Goal: Task Accomplishment & Management: Manage account settings

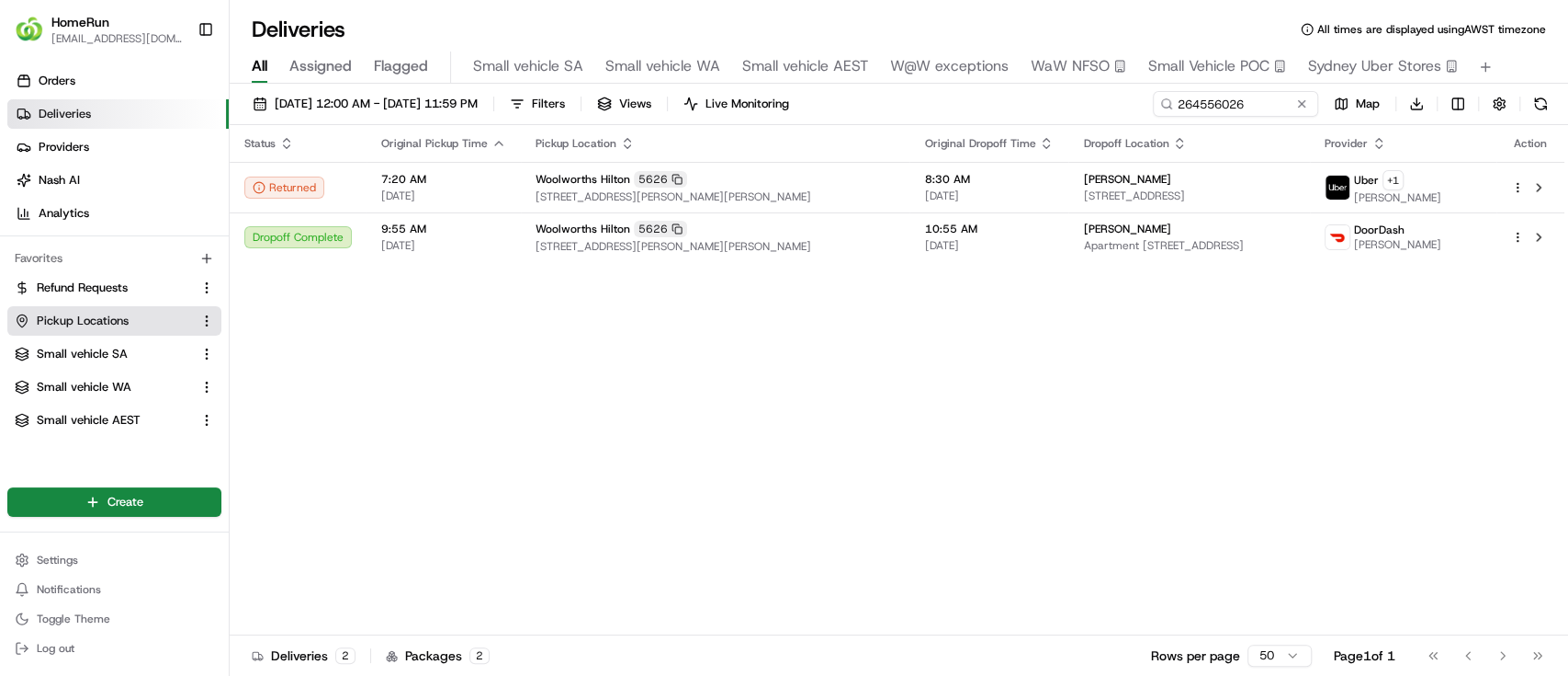
click at [68, 319] on span "Pickup Locations" at bounding box center [83, 320] width 92 height 17
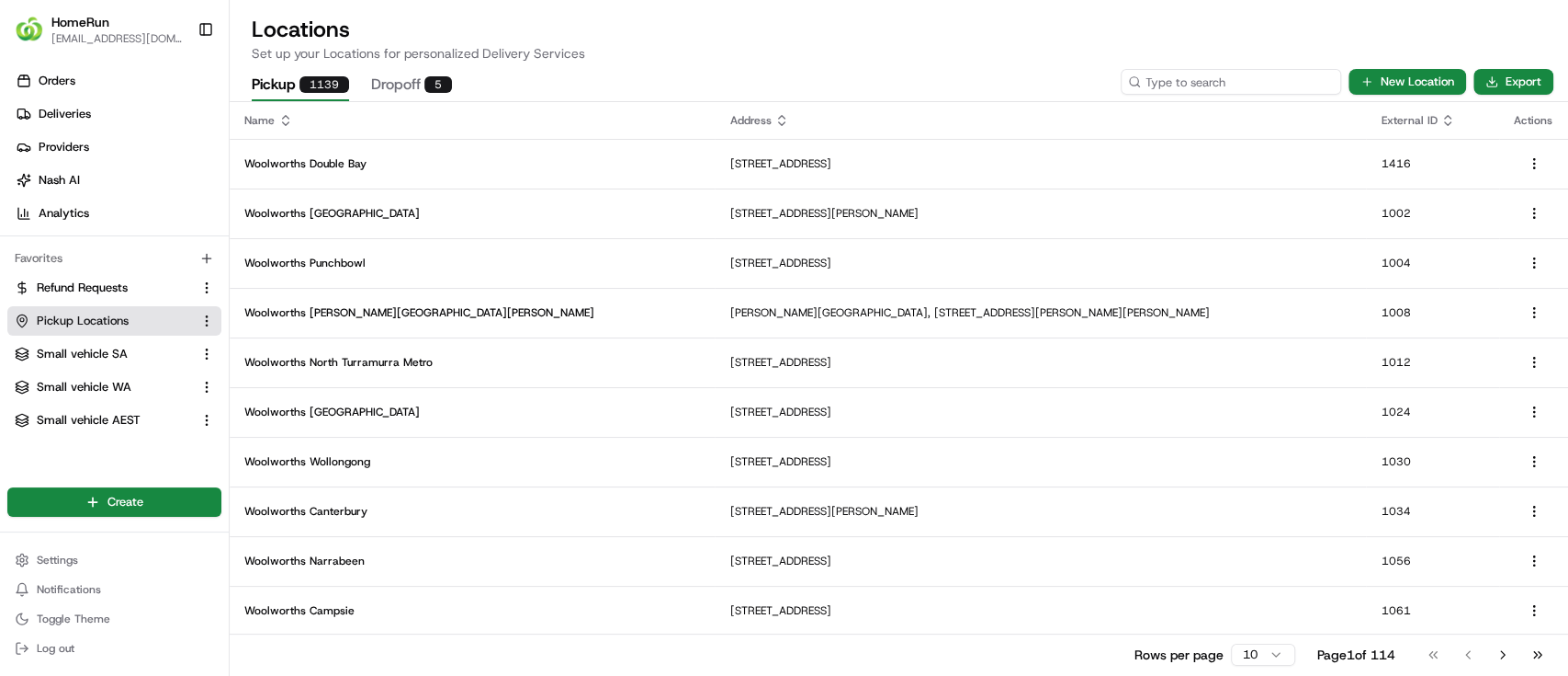
click at [1215, 81] on input at bounding box center [1231, 82] width 221 height 25
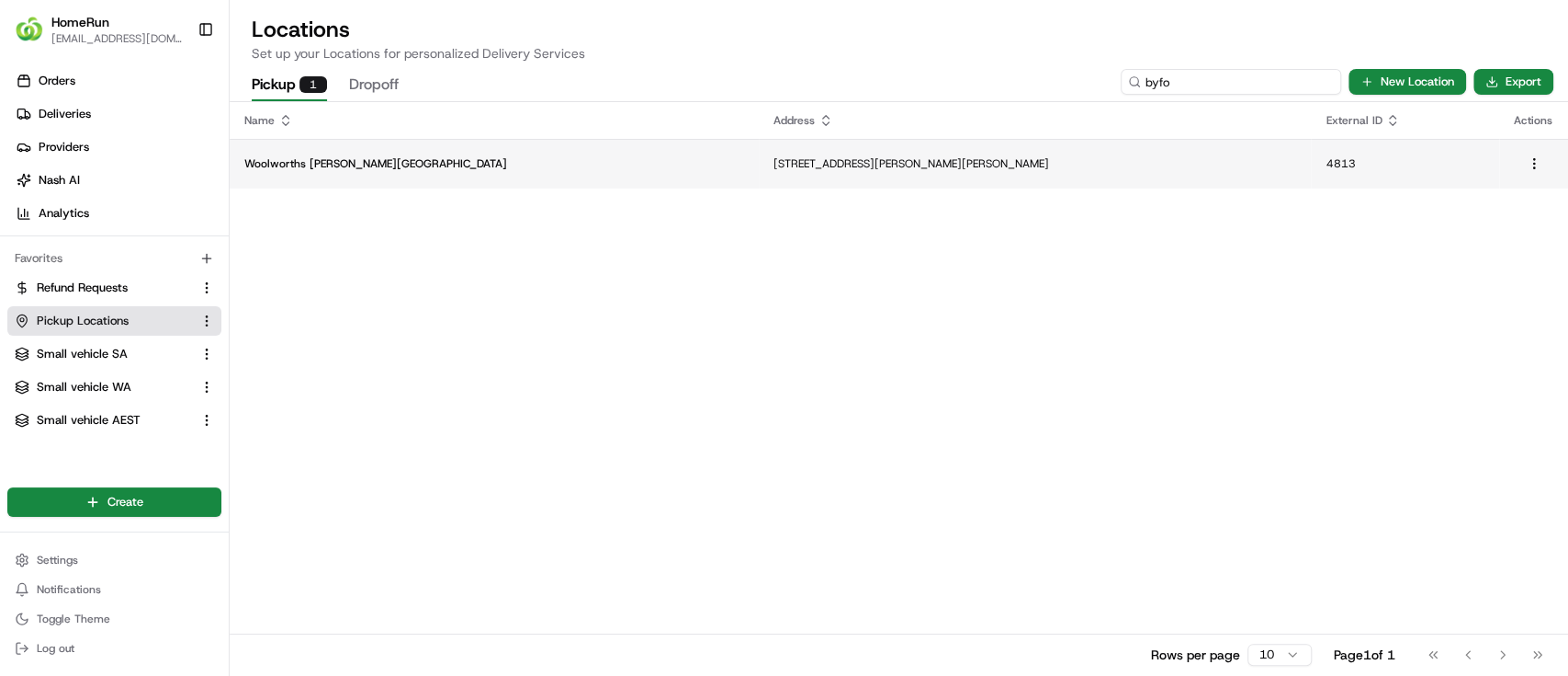
type input "byfo"
click at [488, 162] on p "Woolworths [PERSON_NAME][GEOGRAPHIC_DATA]" at bounding box center [494, 163] width 500 height 15
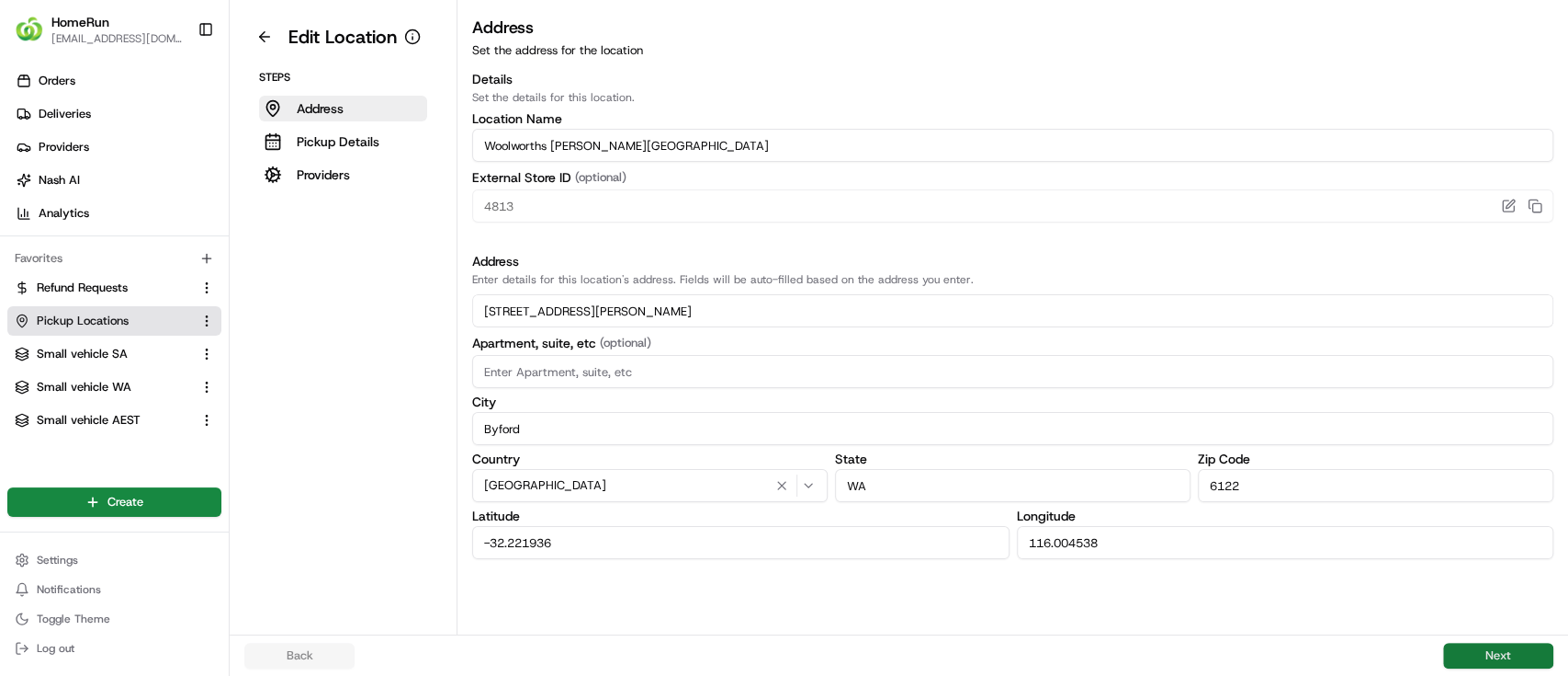
click at [1502, 652] on button "Next" at bounding box center [1498, 655] width 110 height 25
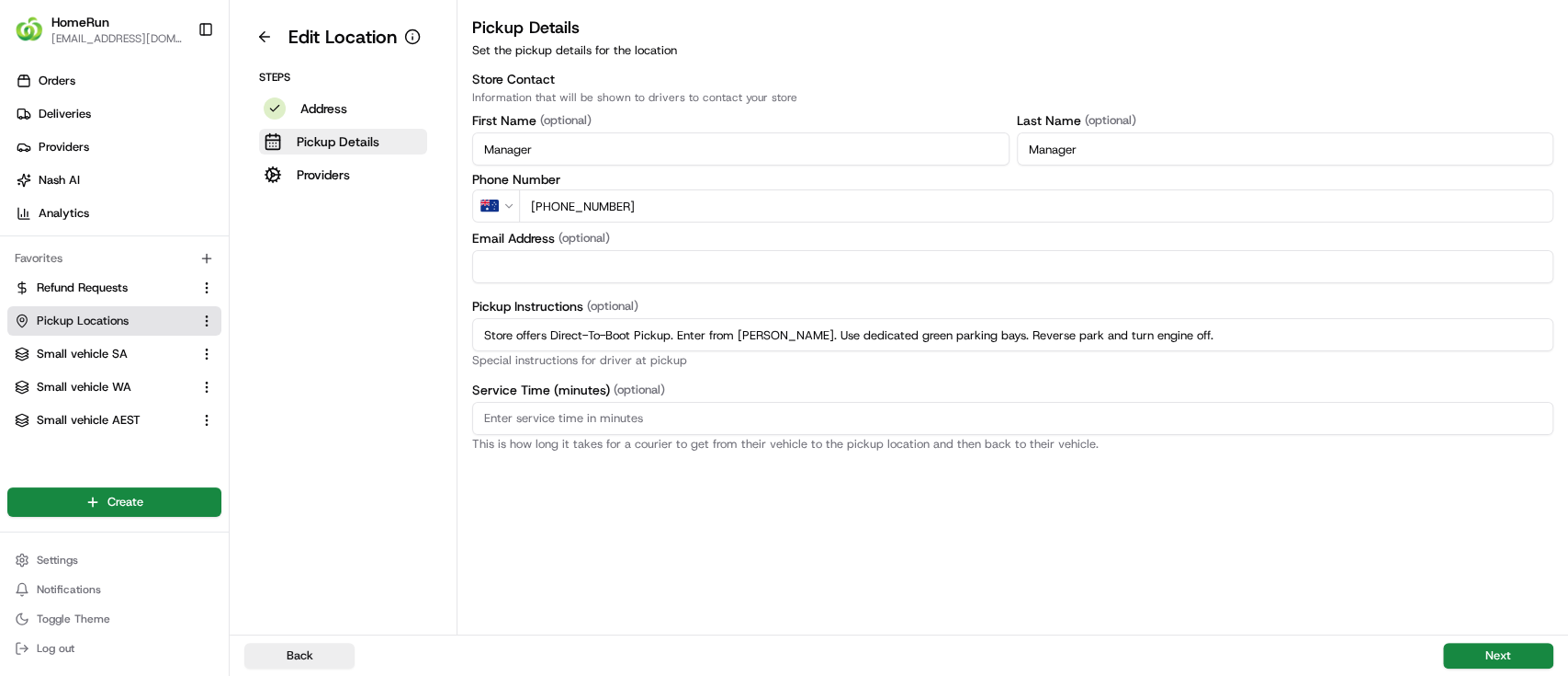
drag, startPoint x: 1273, startPoint y: 329, endPoint x: 412, endPoint y: 295, distance: 861.7
click at [412, 295] on div "Edit Location Steps Address Pickup Details Providers Pickup Details Set the pic…" at bounding box center [898, 317] width 1339 height 634
paste input "Collect From Online Room"
type input "Collect From Online Room."
click at [1052, 541] on div "Pickup Details Set the pickup details for the location Store Contact Informatio…" at bounding box center [1013, 324] width 1111 height 619
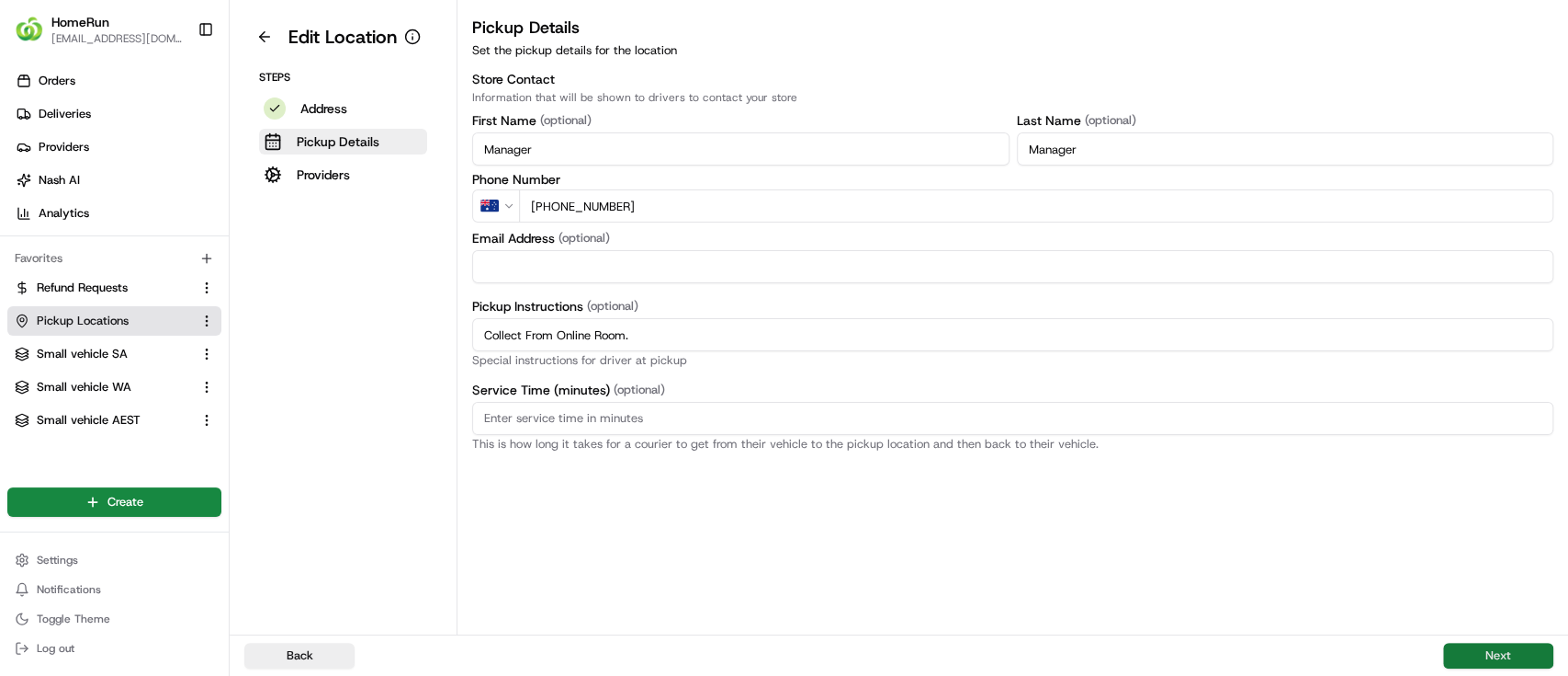
click at [1504, 655] on button "Next" at bounding box center [1498, 655] width 110 height 25
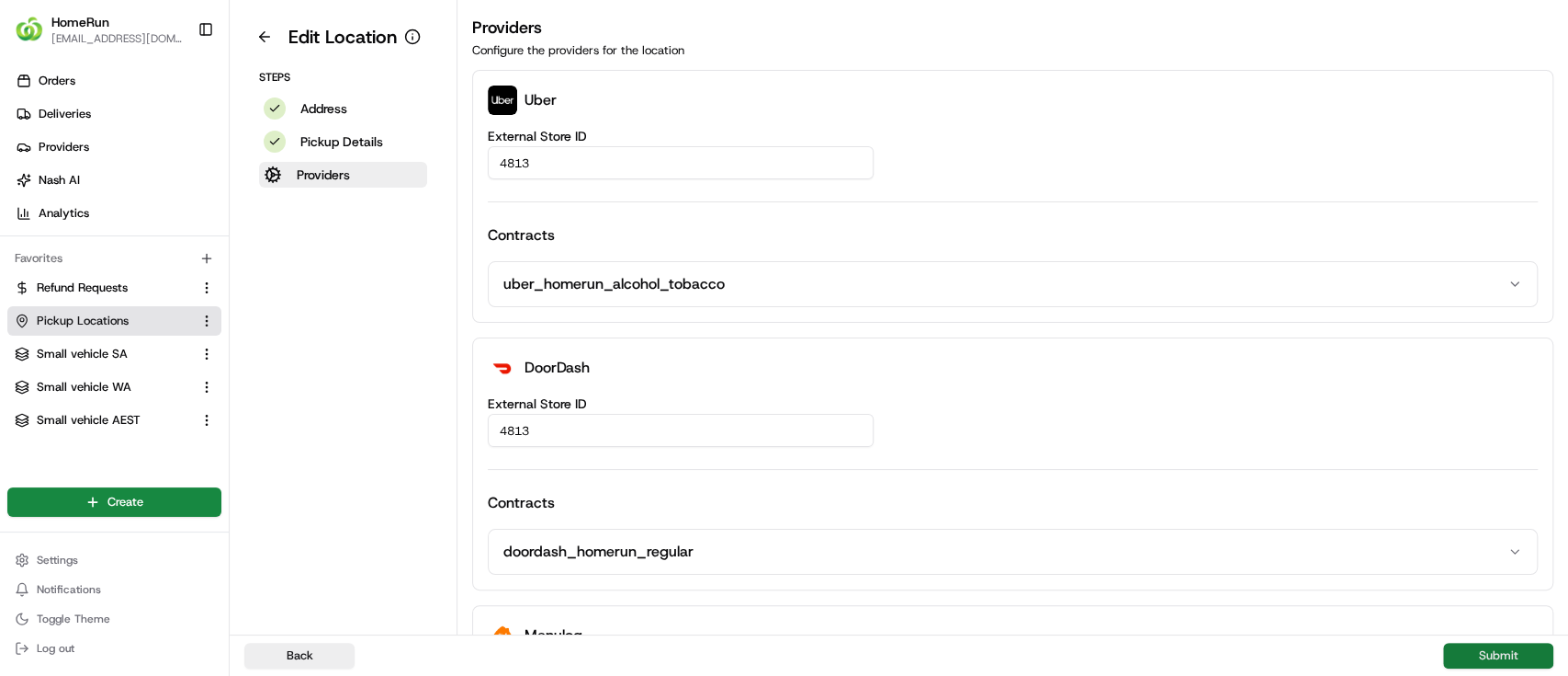
drag, startPoint x: 1492, startPoint y: 651, endPoint x: 1468, endPoint y: 645, distance: 24.7
click at [1468, 645] on button "Submit" at bounding box center [1498, 655] width 110 height 25
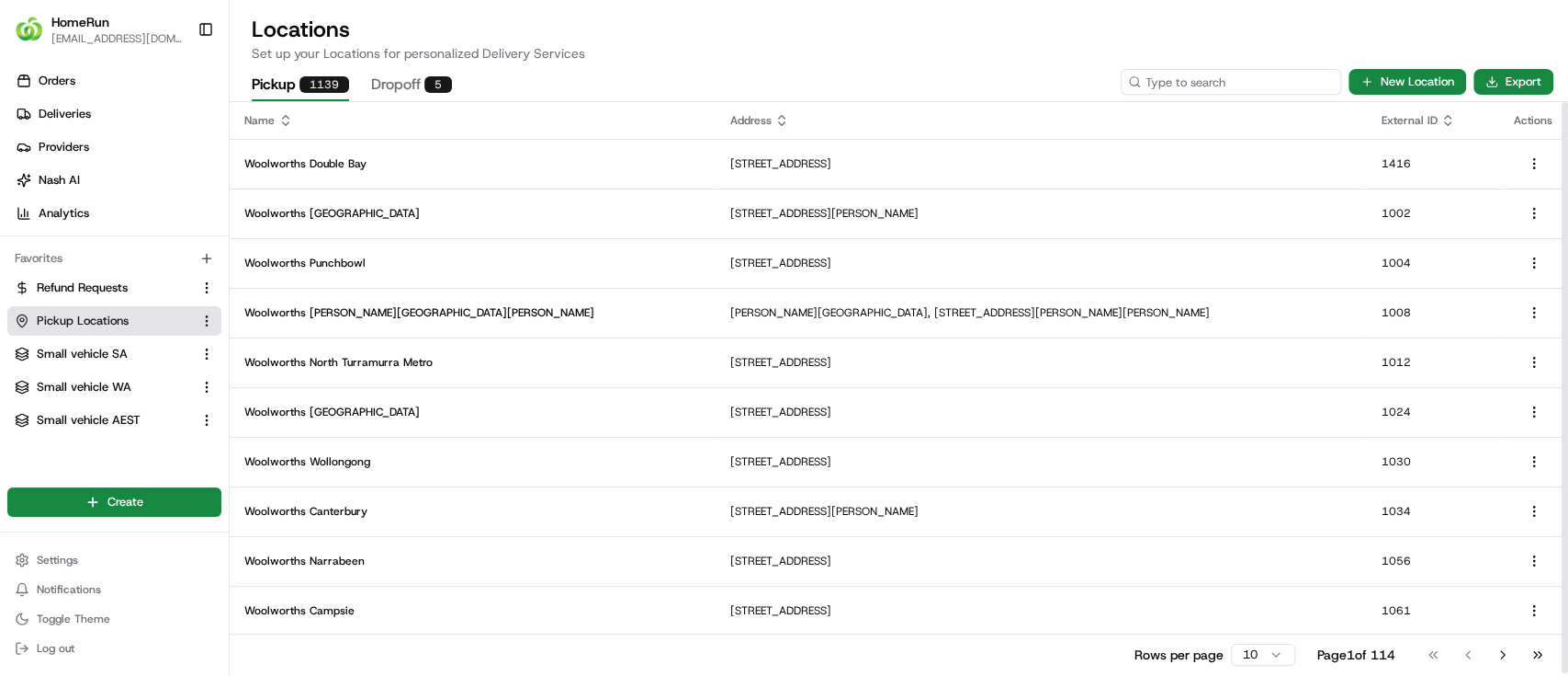
click at [1236, 73] on input at bounding box center [1231, 82] width 221 height 25
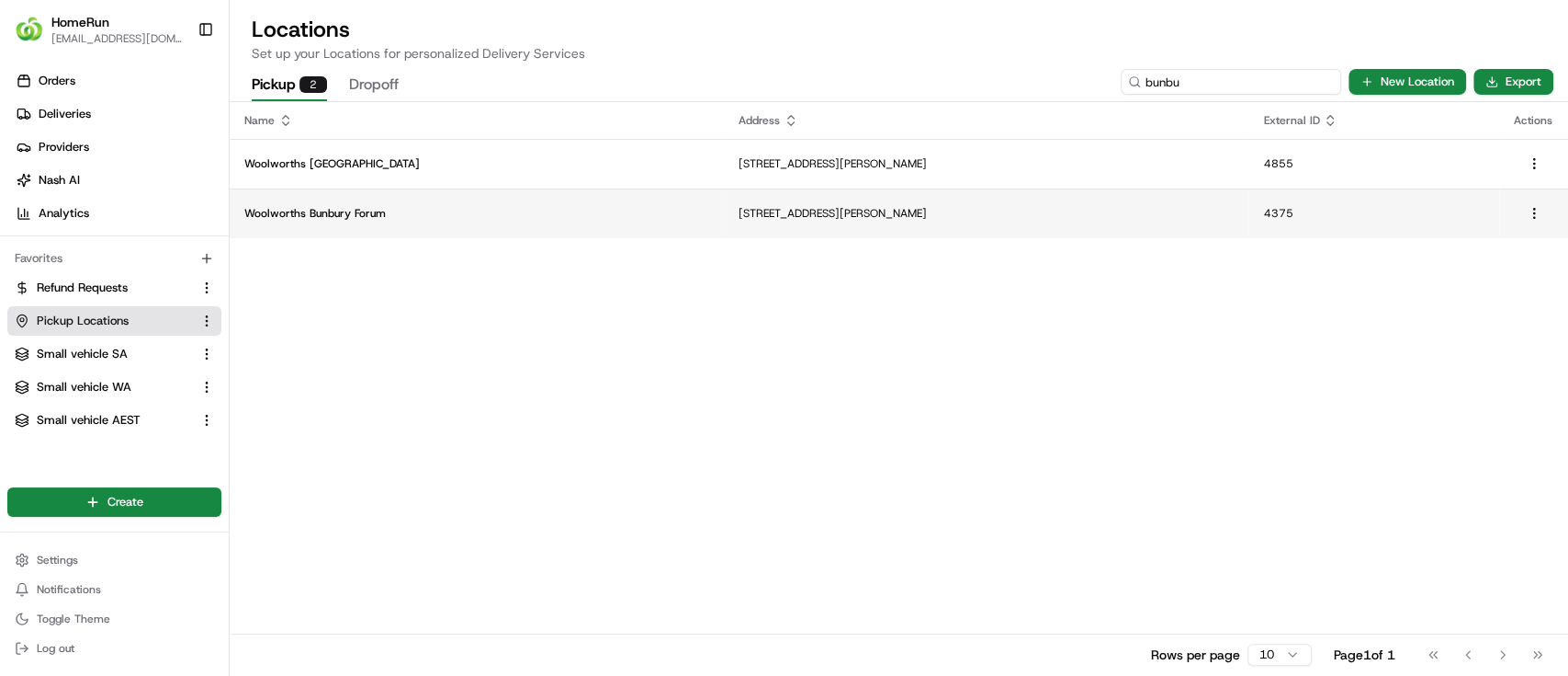
type input "bunbu"
click at [346, 207] on p "Woolworths Bunbury Forum" at bounding box center [476, 213] width 465 height 15
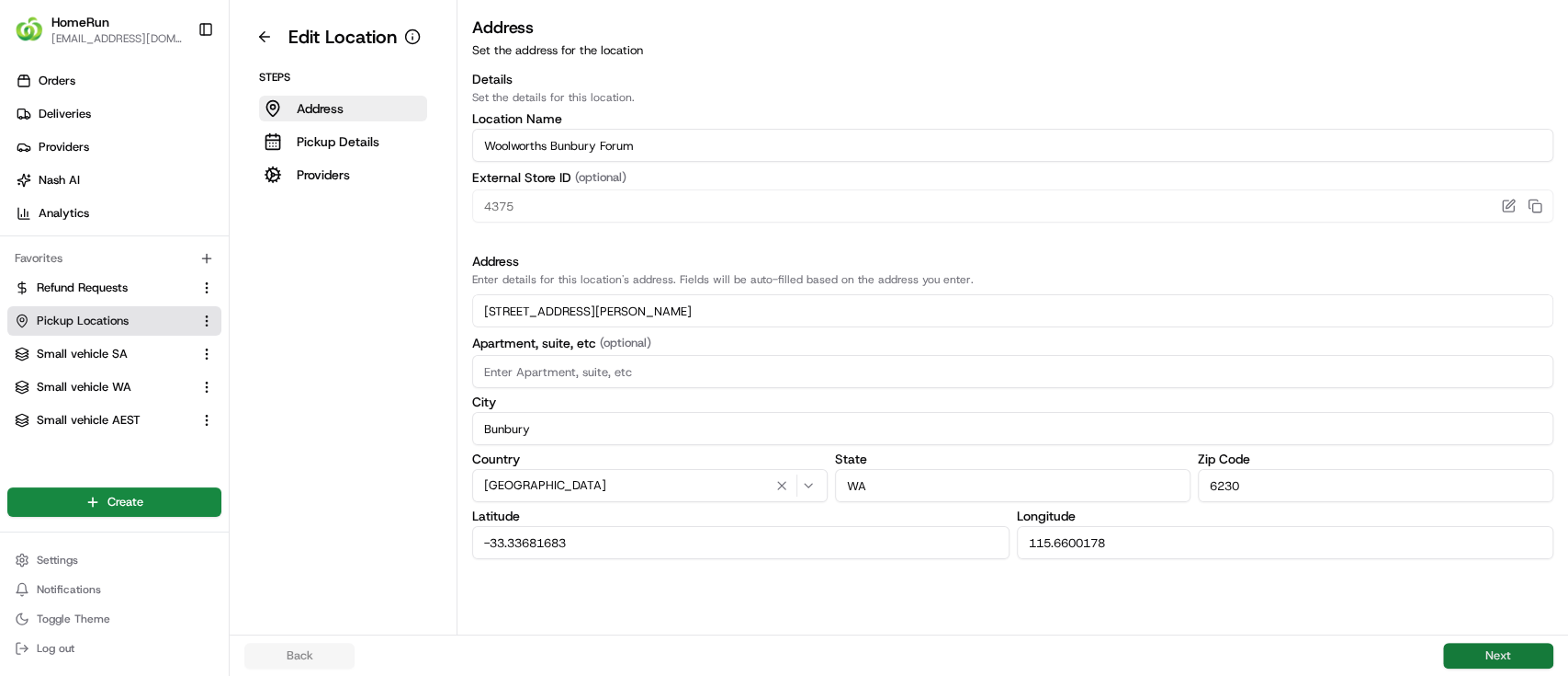
click at [1490, 651] on button "Next" at bounding box center [1498, 655] width 110 height 25
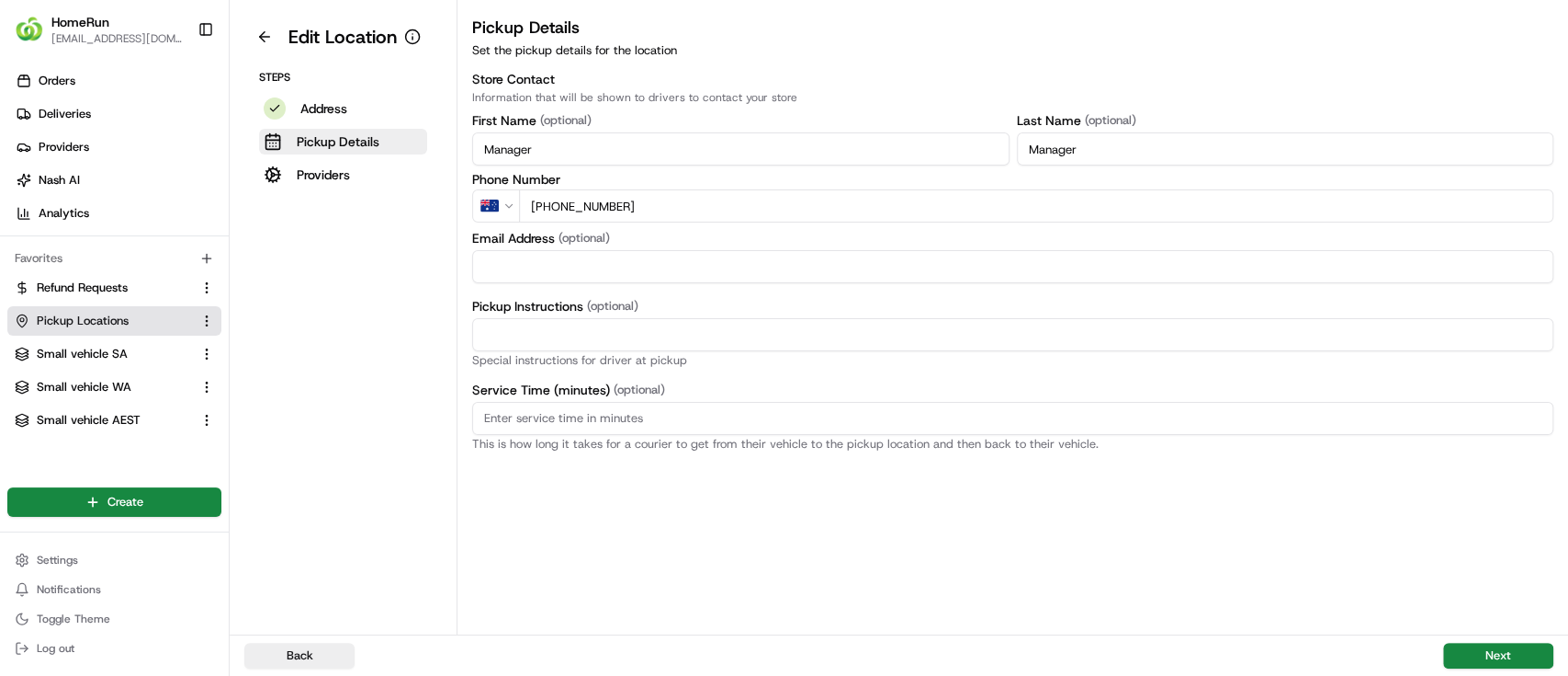
click at [569, 332] on input "Pickup Instructions (optional)" at bounding box center [1013, 335] width 1082 height 33
paste input "Collect In-Store at Service Desk."
click at [931, 330] on input "Collect In-Store at Service Desk." at bounding box center [1013, 335] width 1082 height 33
type input "Collect In-Store at Service Desk."
click at [1506, 655] on button "Next" at bounding box center [1498, 655] width 110 height 25
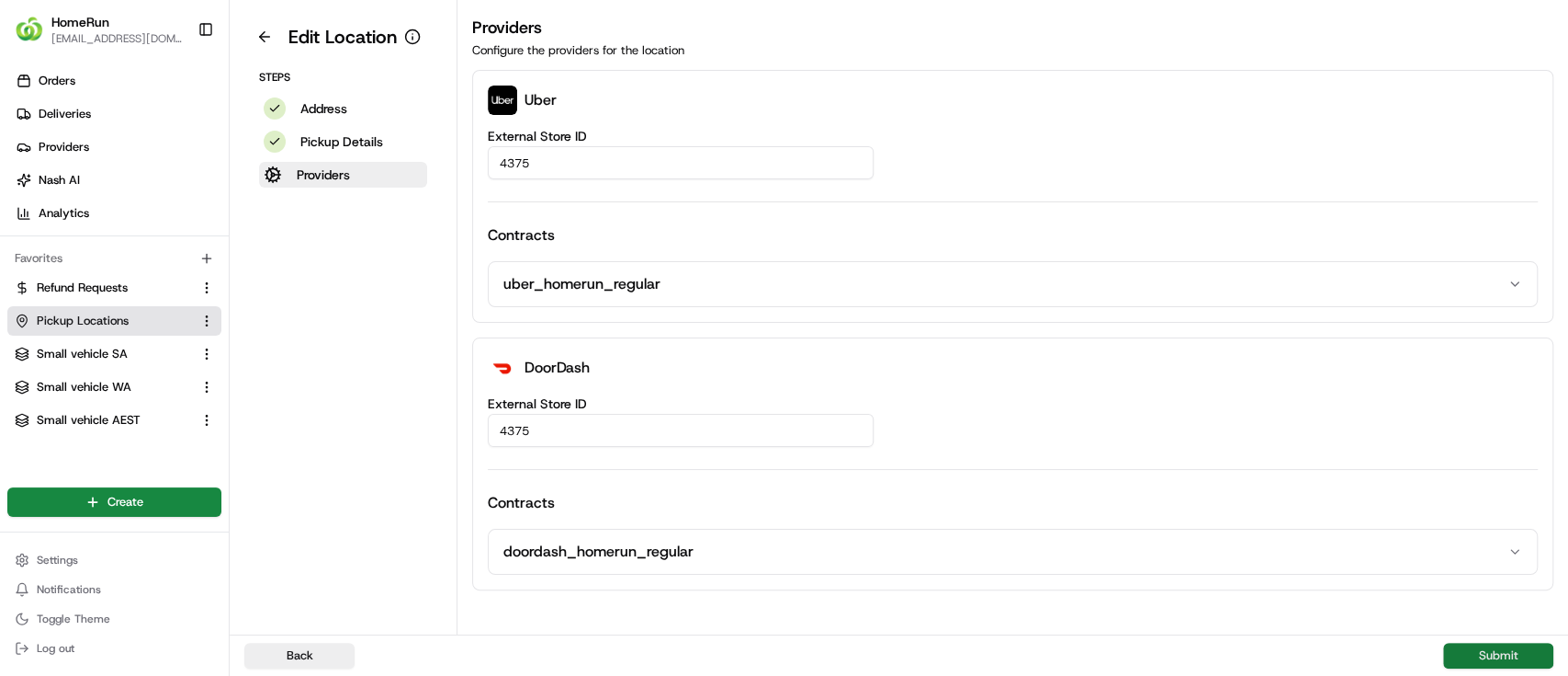
click at [1489, 649] on button "Submit" at bounding box center [1498, 655] width 110 height 25
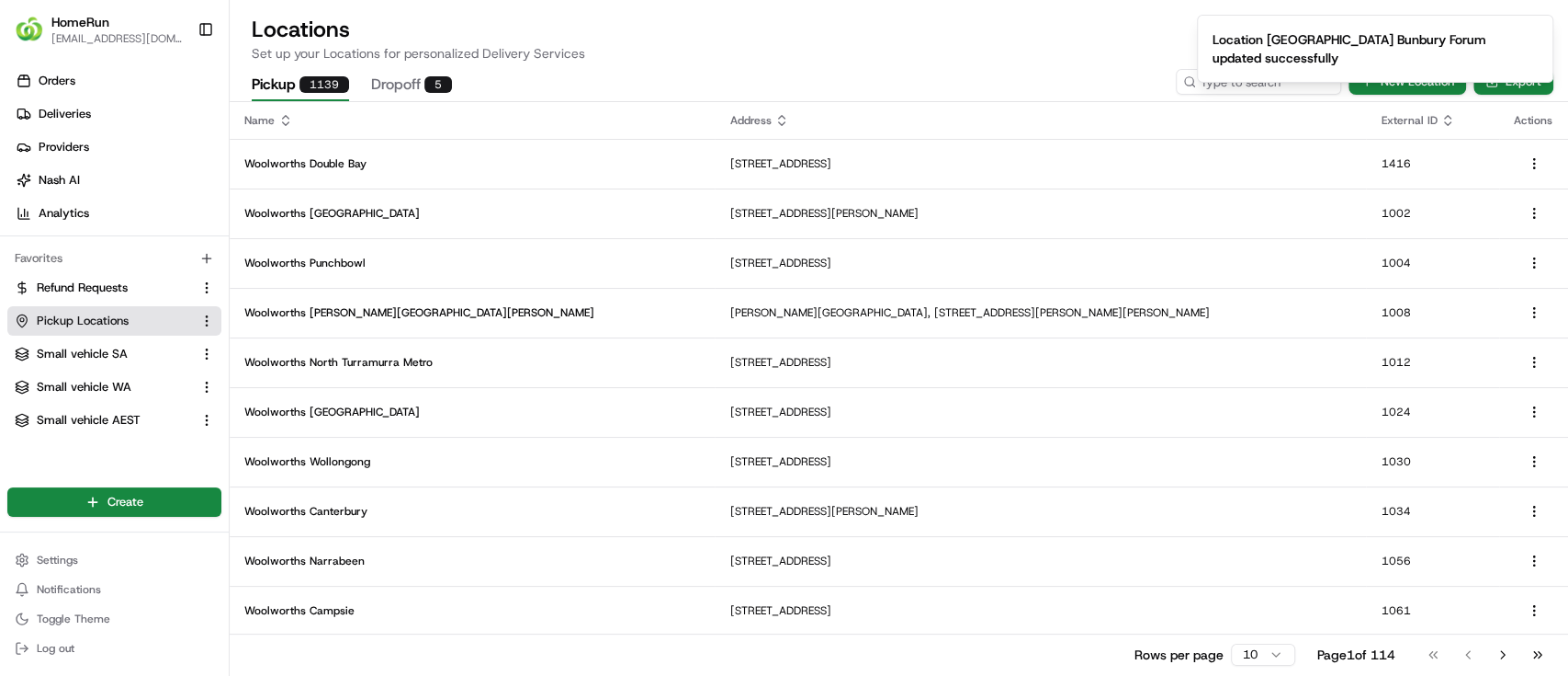
click at [796, 54] on p "Set up your Locations for personalized Delivery Services" at bounding box center [899, 53] width 1295 height 19
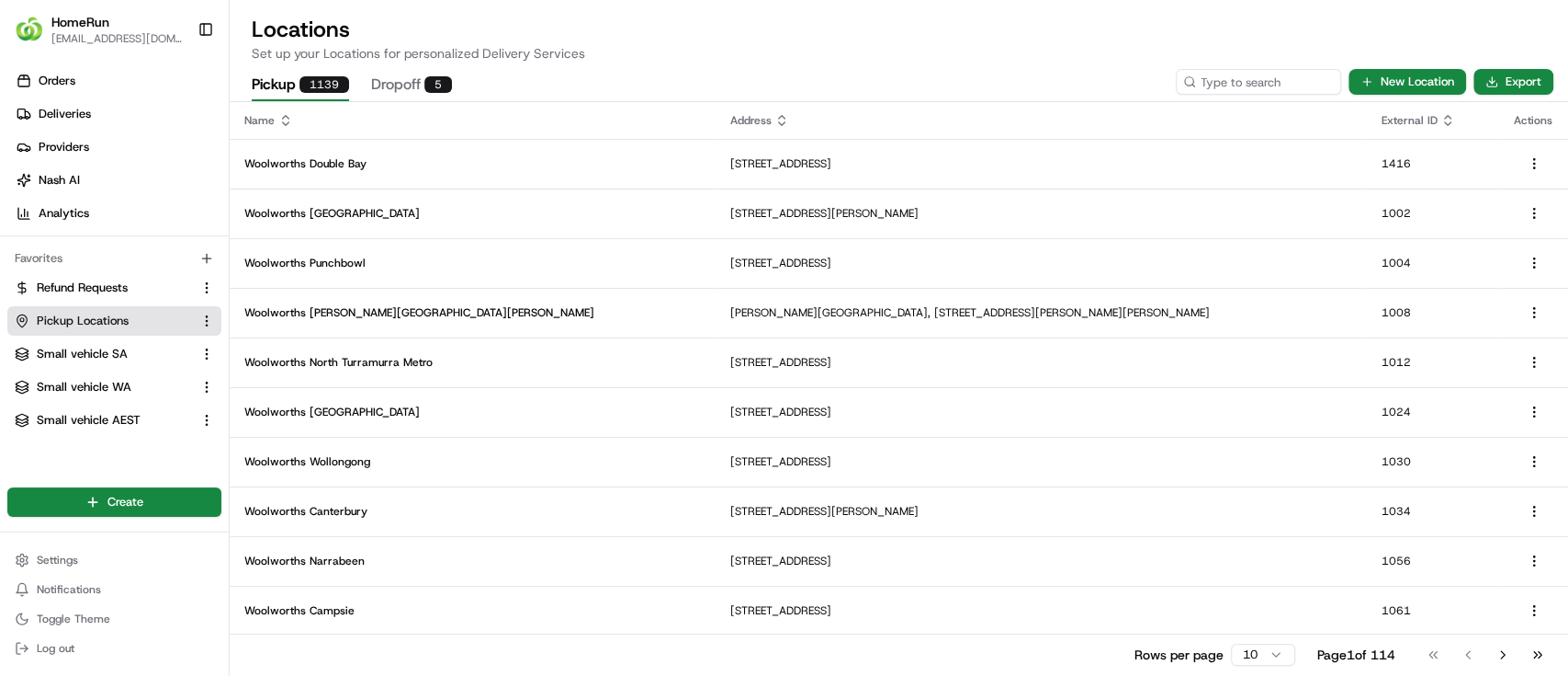
click at [865, 65] on div "Pickup 1139 Dropoff 5 New Location Export" at bounding box center [898, 82] width 1339 height 39
click at [52, 72] on span "Orders" at bounding box center [58, 80] width 37 height 17
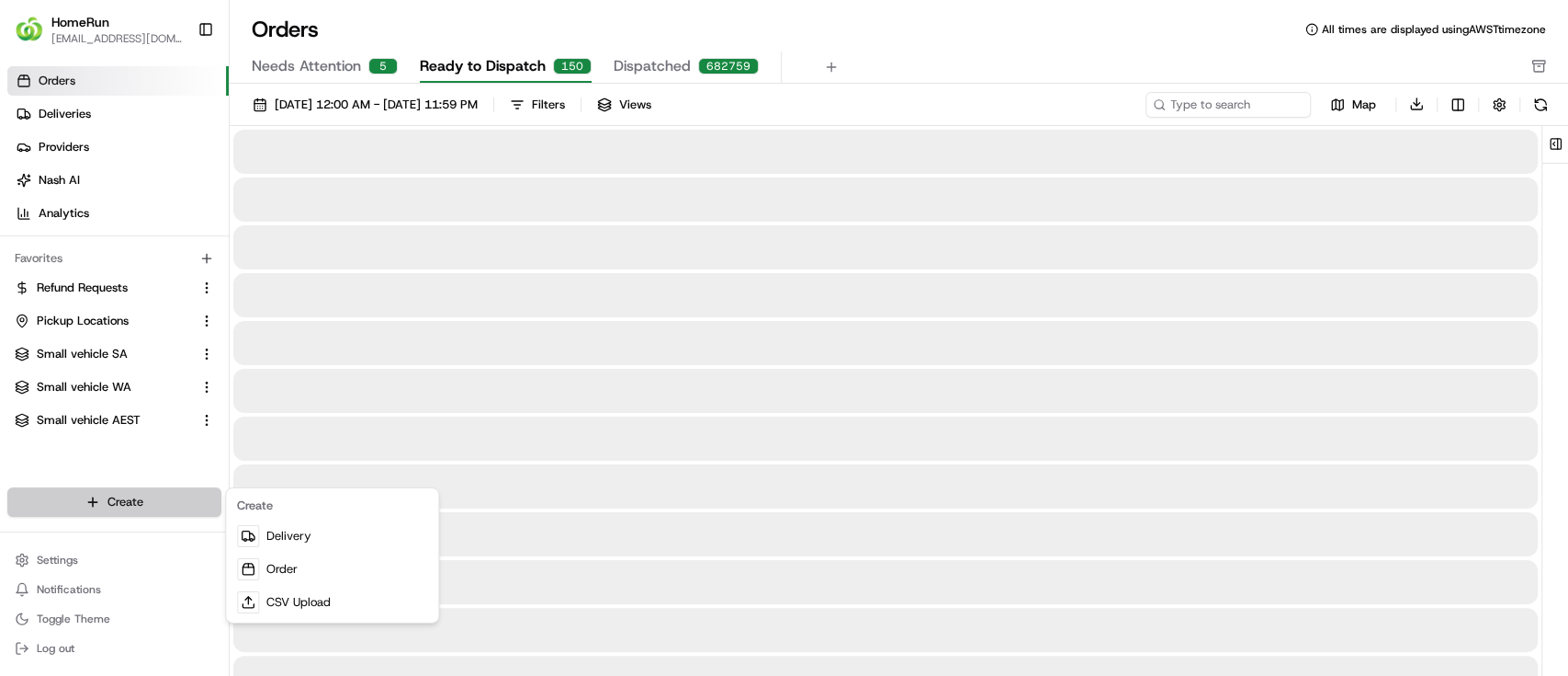
click at [128, 500] on html "HomeRun [EMAIL_ADDRESS][DOMAIN_NAME] Toggle Sidebar Orders Deliveries Providers…" at bounding box center [784, 338] width 1568 height 676
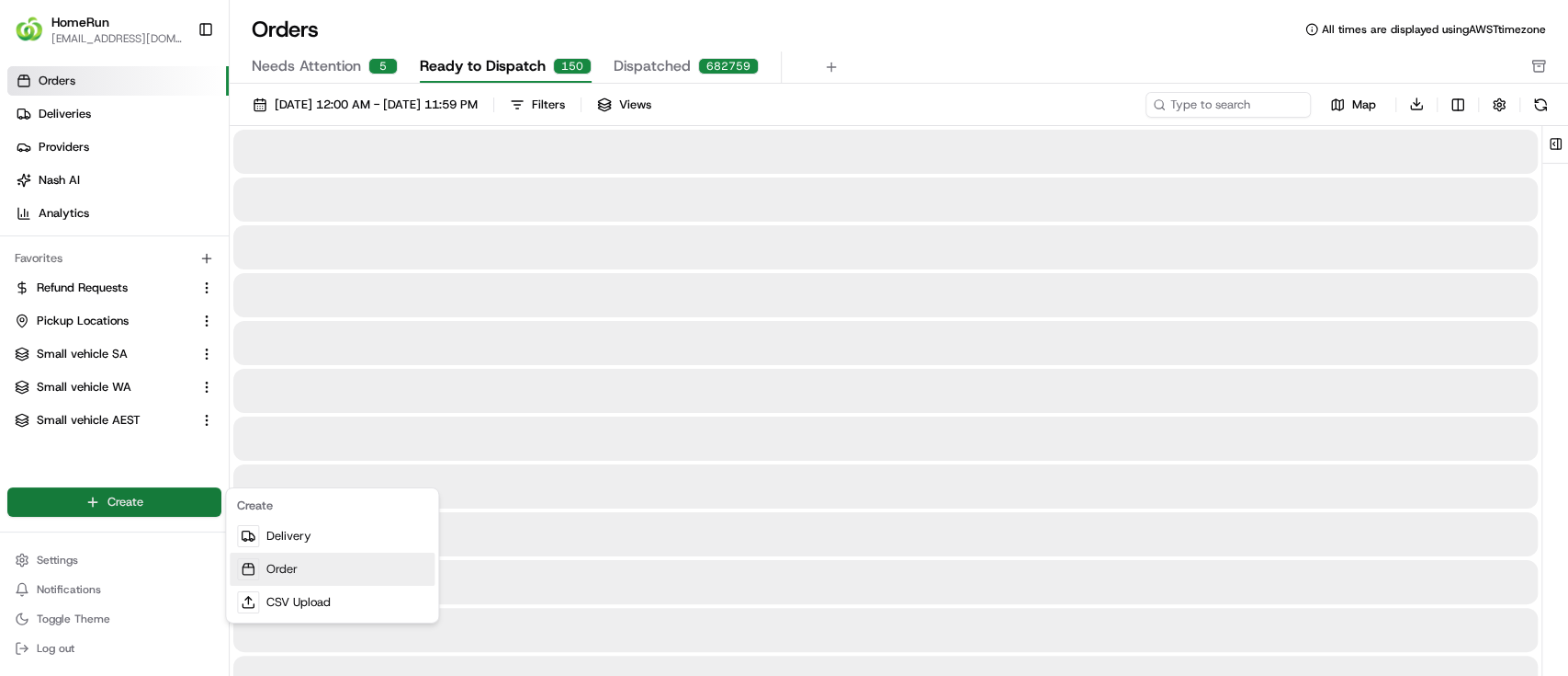
click at [286, 570] on link "Order" at bounding box center [332, 570] width 205 height 33
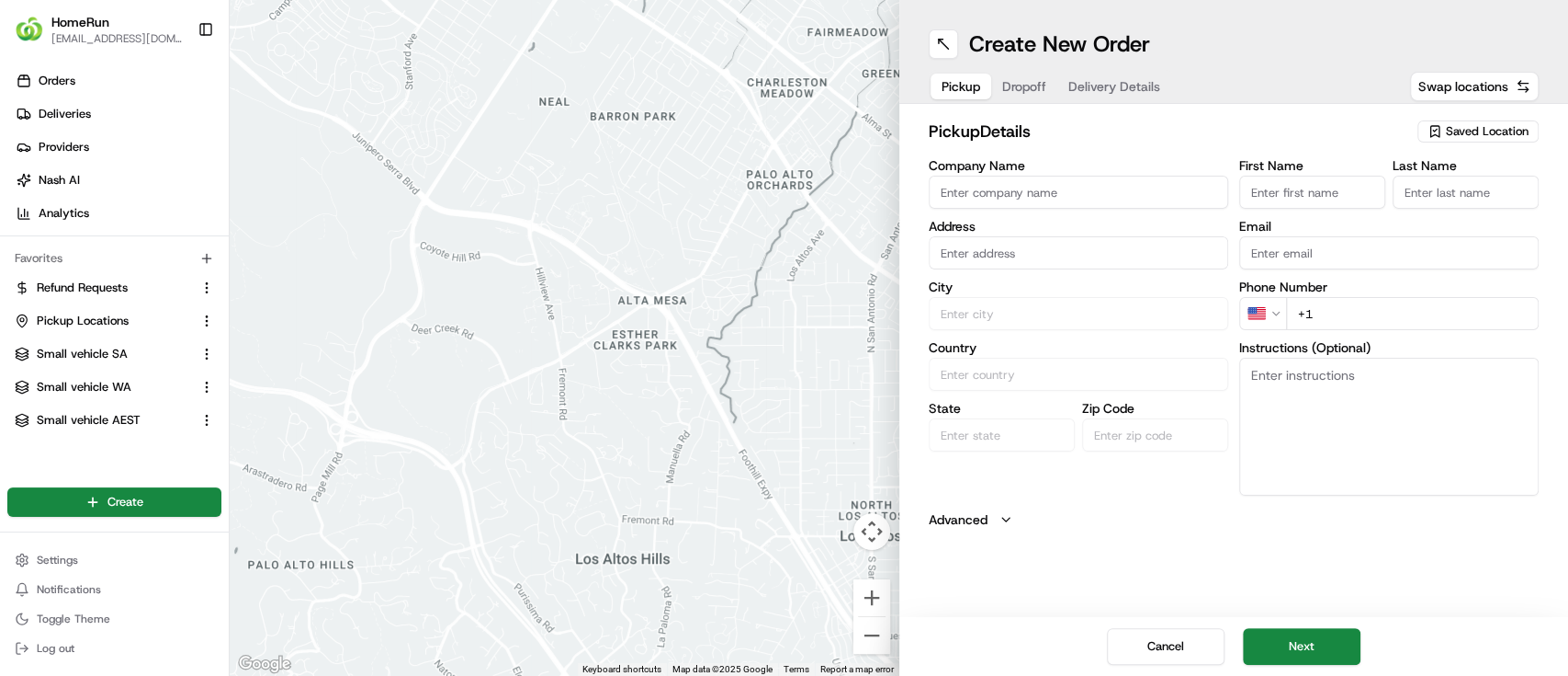
click at [1279, 312] on html "HomeRun [EMAIL_ADDRESS][DOMAIN_NAME] Toggle Sidebar Orders Deliveries Providers…" at bounding box center [784, 338] width 1568 height 676
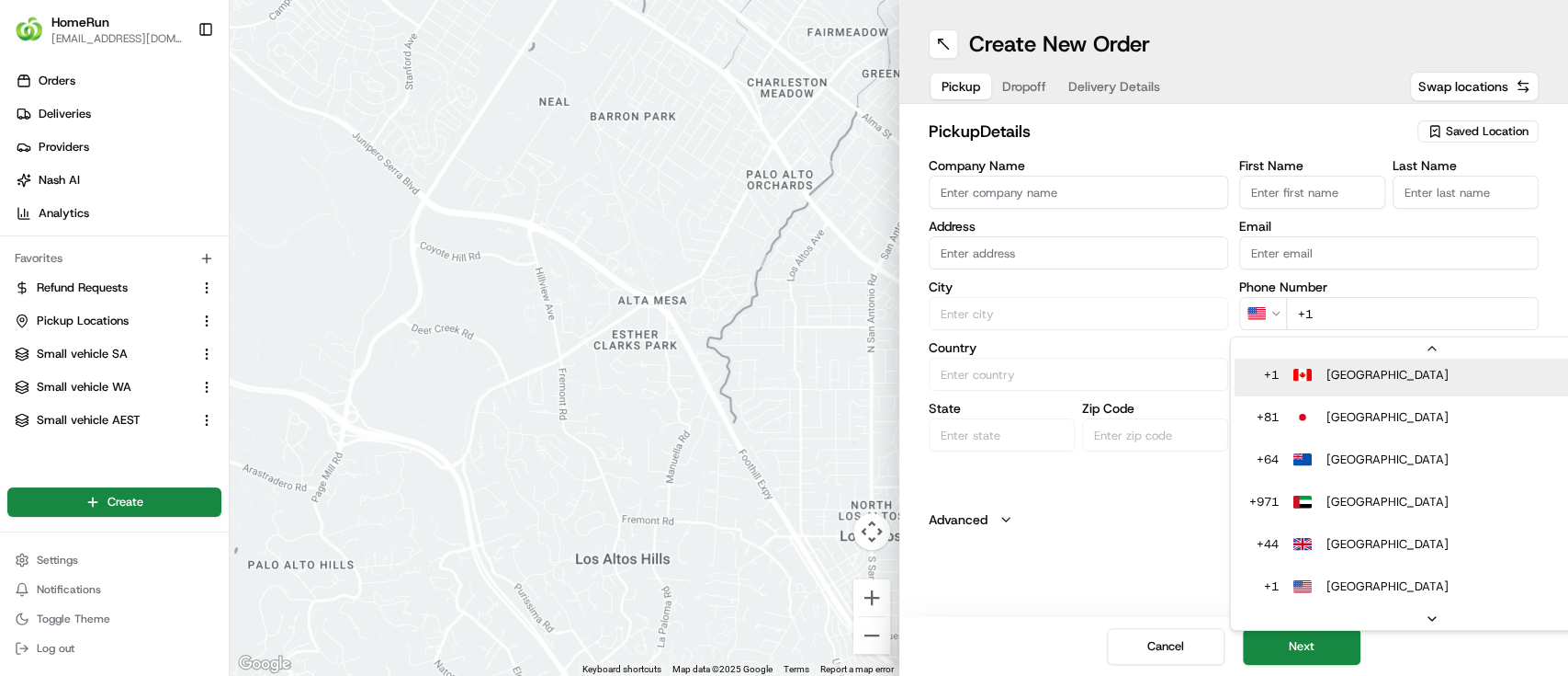
scroll to position [37, 0]
type input "+61"
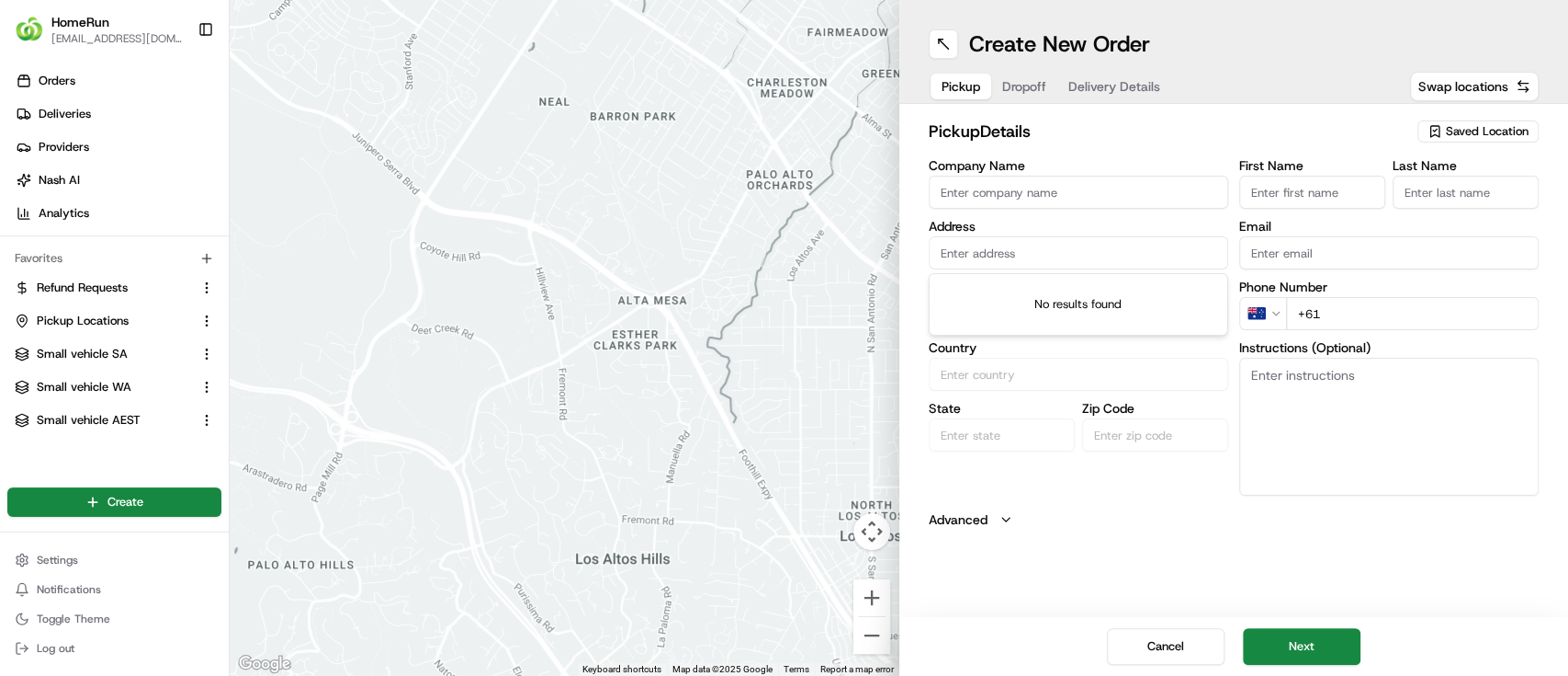
click at [966, 251] on input "text" at bounding box center [1078, 253] width 300 height 33
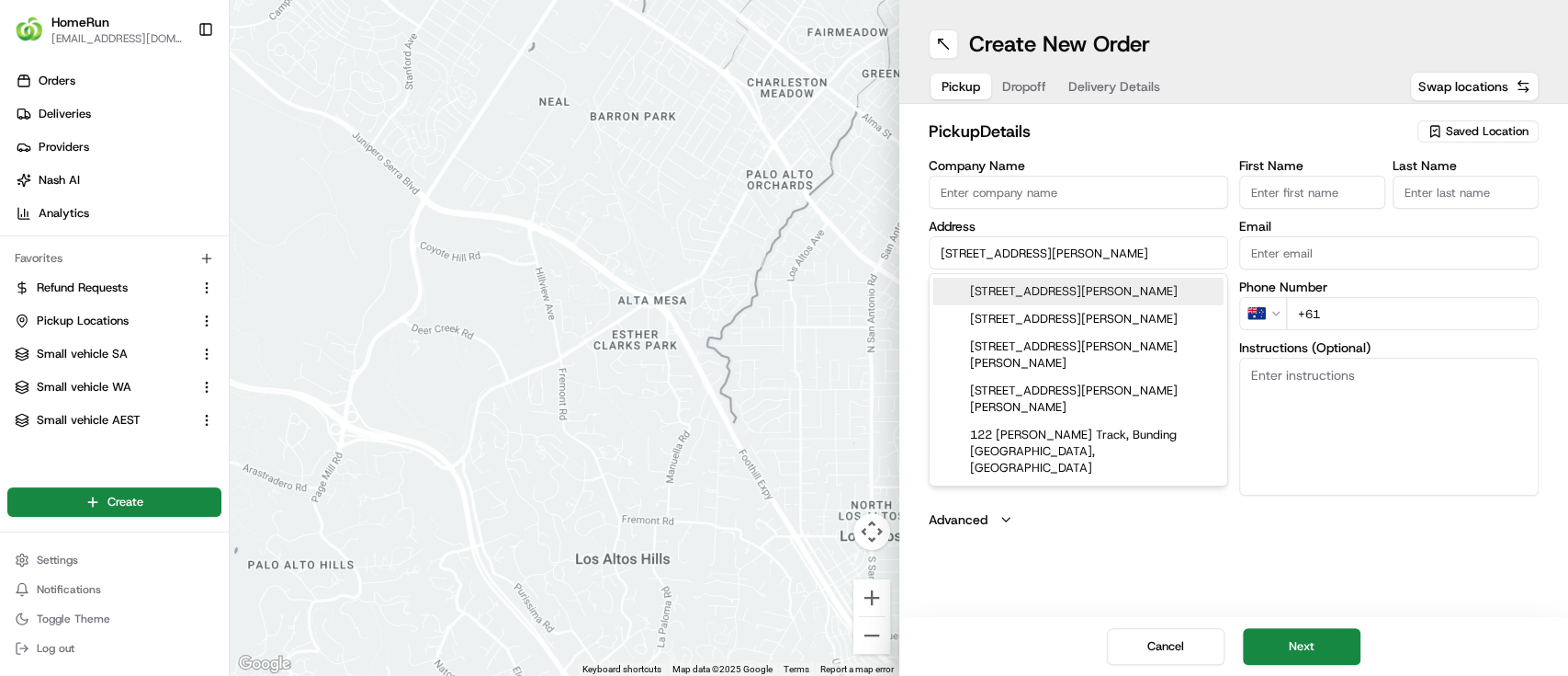
click at [1060, 296] on div "[STREET_ADDRESS][PERSON_NAME]" at bounding box center [1078, 291] width 290 height 27
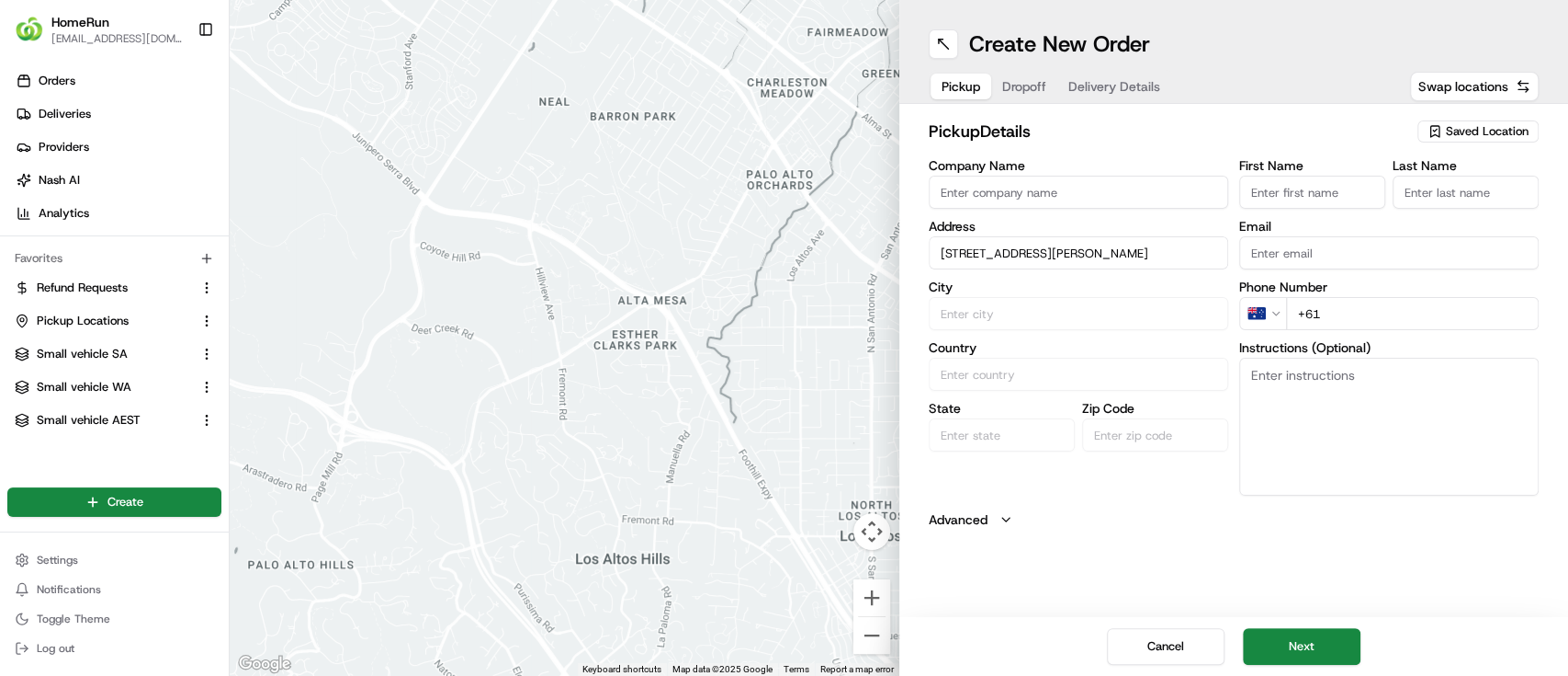
type input "[STREET_ADDRESS][PERSON_NAME]"
type input "East Bunbury"
type input "[GEOGRAPHIC_DATA]"
type input "WA"
type input "6230"
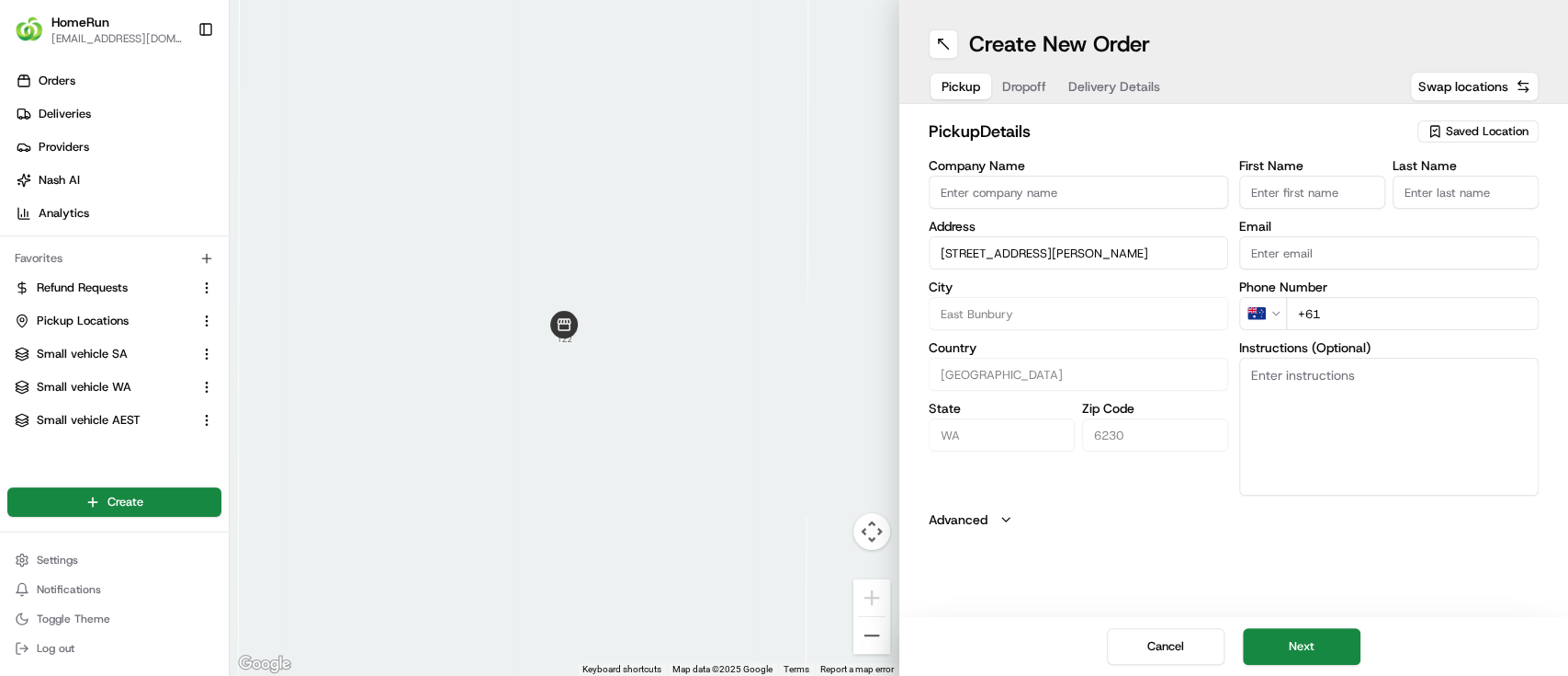
type input "[STREET_ADDRESS][PERSON_NAME]"
click at [1265, 194] on input "First Name" at bounding box center [1312, 192] width 146 height 33
type input "Quote"
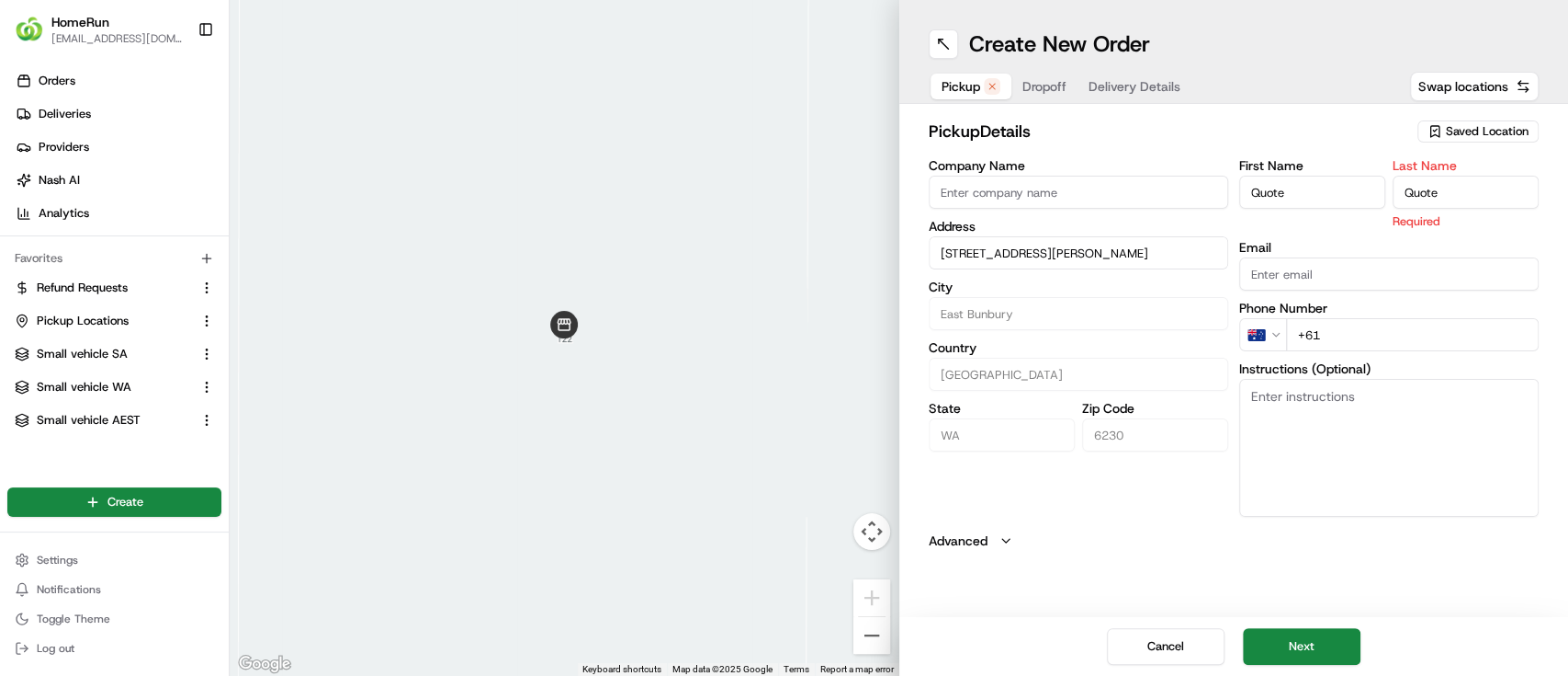
type input "Quote"
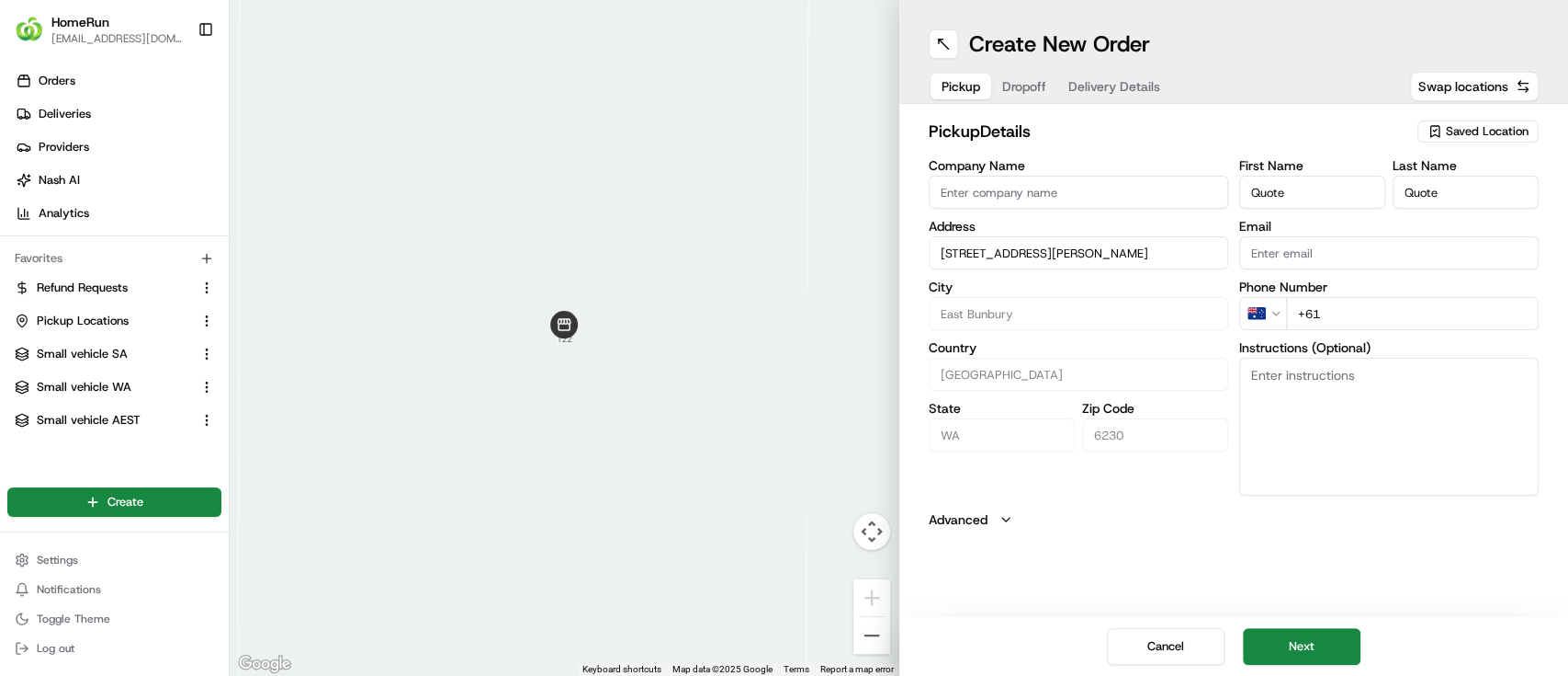
click at [1333, 342] on div "First Name Quote Last Name Quote Email Phone Number AU +61 Instructions (Option…" at bounding box center [1388, 327] width 300 height 336
click at [1456, 132] on span "Saved Location" at bounding box center [1487, 131] width 83 height 17
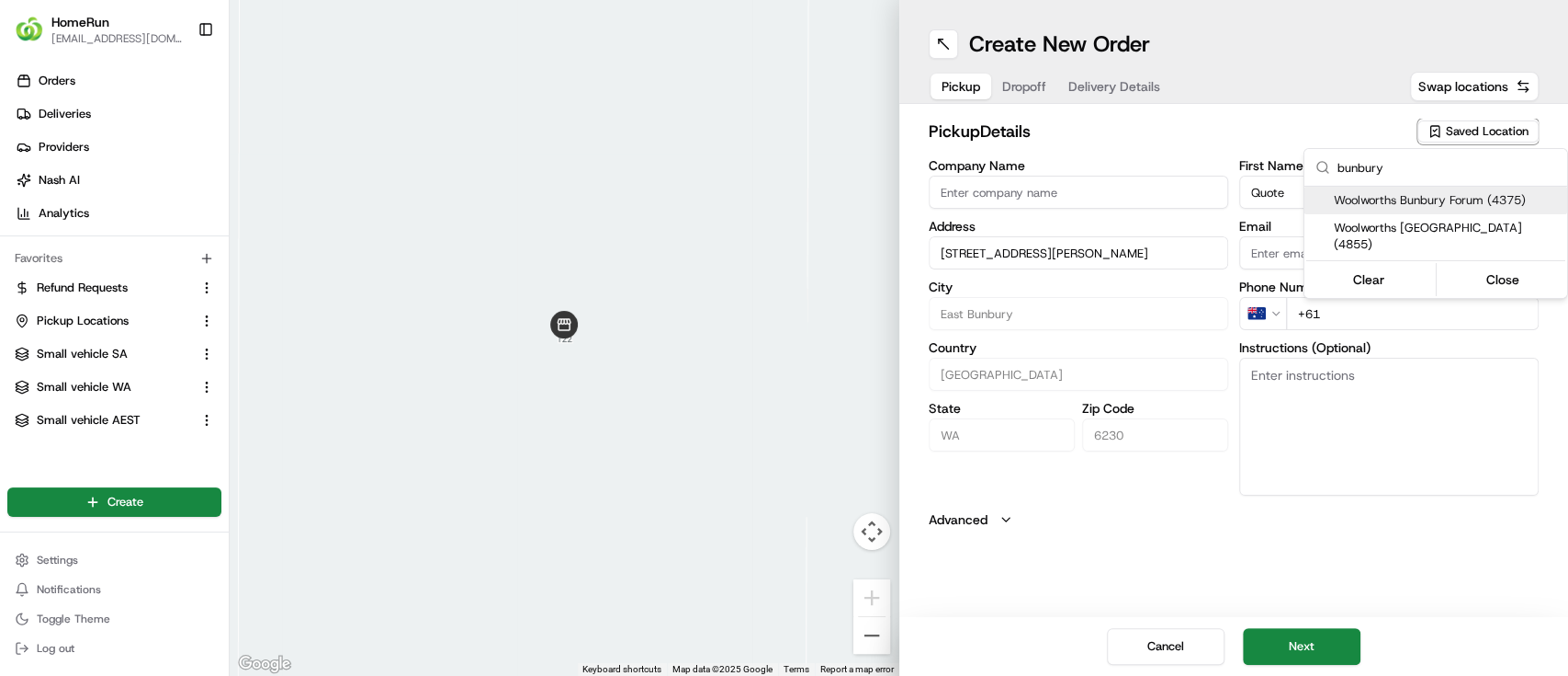
type input "bunbury"
click at [1379, 192] on span "Woolworths Bunbury Forum (4375)" at bounding box center [1446, 200] width 226 height 17
type input "Woolworths Bunbury Forum"
type input "[STREET_ADDRESS][PERSON_NAME]"
type input "Bunbury"
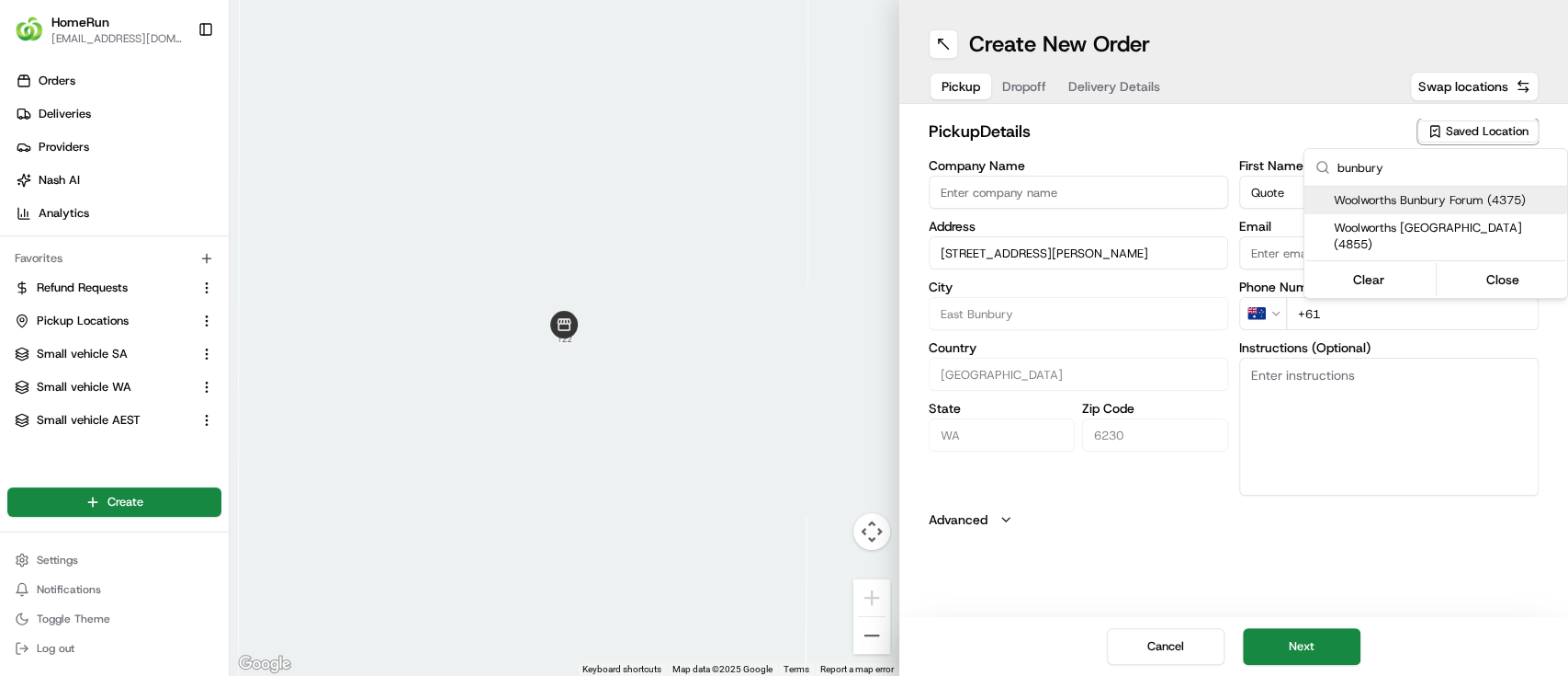
type input "AU"
type input "Manager"
type input "[PHONE_NUMBER]"
type textarea "Collect In-Store at Service Desk."
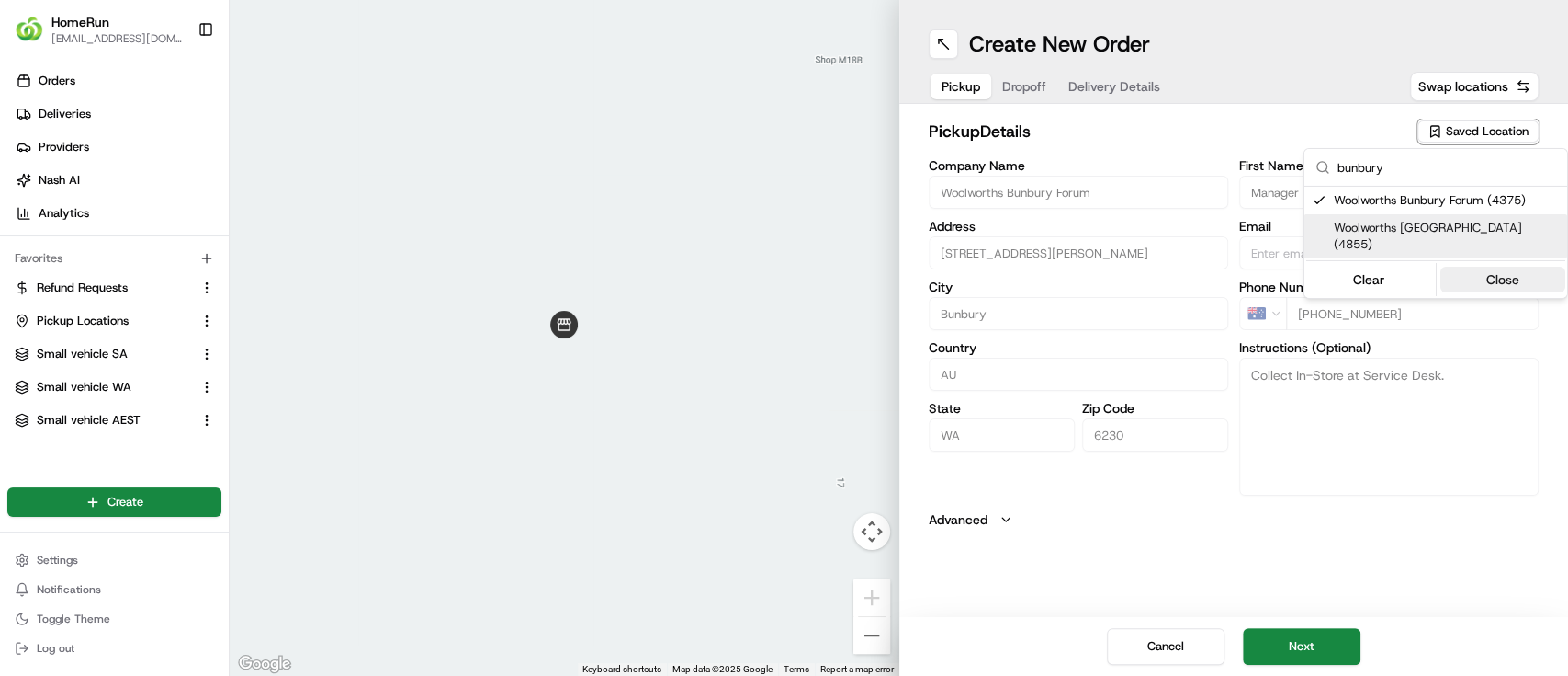
click at [1523, 268] on button "Close" at bounding box center [1503, 279] width 126 height 25
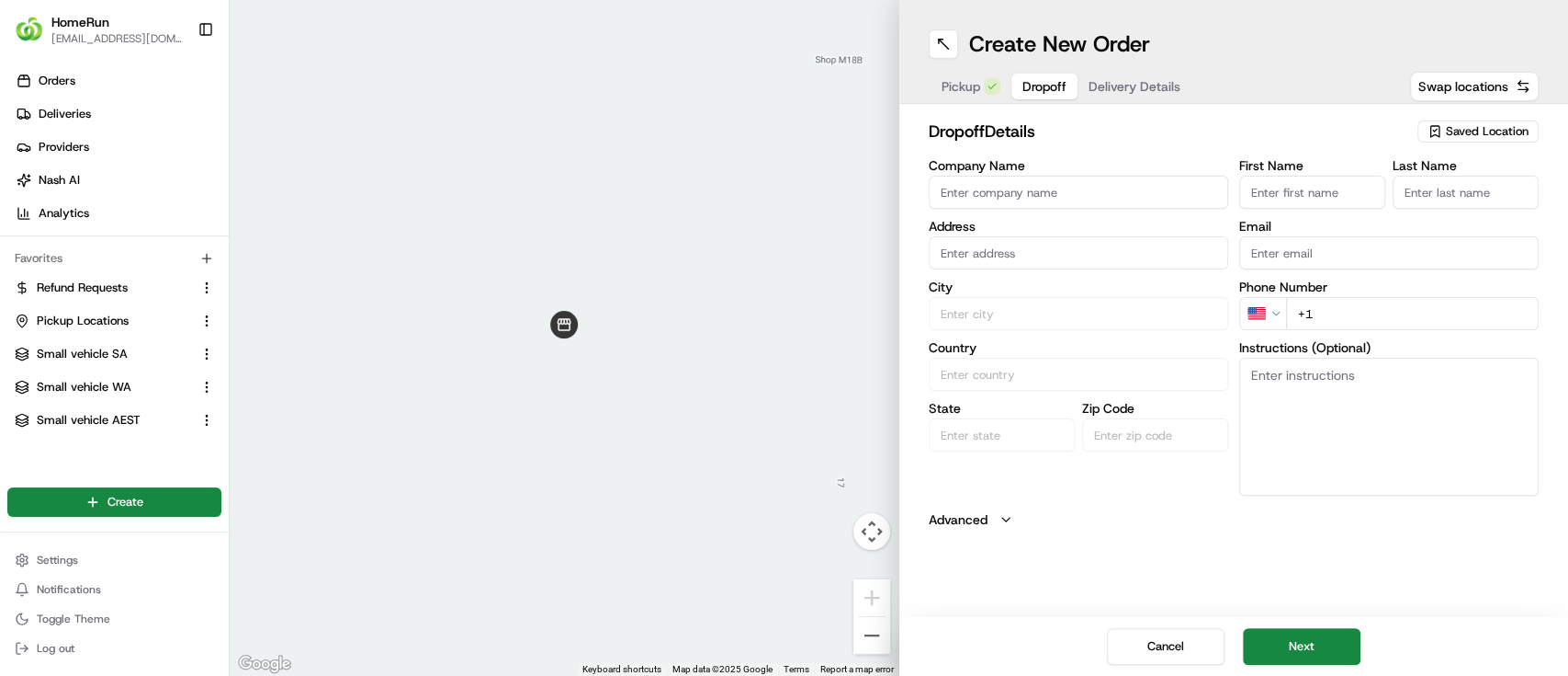
click at [1025, 84] on span "Dropoff" at bounding box center [1044, 86] width 44 height 19
click at [1276, 315] on html "HomeRun [EMAIL_ADDRESS][DOMAIN_NAME] Toggle Sidebar Orders Deliveries Providers…" at bounding box center [784, 338] width 1568 height 676
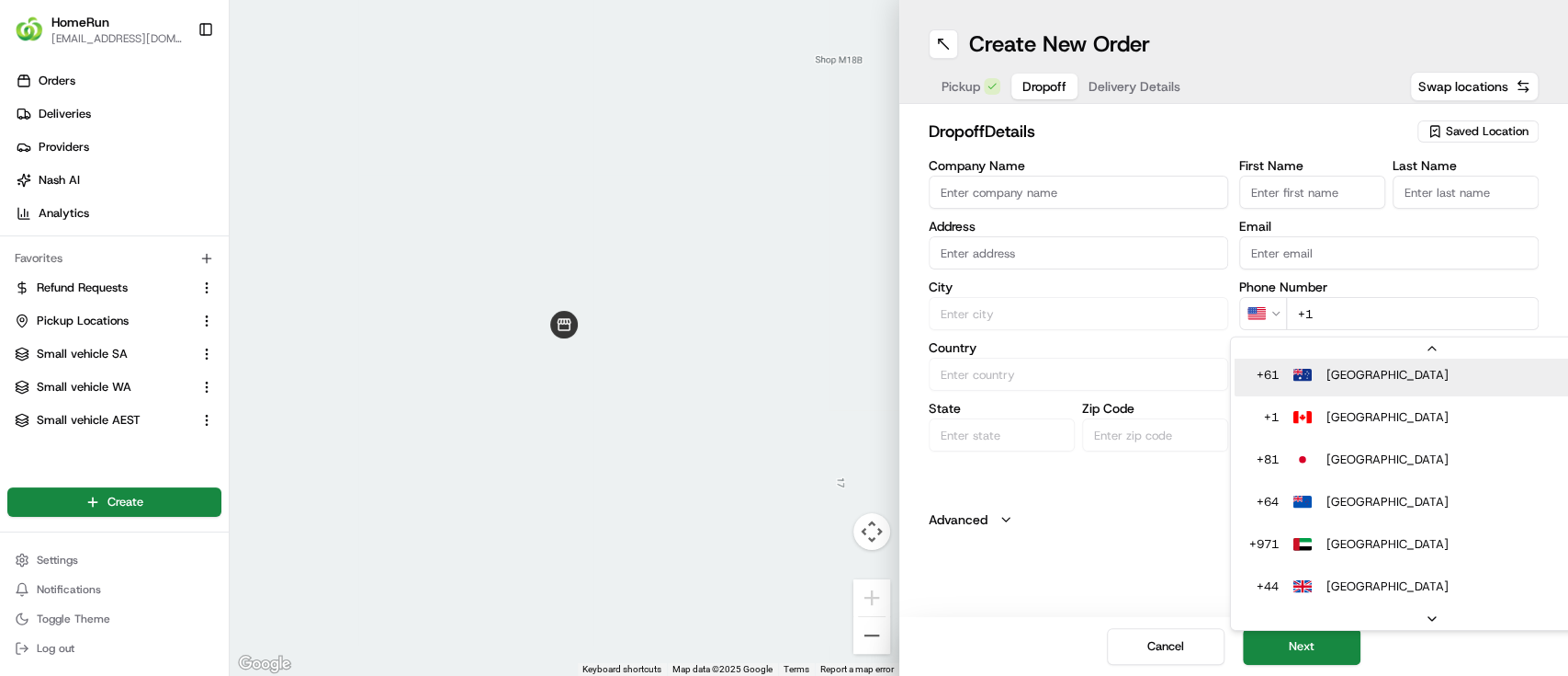
type input "+61"
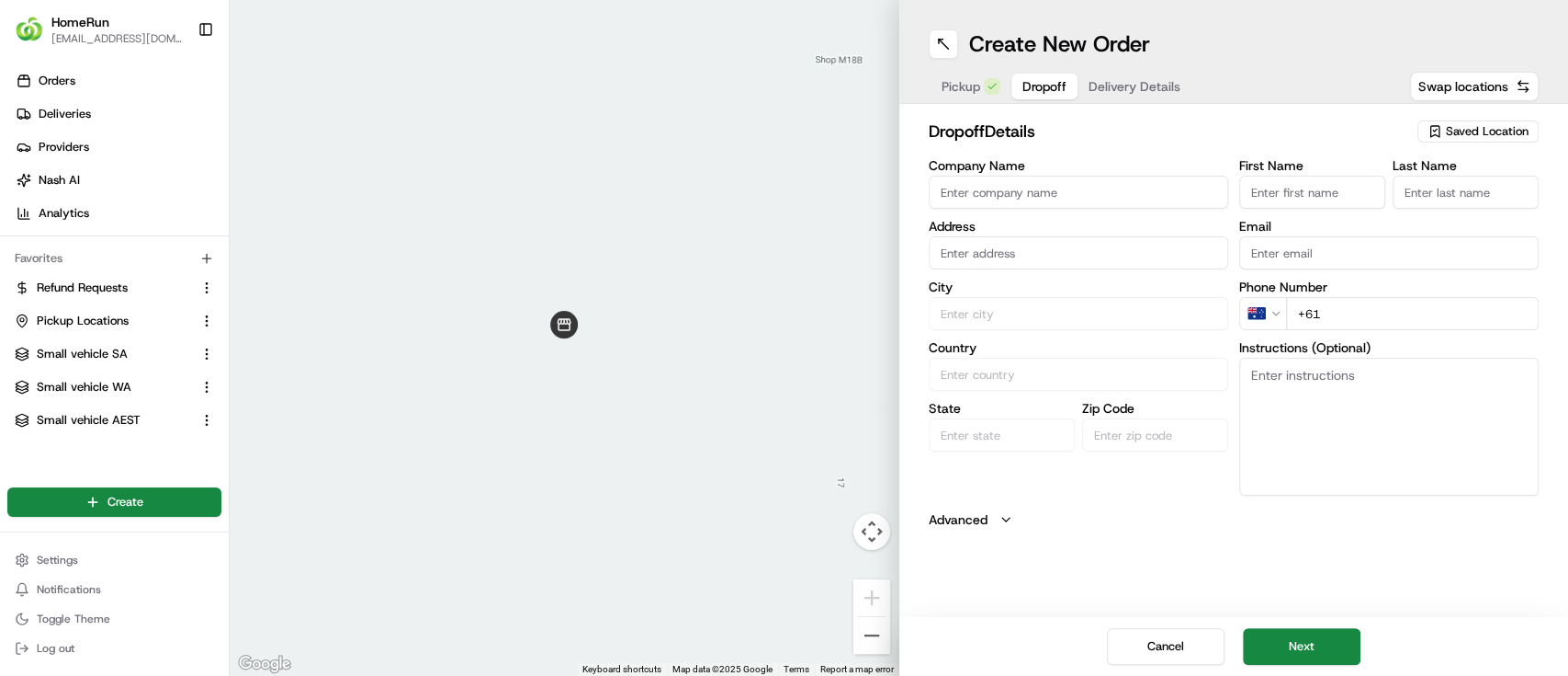
click at [1268, 179] on input "First Name" at bounding box center [1312, 192] width 146 height 33
type input "Quote"
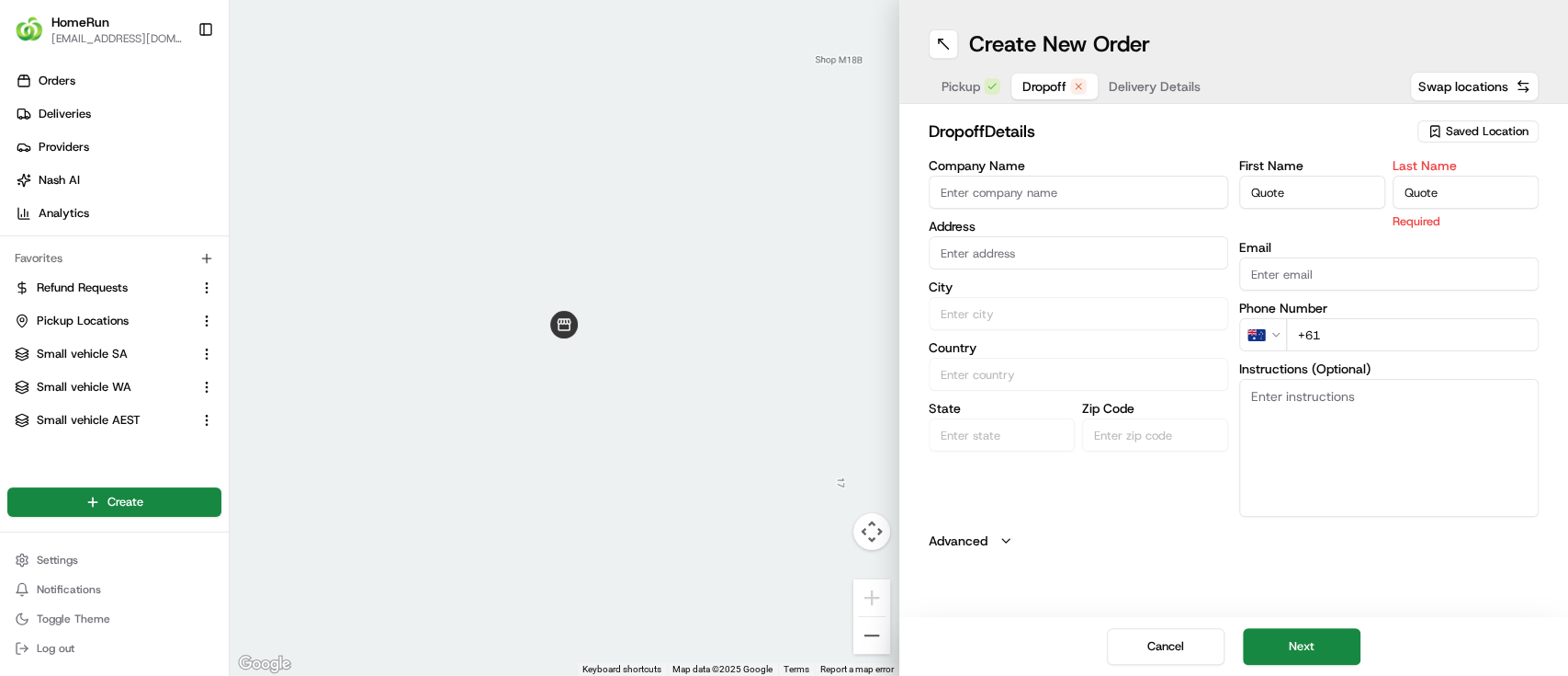
type input "Quote"
click at [1023, 190] on input "Company Name" at bounding box center [1078, 192] width 300 height 33
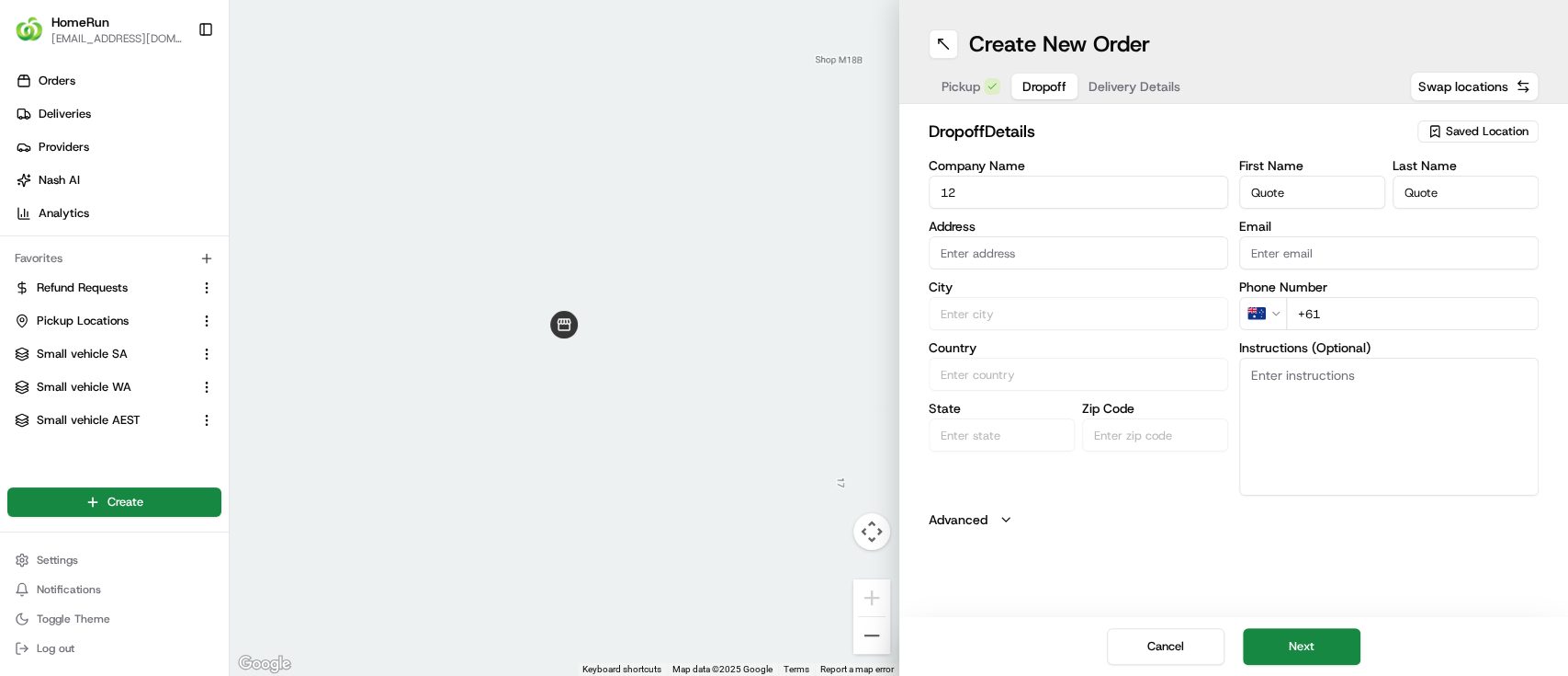
type input "1"
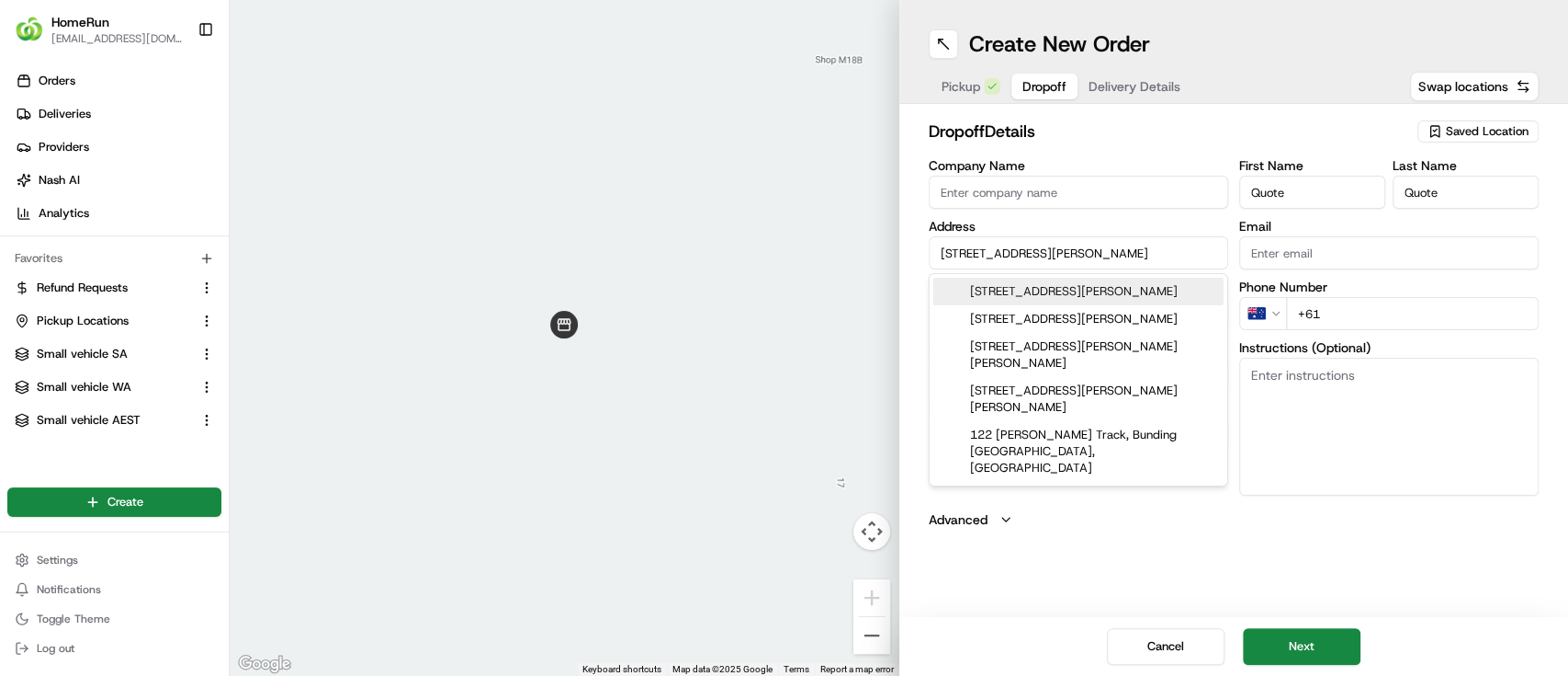
type input "[STREET_ADDRESS][PERSON_NAME]"
type input "East Bunbury"
type input "[GEOGRAPHIC_DATA]"
type input "WA"
type input "6230"
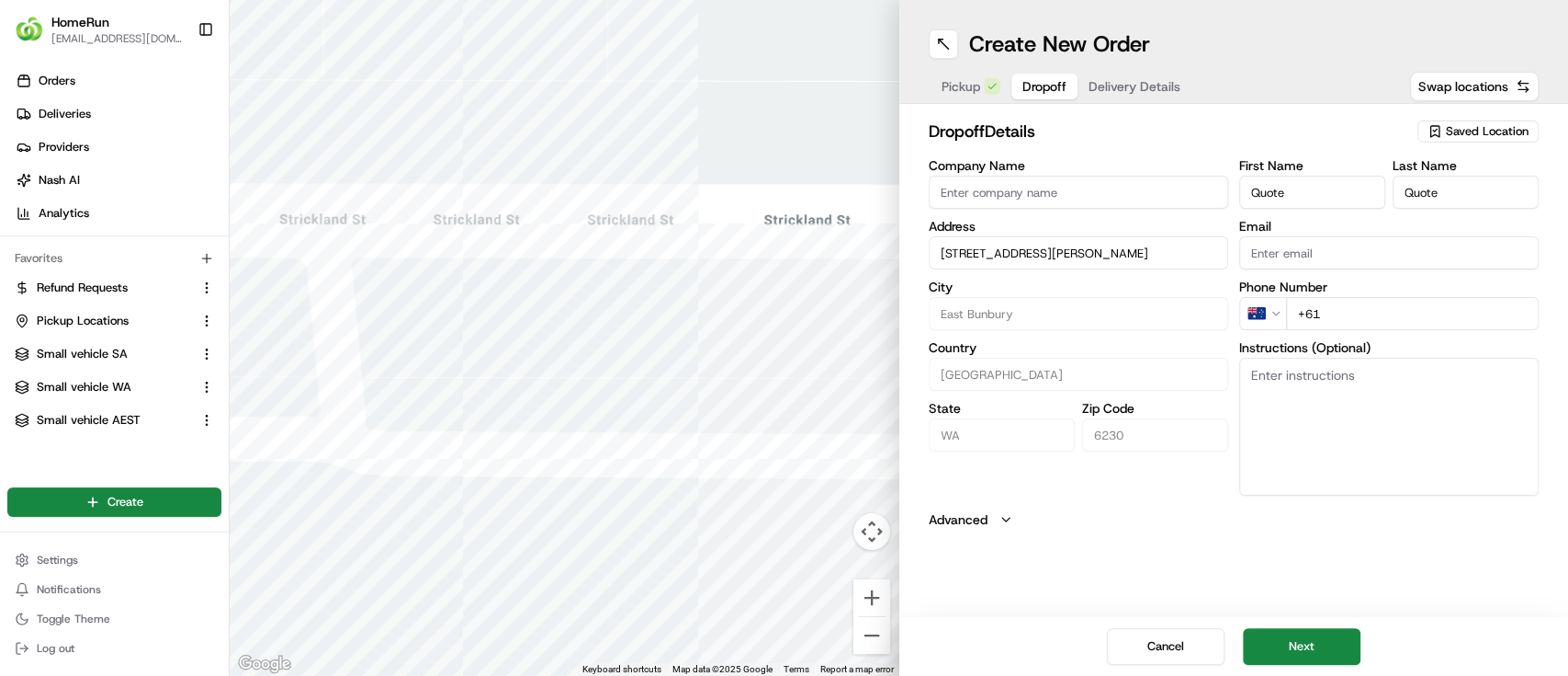
type input "[STREET_ADDRESS][PERSON_NAME]"
click at [1345, 311] on input "+61" at bounding box center [1412, 314] width 253 height 33
type input "[PHONE_NUMBER]"
click at [1304, 635] on button "Next" at bounding box center [1301, 647] width 117 height 37
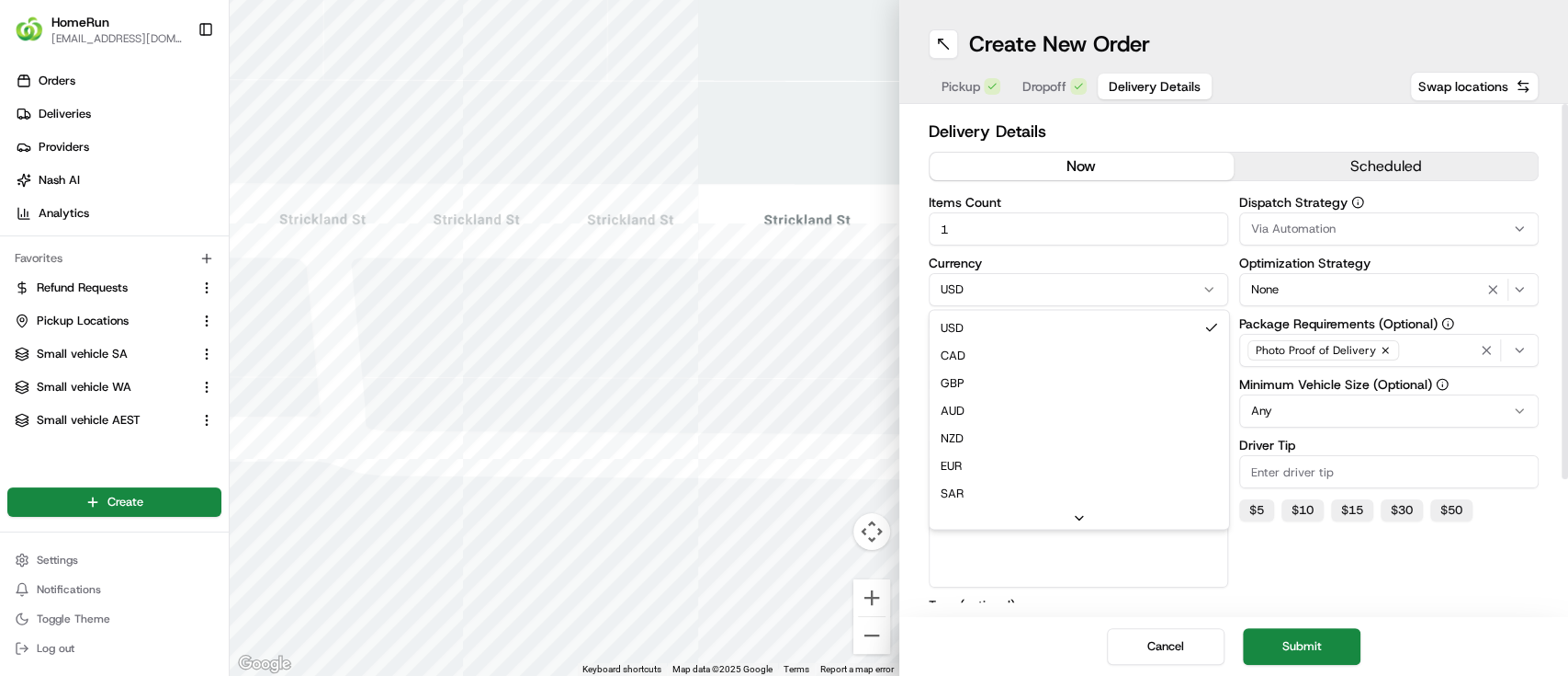
click at [1052, 294] on html "HomeRun [EMAIL_ADDRESS][DOMAIN_NAME] Toggle Sidebar Orders Deliveries Providers…" at bounding box center [784, 338] width 1568 height 676
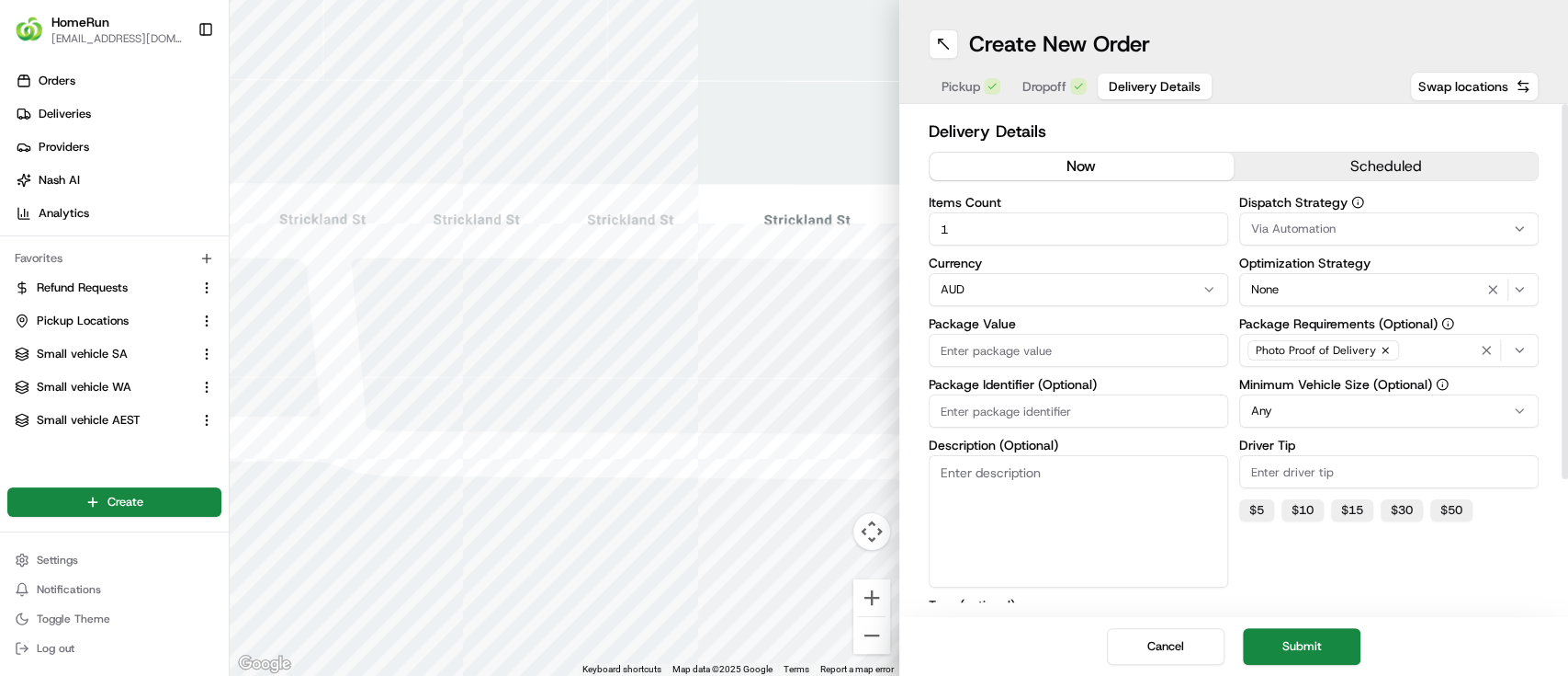
click at [1011, 343] on input "Package Value" at bounding box center [1078, 351] width 300 height 33
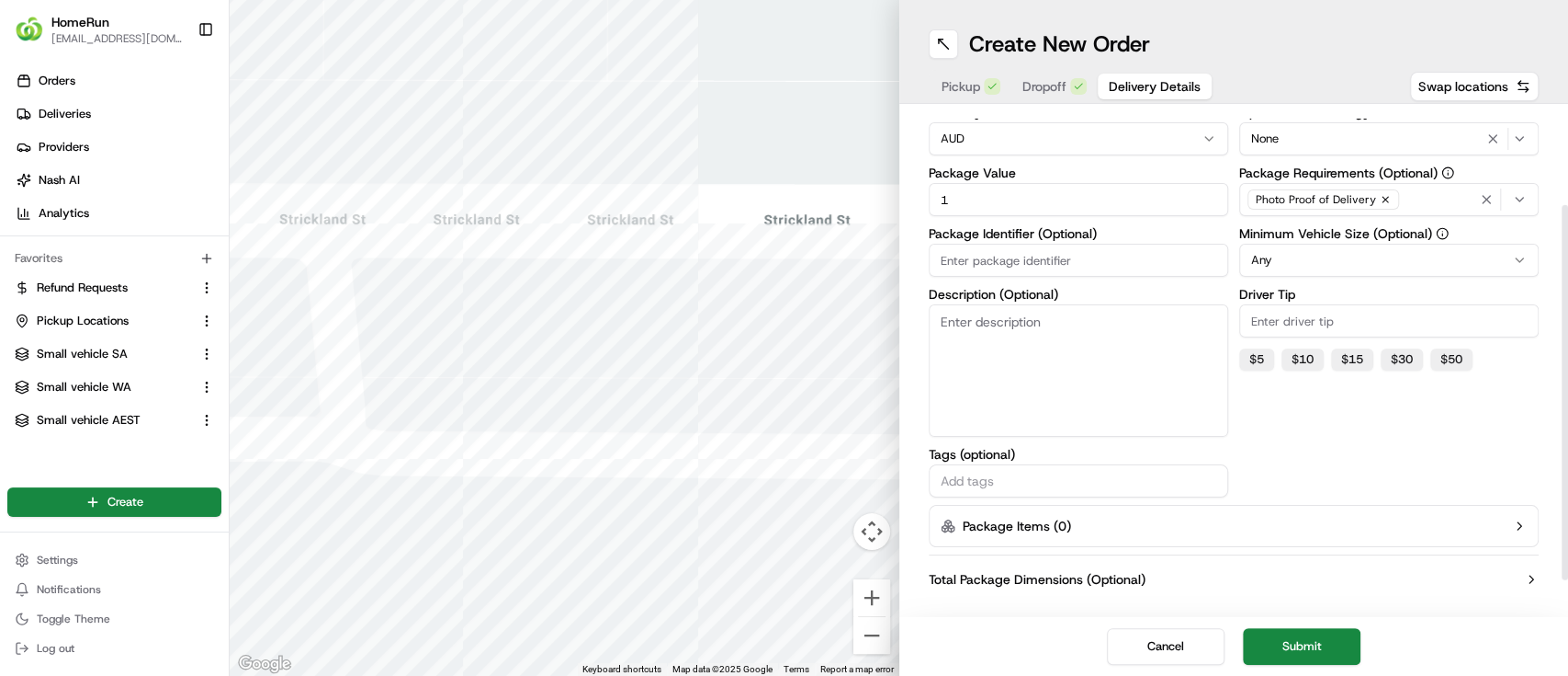
scroll to position [177, 0]
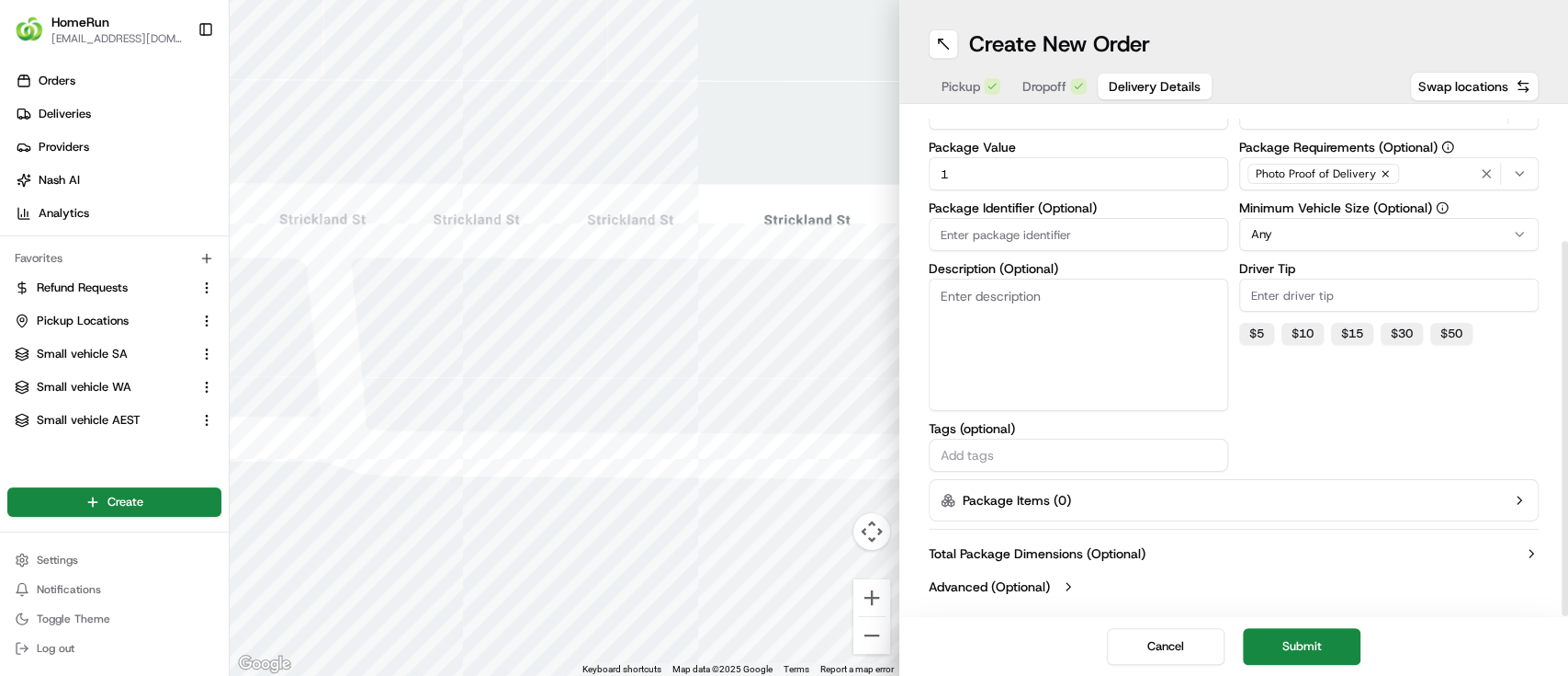
type input "1"
click at [1094, 500] on button "Package Items ( 0 )" at bounding box center [1234, 499] width 611 height 42
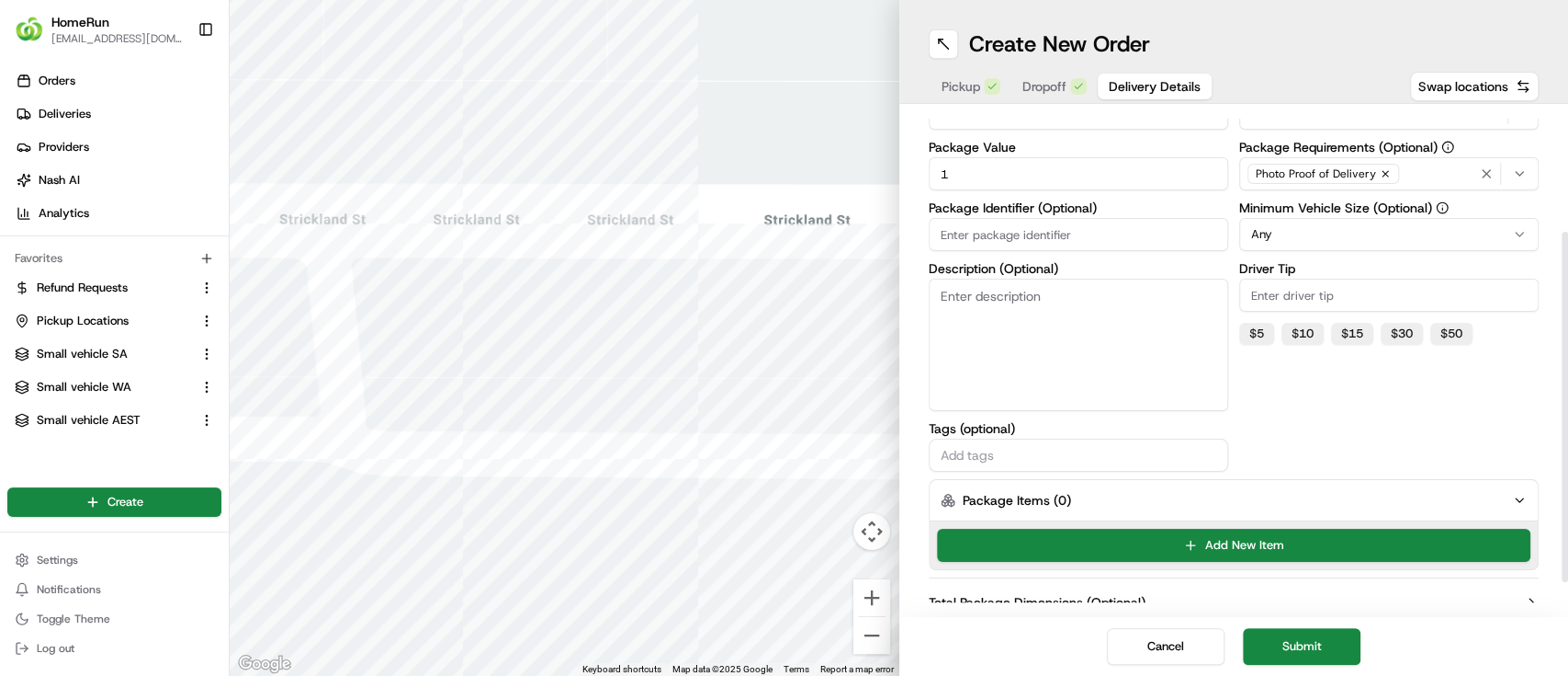
click at [1113, 495] on button "Package Items ( 0 )" at bounding box center [1234, 499] width 611 height 42
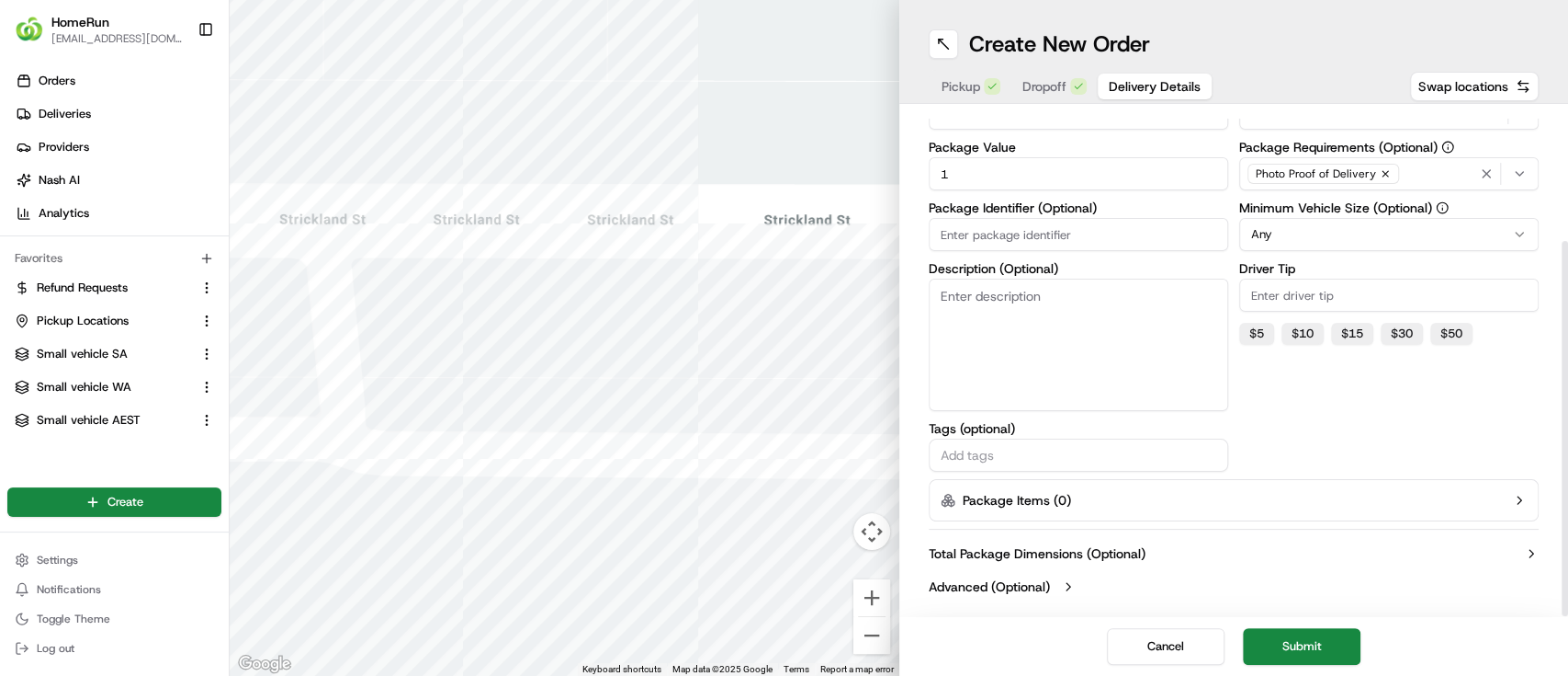
click at [1027, 579] on label "Advanced (Optional)" at bounding box center [989, 586] width 121 height 19
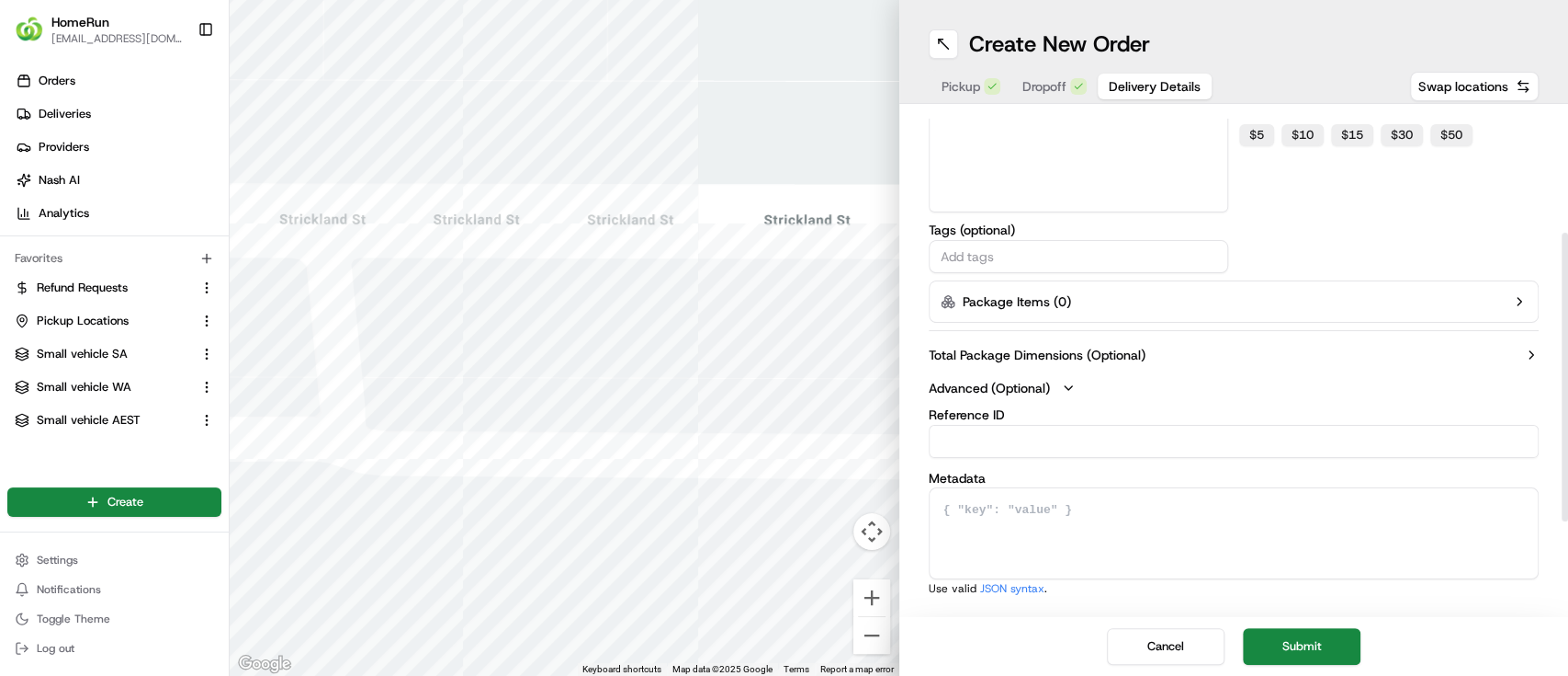
scroll to position [0, 0]
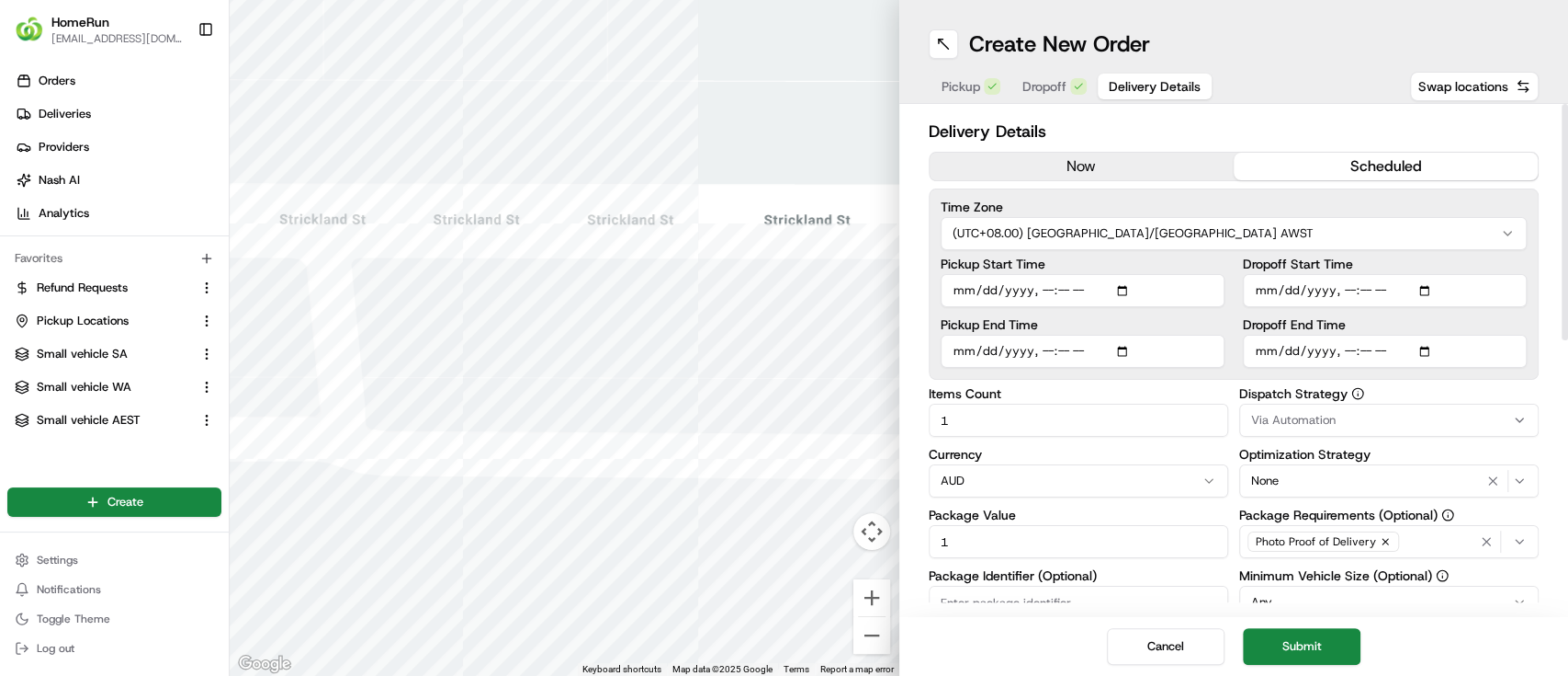
click at [1399, 159] on button "scheduled" at bounding box center [1385, 166] width 304 height 27
click at [1122, 289] on input "Pickup Start Time" at bounding box center [1083, 290] width 284 height 33
type input "[DATE]T14:52"
click at [1166, 284] on input "Pickup Start Time" at bounding box center [1083, 290] width 284 height 33
click at [1114, 351] on input "Pickup End Time" at bounding box center [1083, 352] width 284 height 33
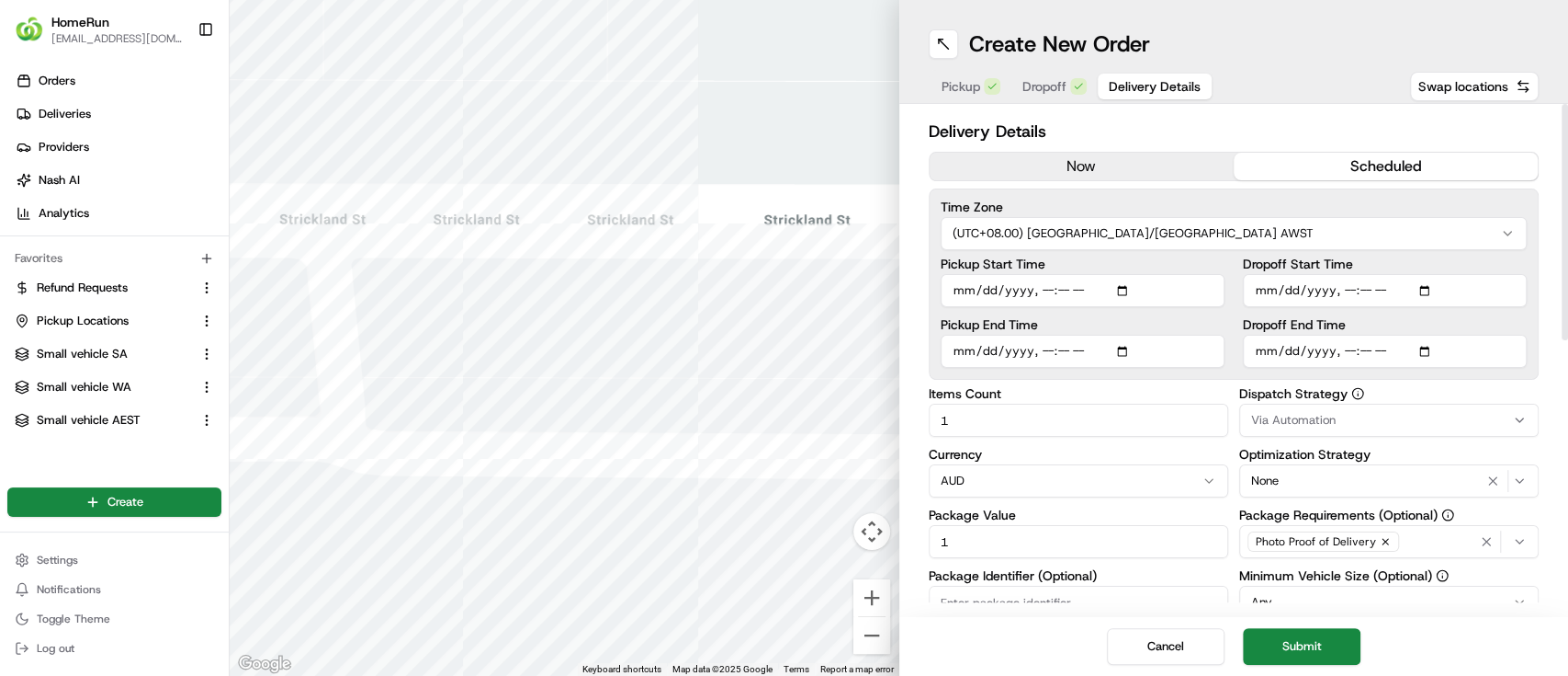
click at [1128, 351] on input "Pickup End Time" at bounding box center [1083, 352] width 284 height 33
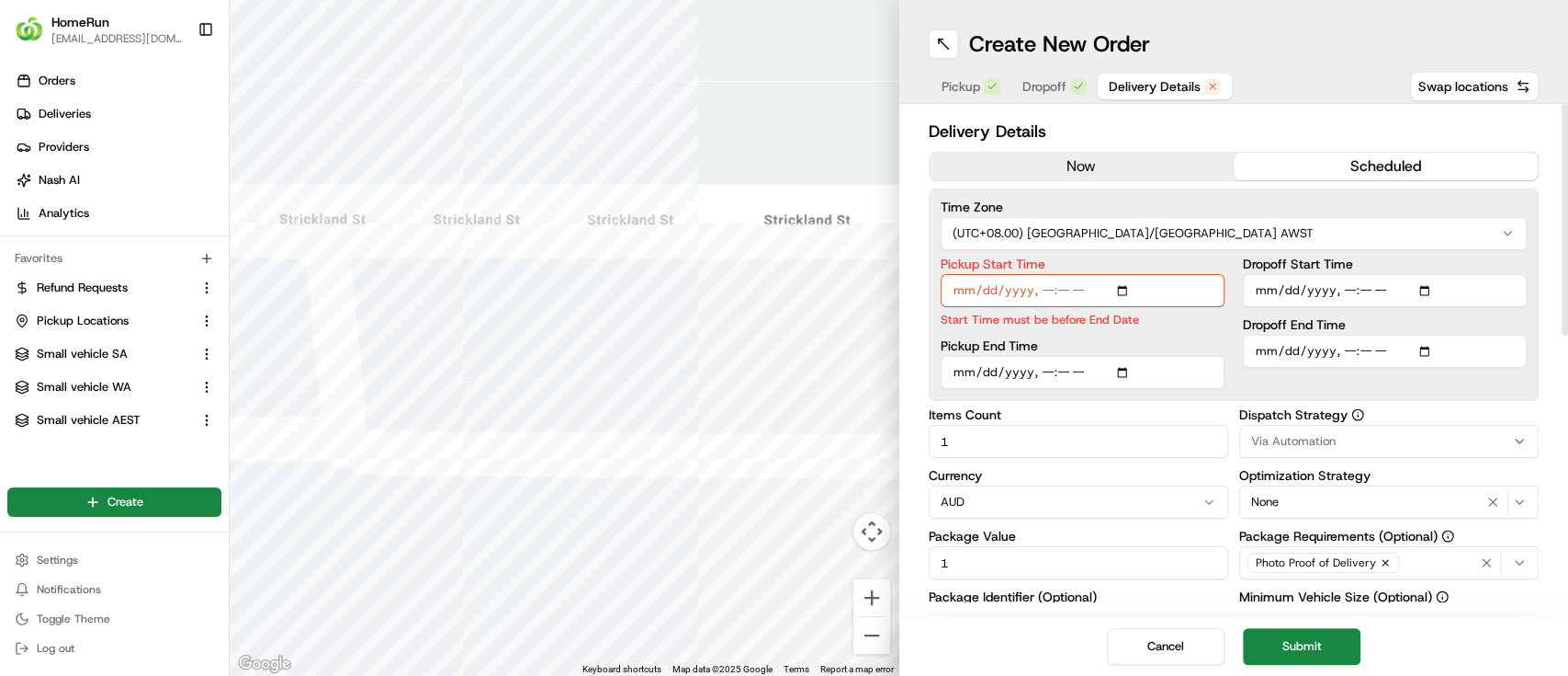
click at [1205, 327] on div "Pickup Start Time Start Time must be before End Date Pickup End Time" at bounding box center [1083, 322] width 284 height 132
click at [1082, 377] on input "Pickup End Time" at bounding box center [1083, 372] width 284 height 33
click at [1130, 373] on input "Pickup End Time" at bounding box center [1083, 372] width 284 height 33
type input "[DATE]T15:52"
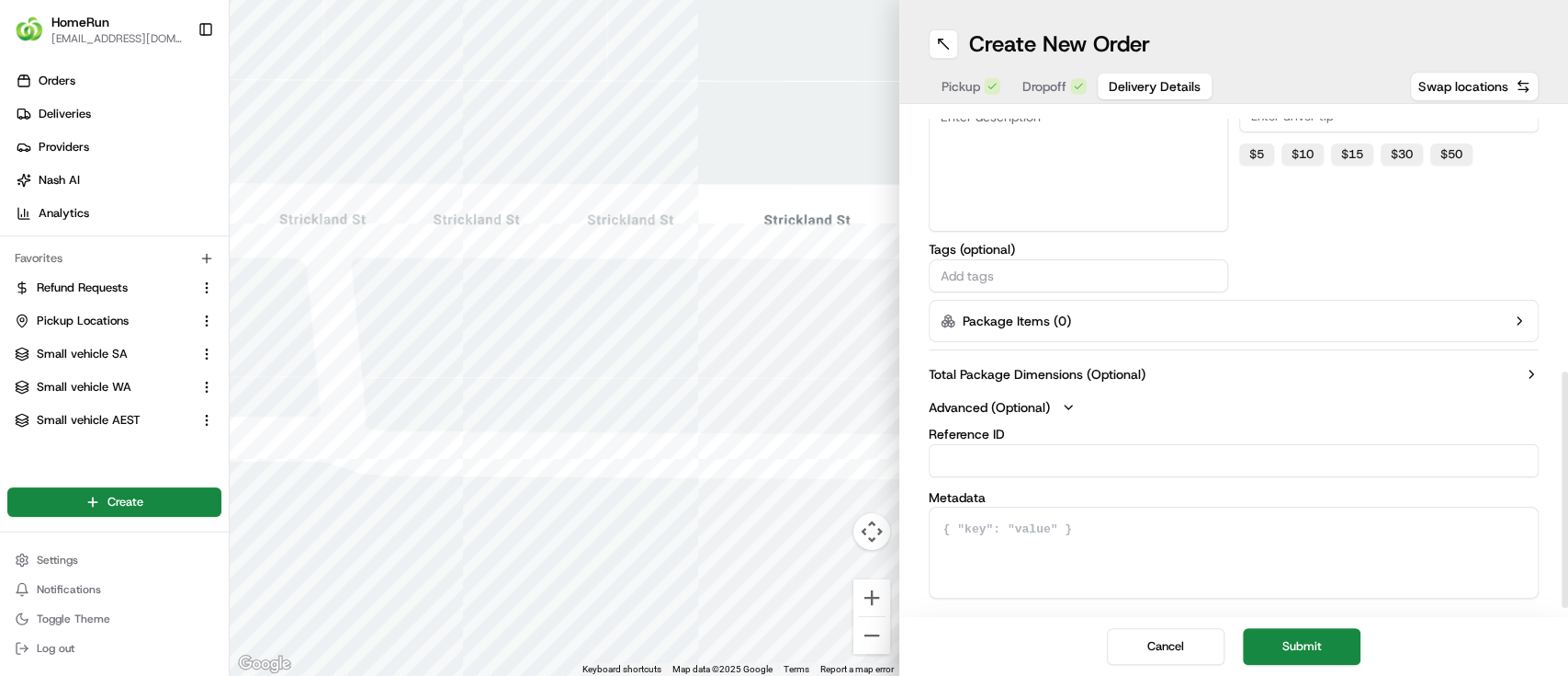
scroll to position [567, 0]
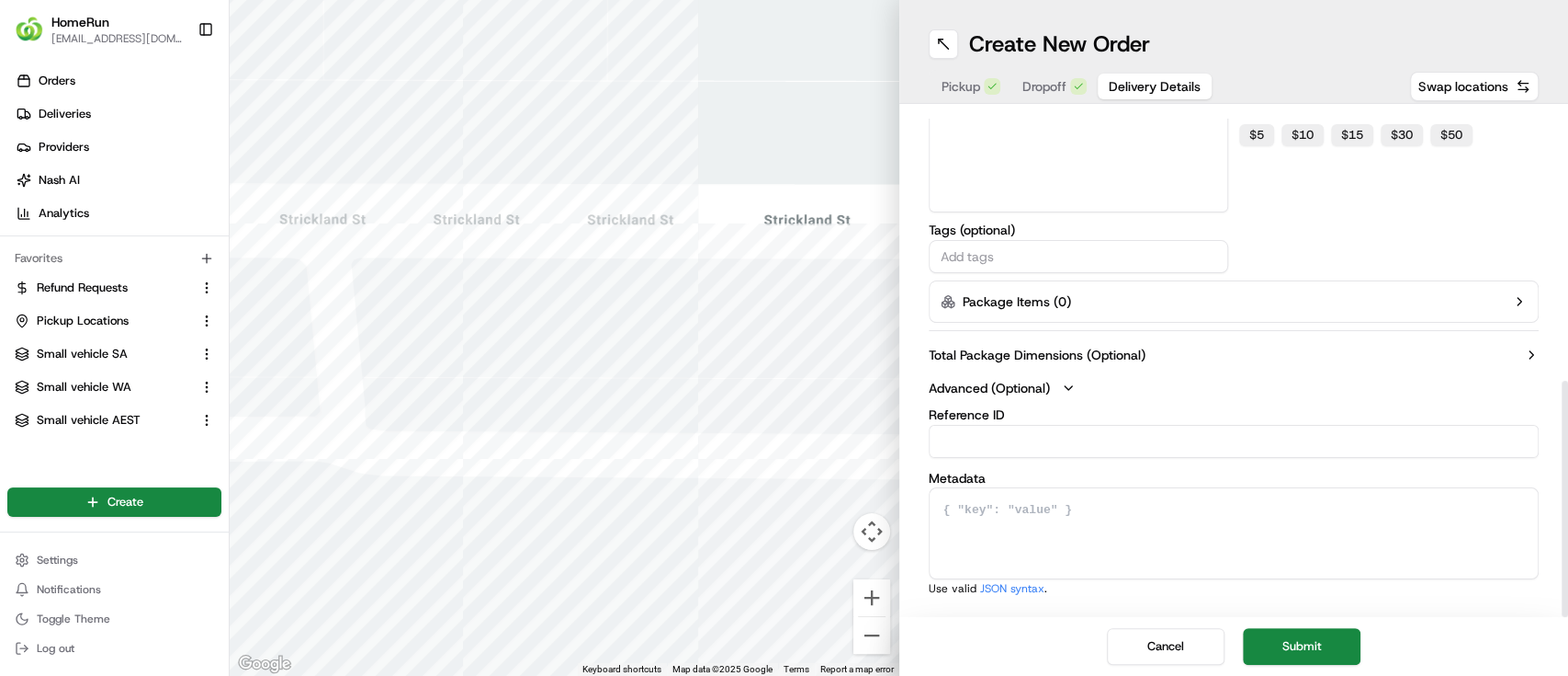
click at [1000, 438] on input "Reference ID" at bounding box center [1234, 442] width 611 height 33
drag, startPoint x: 1051, startPoint y: 443, endPoint x: 932, endPoint y: 442, distance: 119.0
click at [932, 442] on input "quote_quote_4375" at bounding box center [1234, 442] width 611 height 33
type input "quote_quote_4375"
click at [1089, 516] on textarea at bounding box center [1234, 533] width 609 height 90
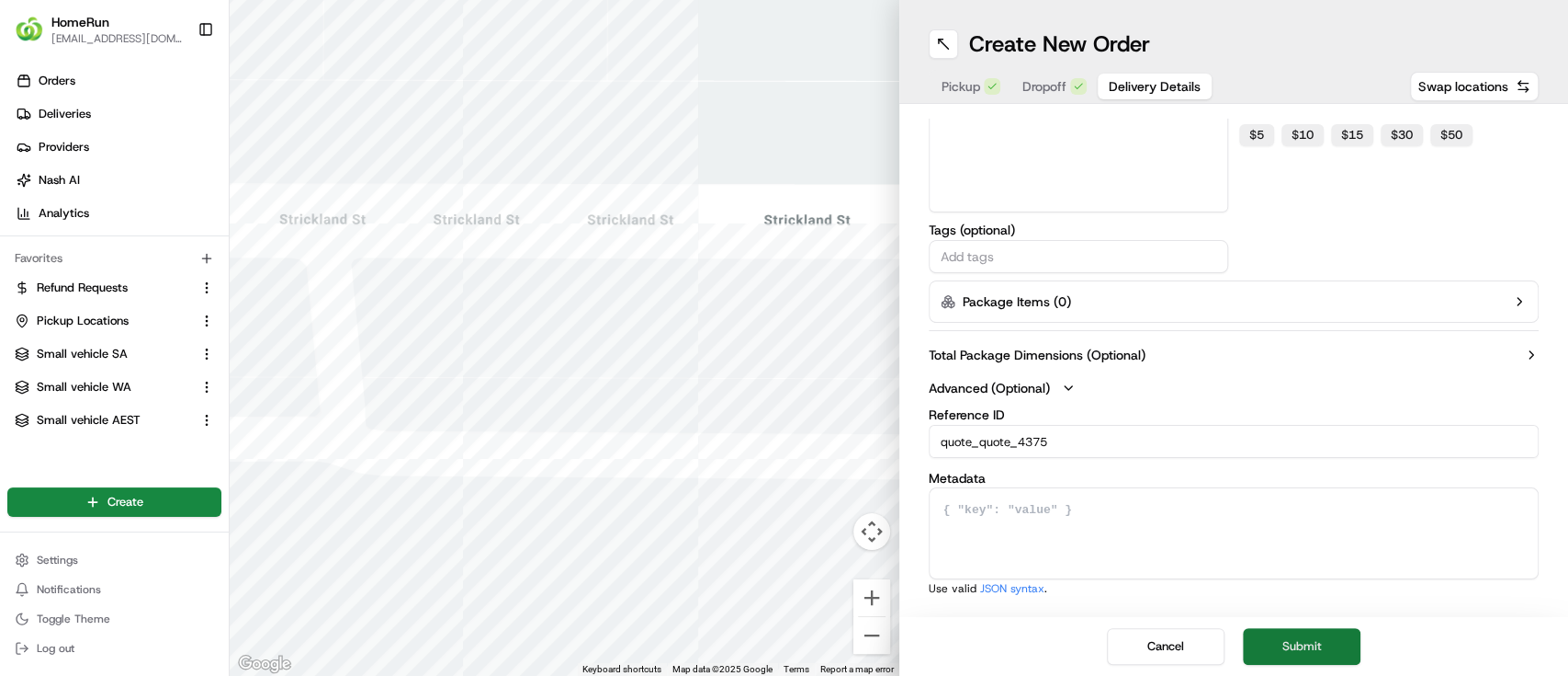
click at [1309, 637] on button "Submit" at bounding box center [1301, 647] width 117 height 37
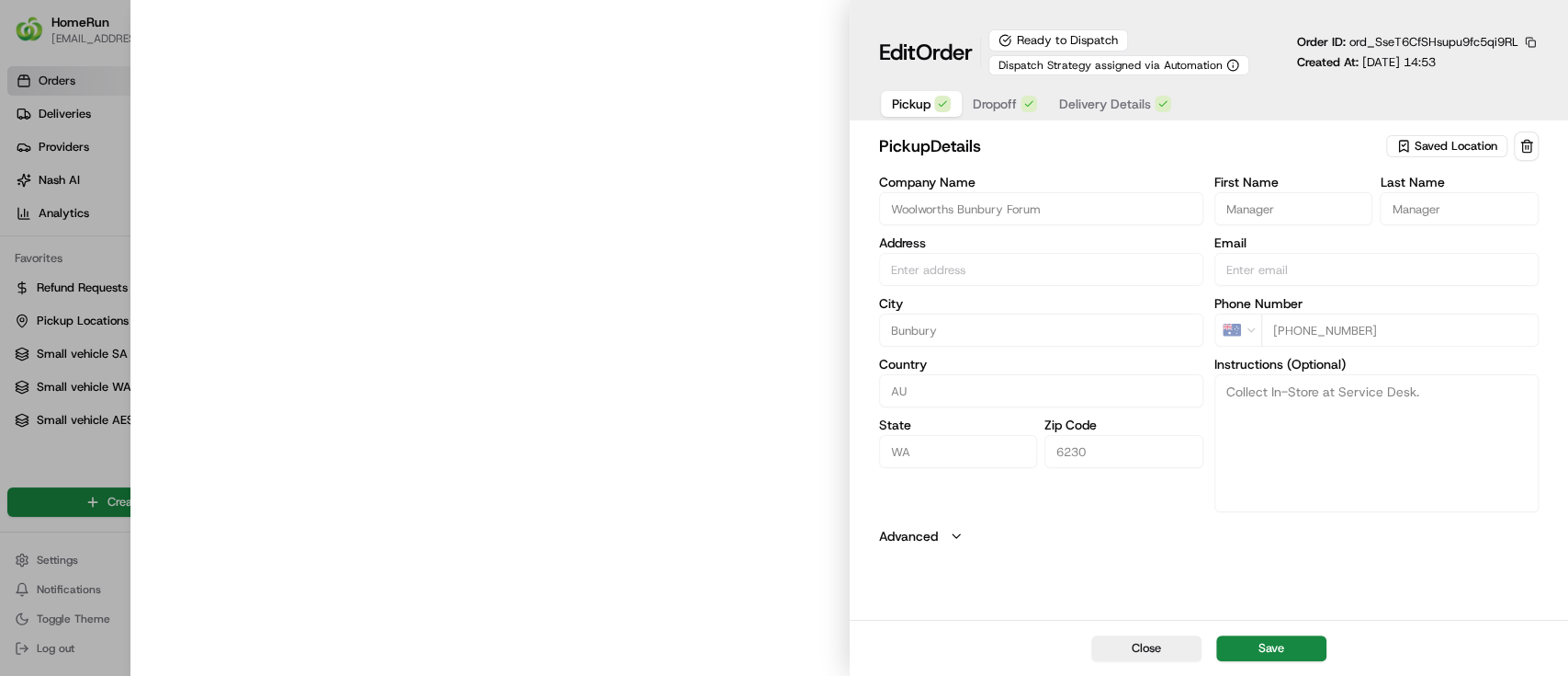
type input "[STREET_ADDRESS][PERSON_NAME]"
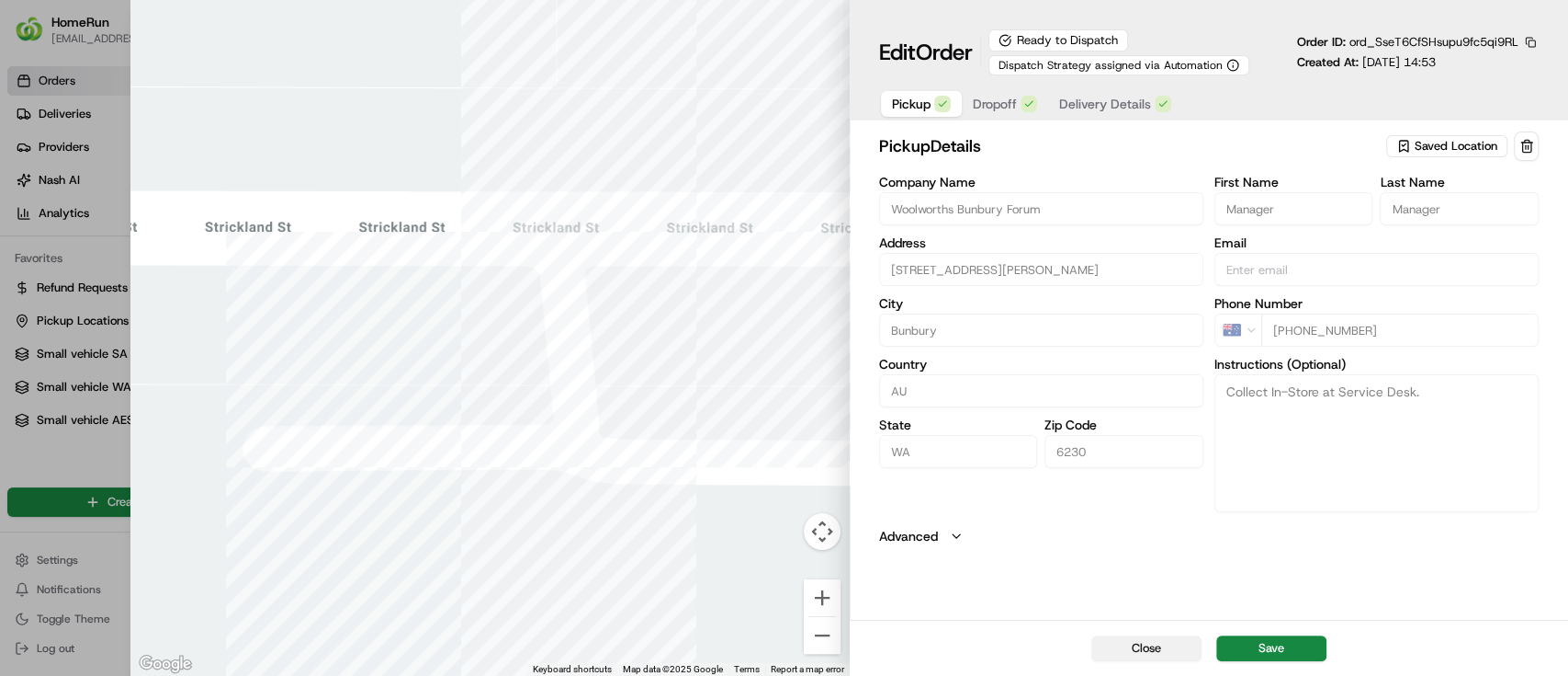
drag, startPoint x: 1146, startPoint y: 632, endPoint x: 1142, endPoint y: 641, distance: 9.8
click at [1146, 635] on div "Close Save" at bounding box center [1209, 647] width 719 height 56
click at [1142, 640] on button "Close" at bounding box center [1146, 648] width 110 height 25
type input "+1"
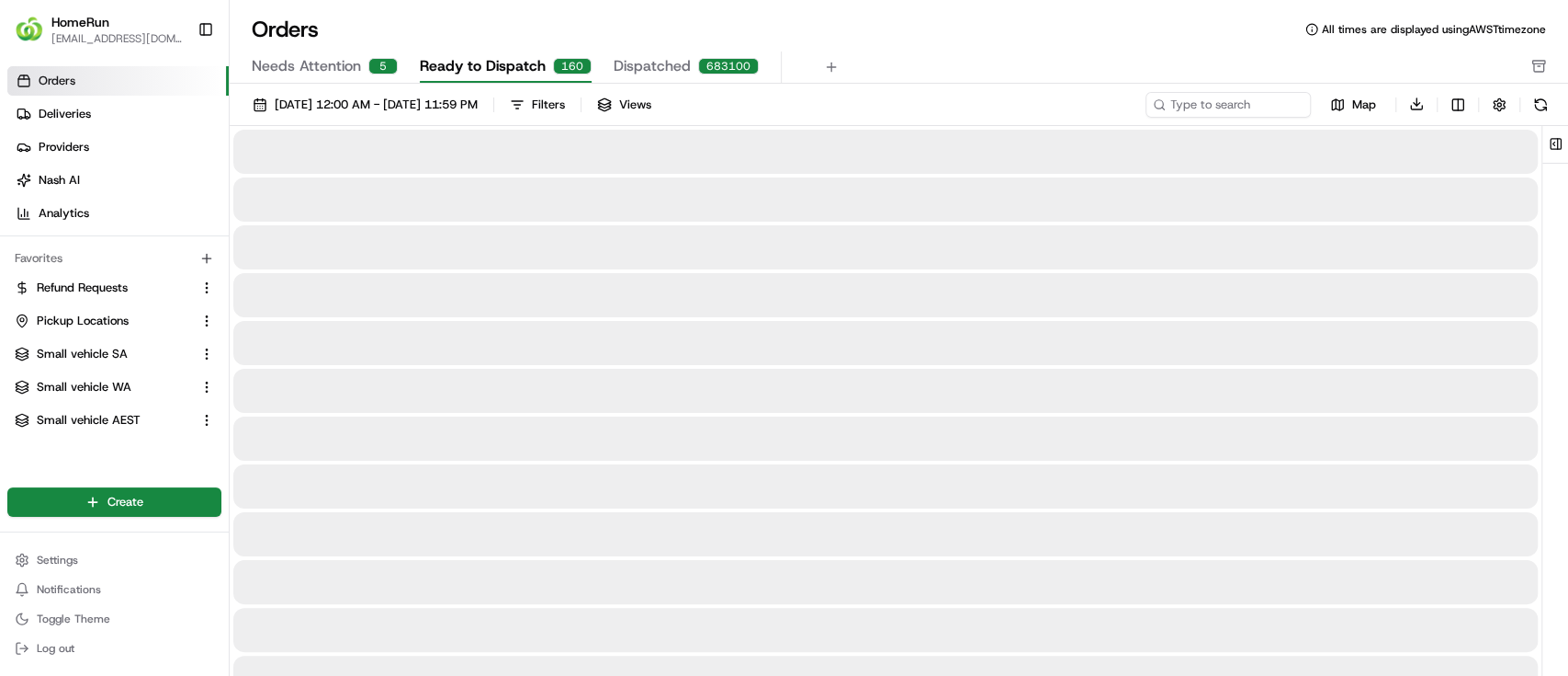
click at [1164, 106] on icon at bounding box center [1159, 105] width 13 height 13
click at [1178, 106] on input at bounding box center [1201, 105] width 221 height 25
paste input "quote_quote_4375"
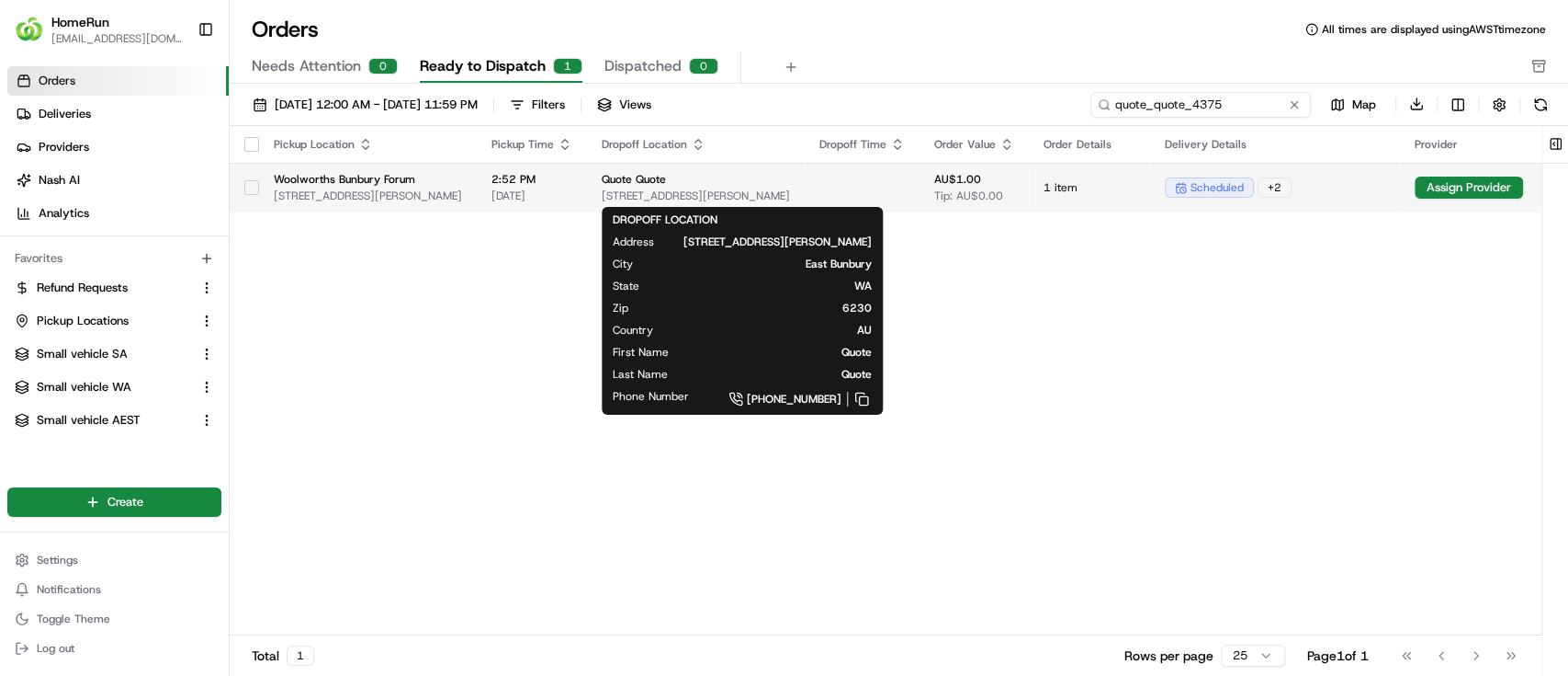
type input "quote_quote_4375"
click at [698, 189] on span "[STREET_ADDRESS][PERSON_NAME]" at bounding box center [695, 195] width 188 height 15
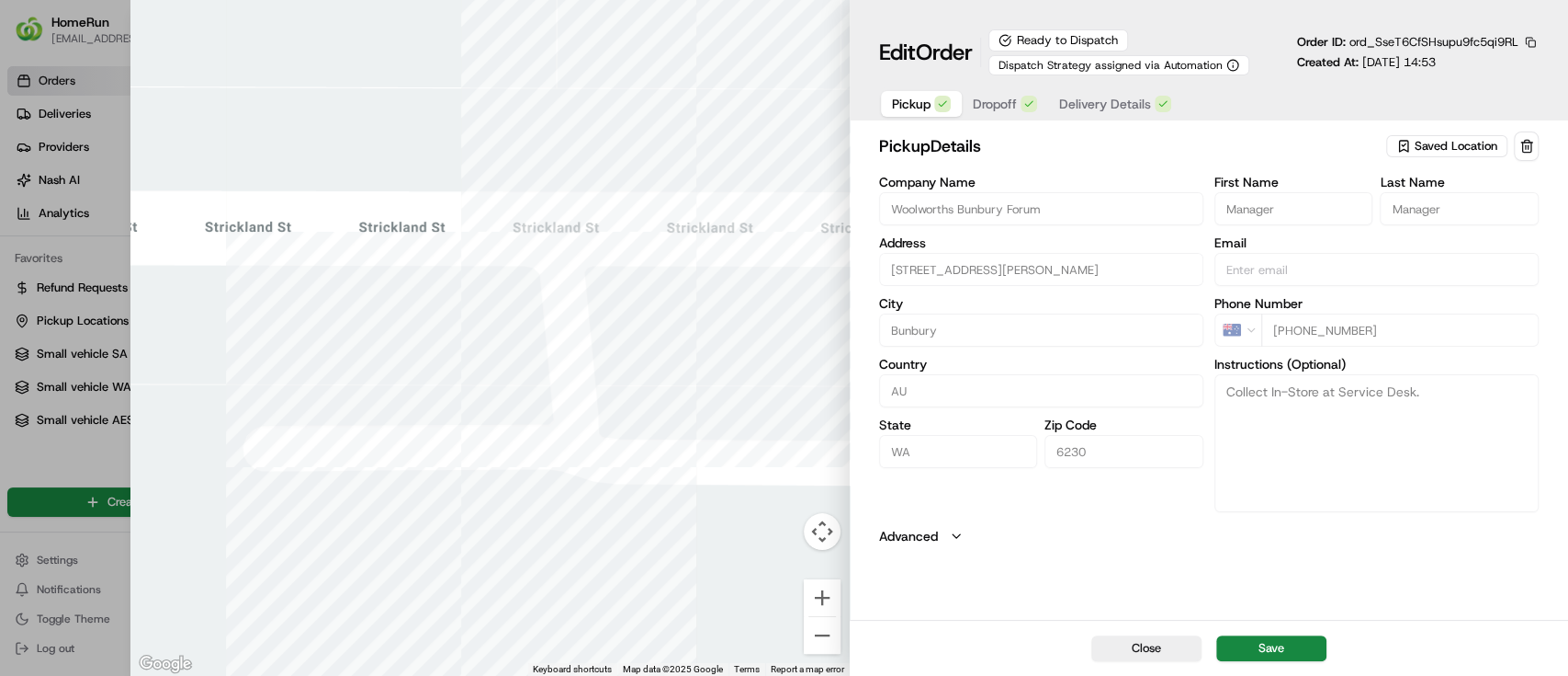
drag, startPoint x: 1135, startPoint y: 639, endPoint x: 1128, endPoint y: 628, distance: 13.0
click at [1136, 639] on button "Close" at bounding box center [1146, 648] width 110 height 25
type input "+1"
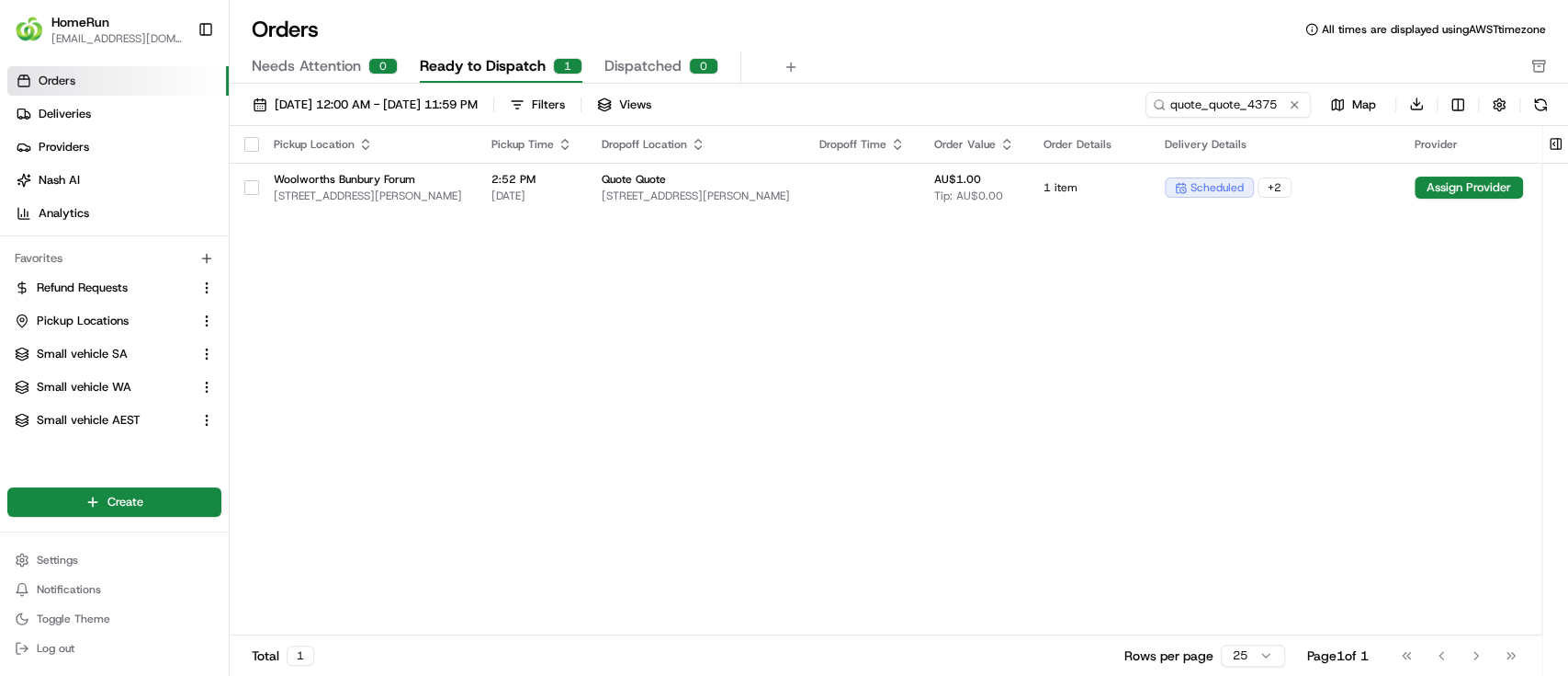
drag, startPoint x: 1470, startPoint y: 251, endPoint x: 1380, endPoint y: 248, distance: 90.0
click at [1380, 248] on div "Pickup Location Pickup Time Dropoff Location Dropoff Time Order Value Order Det…" at bounding box center [919, 381] width 1379 height 510
click at [206, 27] on button "Toggle Sidebar" at bounding box center [206, 29] width 31 height 31
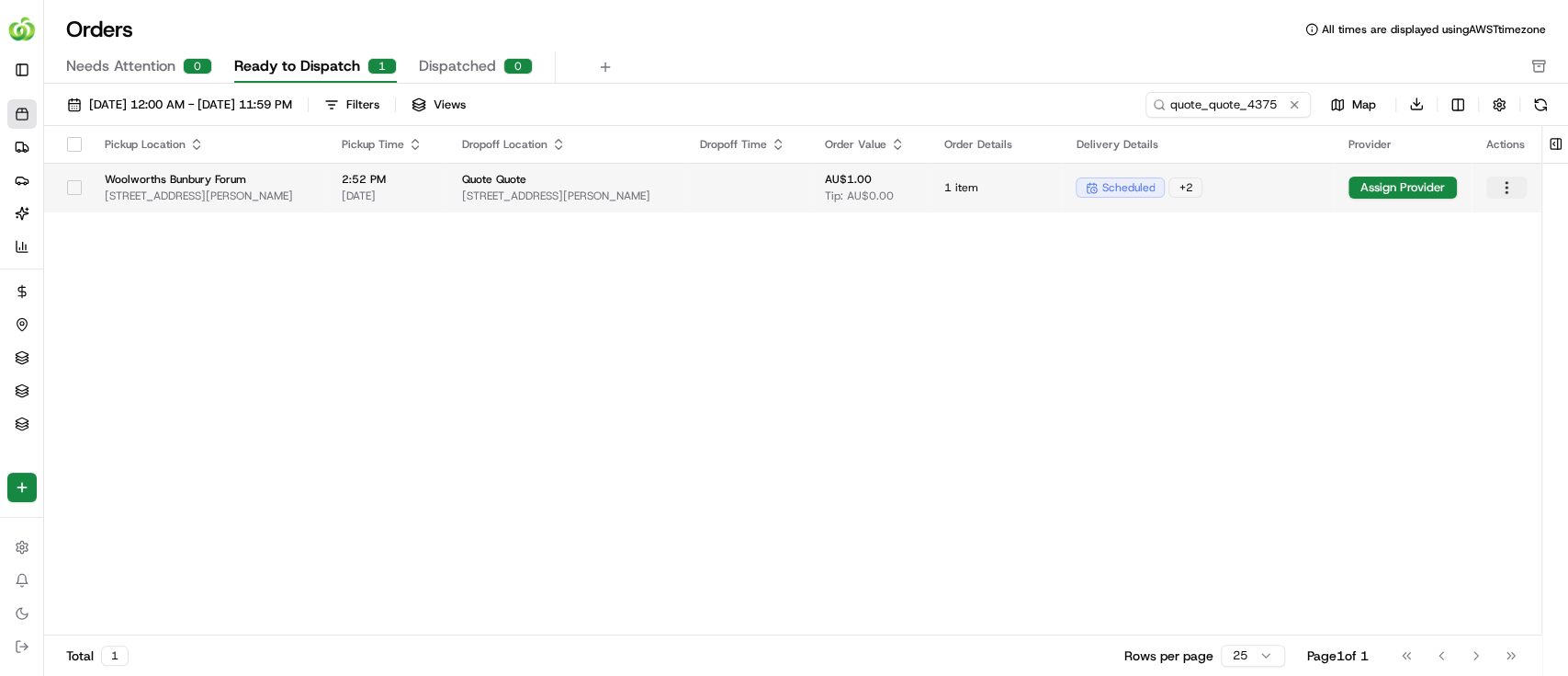
click at [1508, 189] on html "HomeRun [EMAIL_ADDRESS][DOMAIN_NAME] Toggle Sidebar Orders Deliveries Providers…" at bounding box center [784, 338] width 1568 height 676
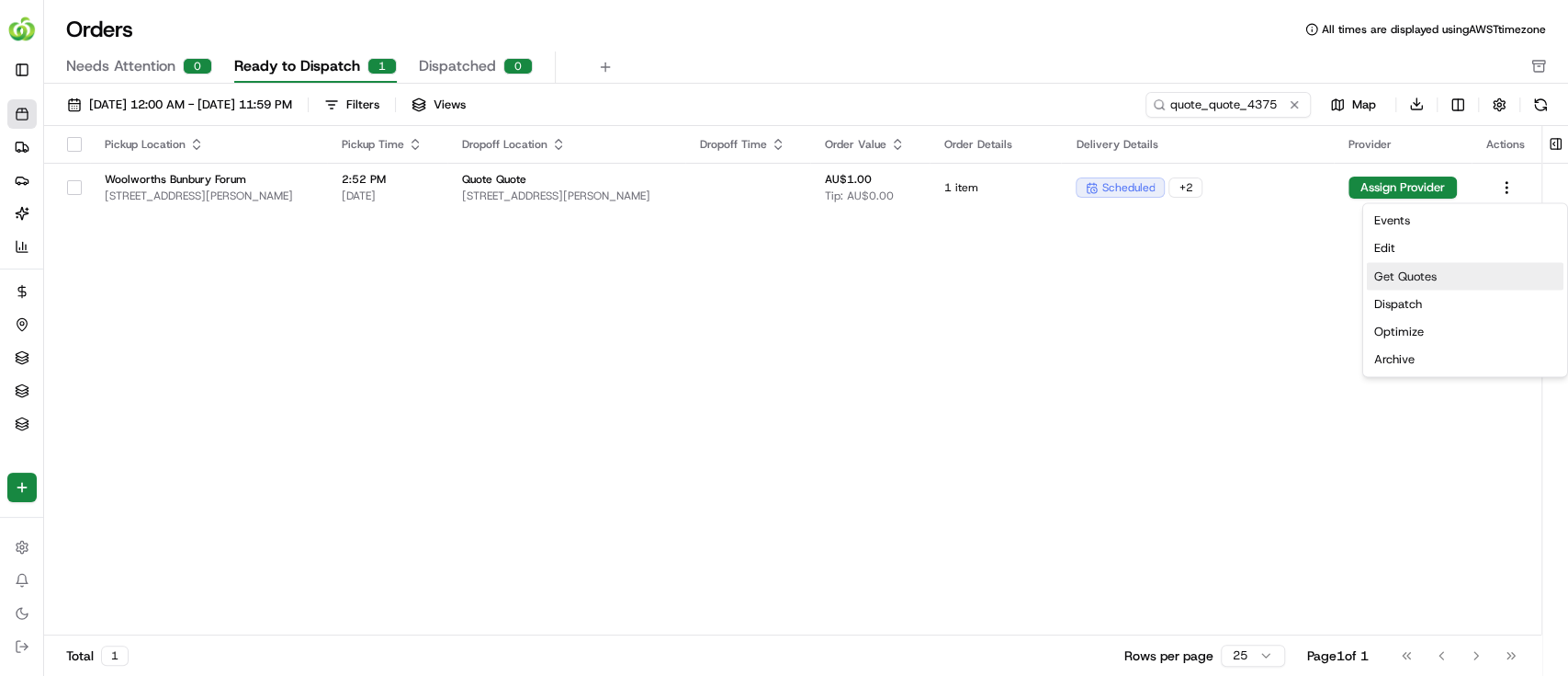
click at [1404, 275] on div "Get Quotes" at bounding box center [1465, 275] width 196 height 27
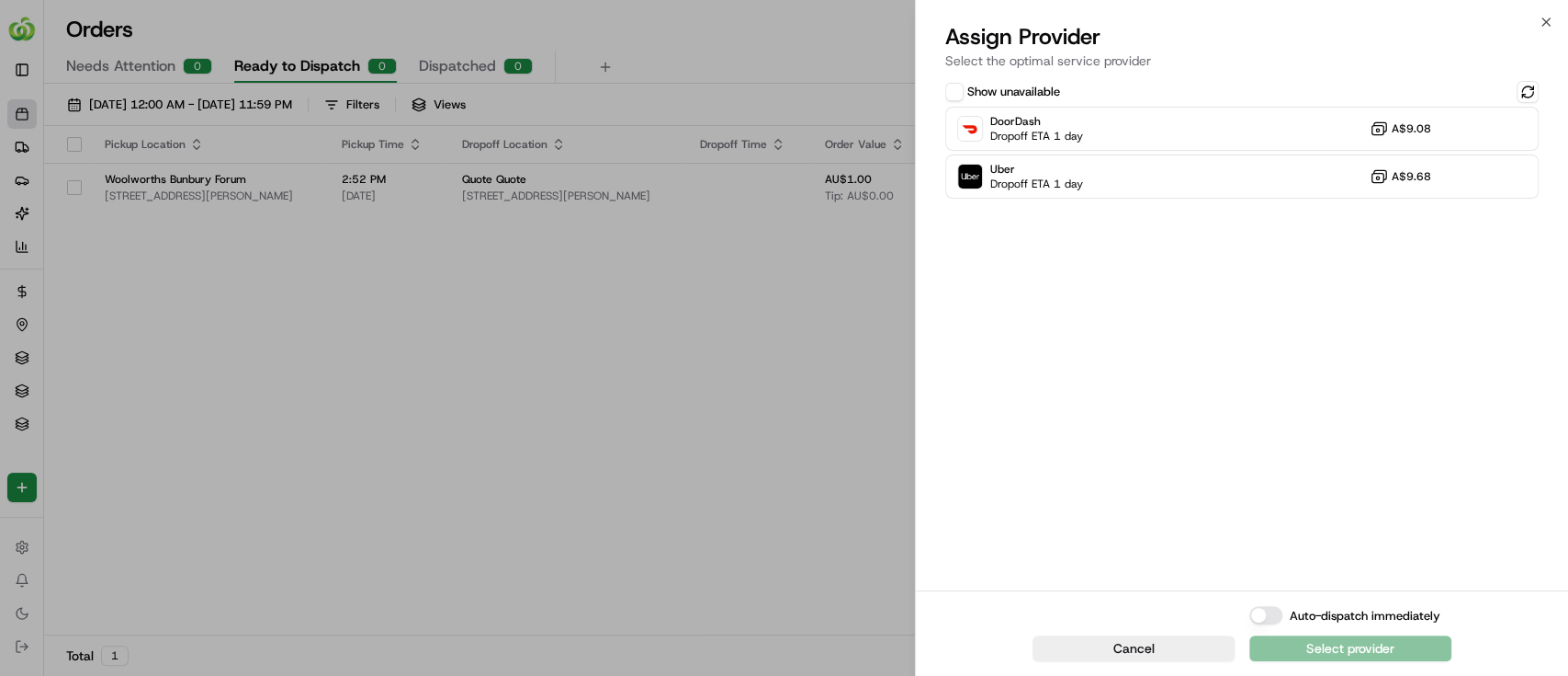
click at [1544, 11] on div "Close Assign Provider Select the optimal service provider Show unavailable Door…" at bounding box center [1241, 338] width 653 height 676
click at [1544, 16] on icon "button" at bounding box center [1546, 21] width 15 height 15
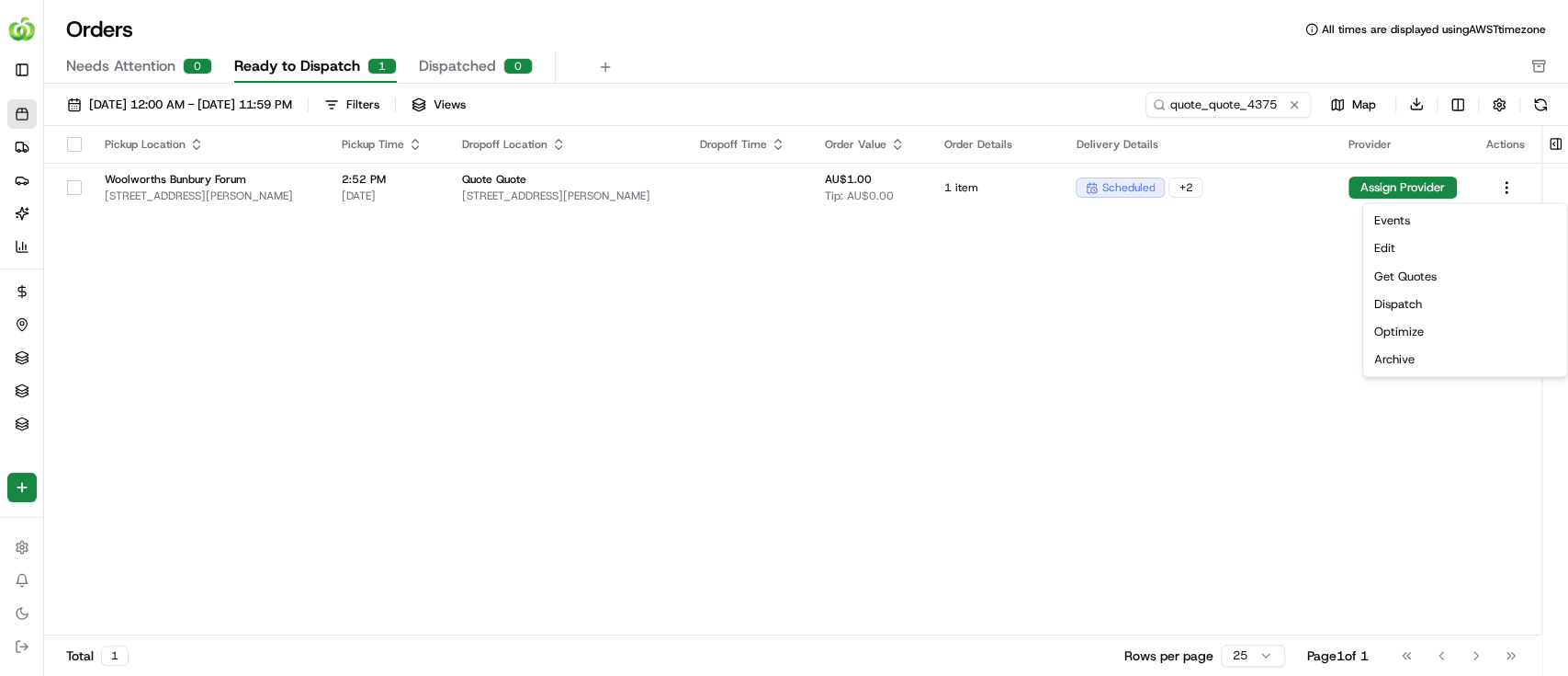
click at [525, 469] on div "Pickup Location Pickup Time Dropoff Location Dropoff Time Order Value Order Det…" at bounding box center [793, 381] width 1498 height 510
click at [25, 69] on button "Toggle Sidebar" at bounding box center [22, 69] width 29 height 29
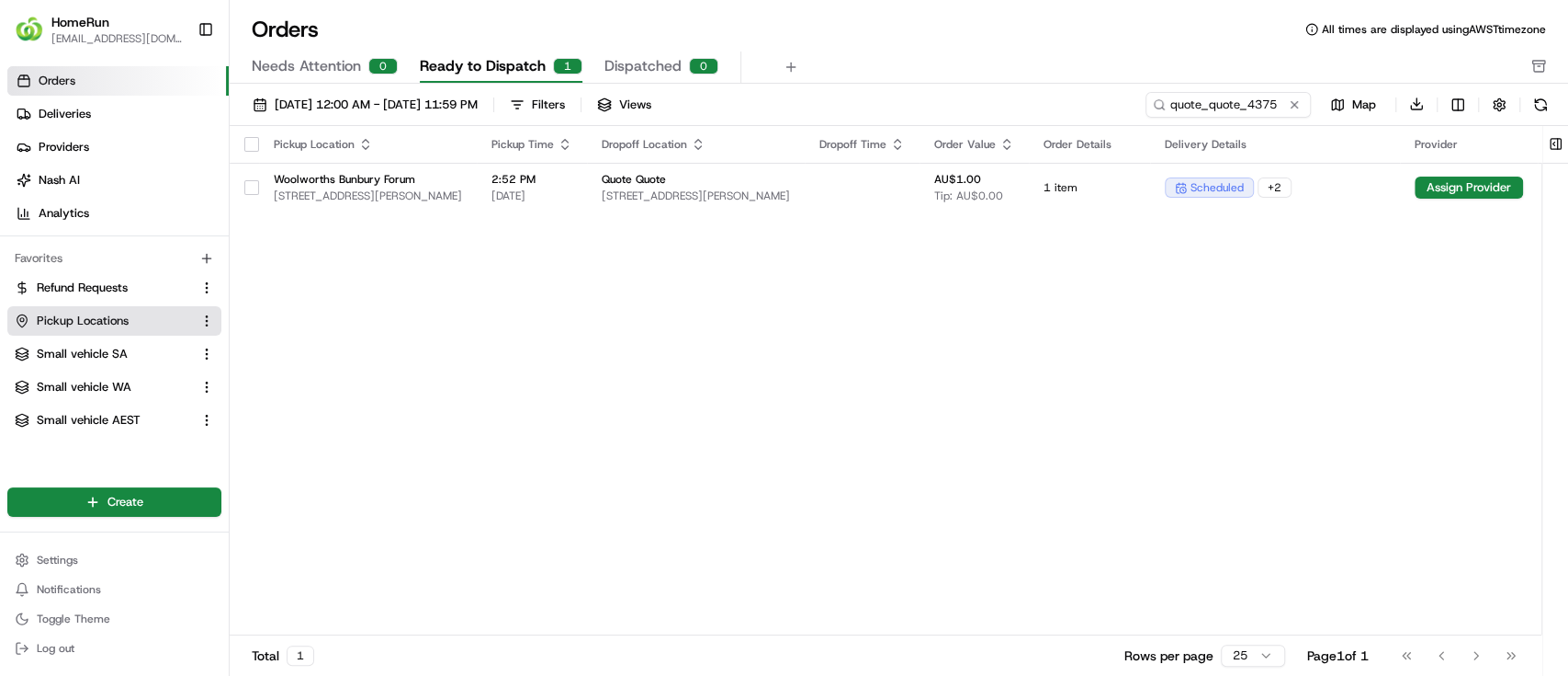
click at [70, 317] on span "Pickup Locations" at bounding box center [83, 320] width 92 height 17
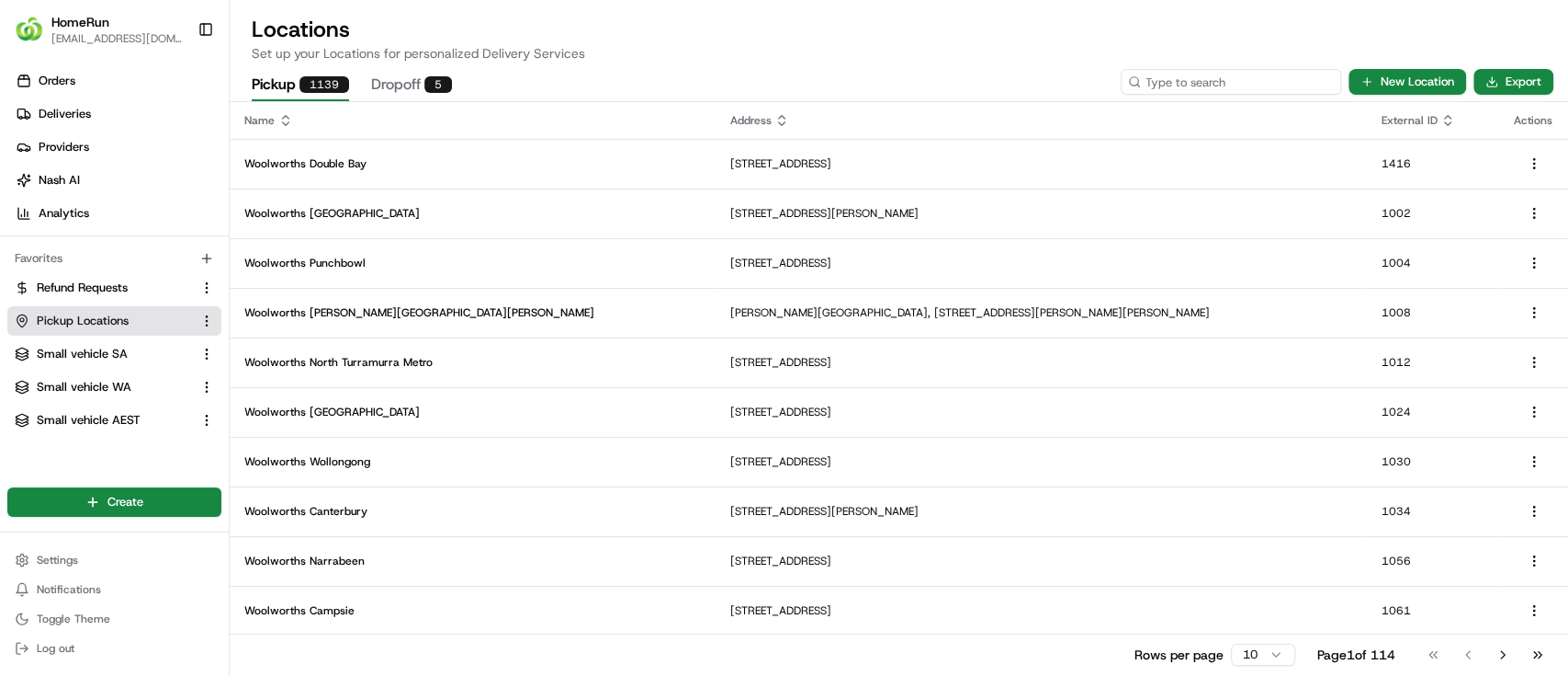
click at [1223, 75] on input at bounding box center [1231, 82] width 221 height 25
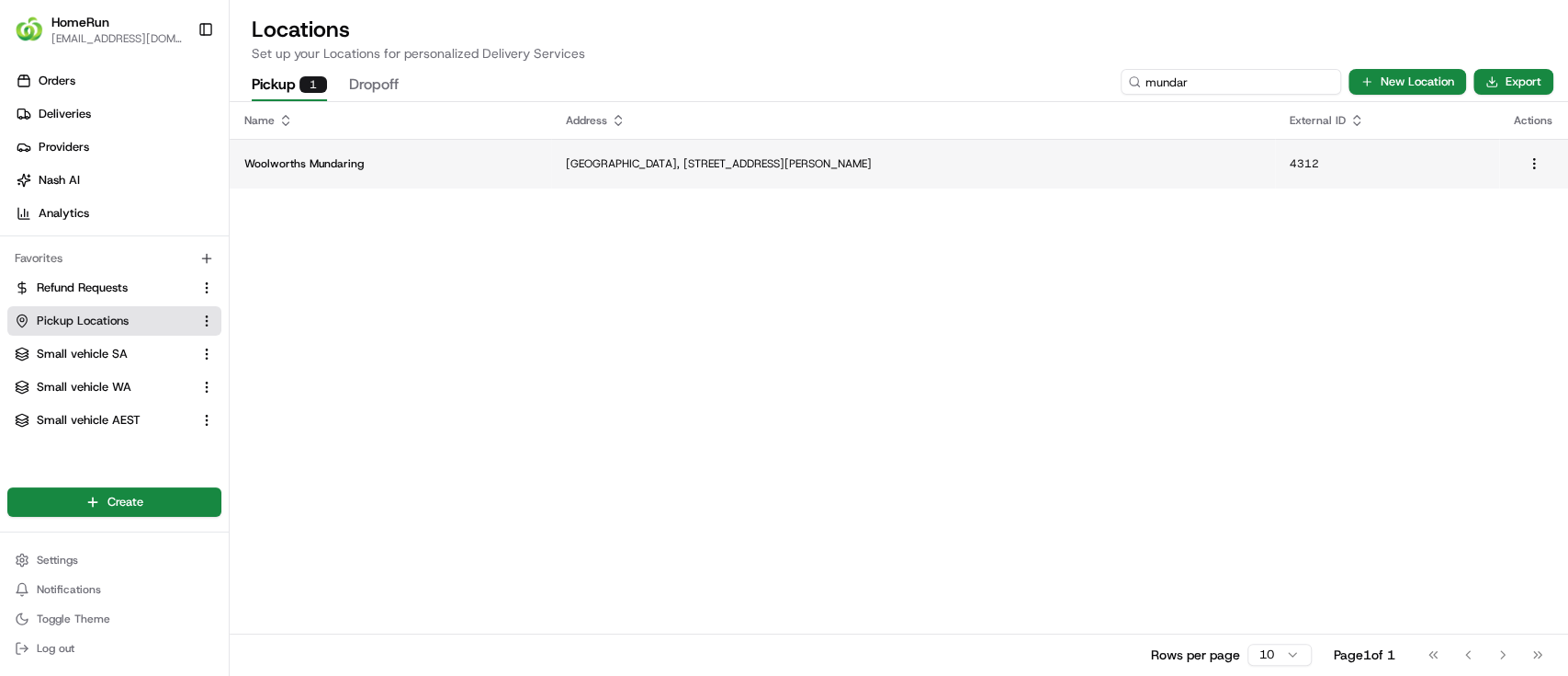
type input "mundar"
click at [566, 166] on p "[GEOGRAPHIC_DATA], [STREET_ADDRESS][PERSON_NAME]" at bounding box center [913, 163] width 693 height 15
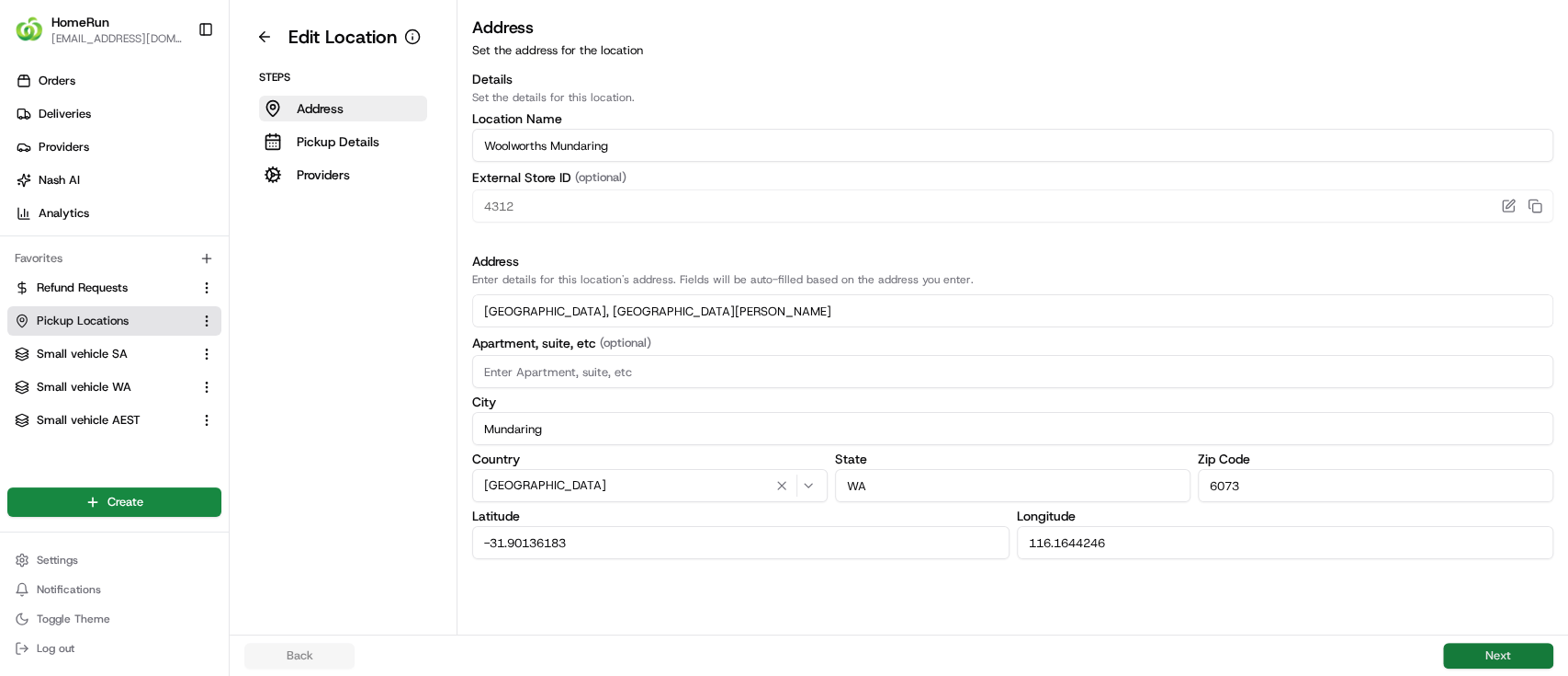
click at [1486, 648] on button "Next" at bounding box center [1498, 655] width 110 height 25
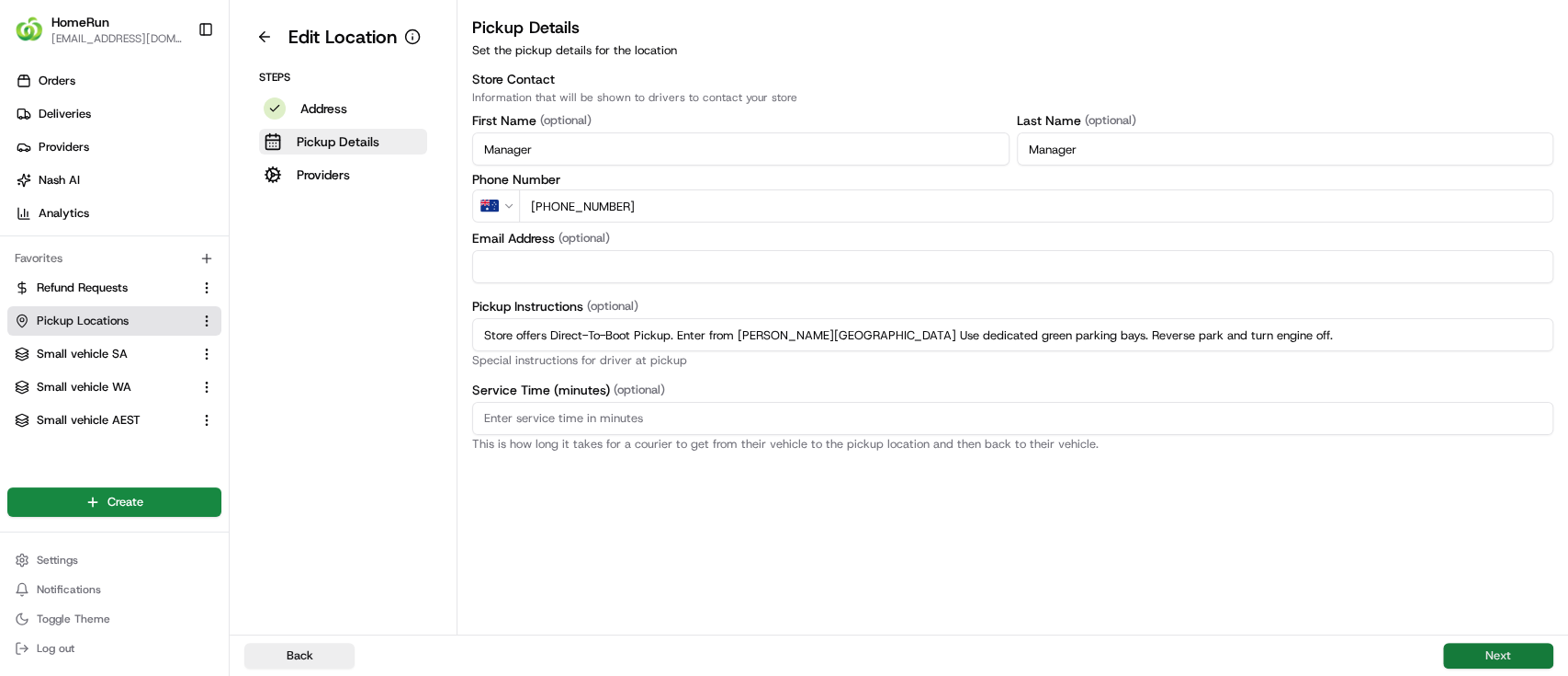
click at [1500, 655] on button "Next" at bounding box center [1498, 655] width 110 height 25
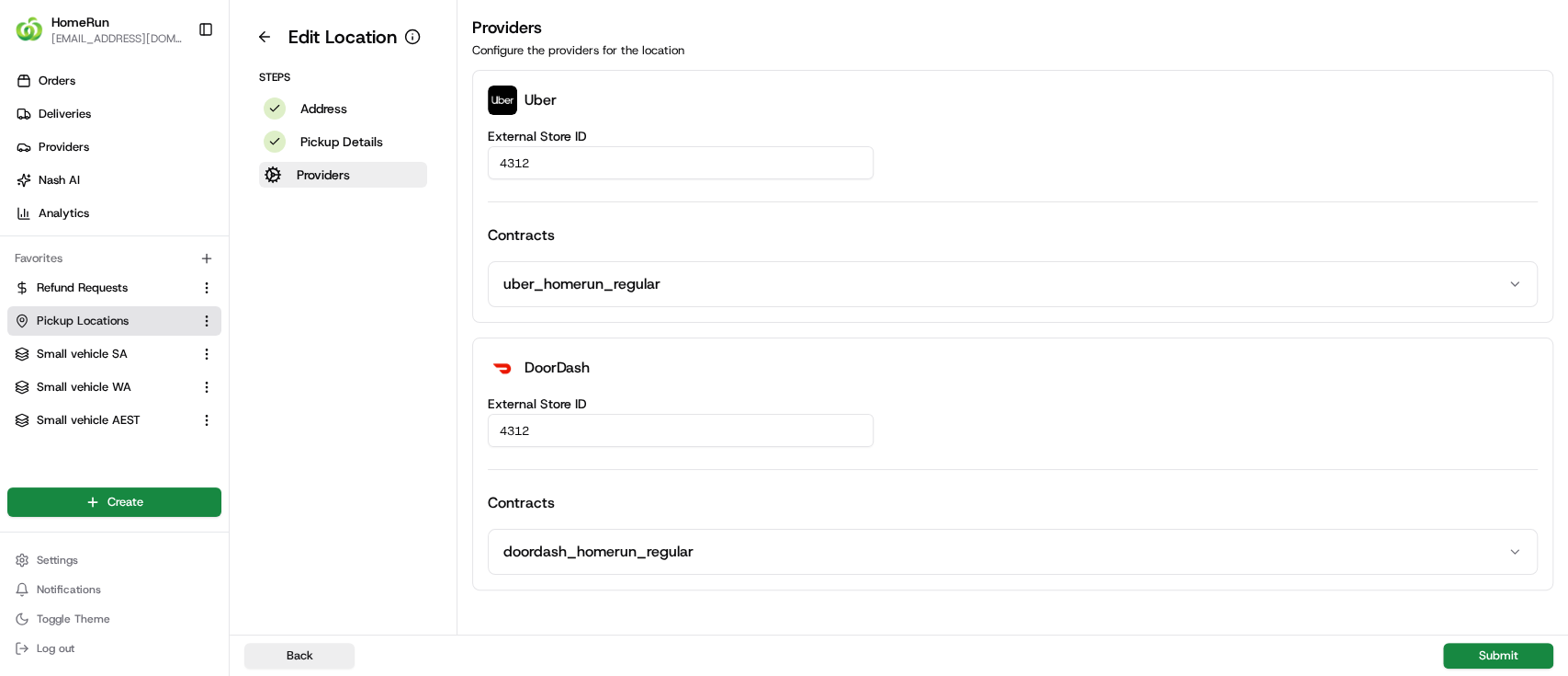
click at [1103, 127] on div "Uber External Store ID 4312 Contracts uber_homerun_regular" at bounding box center [1013, 196] width 1082 height 253
click at [261, 27] on button at bounding box center [264, 37] width 40 height 29
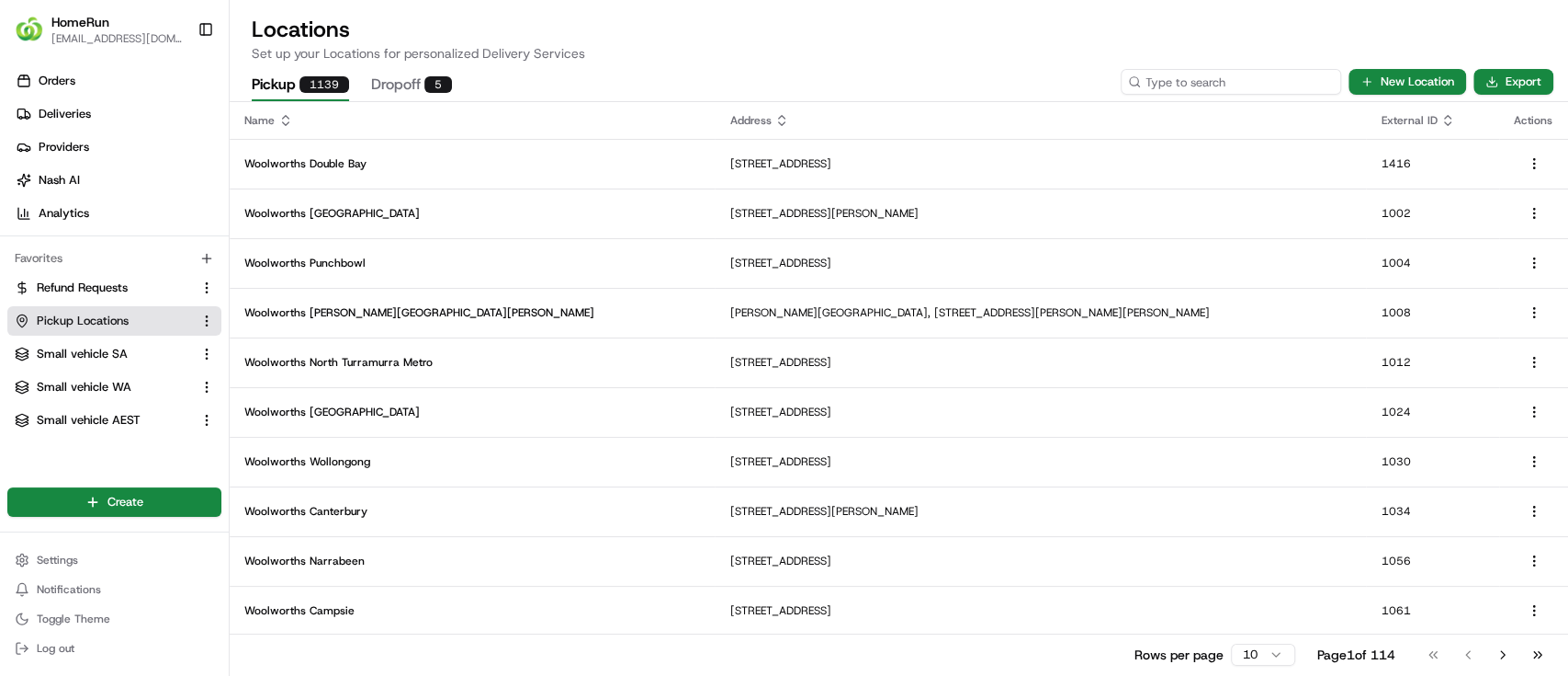
click at [1250, 80] on input at bounding box center [1231, 82] width 221 height 25
click at [1171, 82] on input at bounding box center [1231, 82] width 221 height 25
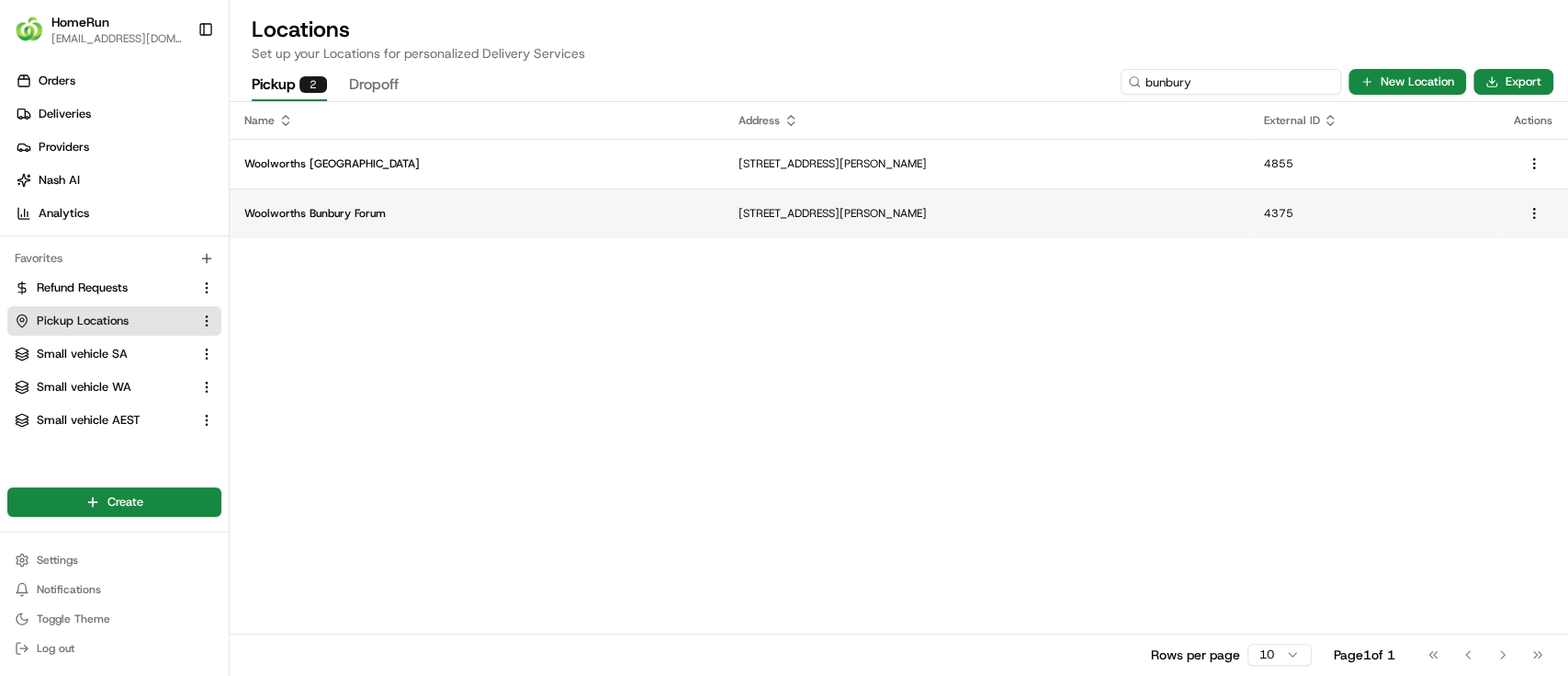
type input "bunbury"
click at [378, 210] on p "Woolworths Bunbury Forum" at bounding box center [476, 213] width 465 height 15
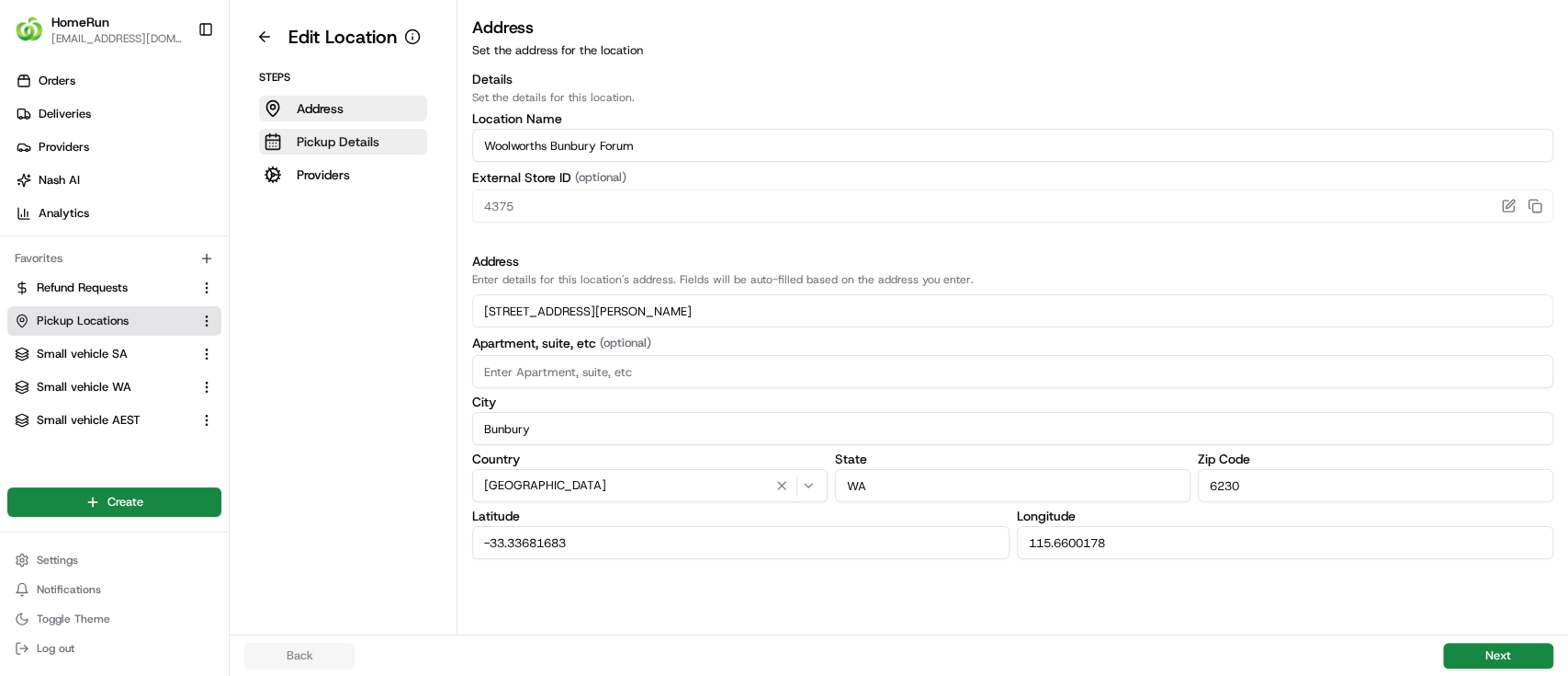
click at [335, 137] on p "Pickup Details" at bounding box center [338, 142] width 83 height 19
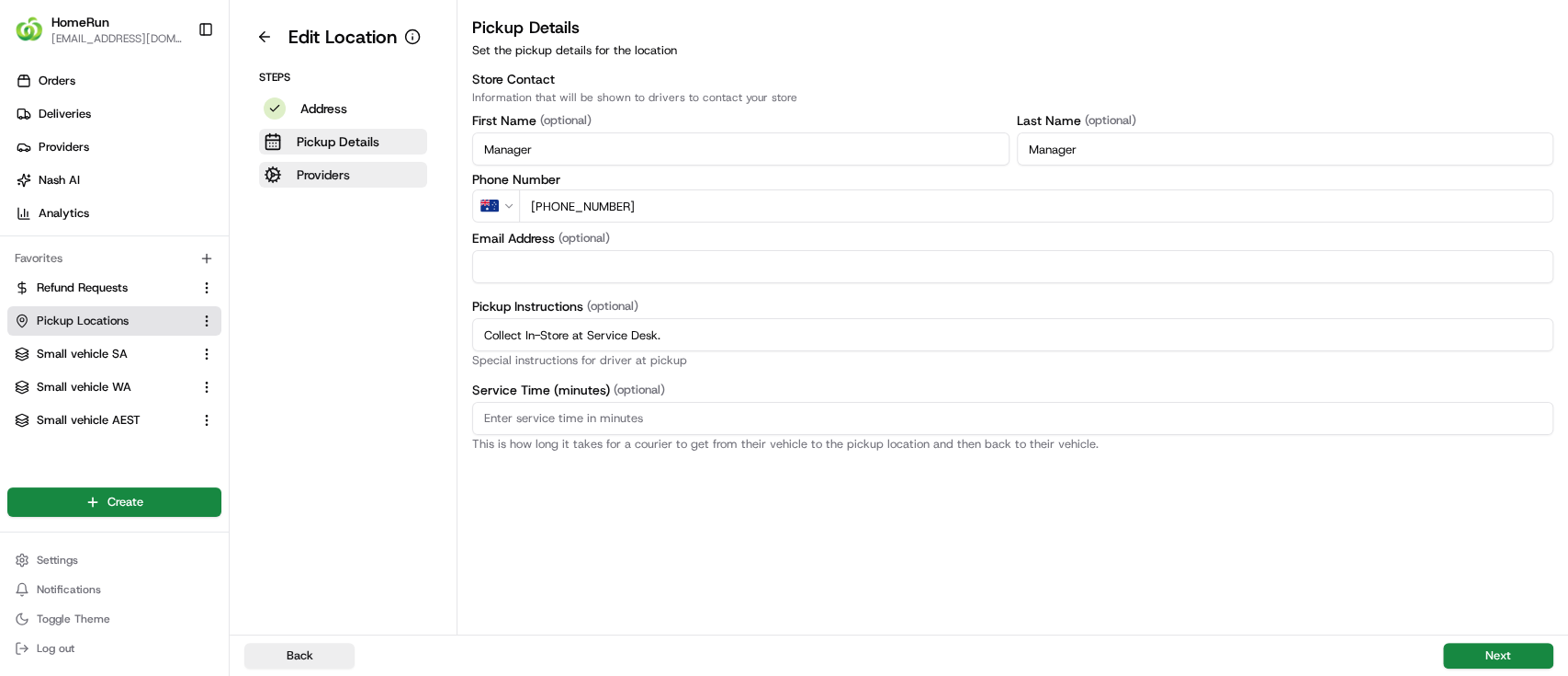
click at [309, 166] on p "Providers" at bounding box center [323, 174] width 54 height 19
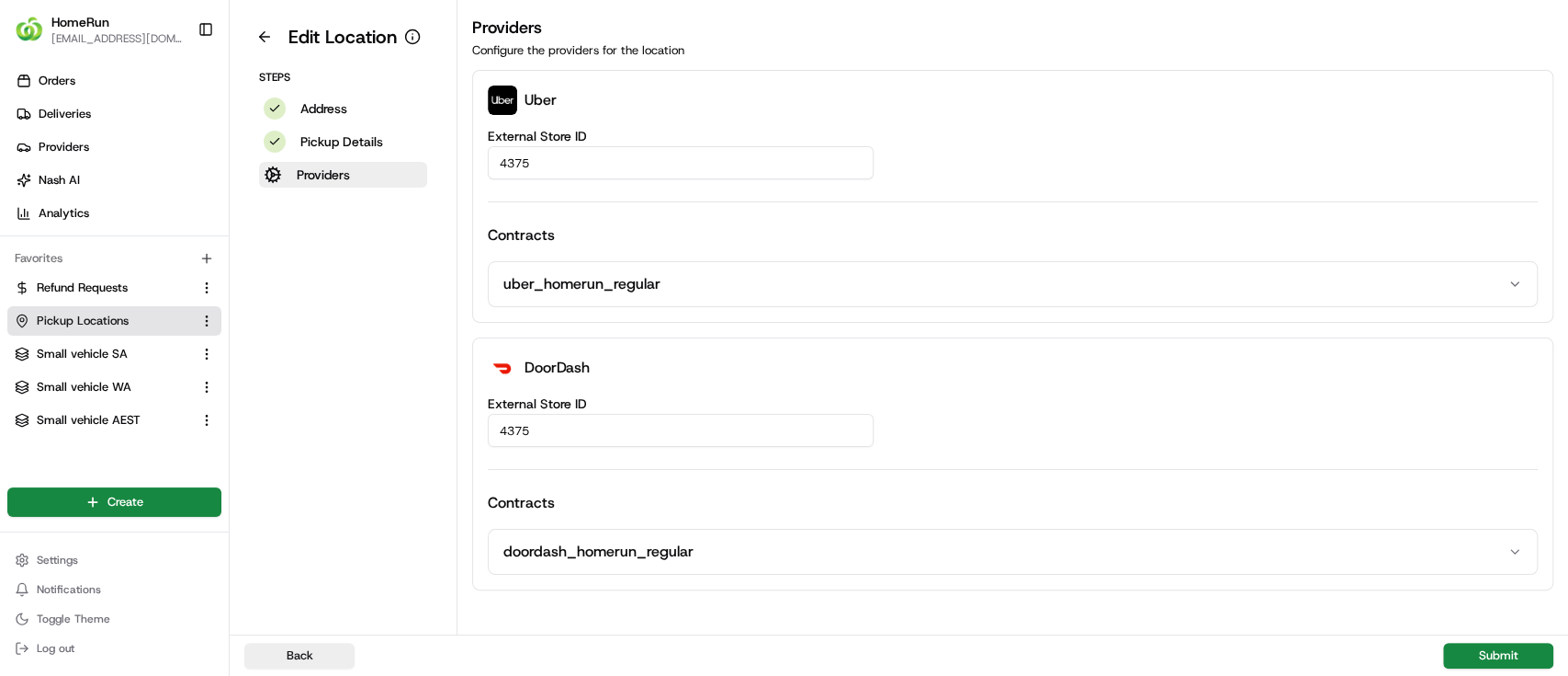
click at [335, 92] on div "Steps Address Pickup Details Providers" at bounding box center [343, 129] width 197 height 117
click at [331, 104] on p "Address" at bounding box center [324, 108] width 47 height 19
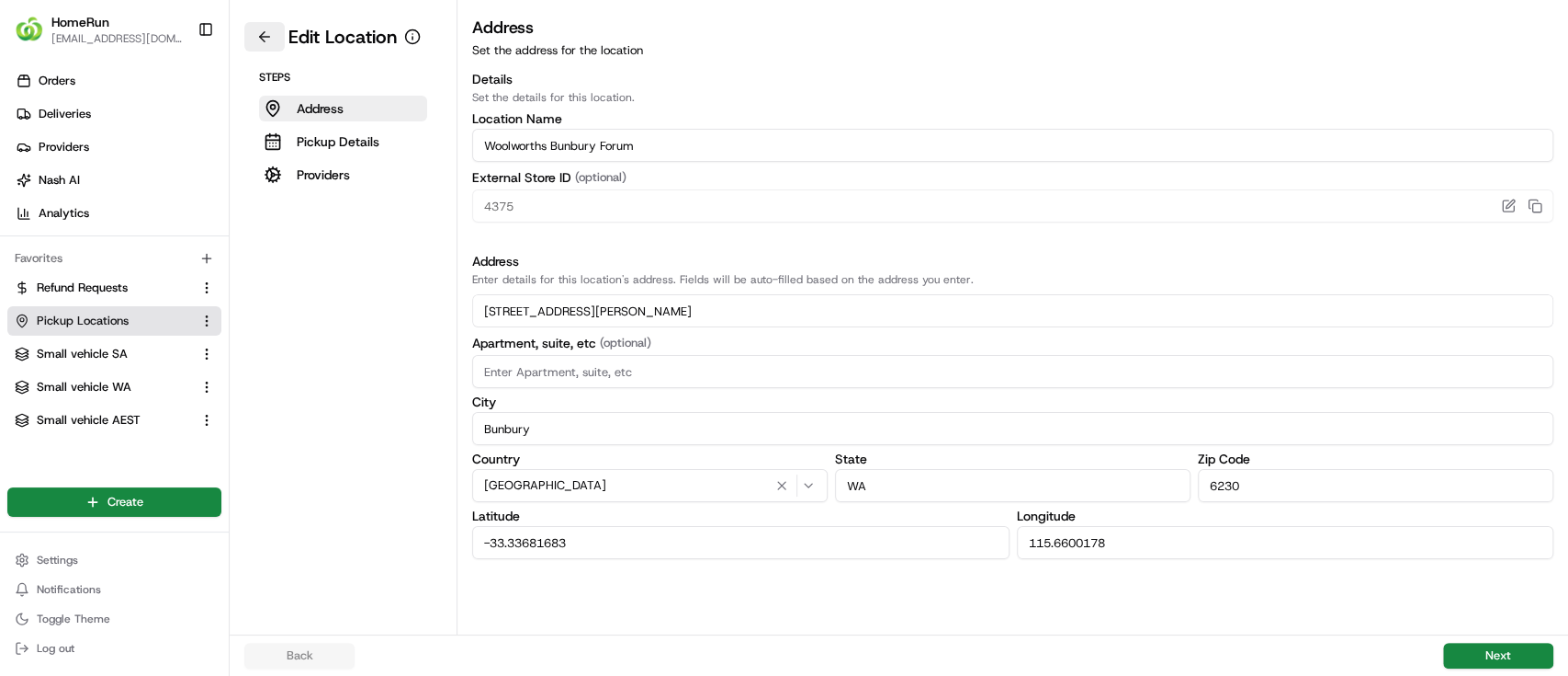
click at [260, 24] on button at bounding box center [264, 37] width 40 height 29
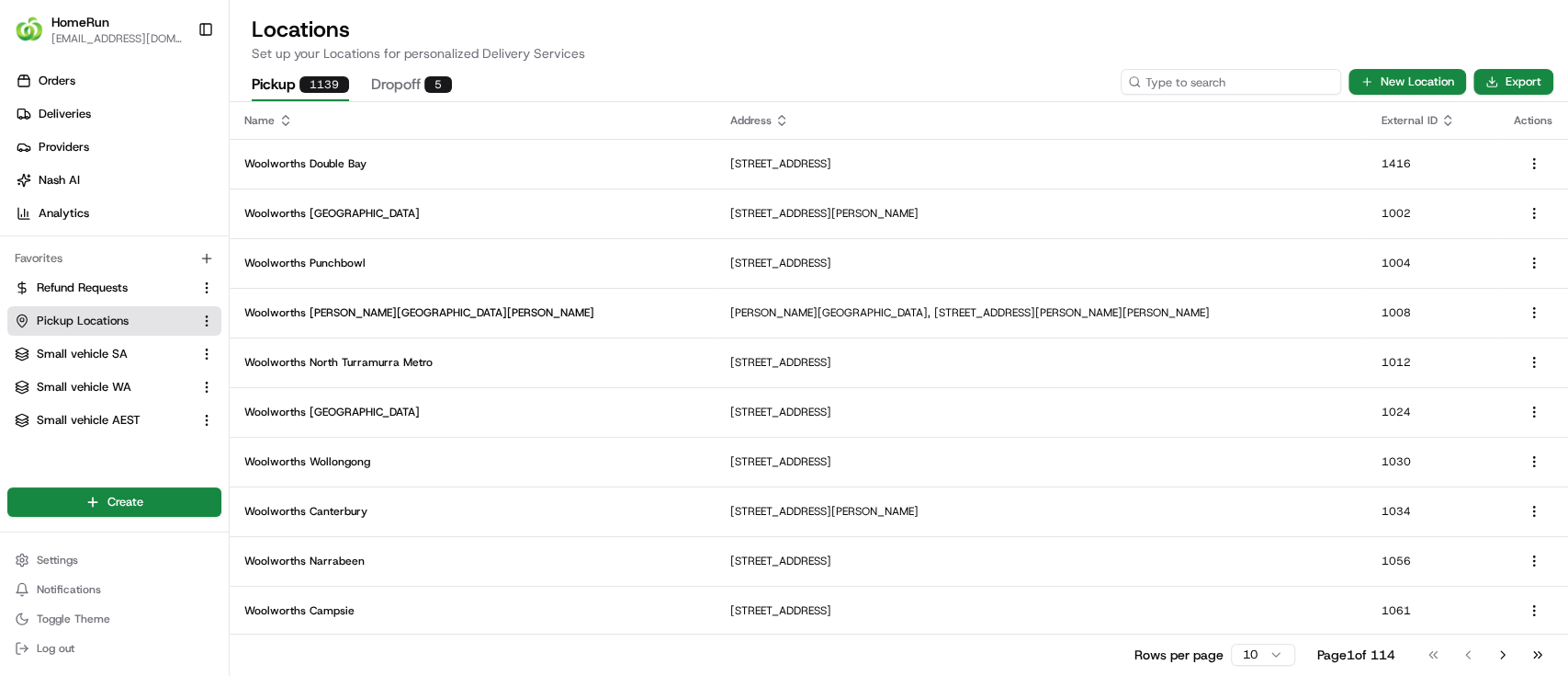
click at [1235, 81] on input at bounding box center [1231, 82] width 221 height 25
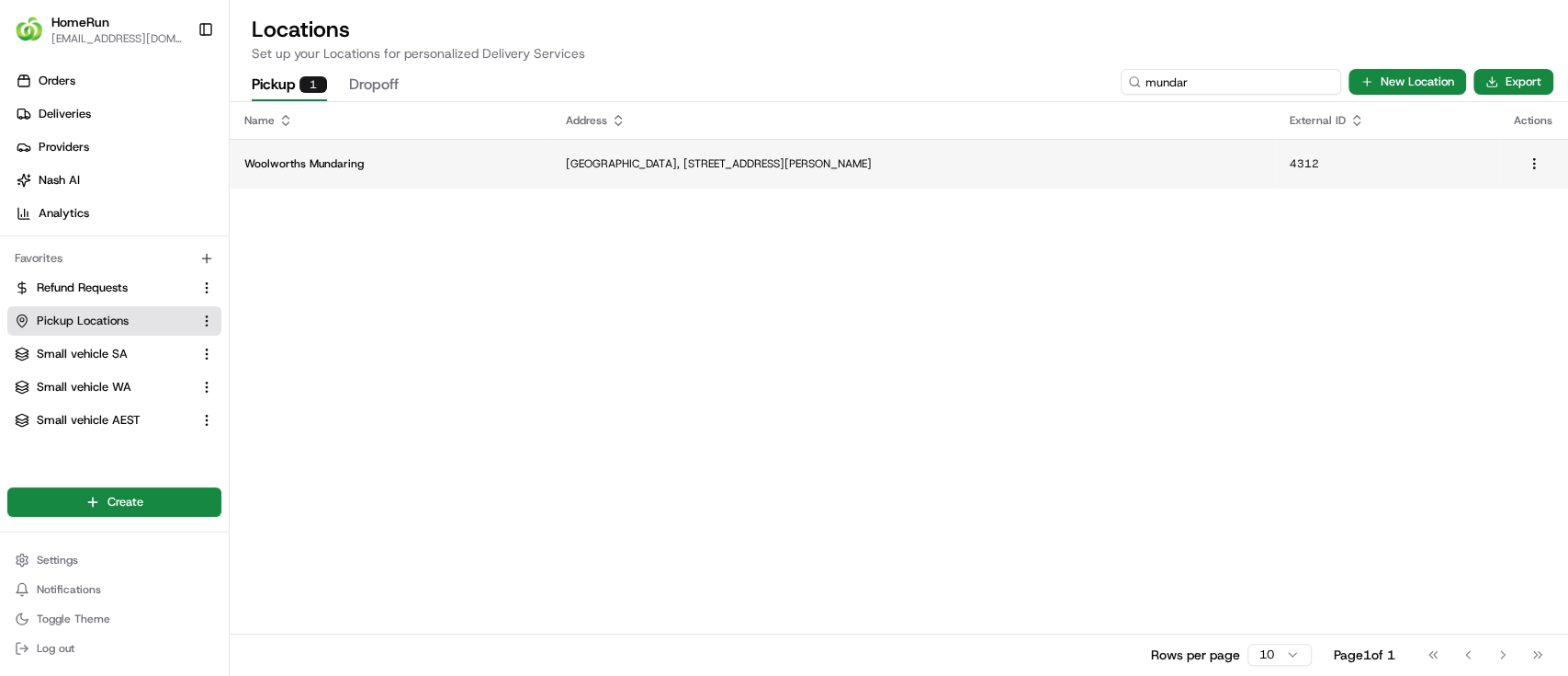
type input "mundar"
click at [693, 157] on p "[GEOGRAPHIC_DATA], [STREET_ADDRESS][PERSON_NAME]" at bounding box center [913, 163] width 693 height 15
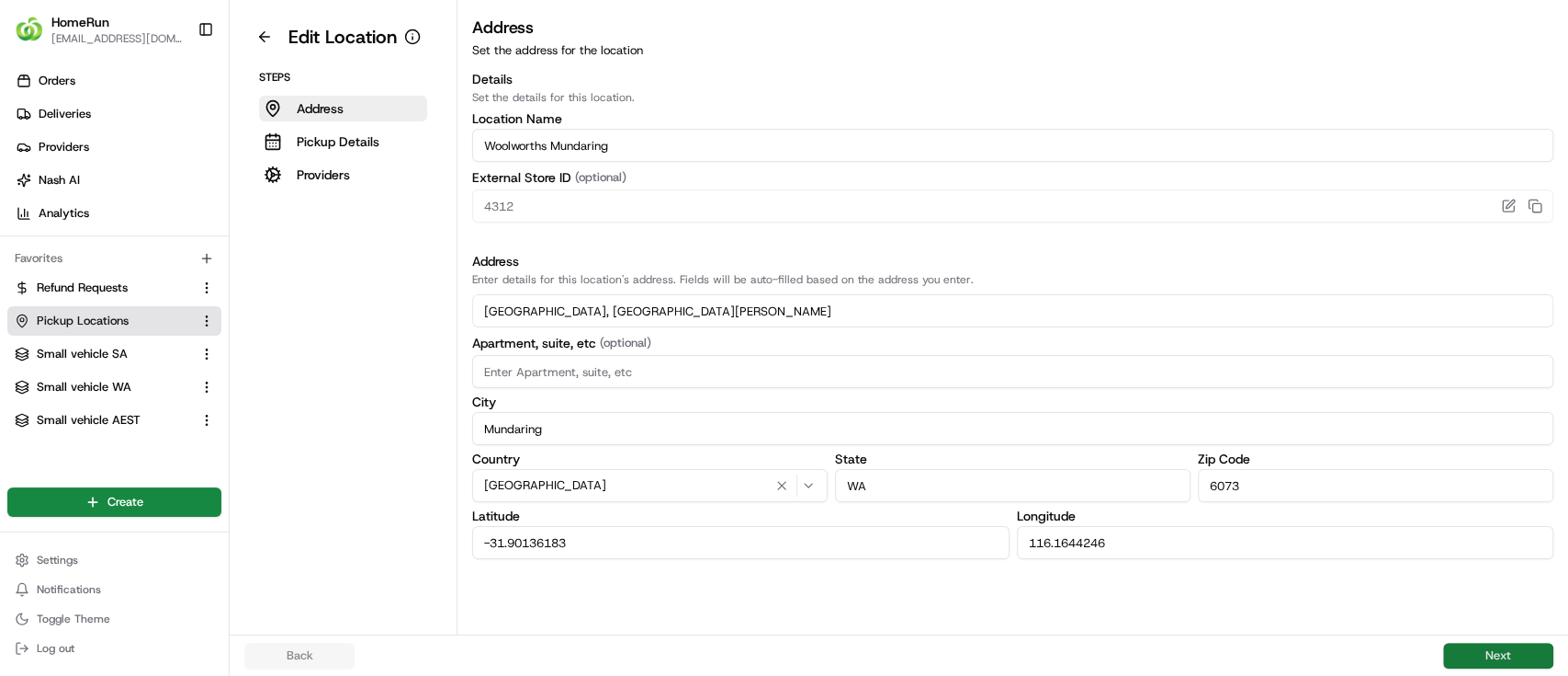
click at [1499, 653] on button "Next" at bounding box center [1498, 655] width 110 height 25
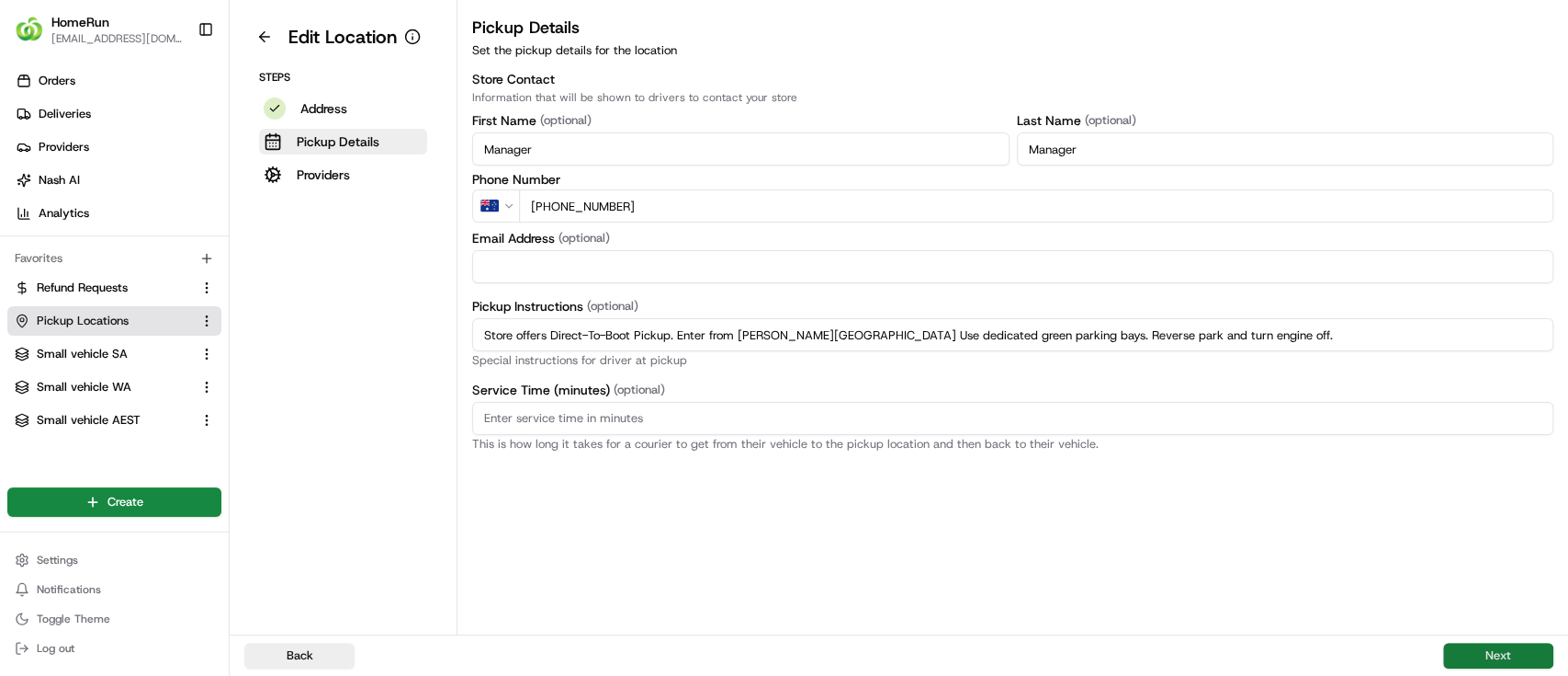
click at [1499, 653] on button "Next" at bounding box center [1498, 655] width 110 height 25
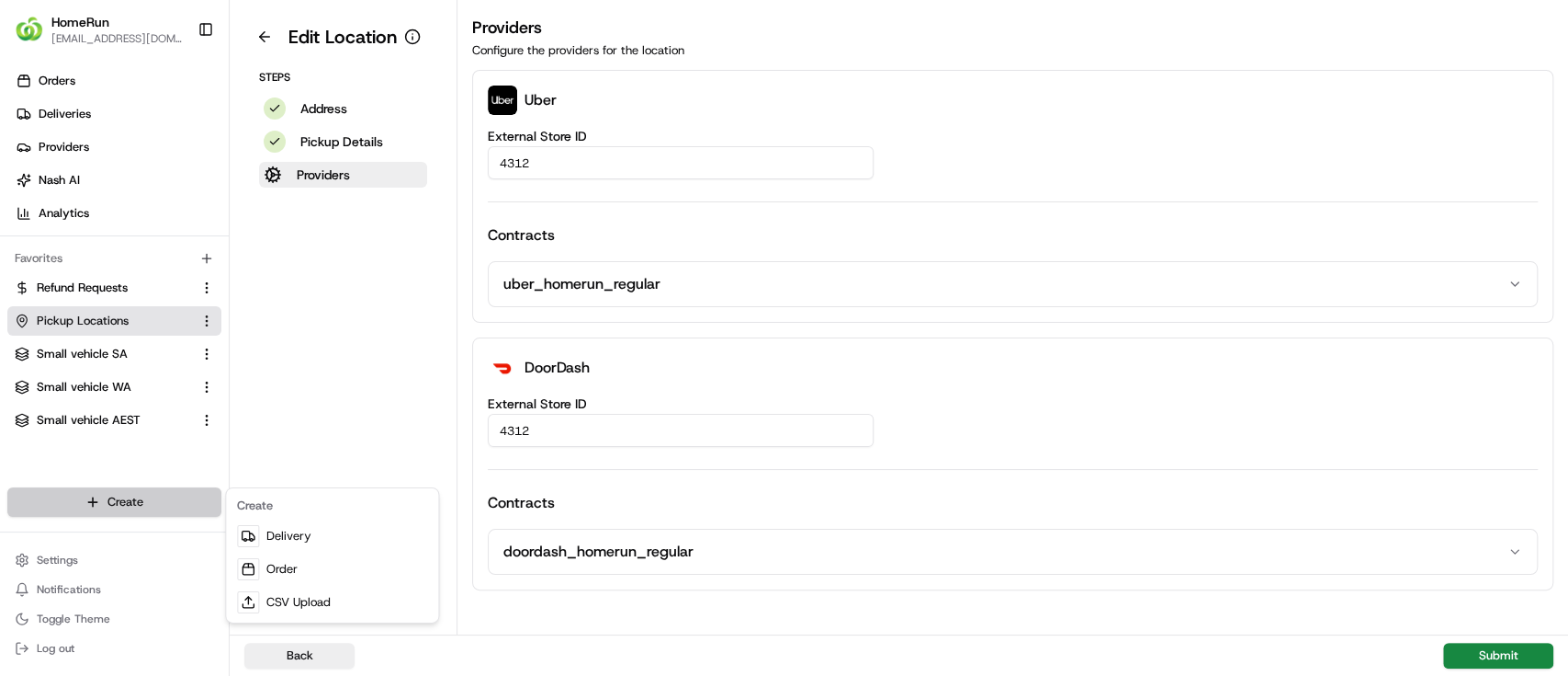
click at [118, 502] on html "HomeRun [EMAIL_ADDRESS][DOMAIN_NAME] Toggle Sidebar Orders Deliveries Providers…" at bounding box center [784, 338] width 1568 height 676
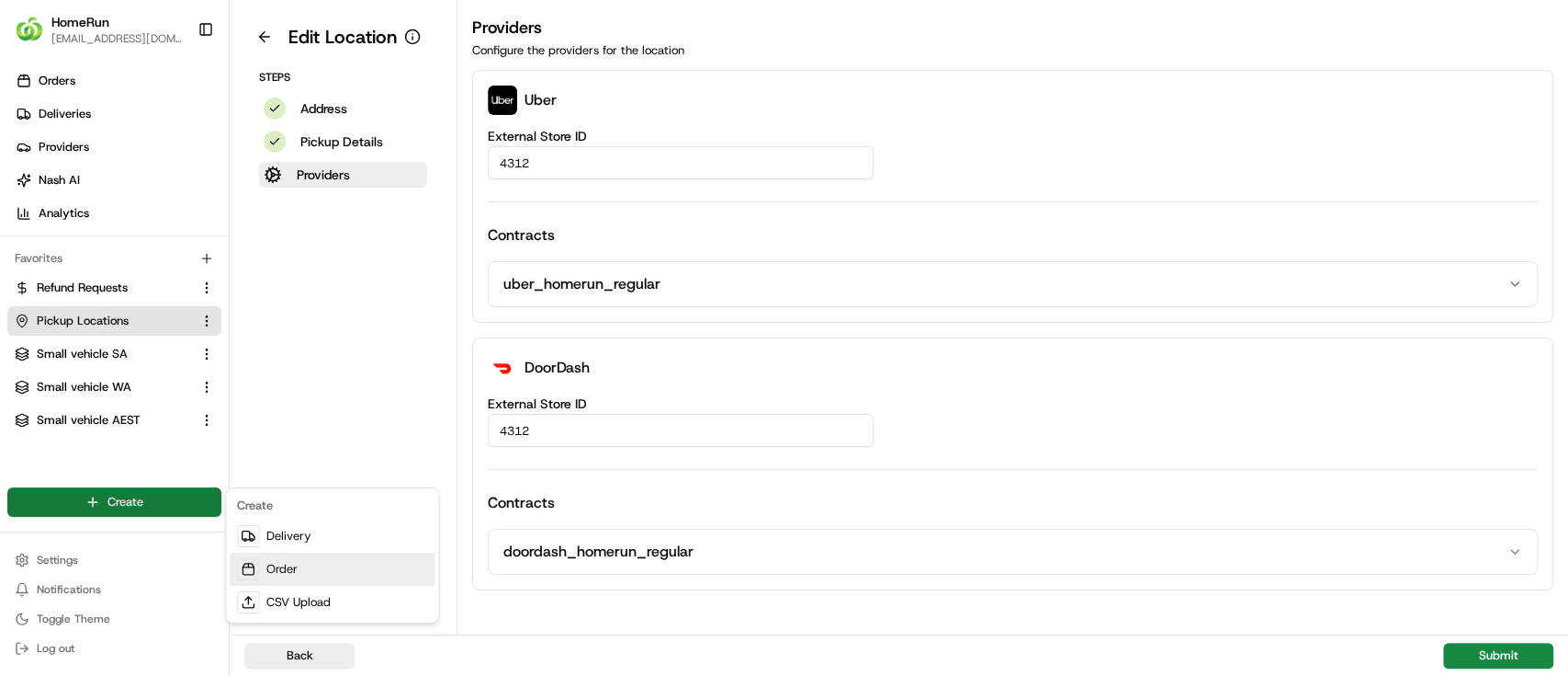
click at [279, 570] on link "Order" at bounding box center [332, 570] width 205 height 33
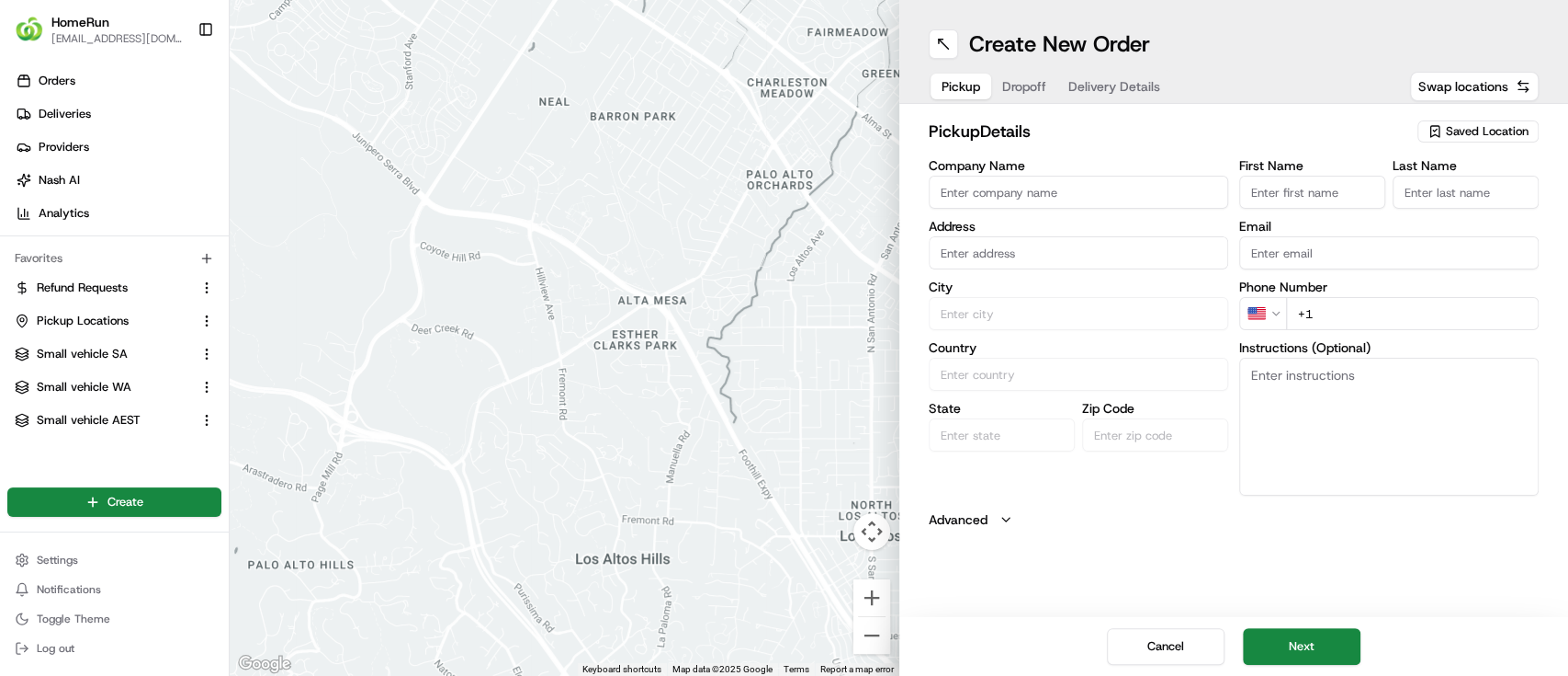
click at [1479, 129] on span "Saved Location" at bounding box center [1487, 131] width 83 height 17
type input "mundar"
click at [1402, 192] on span "Woolworths Mundaring (4312)" at bounding box center [1446, 200] width 226 height 17
type input "Woolworths Mundaring"
type input "[GEOGRAPHIC_DATA], [STREET_ADDRESS][PERSON_NAME]"
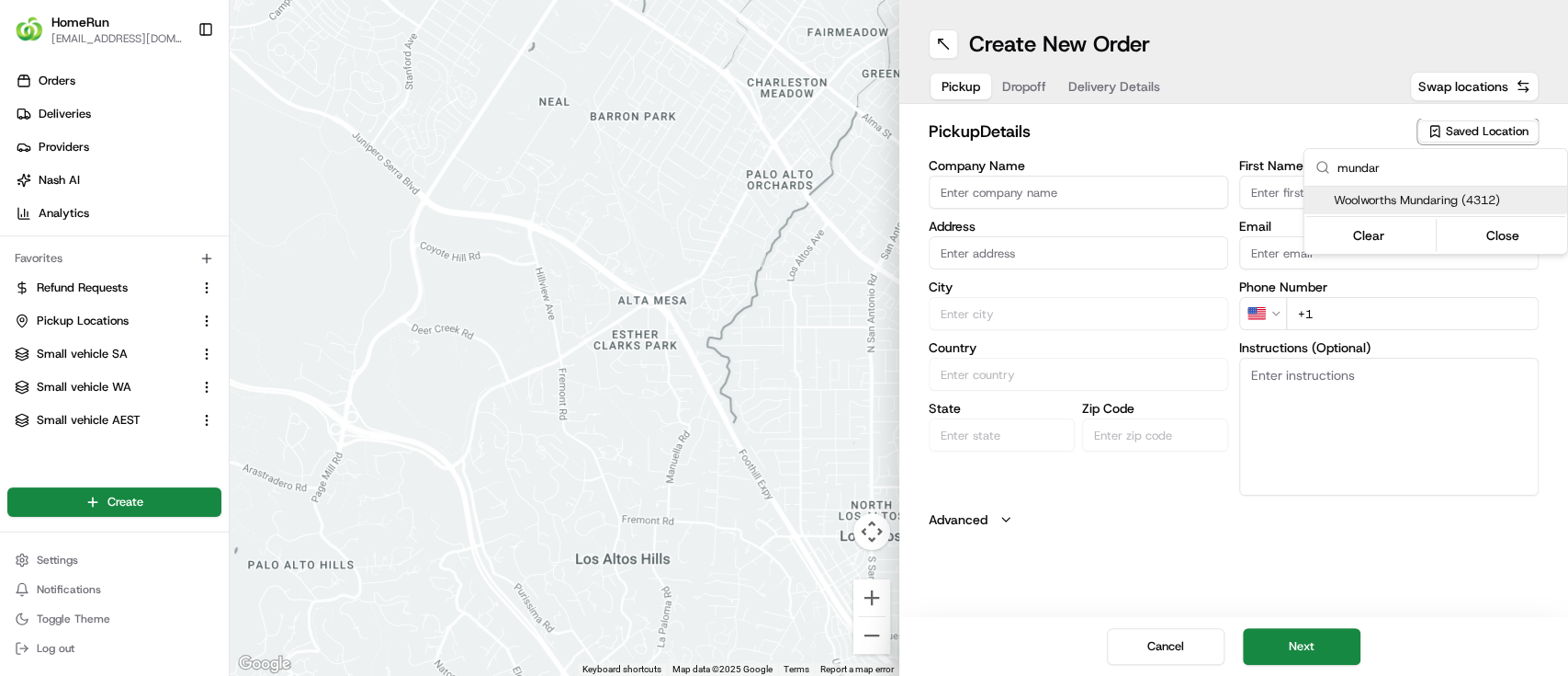
type input "Mundaring"
type input "AU"
type input "WA"
type input "6073"
type input "Manager"
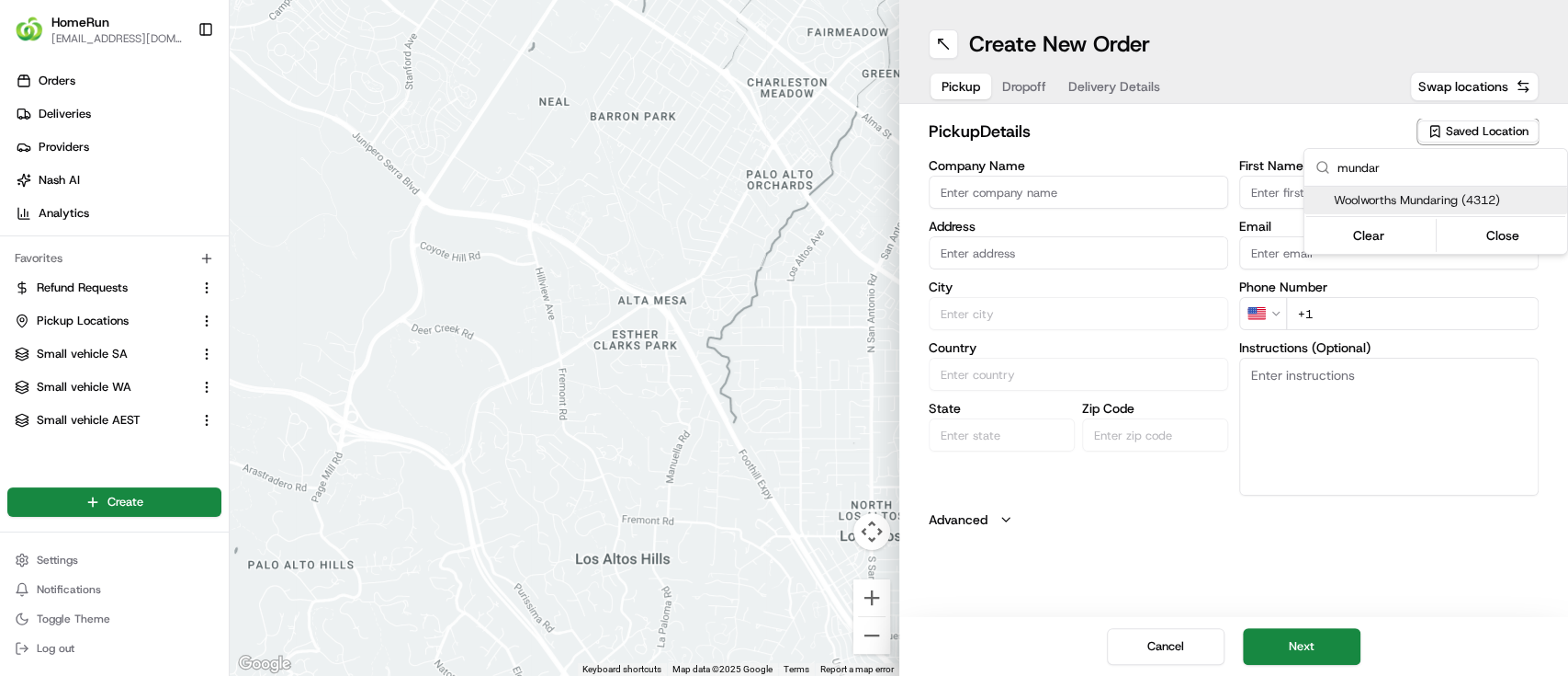
type input "Manager"
type input "[PHONE_NUMBER]"
type textarea "Store offers Direct-To-Boot Pickup. Enter from [PERSON_NAME][GEOGRAPHIC_DATA] U…"
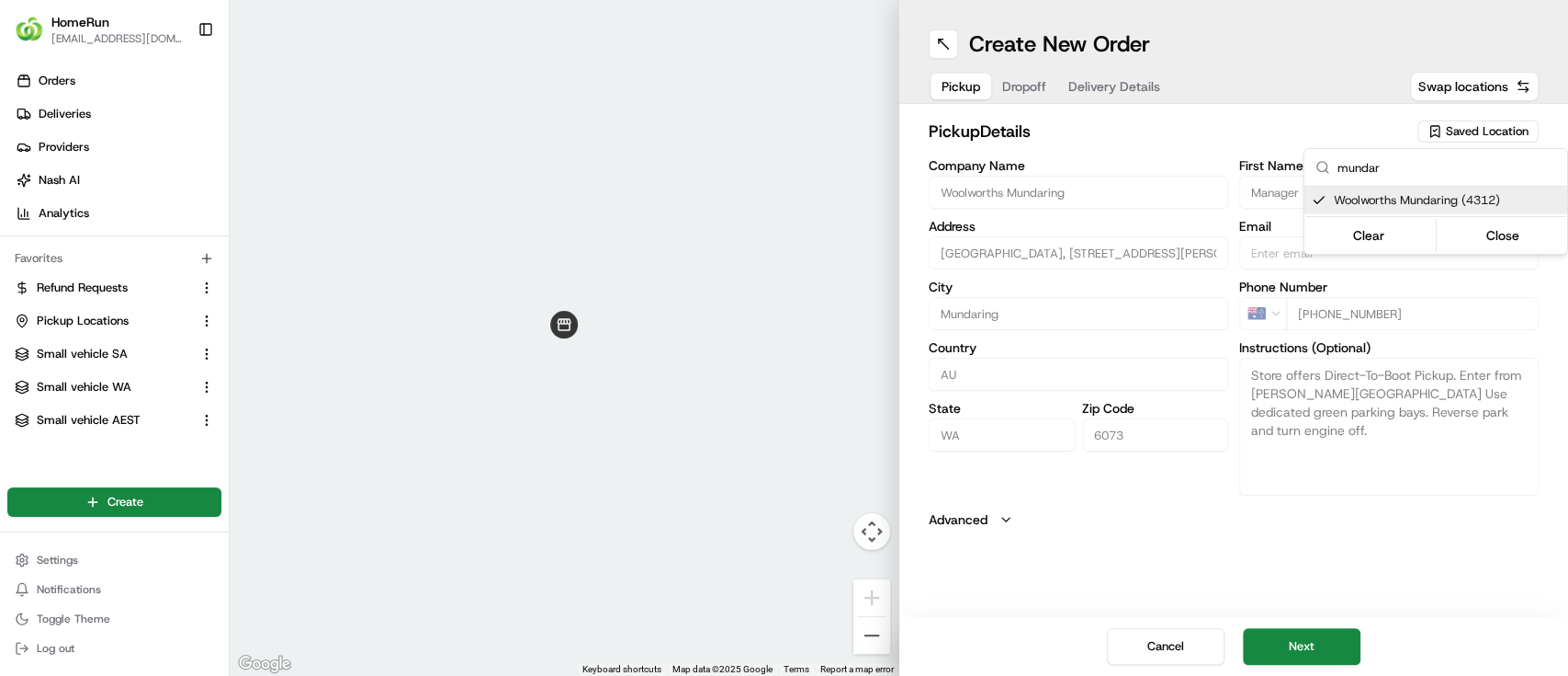
click at [1348, 460] on html "HomeRun [EMAIL_ADDRESS][DOMAIN_NAME] Toggle Sidebar Orders Deliveries Providers…" at bounding box center [784, 338] width 1568 height 676
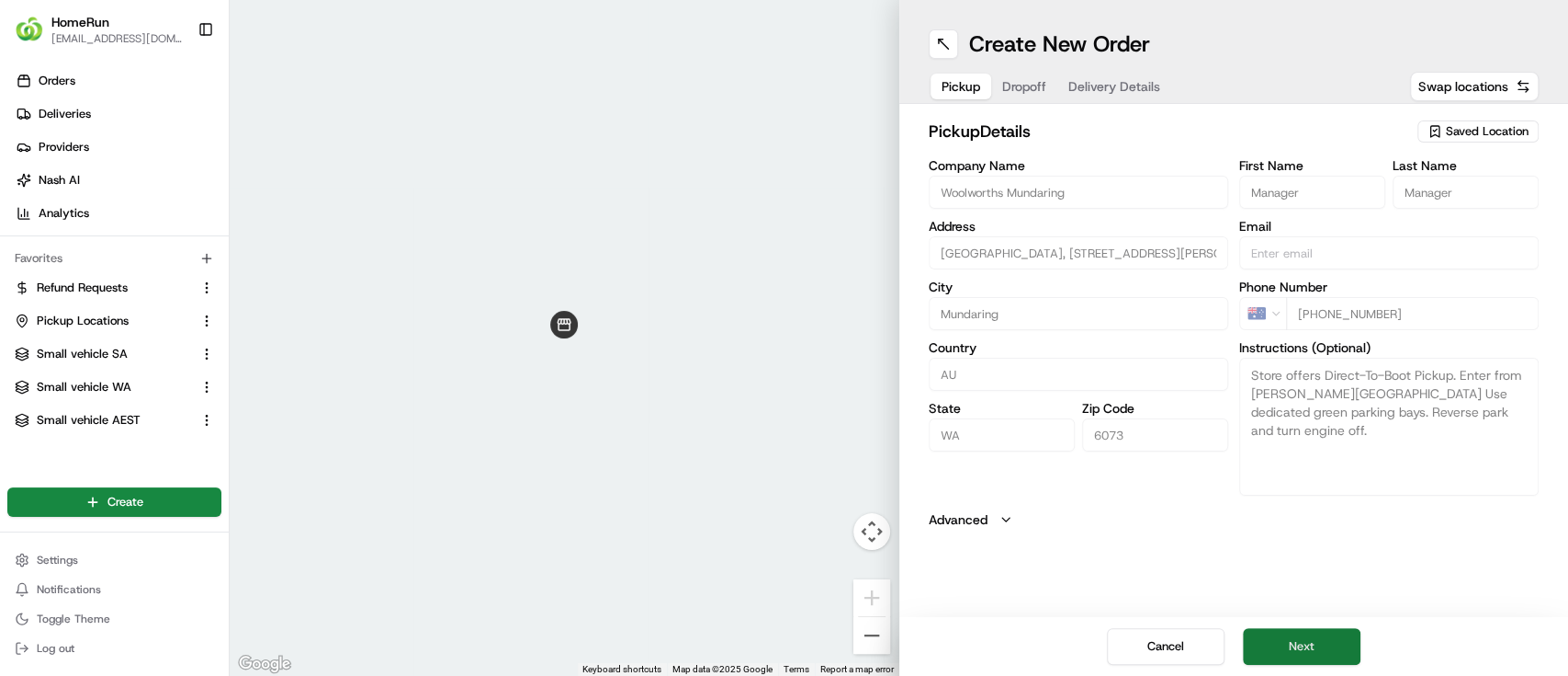
click at [1317, 647] on button "Next" at bounding box center [1301, 647] width 117 height 37
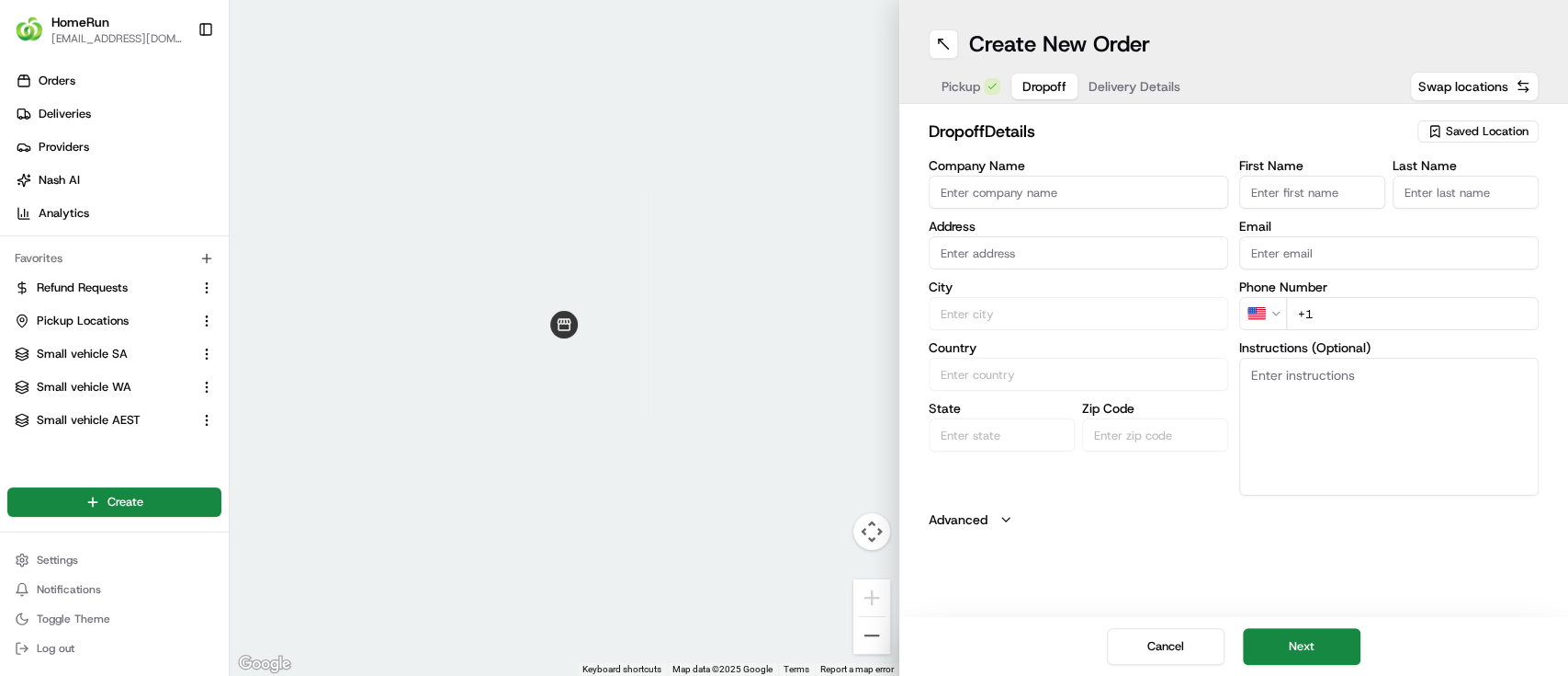
click at [1302, 195] on input "First Name" at bounding box center [1312, 192] width 146 height 33
type input "W"
type input "Quote"
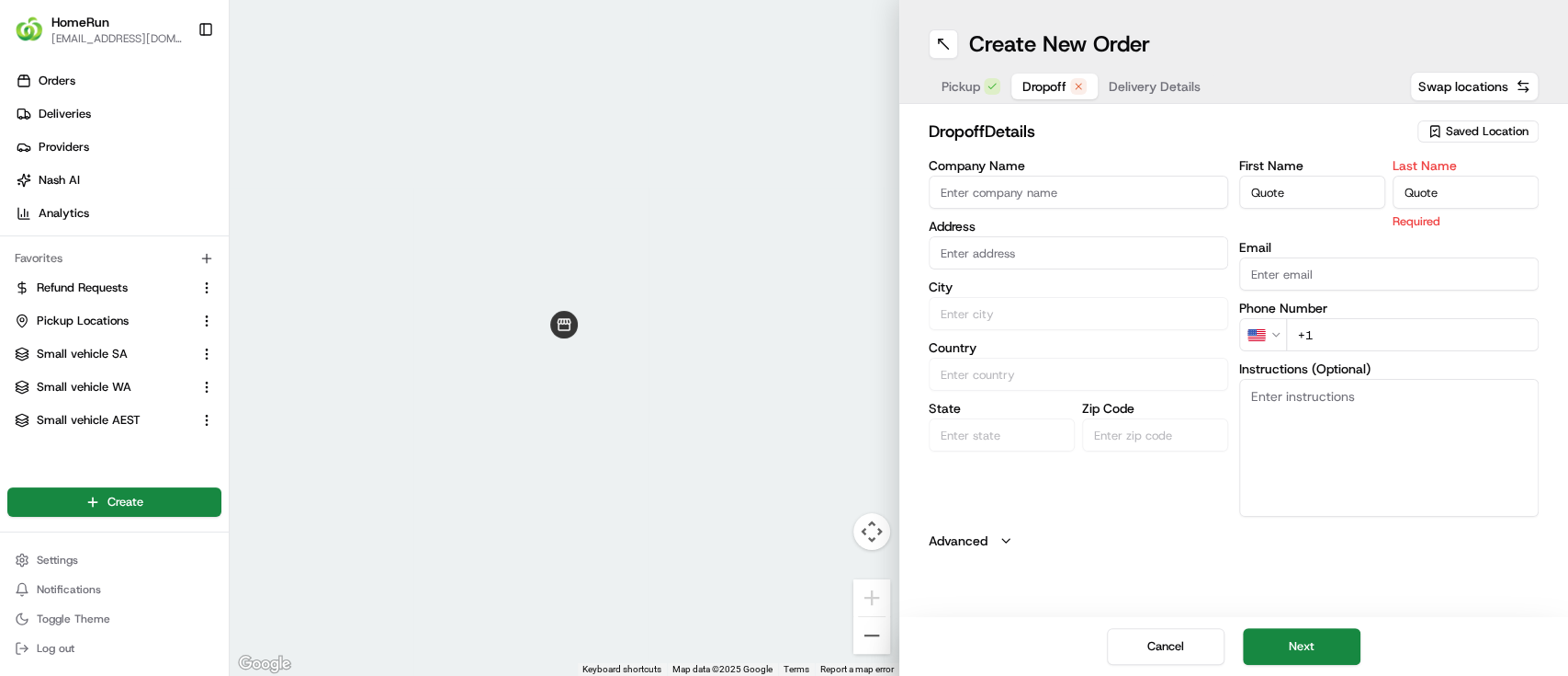
type input "Quote"
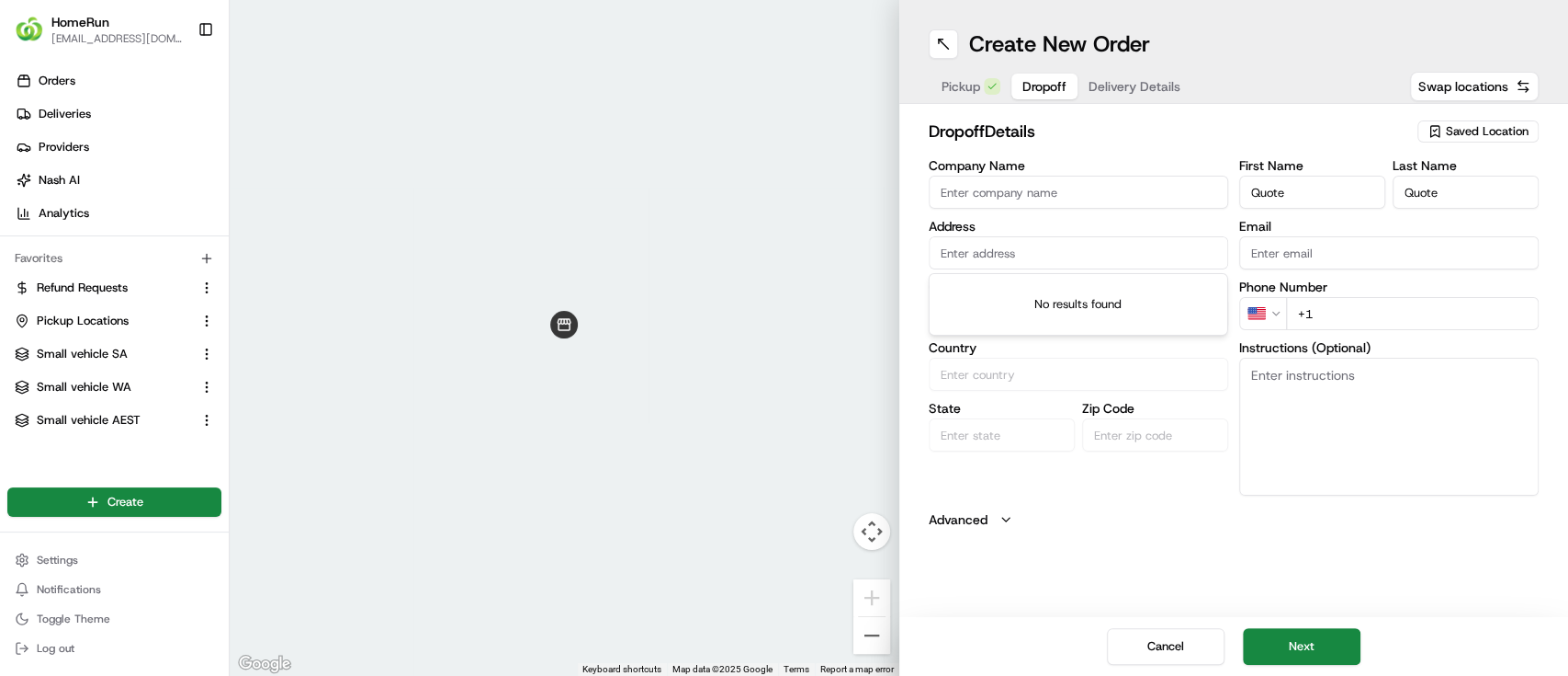
click at [975, 252] on input "text" at bounding box center [1078, 253] width 300 height 33
click at [992, 242] on input "text" at bounding box center [1078, 253] width 300 height 33
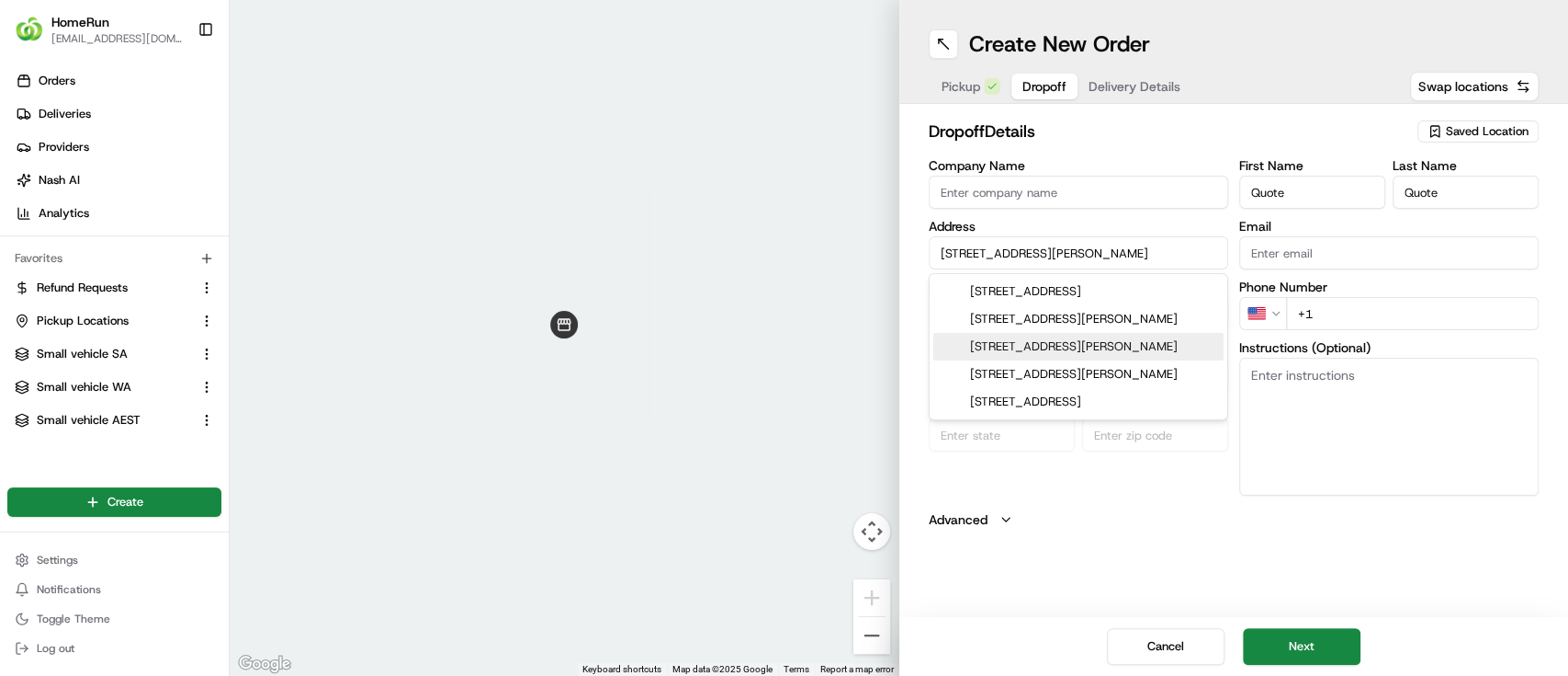
click at [1064, 360] on div "[STREET_ADDRESS][PERSON_NAME]" at bounding box center [1078, 347] width 290 height 27
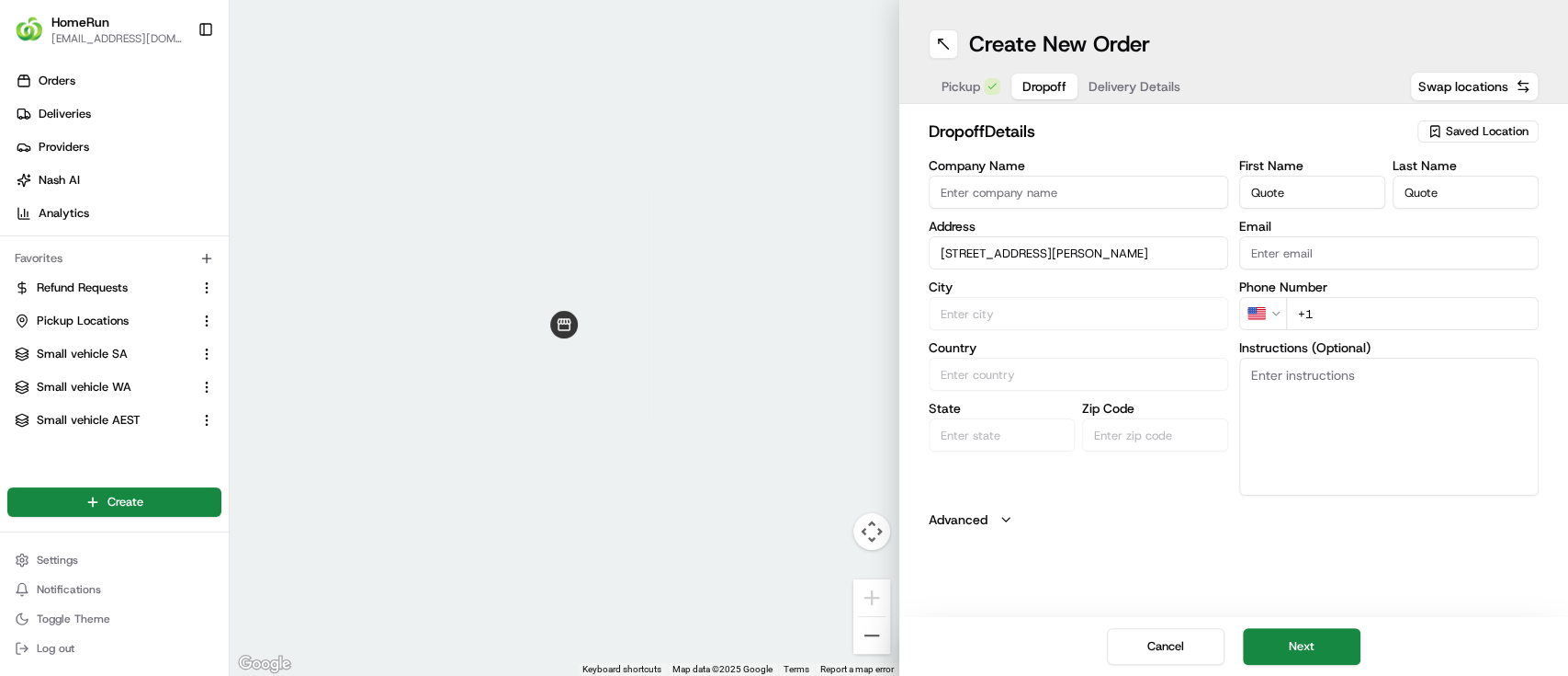
type input "[STREET_ADDRESS][PERSON_NAME]"
type input "Mundaring"
type input "[GEOGRAPHIC_DATA]"
type input "WA"
type input "6073"
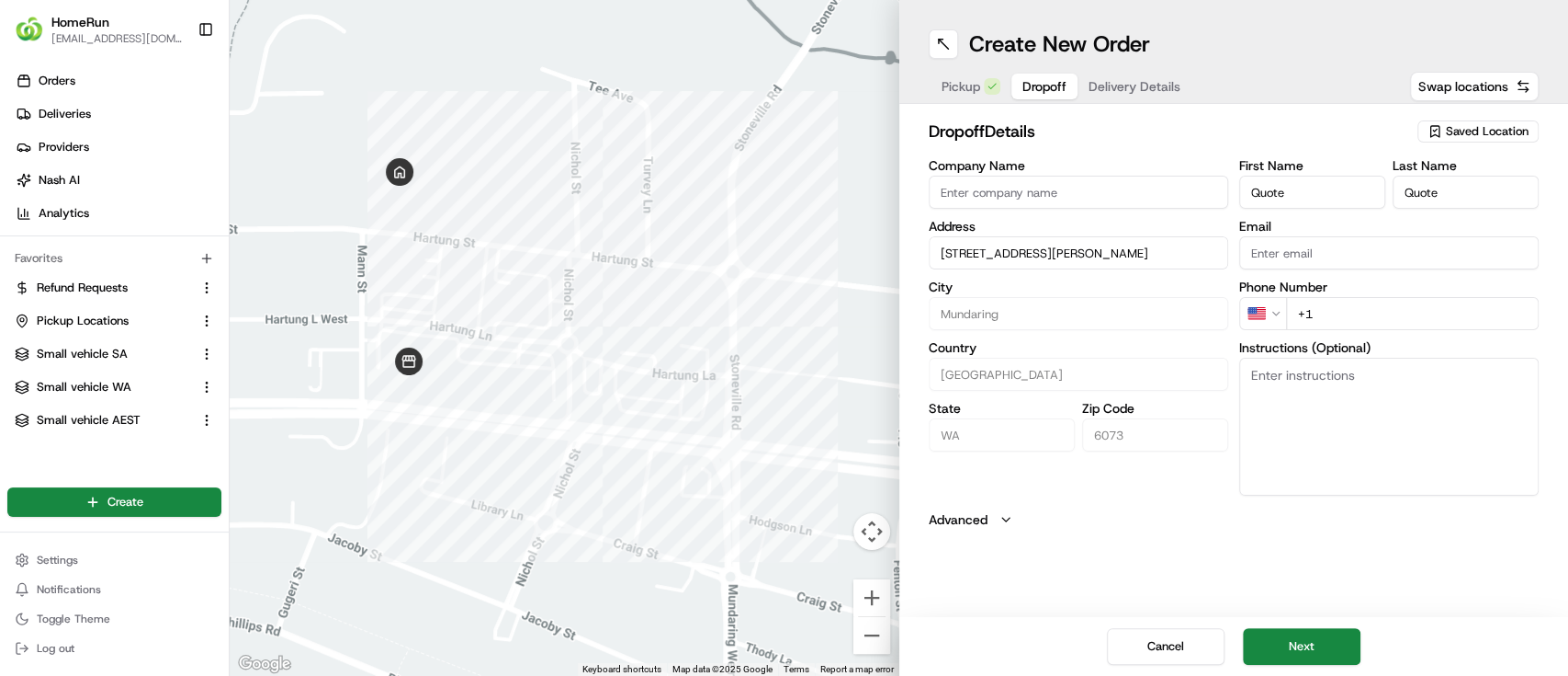
type input "[STREET_ADDRESS][PERSON_NAME]"
click at [1273, 313] on html "HomeRun [EMAIL_ADDRESS][DOMAIN_NAME] Toggle Sidebar Orders Deliveries Providers…" at bounding box center [784, 338] width 1568 height 676
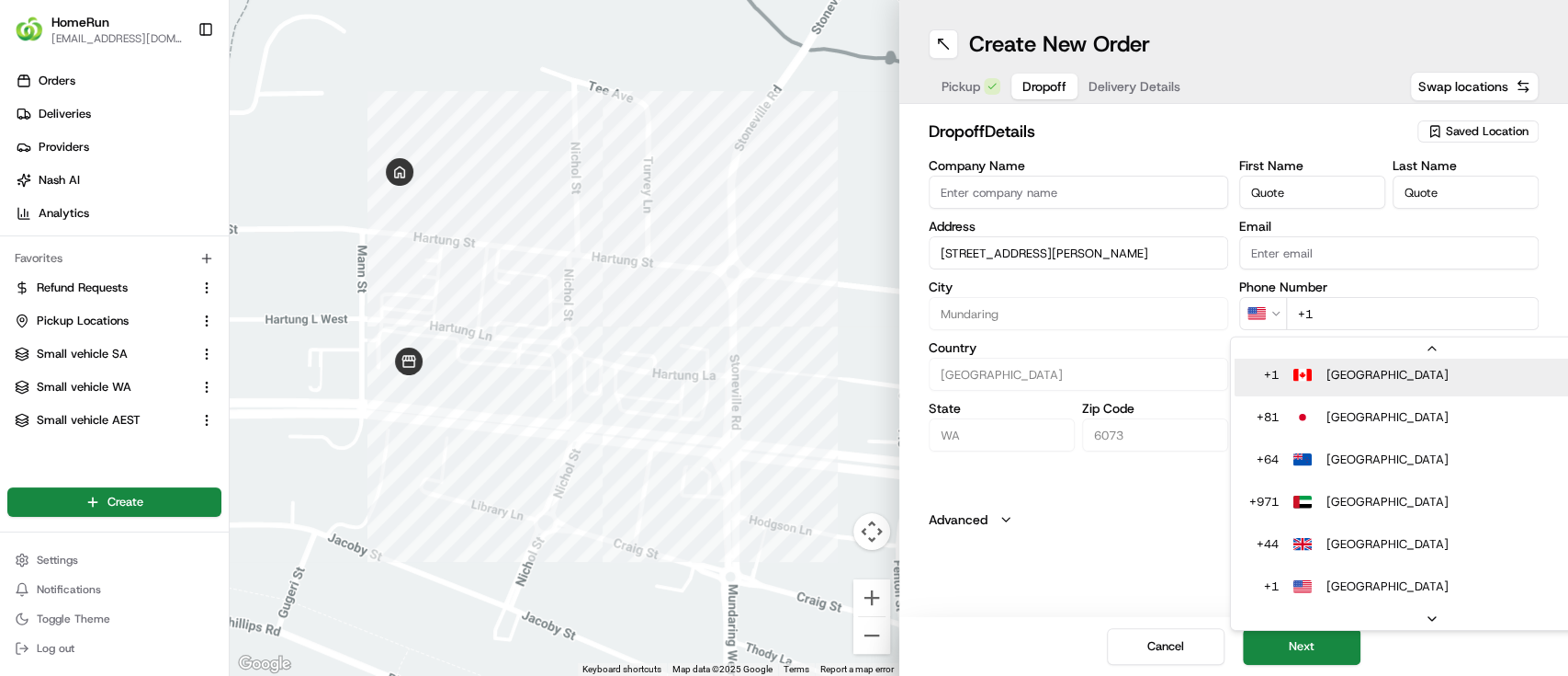
scroll to position [37, 0]
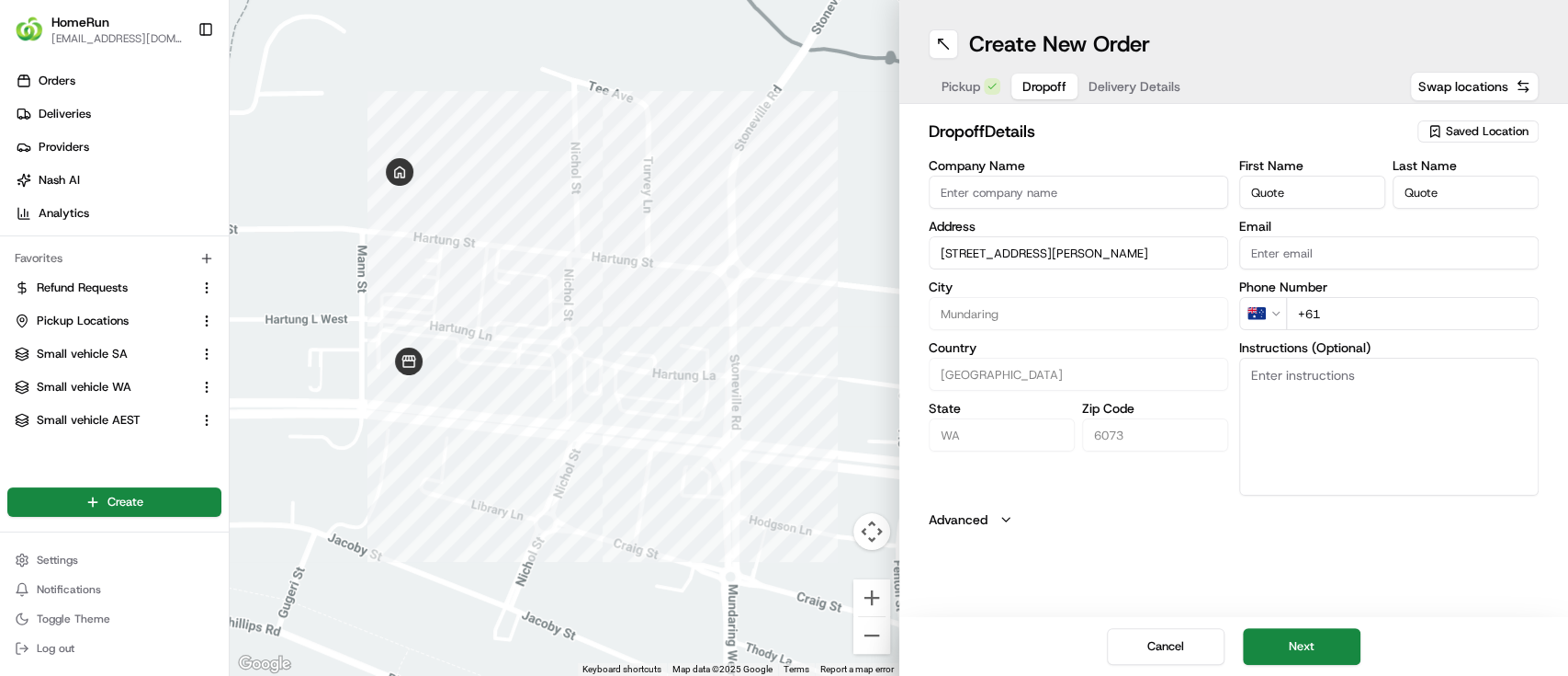
click at [1364, 305] on input "+61" at bounding box center [1412, 314] width 253 height 33
click at [1360, 308] on input "+61" at bounding box center [1412, 314] width 253 height 33
type input "[PHONE_NUMBER]"
click at [1301, 652] on button "Next" at bounding box center [1301, 647] width 117 height 37
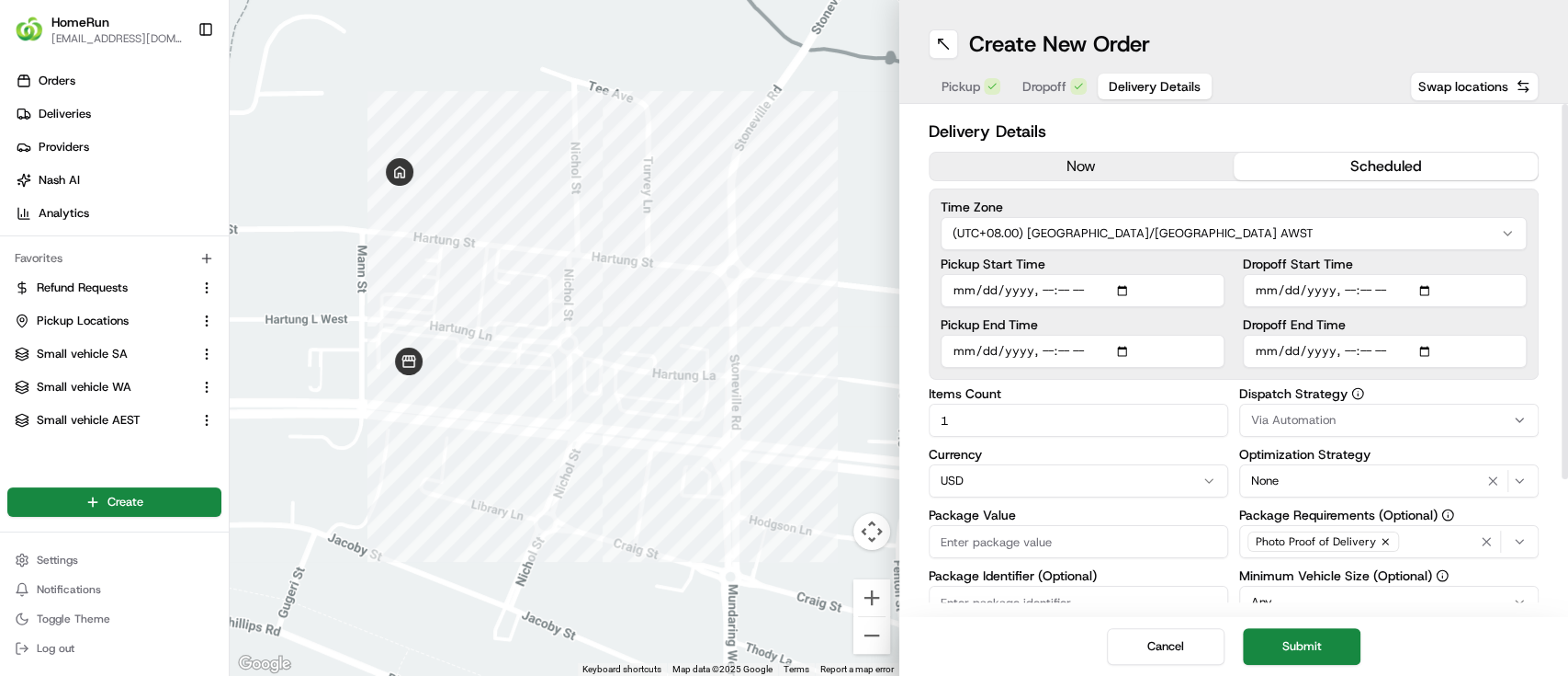
click at [1356, 157] on button "scheduled" at bounding box center [1385, 166] width 304 height 27
click at [1129, 288] on input "Pickup Start Time" at bounding box center [1083, 290] width 284 height 33
type input "[DATE]T15:44"
click at [1212, 264] on label "Pickup Start Time" at bounding box center [1083, 263] width 284 height 13
click at [1212, 274] on input "Pickup Start Time" at bounding box center [1083, 290] width 284 height 33
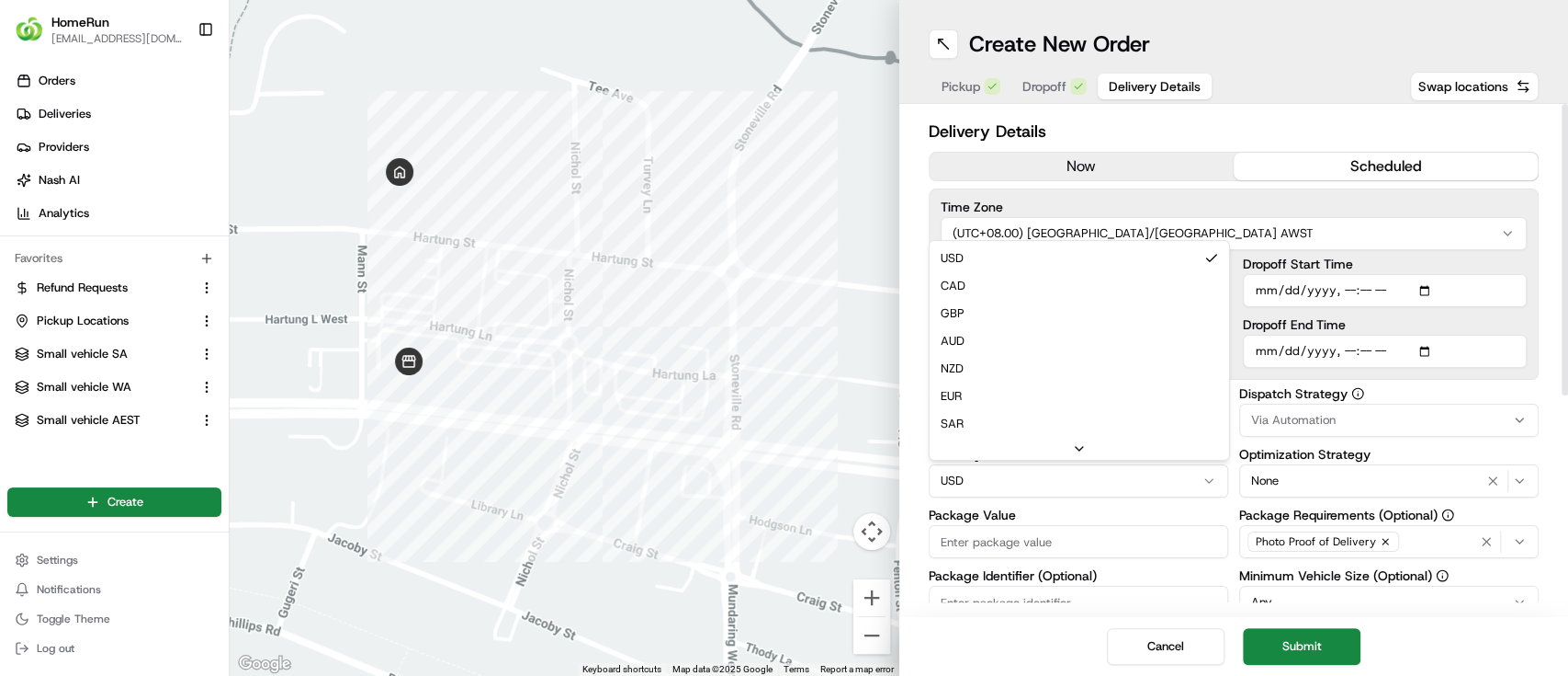
click at [1123, 483] on html "HomeRun [EMAIL_ADDRESS][DOMAIN_NAME] Toggle Sidebar Orders Deliveries Providers…" at bounding box center [784, 338] width 1568 height 676
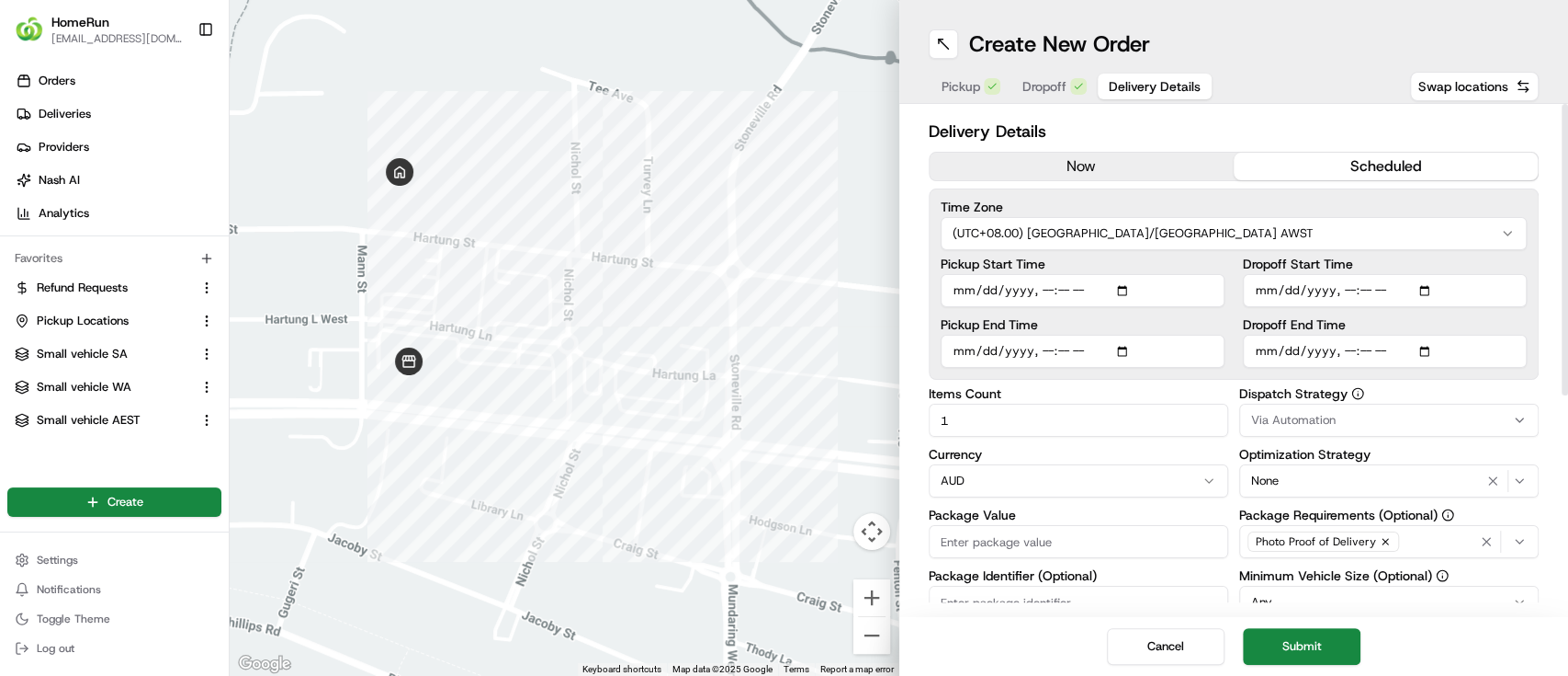
click at [1006, 547] on input "Package Value" at bounding box center [1078, 541] width 300 height 33
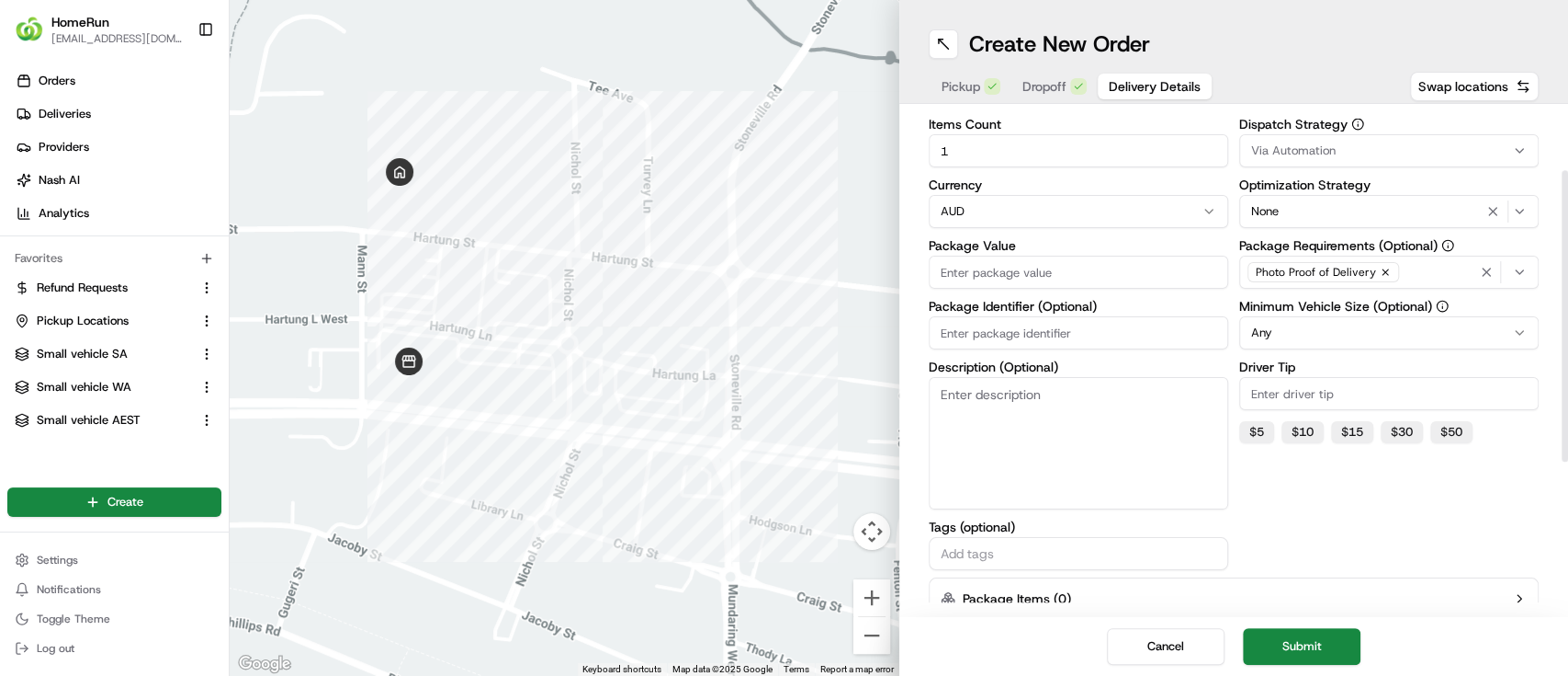
scroll to position [367, 0]
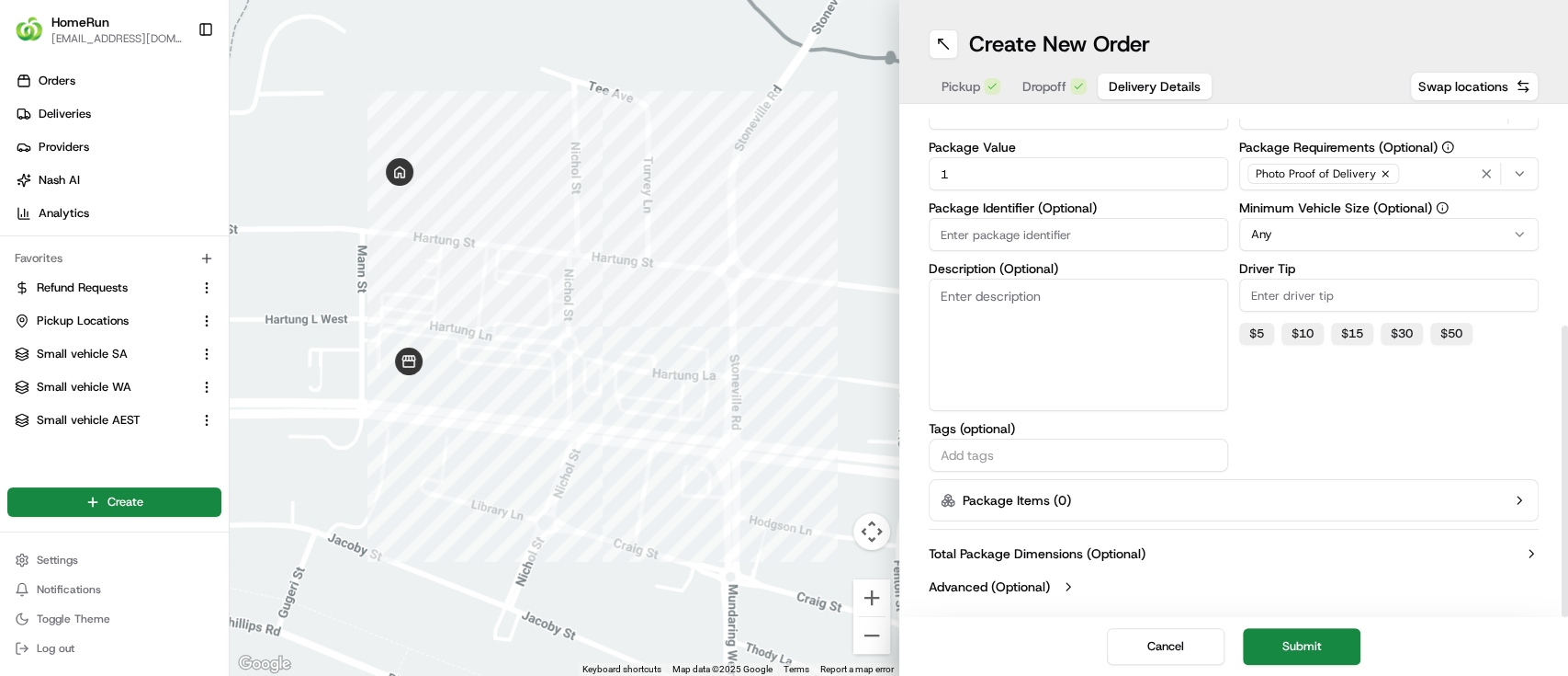
type input "1"
click at [1025, 580] on label "Advanced (Optional)" at bounding box center [989, 586] width 121 height 19
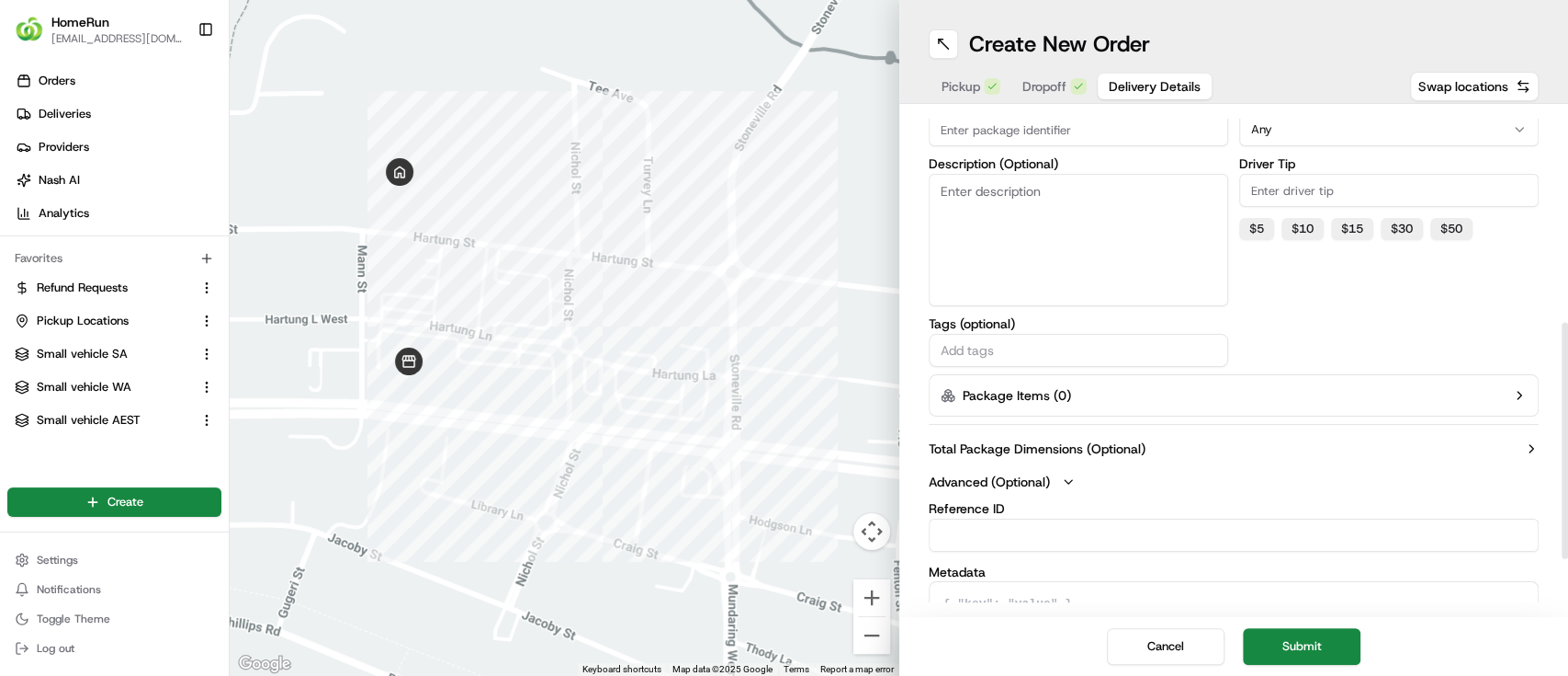
scroll to position [567, 0]
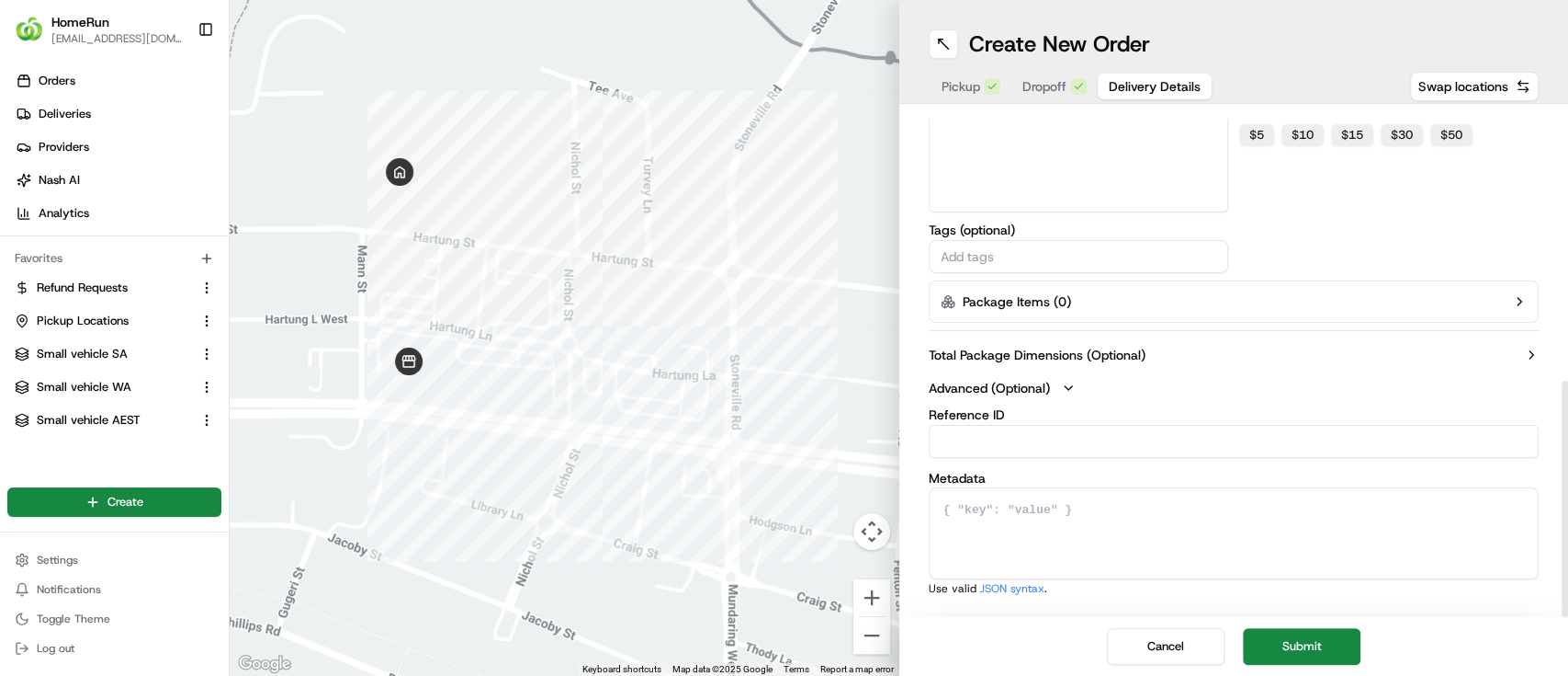
click at [981, 444] on input "Reference ID" at bounding box center [1234, 442] width 611 height 33
drag, startPoint x: 1020, startPoint y: 438, endPoint x: 1073, endPoint y: 438, distance: 53.0
click at [1073, 438] on input "quote_quote_5643" at bounding box center [1234, 442] width 611 height 33
type input "quote_quote_4312"
click at [1064, 474] on div "Metadata Use valid JSON syntax ." at bounding box center [1234, 532] width 611 height 127
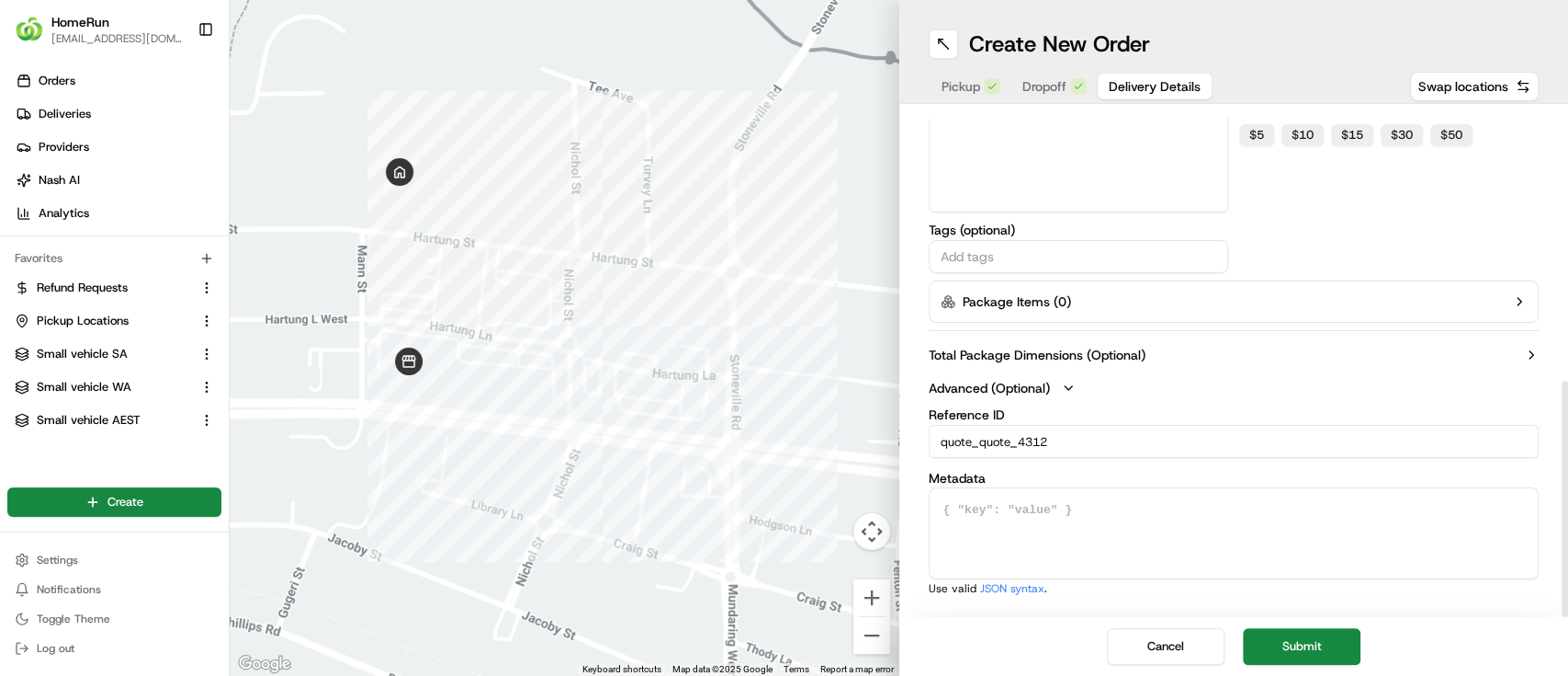
click at [1007, 248] on input "text" at bounding box center [1079, 256] width 283 height 22
drag, startPoint x: 974, startPoint y: 261, endPoint x: 1140, endPoint y: 228, distance: 169.2
click at [976, 261] on input "quote_only" at bounding box center [1079, 256] width 283 height 22
type input "quotes_only"
click at [1089, 442] on input "quote_quote_4312" at bounding box center [1234, 442] width 611 height 33
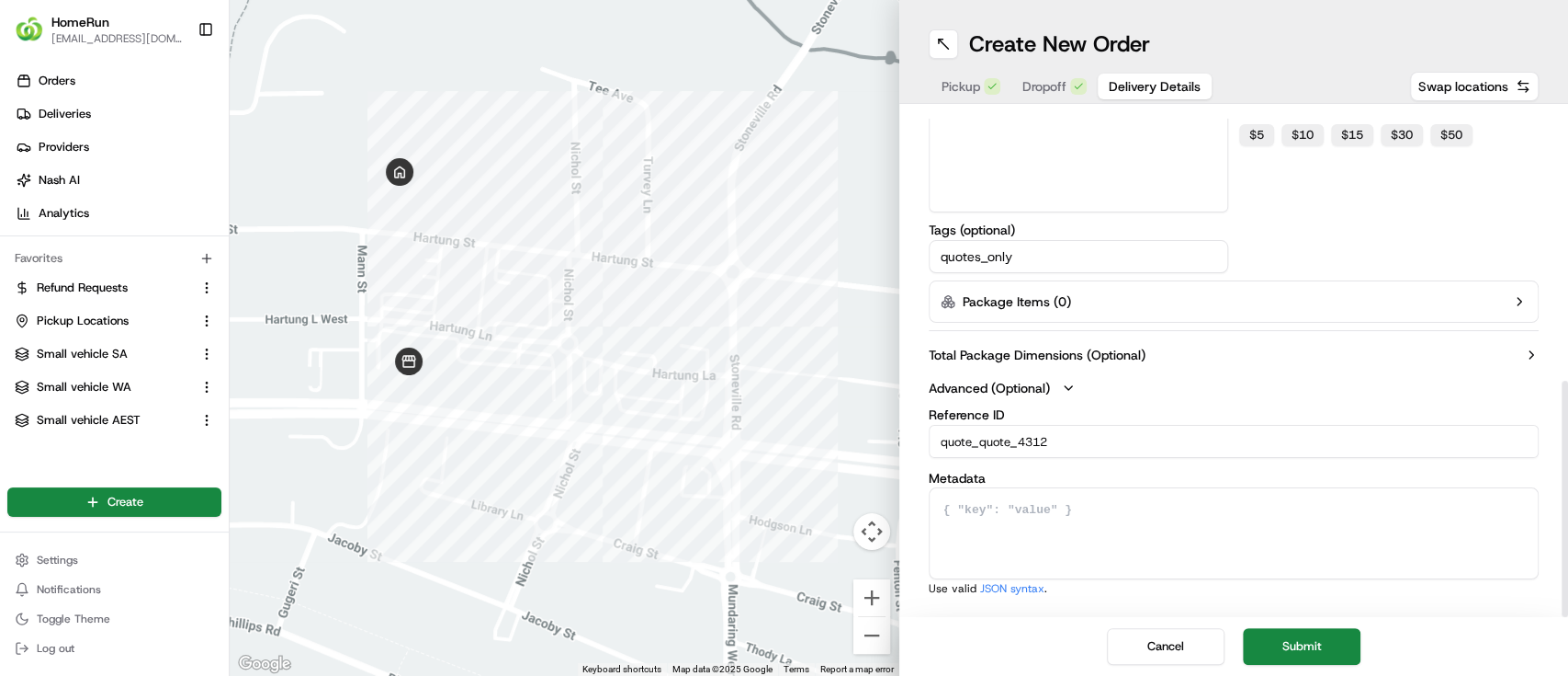
drag, startPoint x: 1049, startPoint y: 444, endPoint x: 938, endPoint y: 448, distance: 111.1
click at [938, 448] on input "quote_quote_4312" at bounding box center [1234, 442] width 611 height 33
click at [1255, 471] on div "Metadata Use valid JSON syntax ." at bounding box center [1234, 532] width 611 height 127
click at [1304, 641] on button "Submit" at bounding box center [1301, 647] width 117 height 37
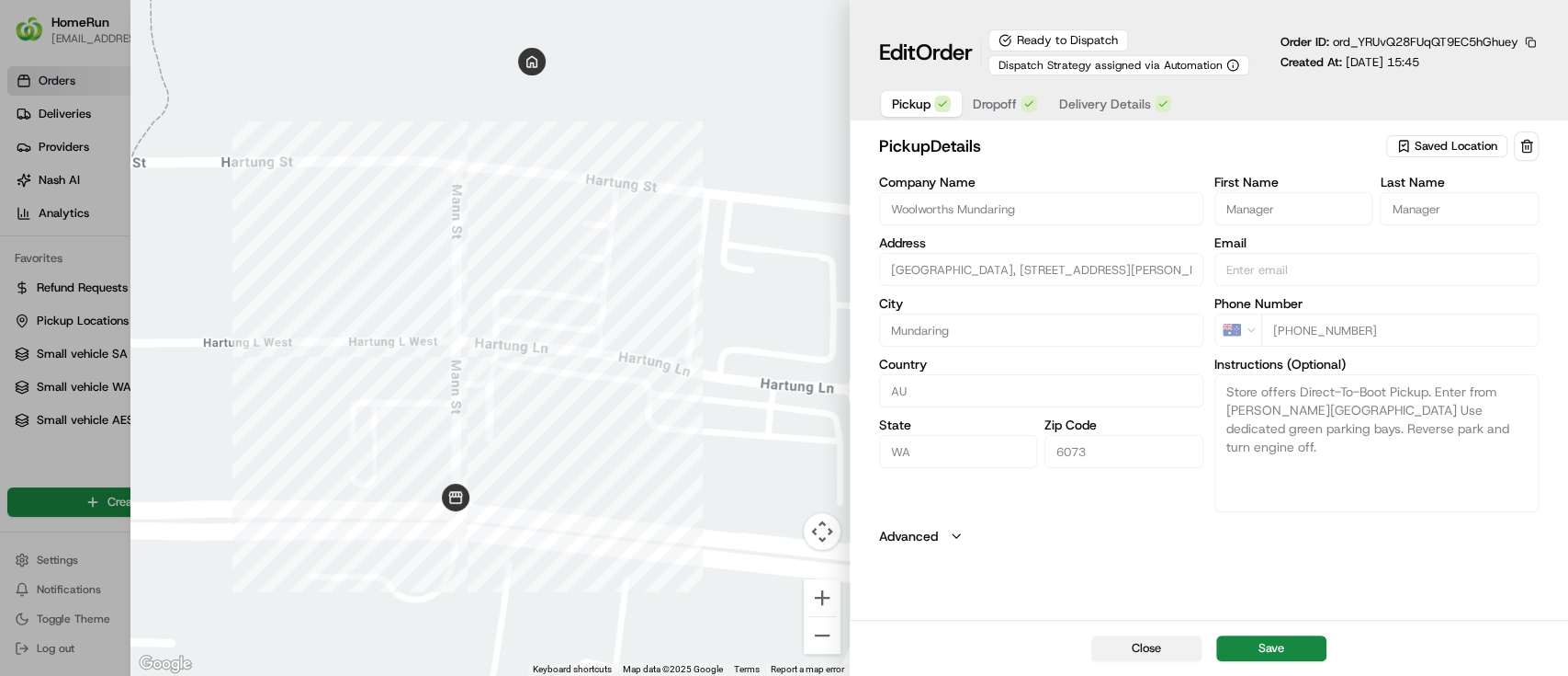
click at [1141, 638] on button "Close" at bounding box center [1146, 648] width 110 height 25
type input "+1"
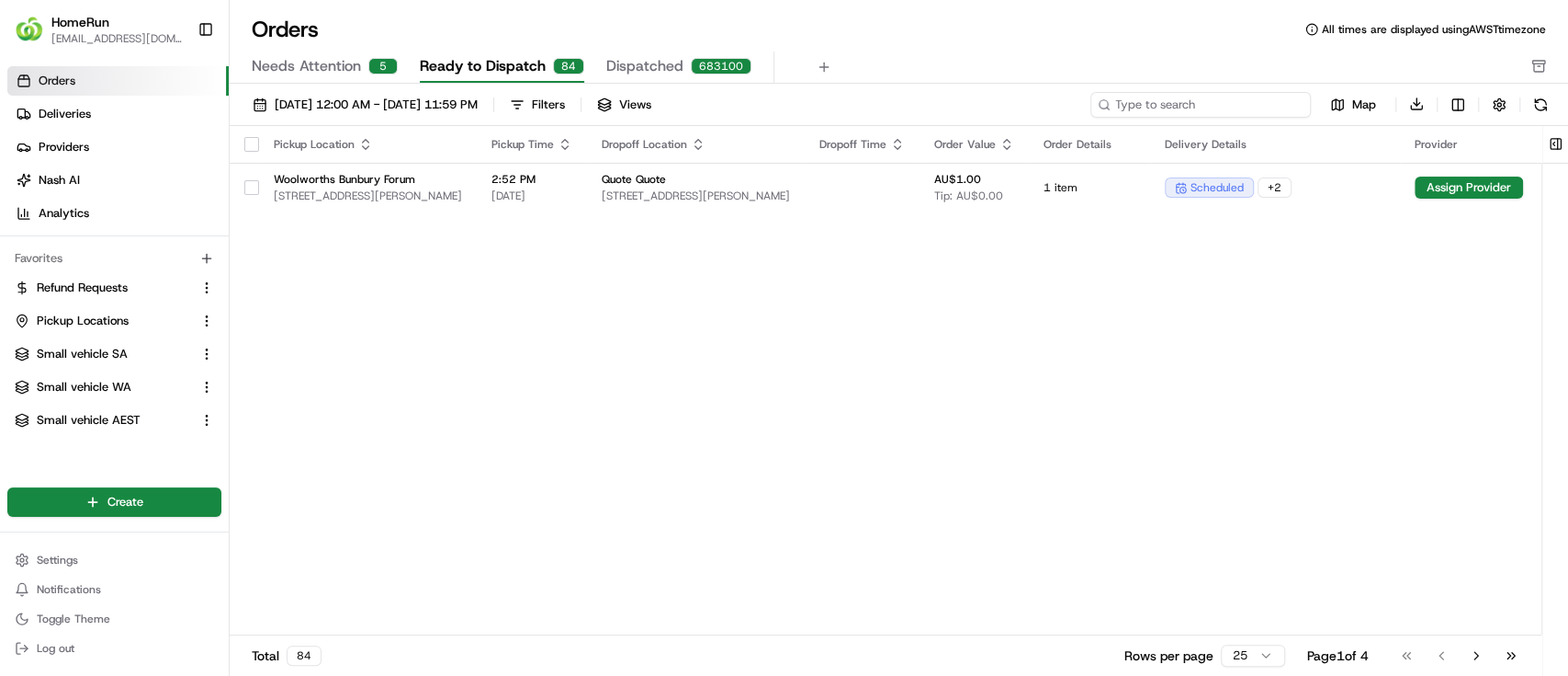
click at [1178, 103] on input at bounding box center [1201, 105] width 221 height 25
click at [206, 25] on button "Toggle Sidebar" at bounding box center [206, 29] width 31 height 31
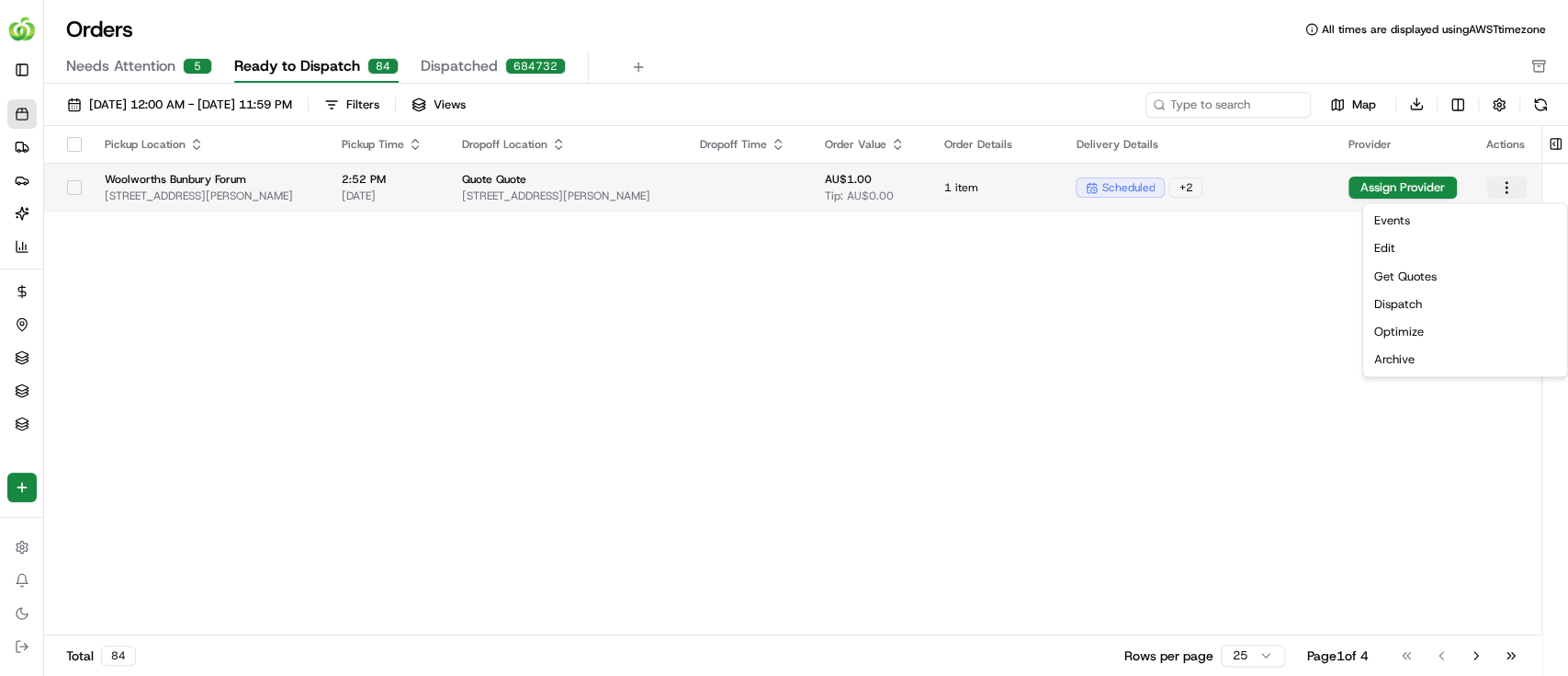
click at [1504, 188] on html "HomeRun [EMAIL_ADDRESS][DOMAIN_NAME] Toggle Sidebar Orders Deliveries Providers…" at bounding box center [784, 338] width 1568 height 676
click at [1261, 181] on html "HomeRun [EMAIL_ADDRESS][DOMAIN_NAME] Toggle Sidebar Orders Deliveries Providers…" at bounding box center [784, 338] width 1568 height 676
click at [1504, 180] on html "HomeRun [EMAIL_ADDRESS][DOMAIN_NAME] Toggle Sidebar Orders Deliveries Providers…" at bounding box center [784, 338] width 1568 height 676
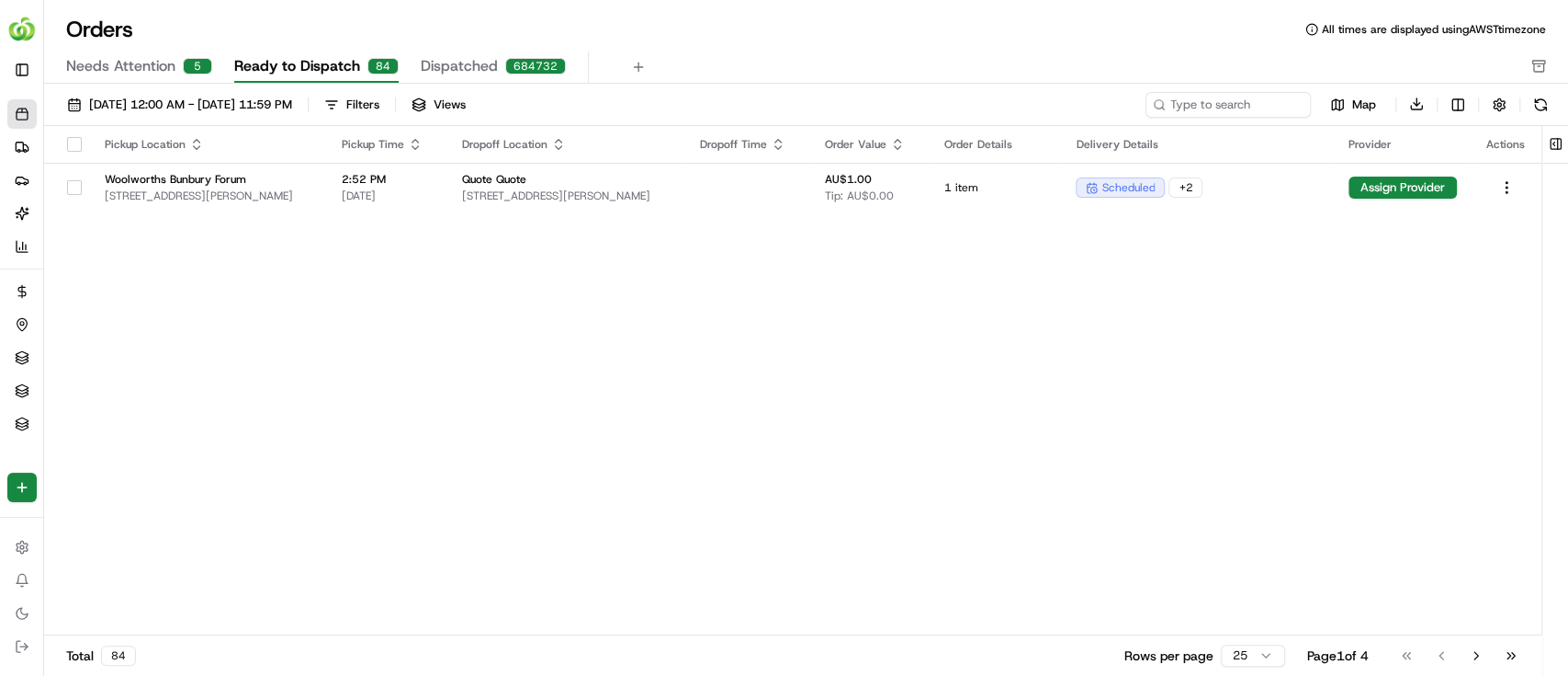
click at [1270, 181] on html "HomeRun [EMAIL_ADDRESS][DOMAIN_NAME] Toggle Sidebar Orders Deliveries Providers…" at bounding box center [784, 338] width 1568 height 676
click at [1508, 187] on html "HomeRun [EMAIL_ADDRESS][DOMAIN_NAME] Toggle Sidebar Orders Deliveries Providers…" at bounding box center [784, 338] width 1568 height 676
click at [1387, 247] on div "Edit" at bounding box center [1465, 248] width 196 height 27
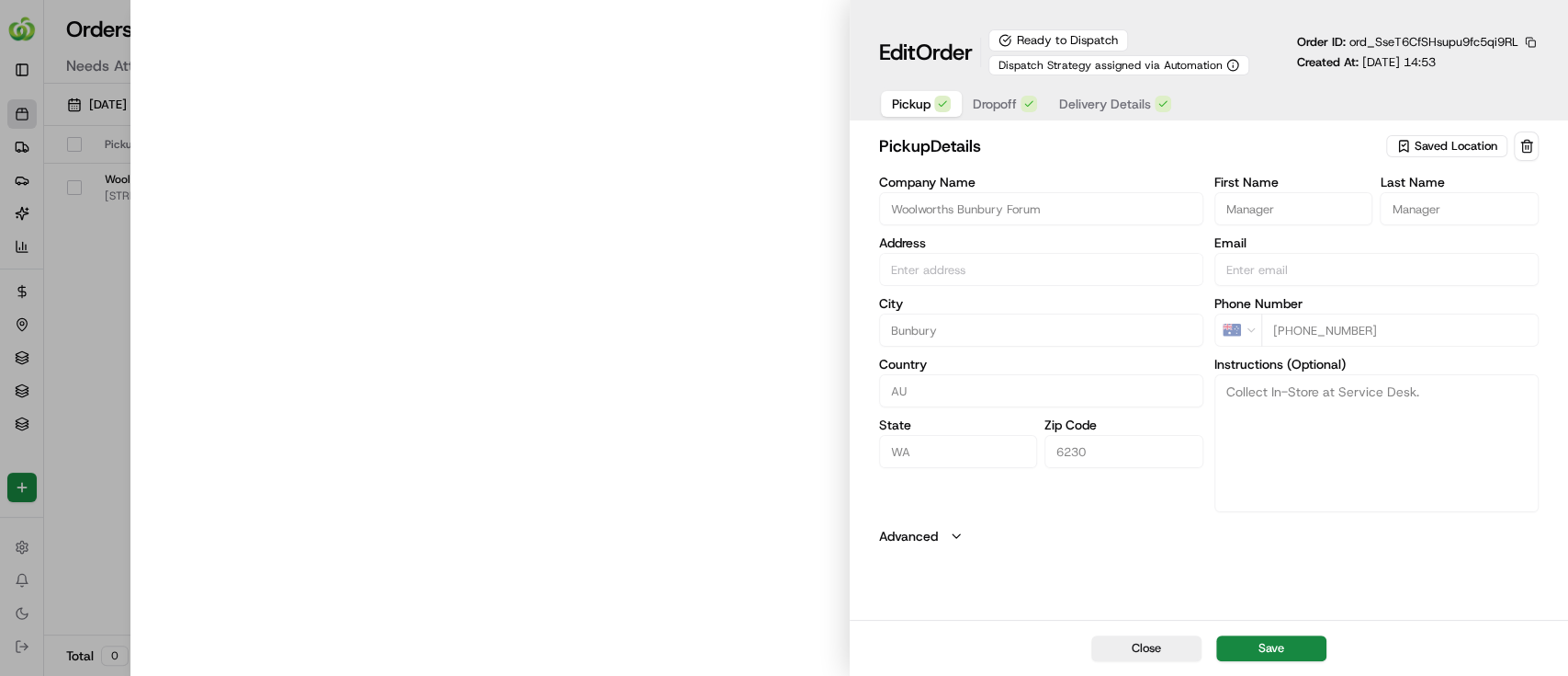
type input "[STREET_ADDRESS][PERSON_NAME]"
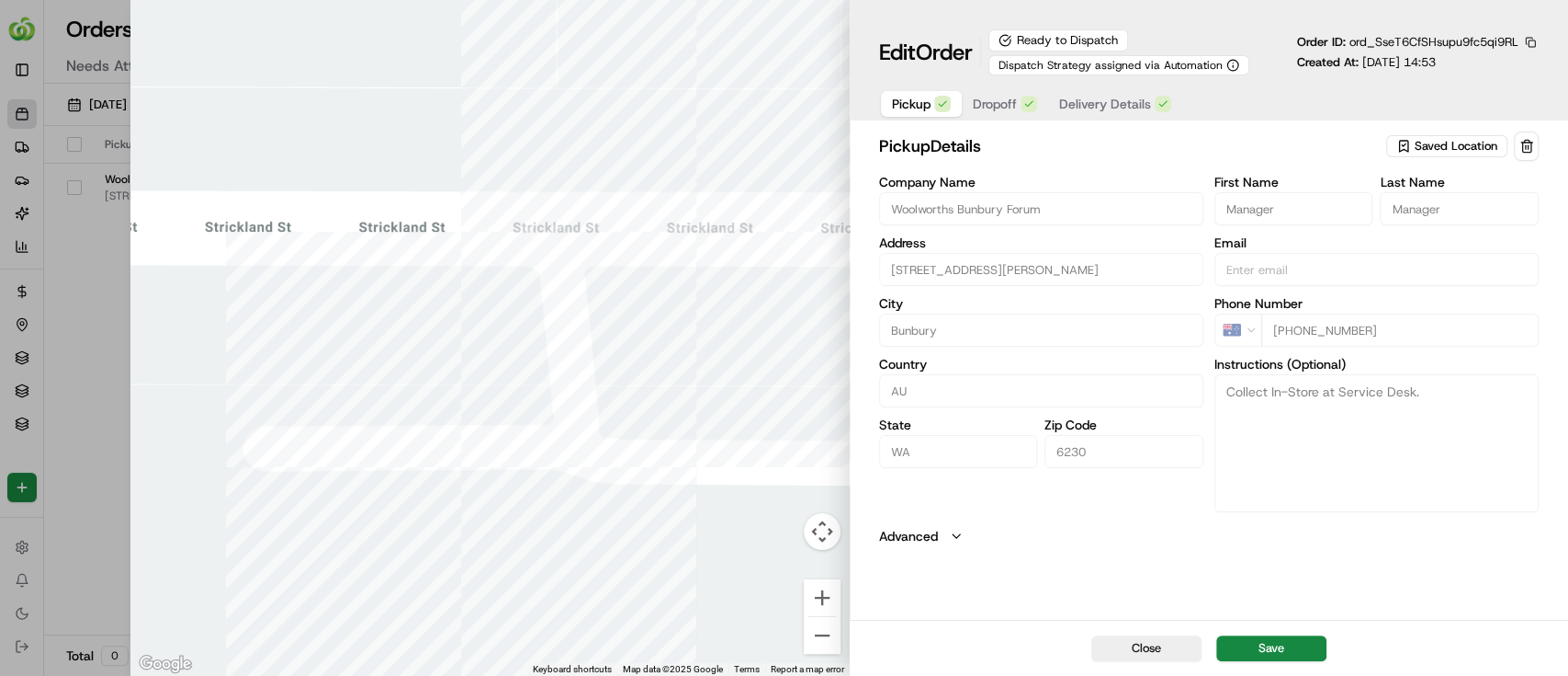
click at [995, 106] on span "Dropoff" at bounding box center [995, 104] width 44 height 19
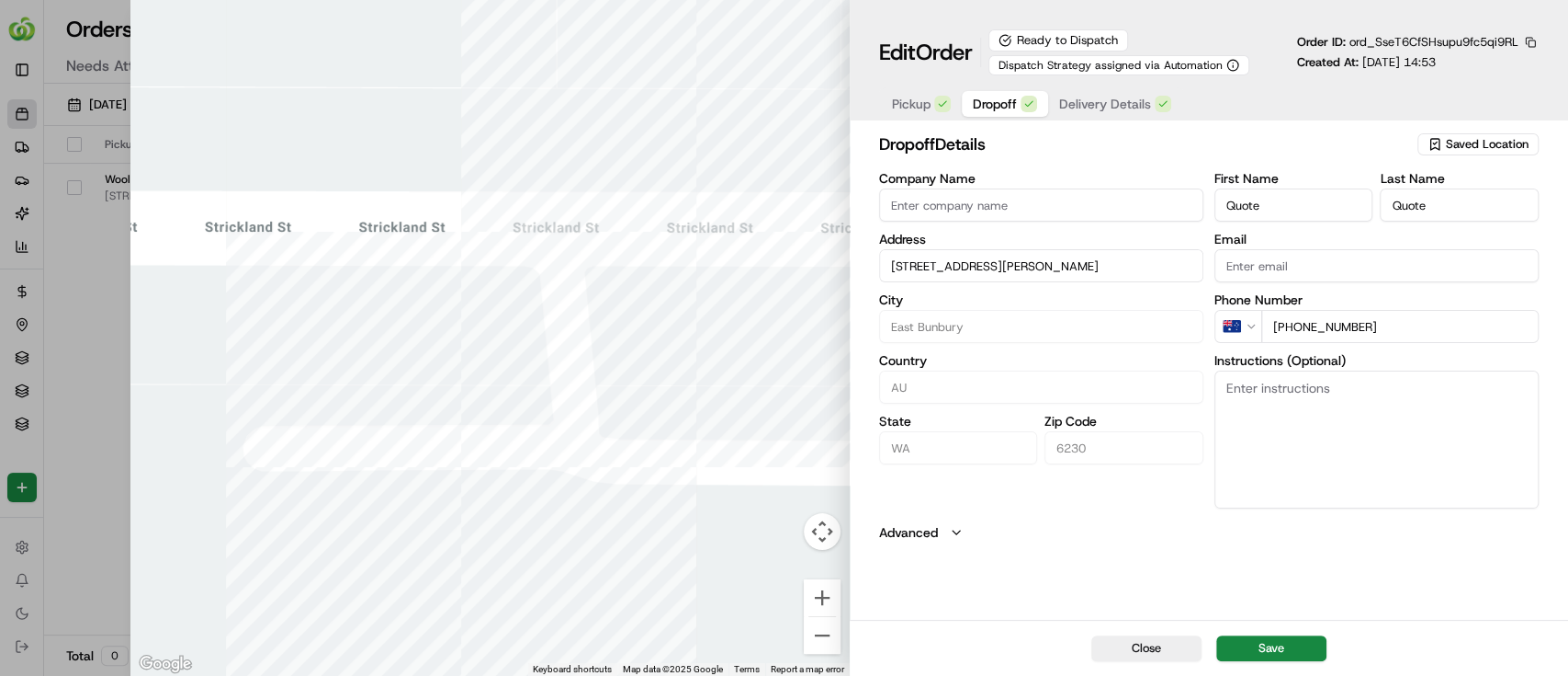
click at [1110, 99] on span "Delivery Details" at bounding box center [1105, 104] width 92 height 19
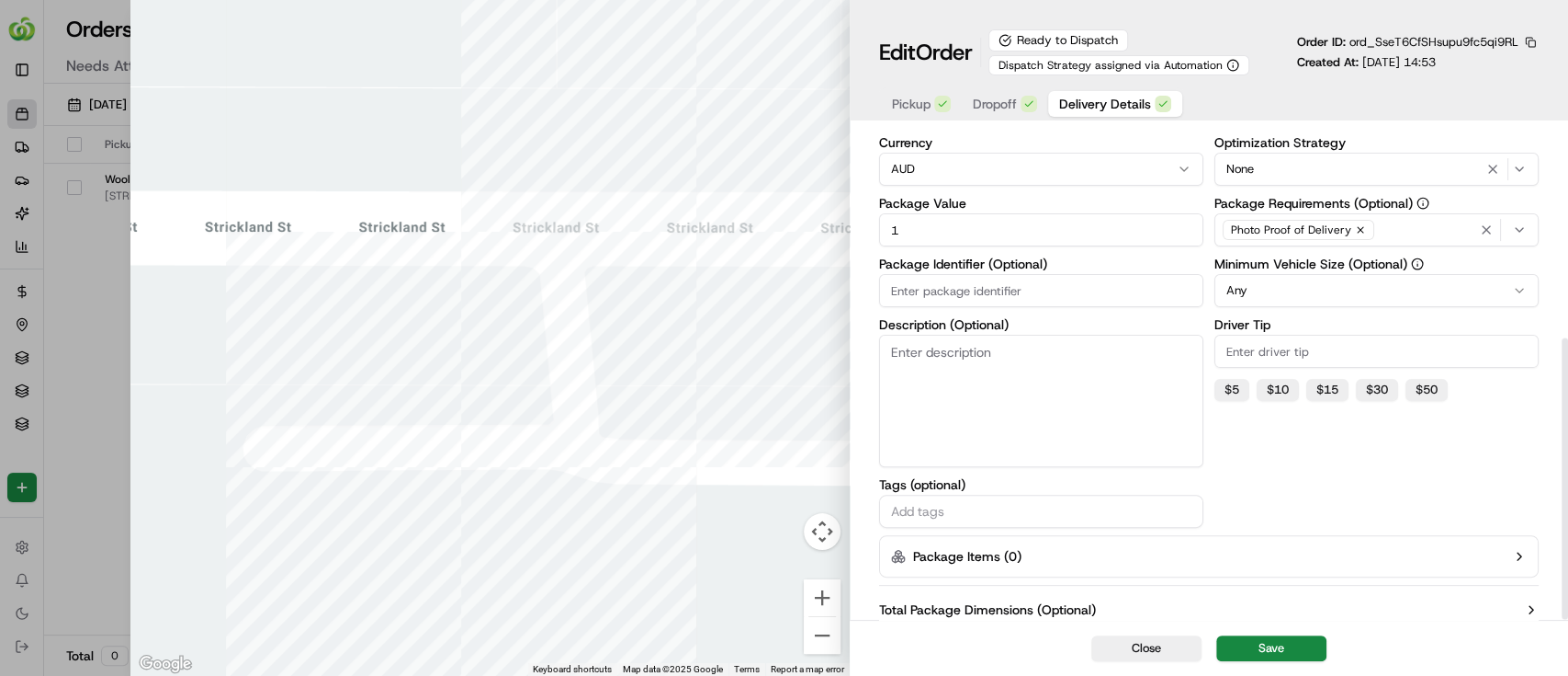
scroll to position [366, 0]
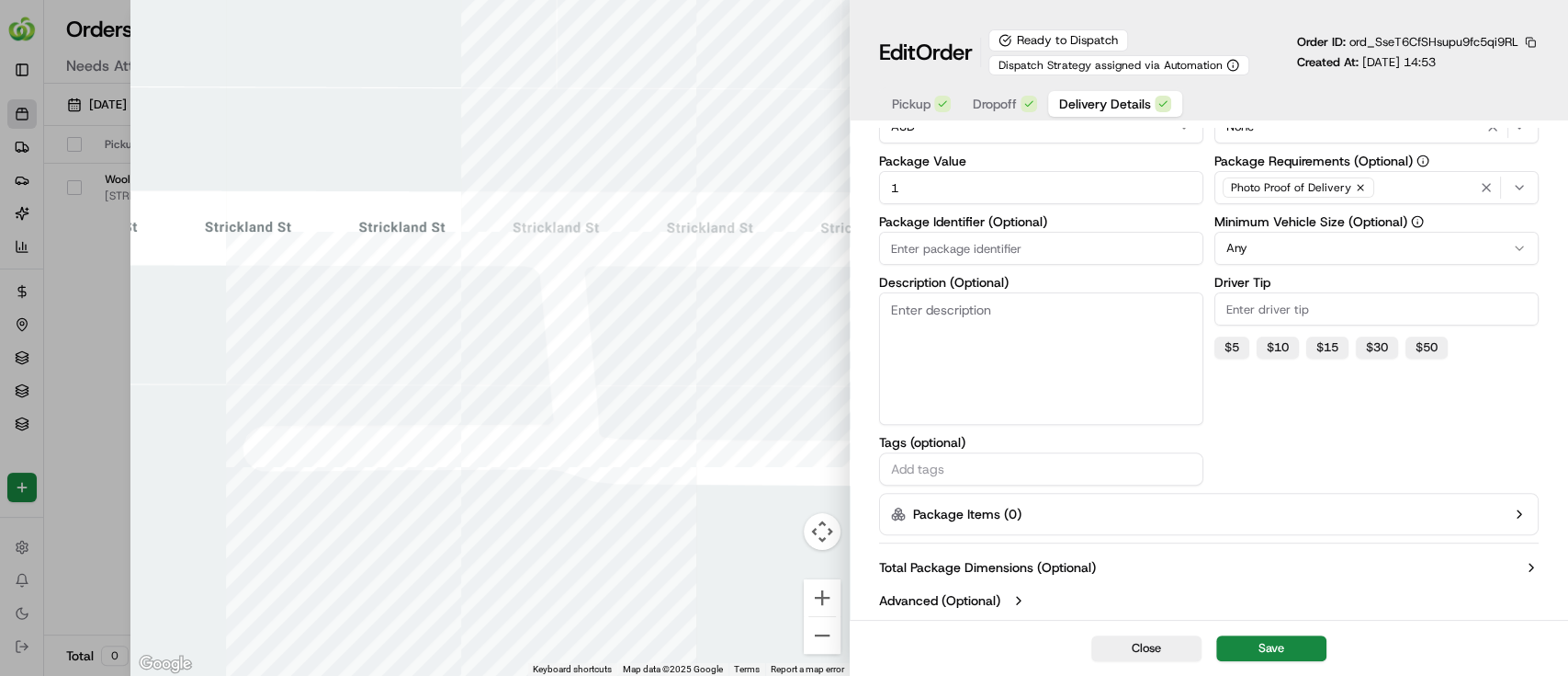
click at [970, 455] on div at bounding box center [1042, 469] width 324 height 33
click at [963, 475] on input "text" at bounding box center [1041, 469] width 308 height 22
type input "quotes_only"
click at [1264, 644] on button "Save" at bounding box center [1271, 648] width 110 height 25
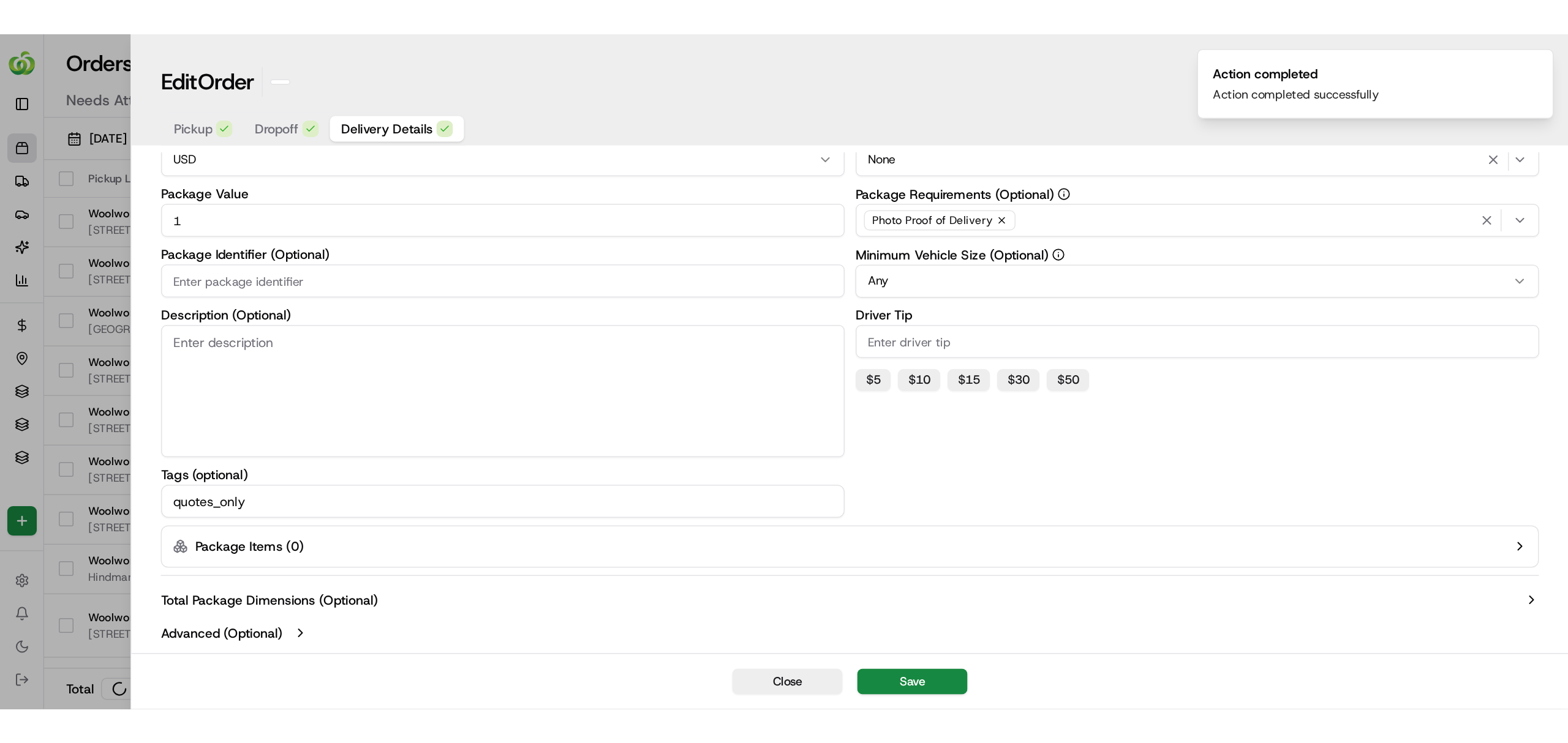
scroll to position [111, 0]
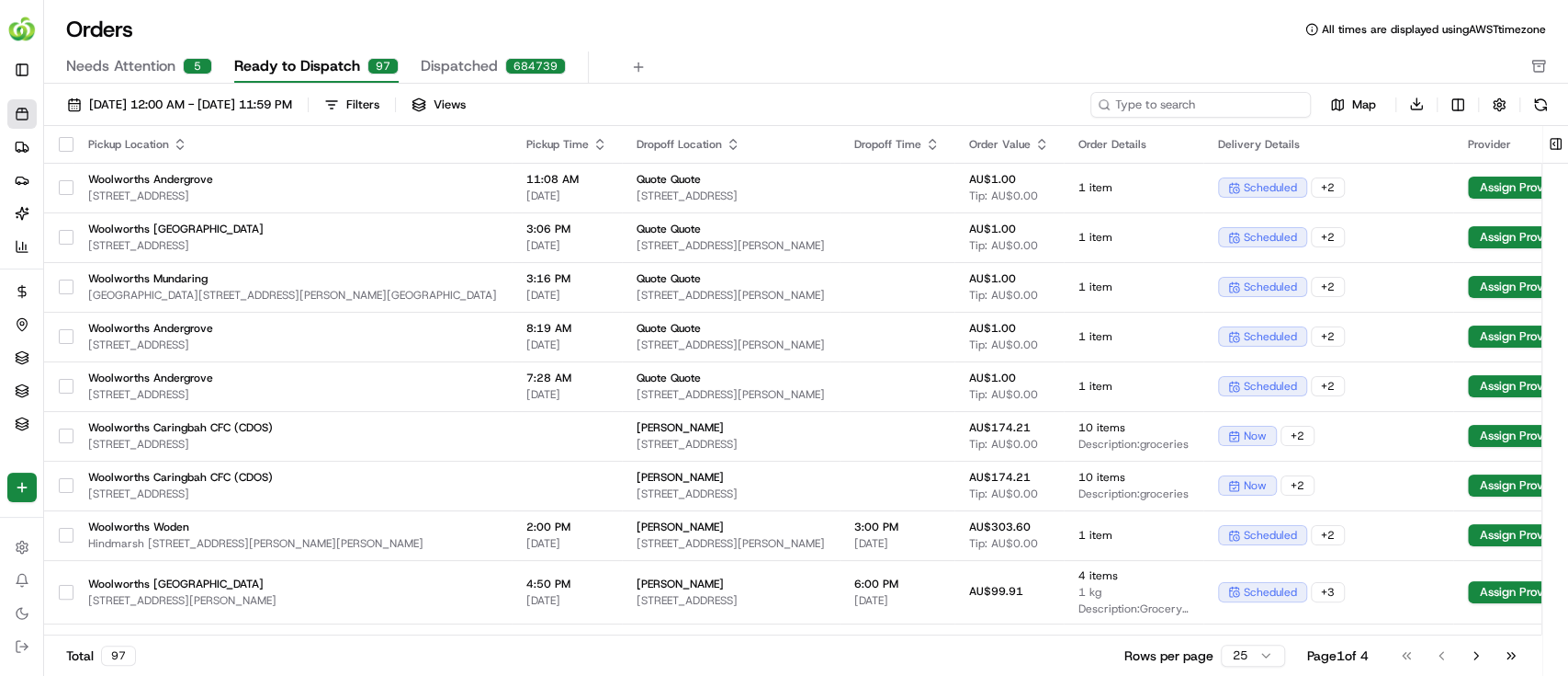
paste input "quote_quote_4312"
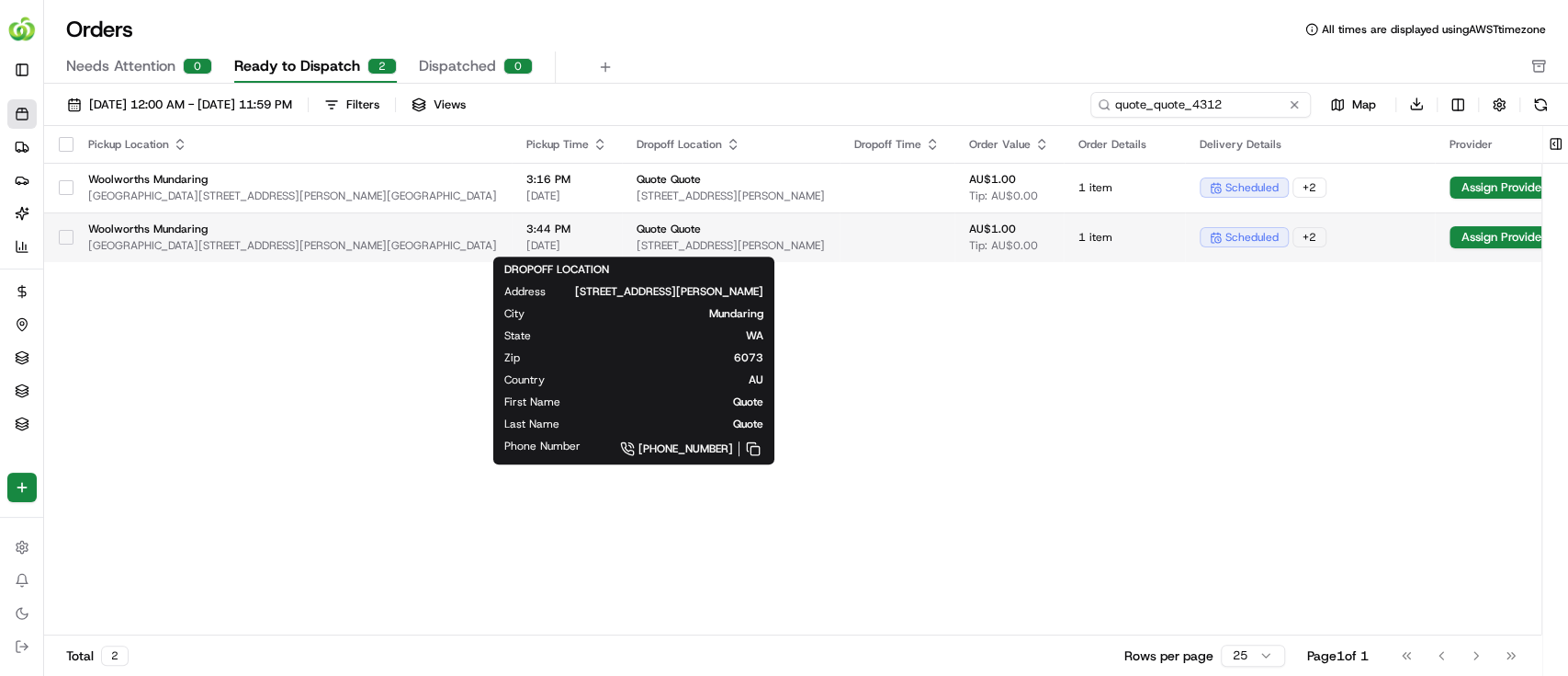
type input "quote_quote_4312"
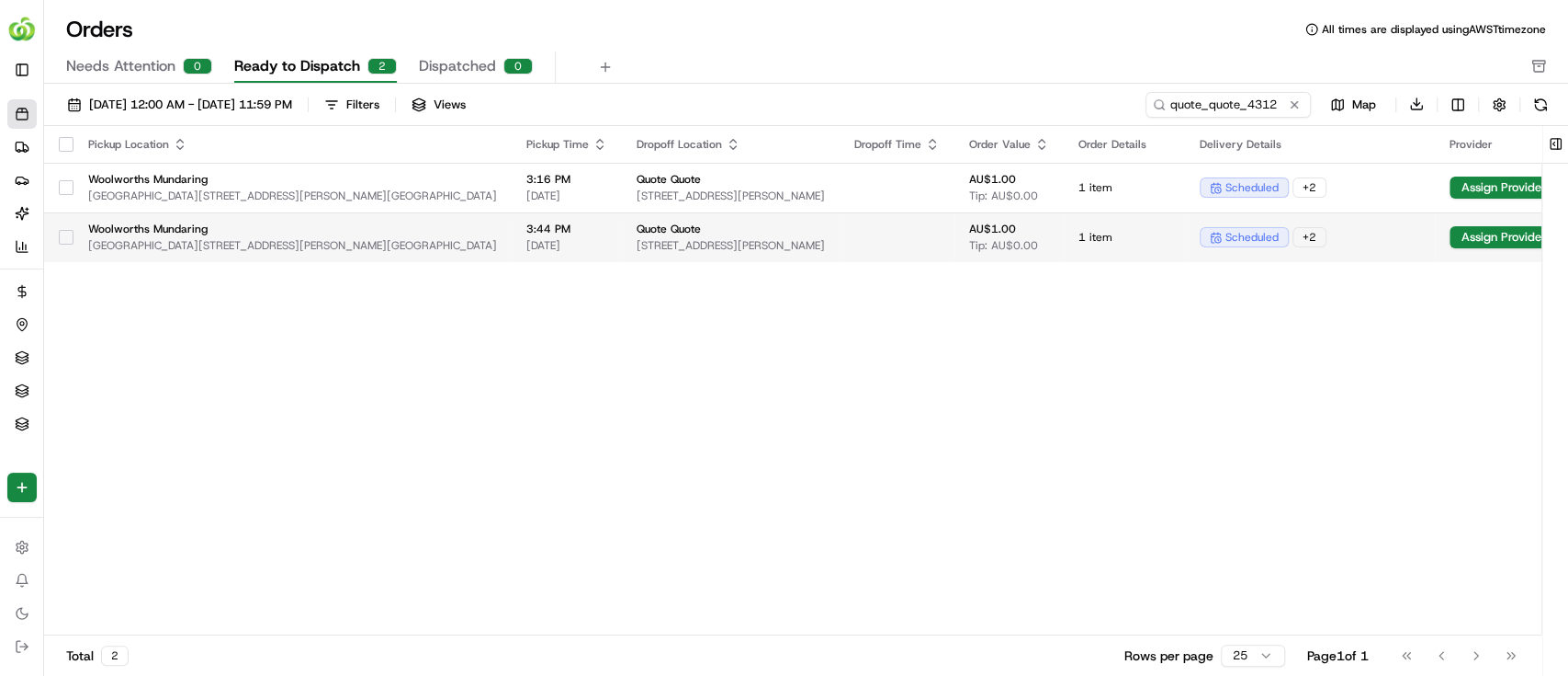
click at [658, 234] on span "Quote Quote" at bounding box center [730, 229] width 188 height 15
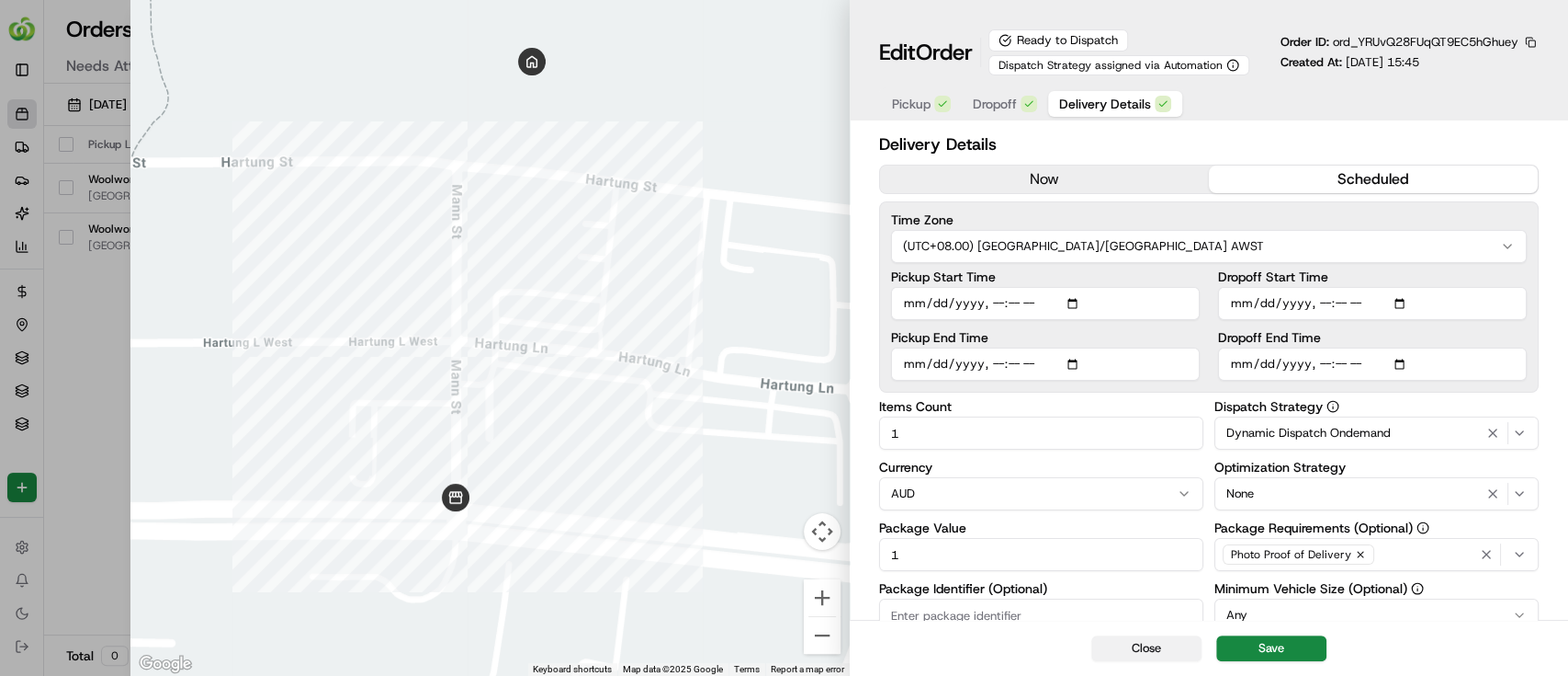
click at [1155, 644] on button "Close" at bounding box center [1146, 648] width 110 height 25
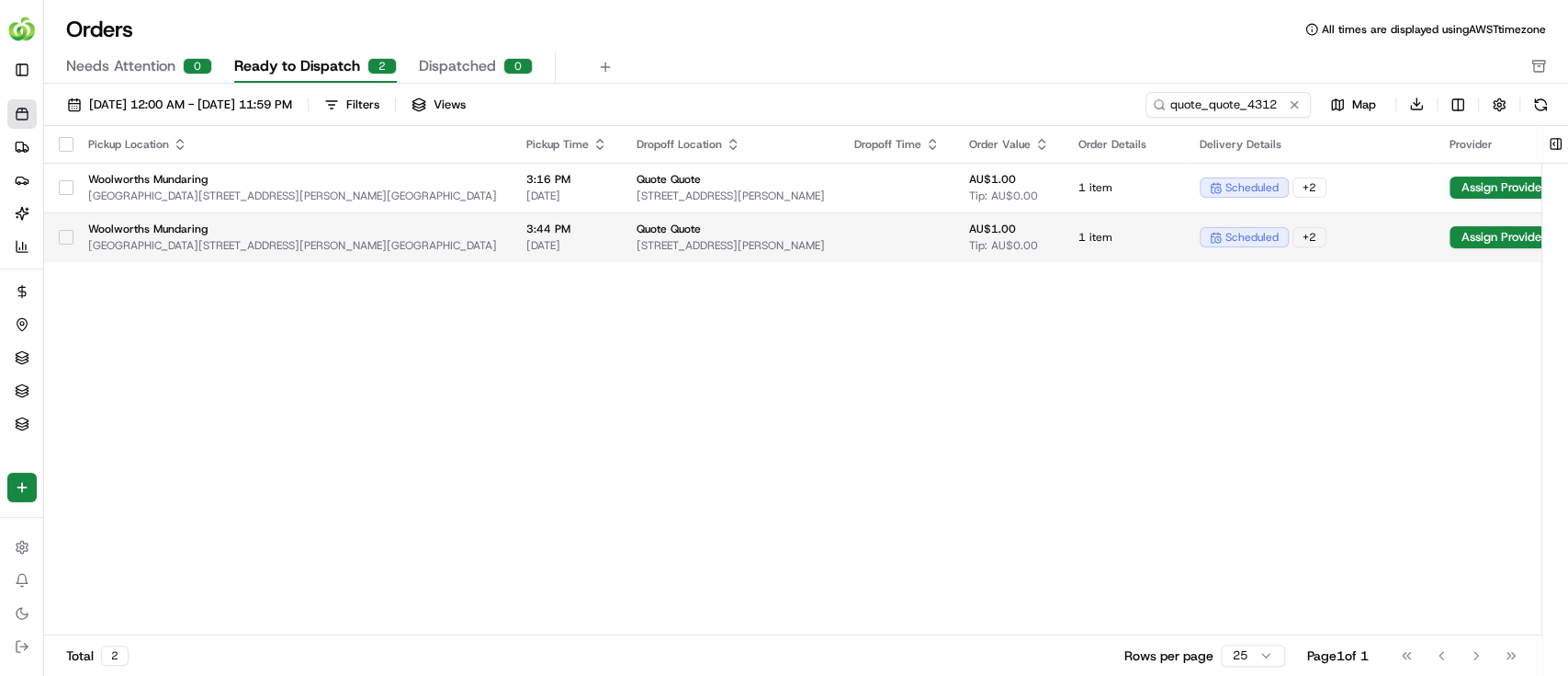
drag, startPoint x: 1333, startPoint y: 243, endPoint x: 1306, endPoint y: 242, distance: 27.0
click at [1306, 242] on div "scheduled + 2" at bounding box center [1310, 236] width 221 height 21
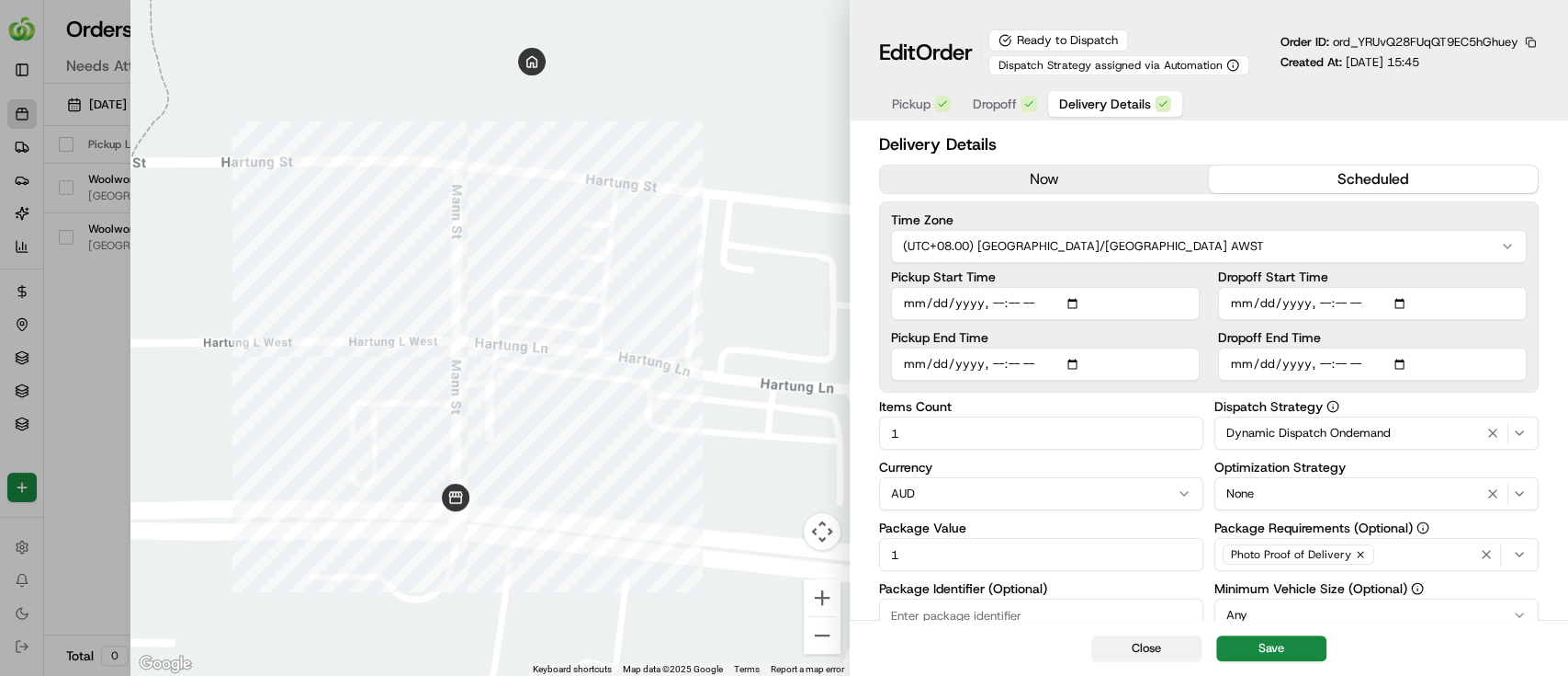
click at [1130, 644] on button "Close" at bounding box center [1146, 648] width 110 height 25
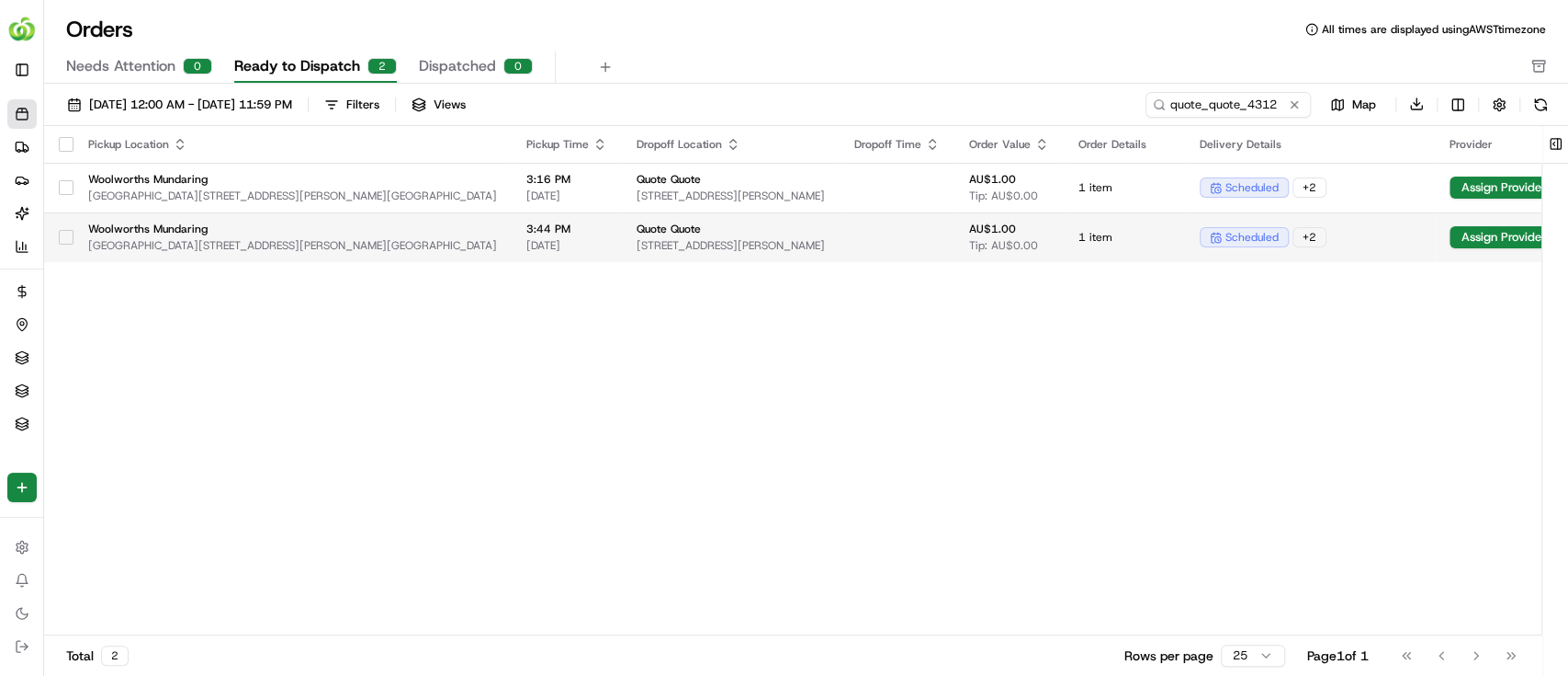
click at [61, 239] on button "button" at bounding box center [65, 236] width 15 height 15
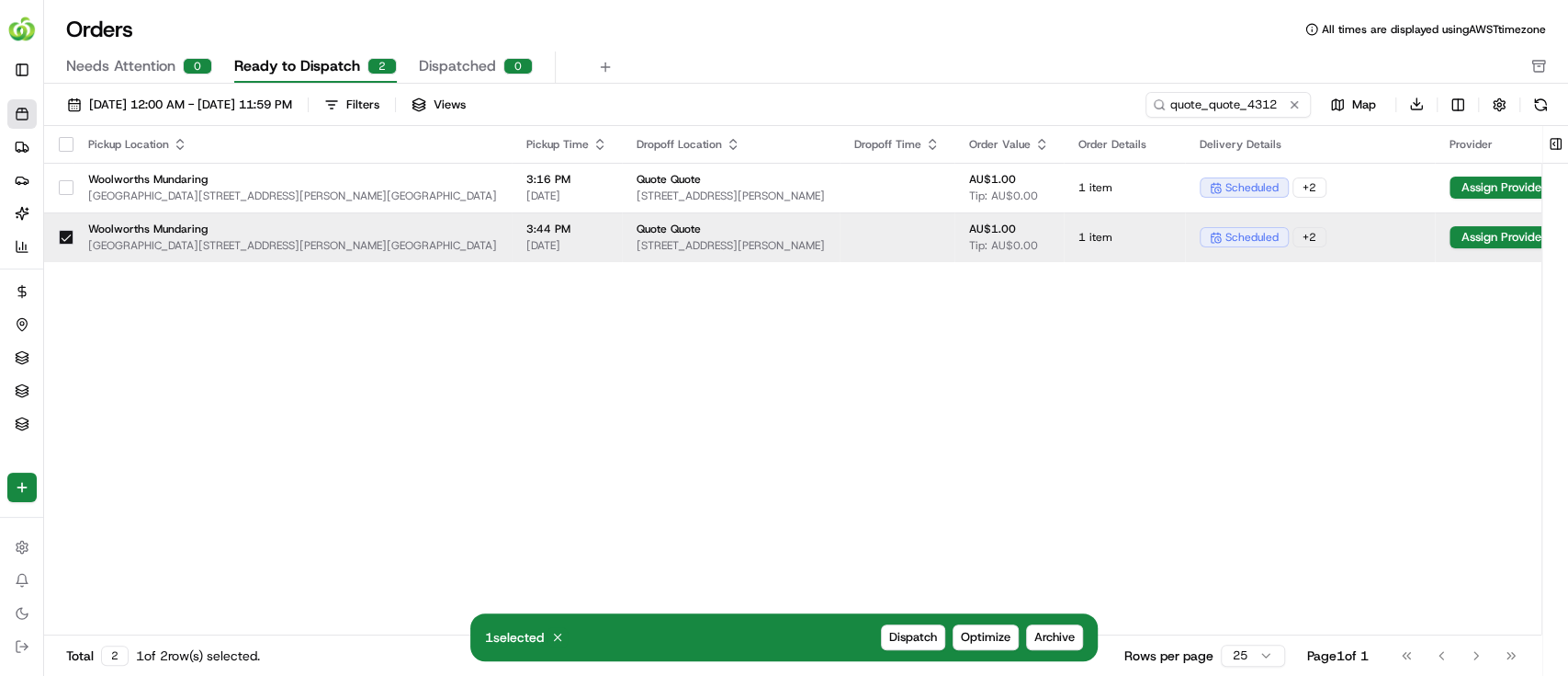
click at [965, 412] on div "Pickup Location Pickup Time Dropoff Location Dropoff Time Order Value Order Det…" at bounding box center [843, 381] width 1598 height 510
click at [1345, 238] on div "scheduled + 2" at bounding box center [1310, 236] width 221 height 21
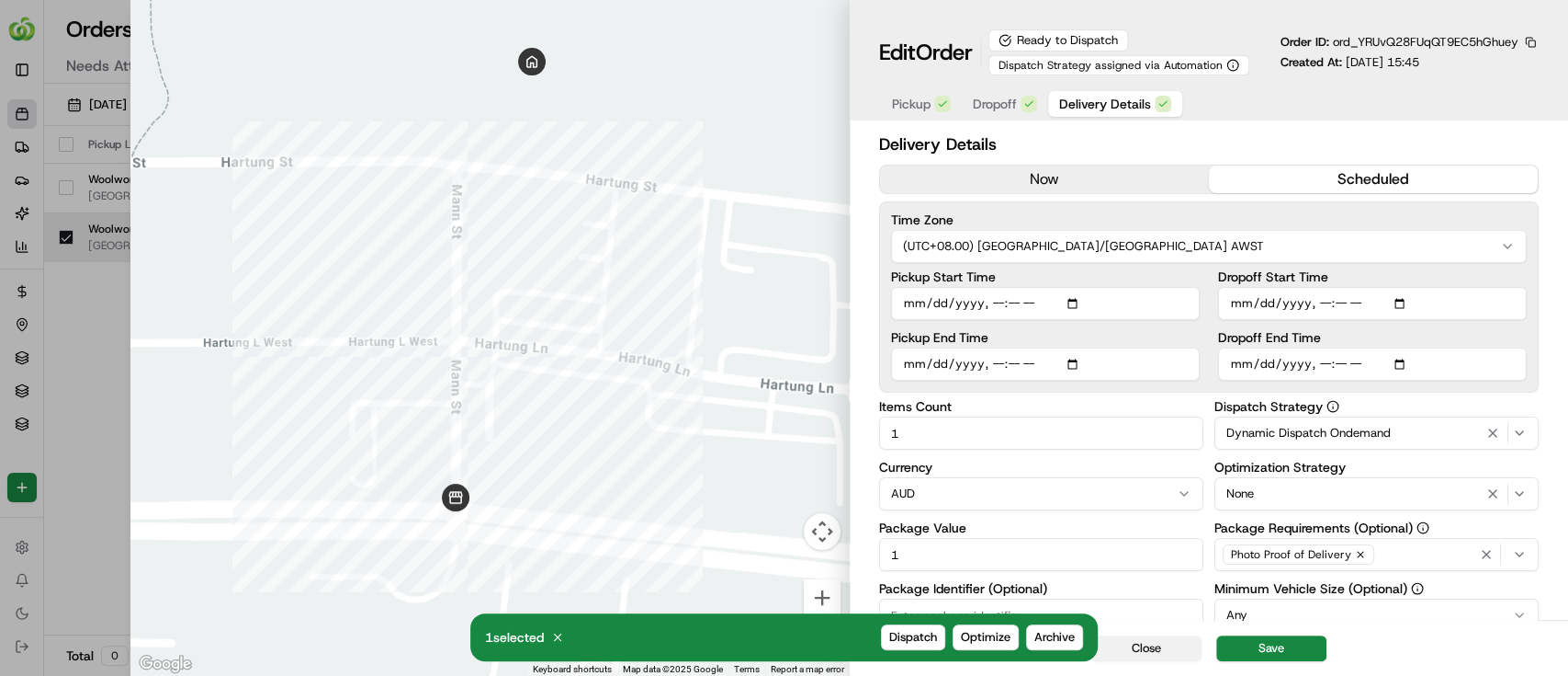
click at [1161, 647] on button "Close" at bounding box center [1146, 648] width 110 height 25
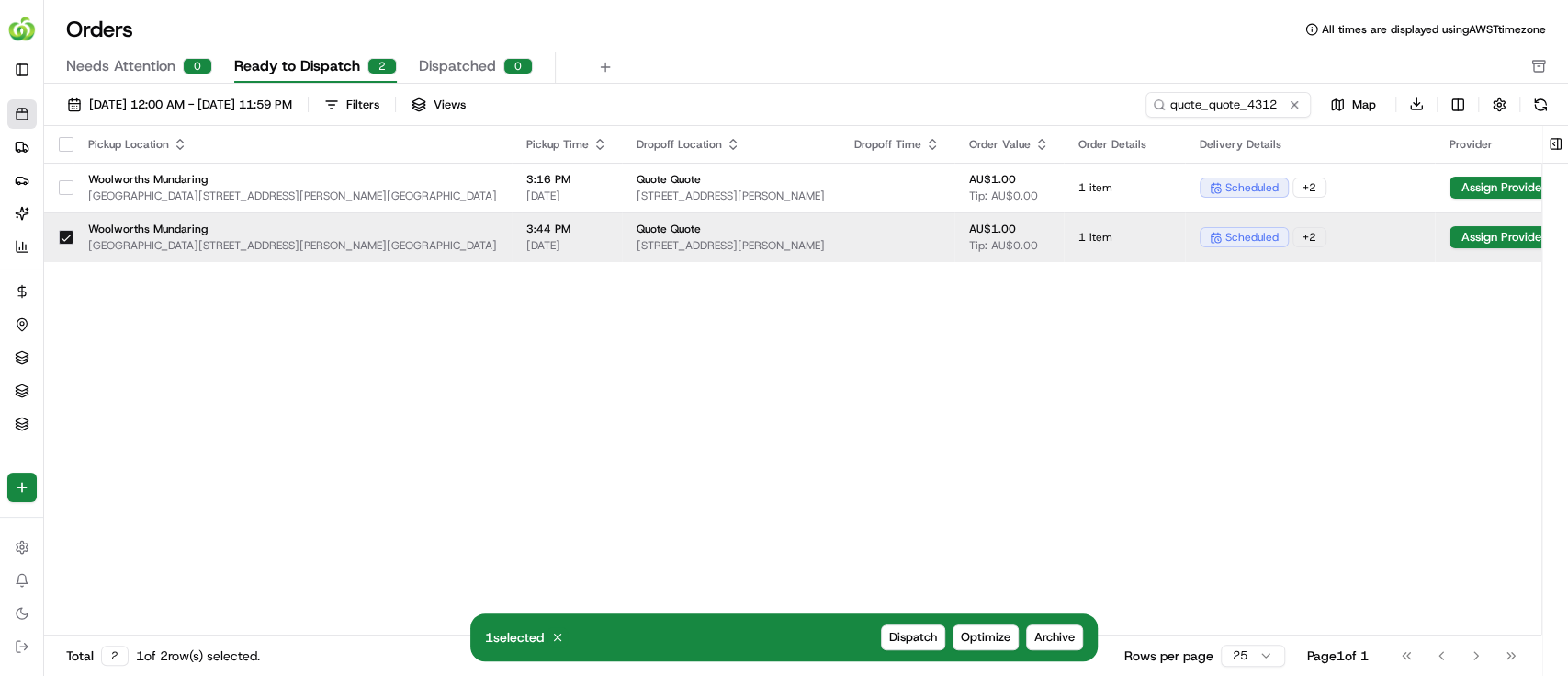
click at [1102, 448] on div "Pickup Location Pickup Time Dropoff Location Dropoff Time Order Value Order Det…" at bounding box center [843, 381] width 1598 height 510
click at [1557, 144] on button at bounding box center [1555, 145] width 30 height 37
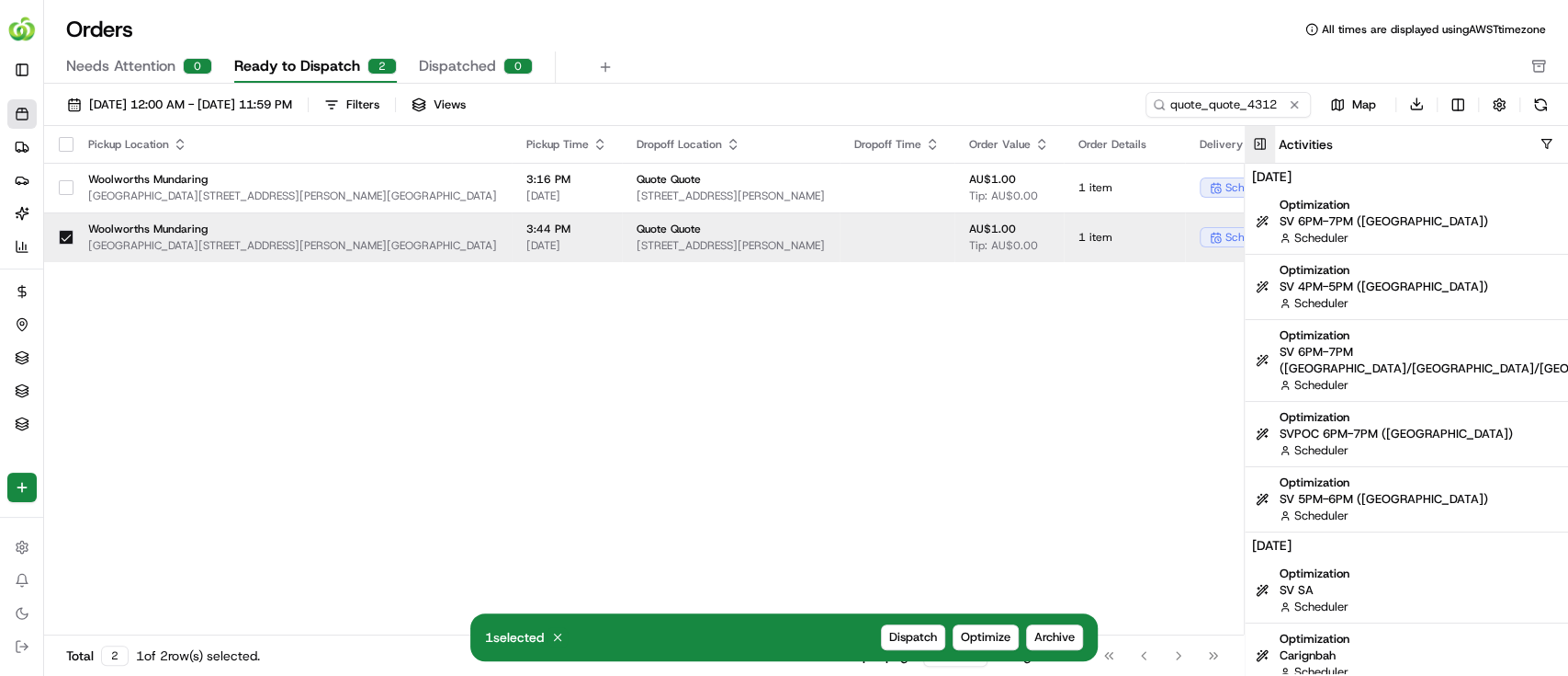
click at [1258, 148] on button at bounding box center [1259, 145] width 30 height 37
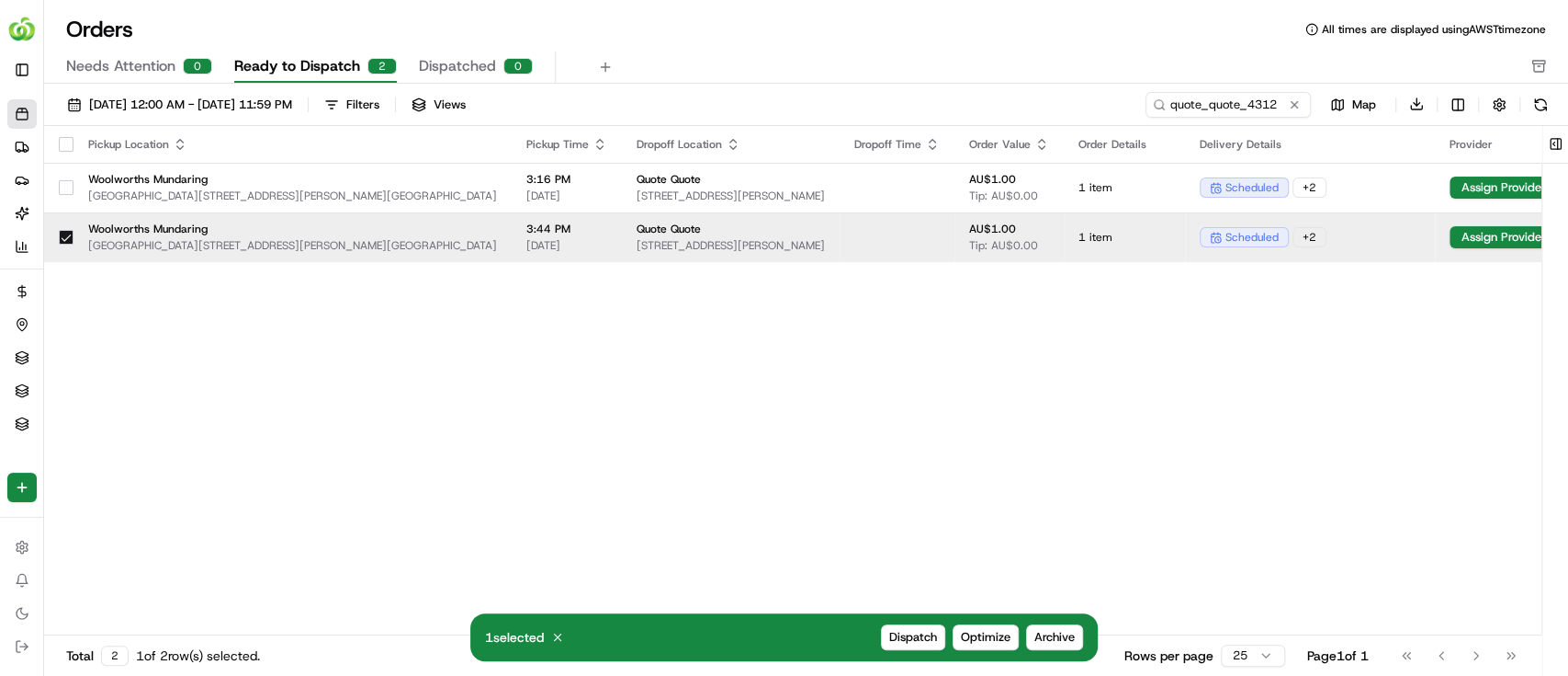
click at [1229, 472] on div "Pickup Location Pickup Time Dropoff Location Dropoff Time Order Value Order Det…" at bounding box center [843, 381] width 1598 height 510
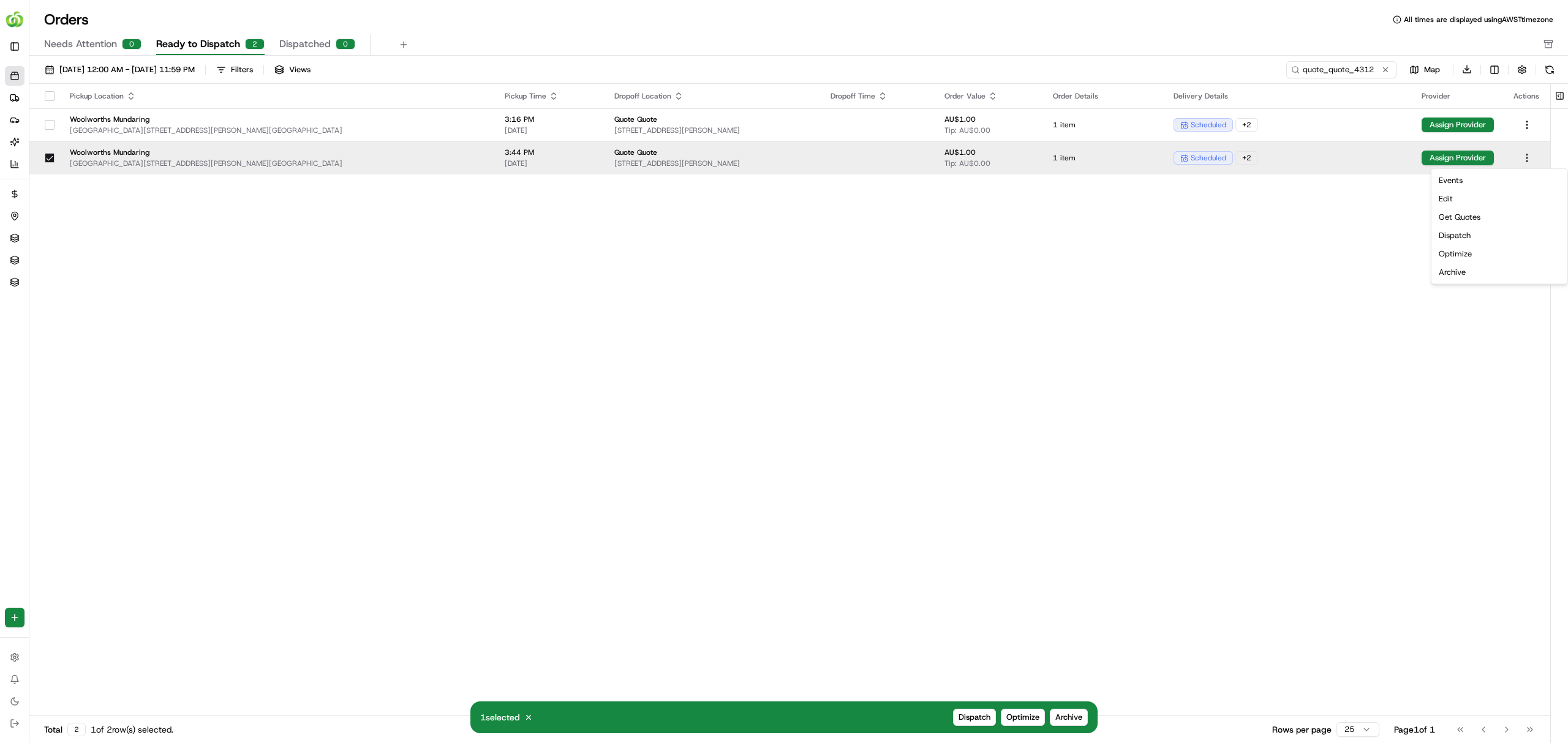
click at [1045, 153] on html "HomeRun [EMAIL_ADDRESS][DOMAIN_NAME] Toggle Sidebar Orders Deliveries Providers…" at bounding box center [784, 372] width 1568 height 743
click at [1045, 214] on div "Get Quotes" at bounding box center [1499, 217] width 131 height 18
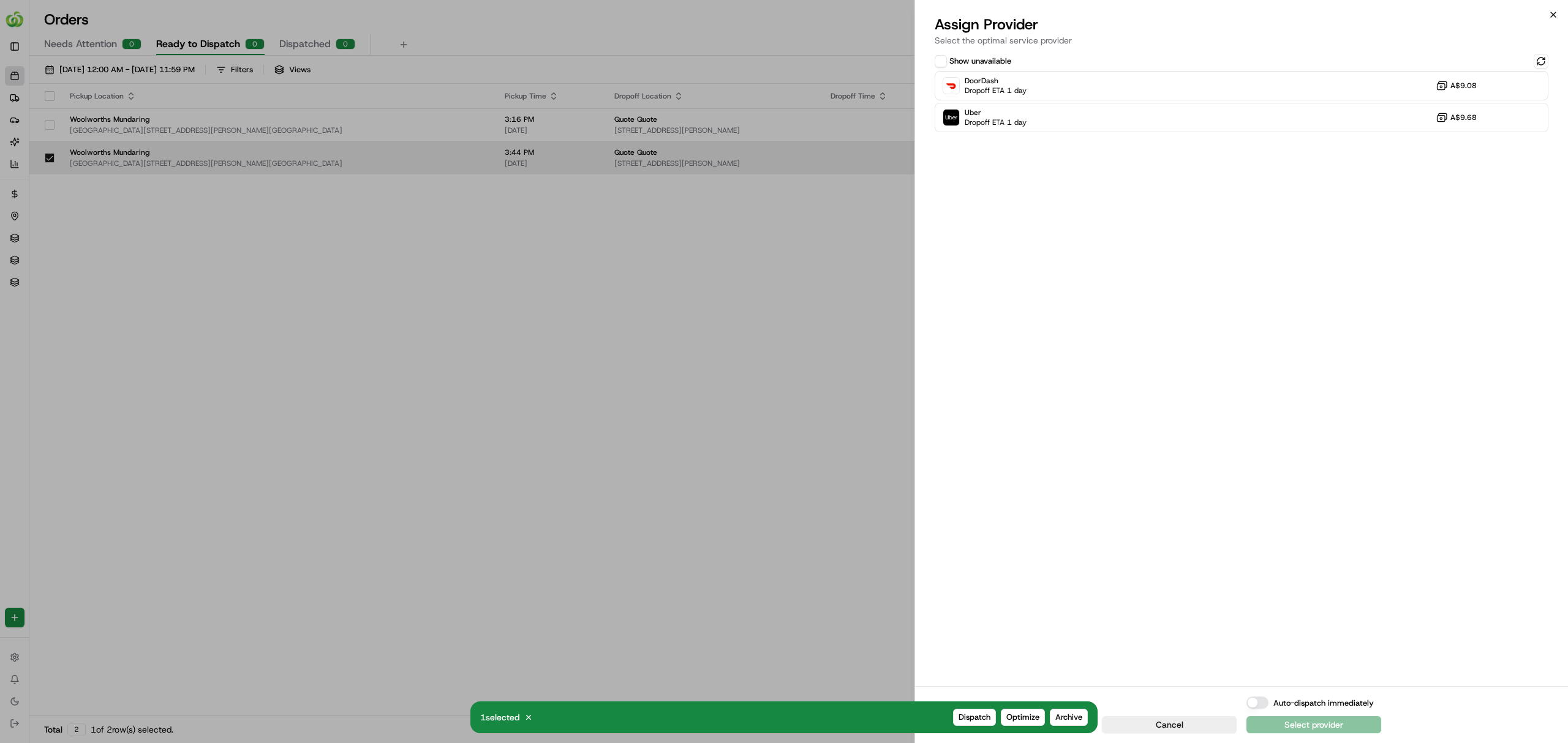
click at [1045, 12] on icon "button" at bounding box center [1553, 14] width 10 height 10
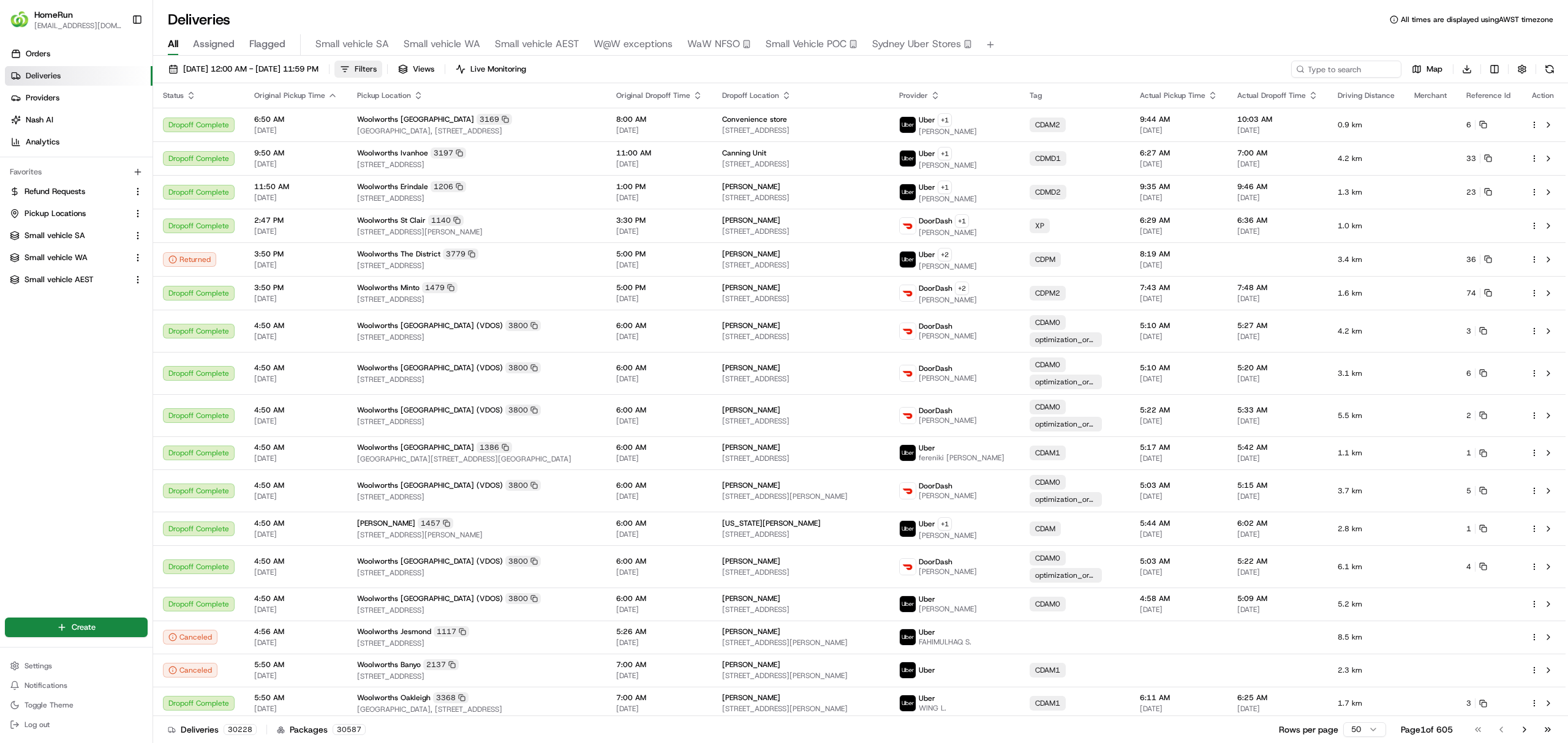
click at [377, 70] on span "Filters" at bounding box center [366, 69] width 22 height 11
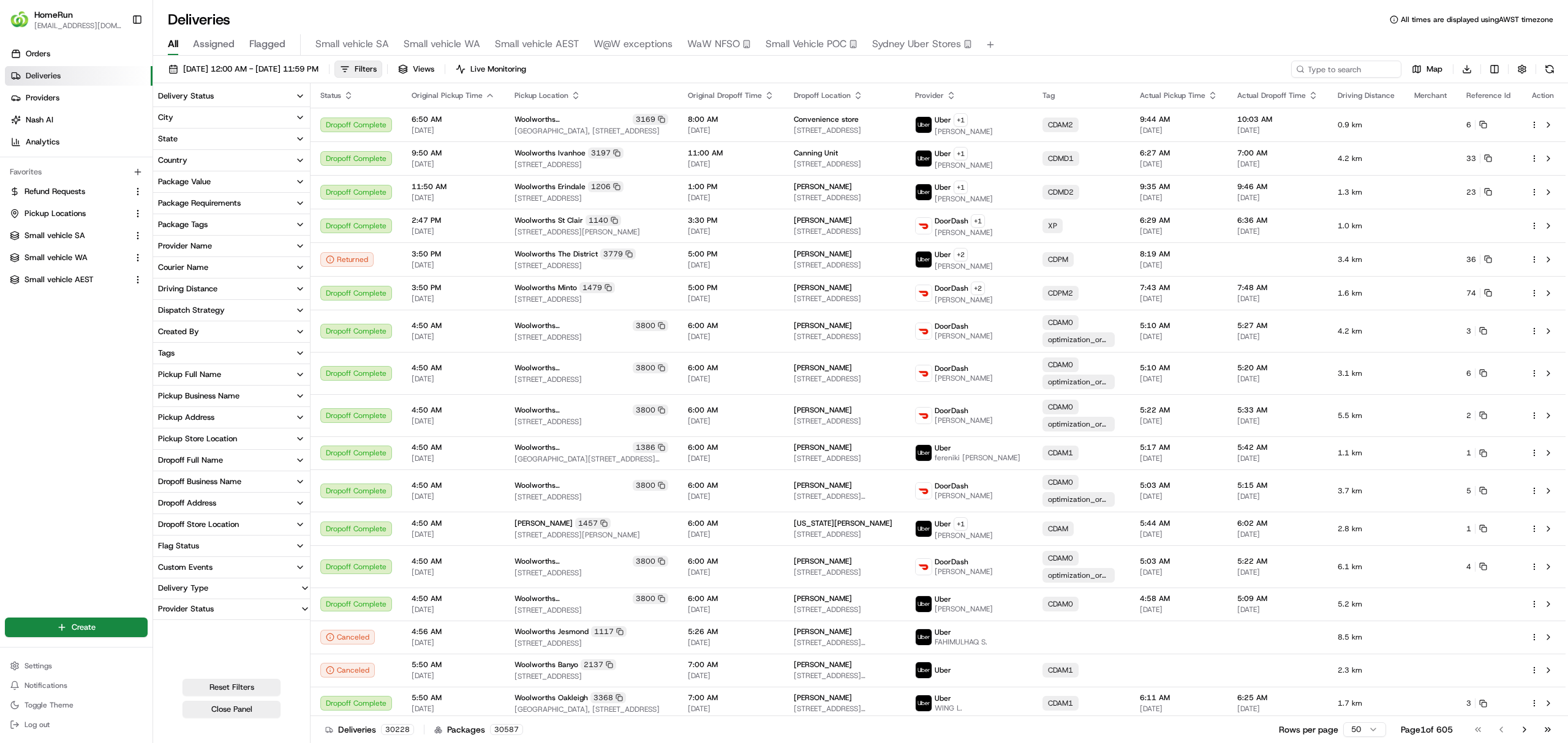
click at [178, 88] on button "Delivery Status" at bounding box center [231, 96] width 157 height 21
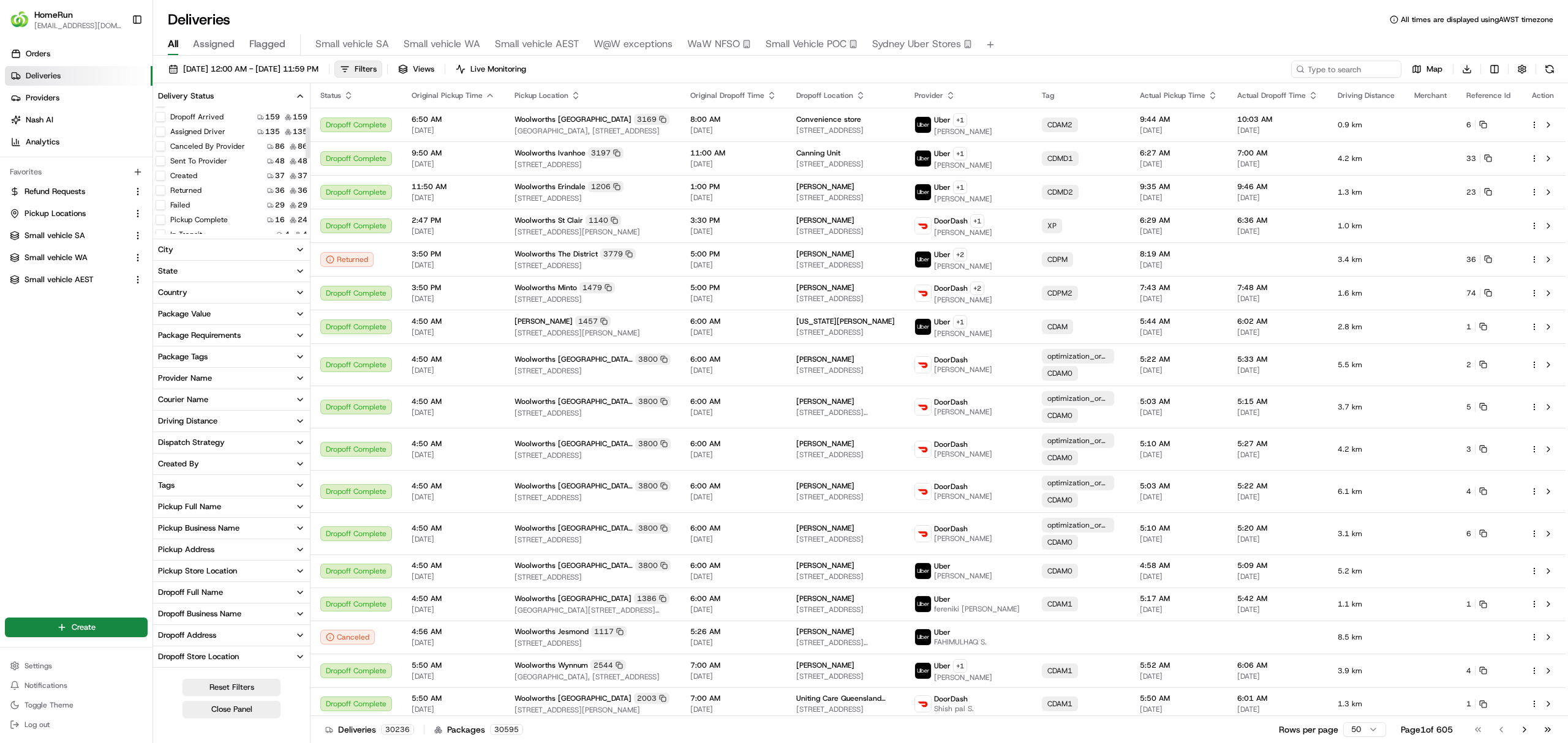
scroll to position [81, 0]
click at [160, 209] on button "Created" at bounding box center [160, 205] width 10 height 10
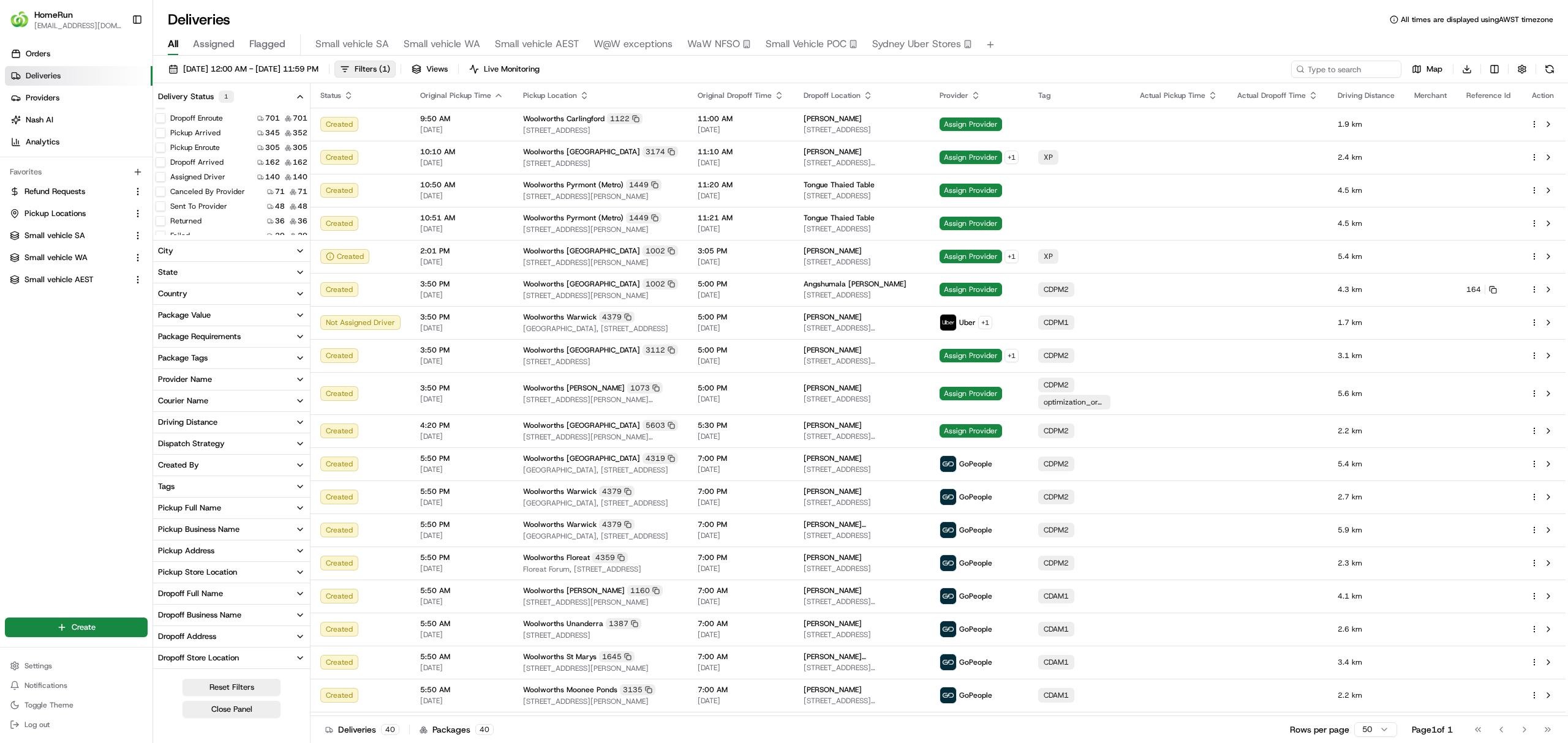
click at [774, 75] on div "19/08/2025 12:00 AM - 26/08/2025 11:59 PM Filters ( 1 ) Views Live Monitoring M…" at bounding box center [860, 72] width 1415 height 23
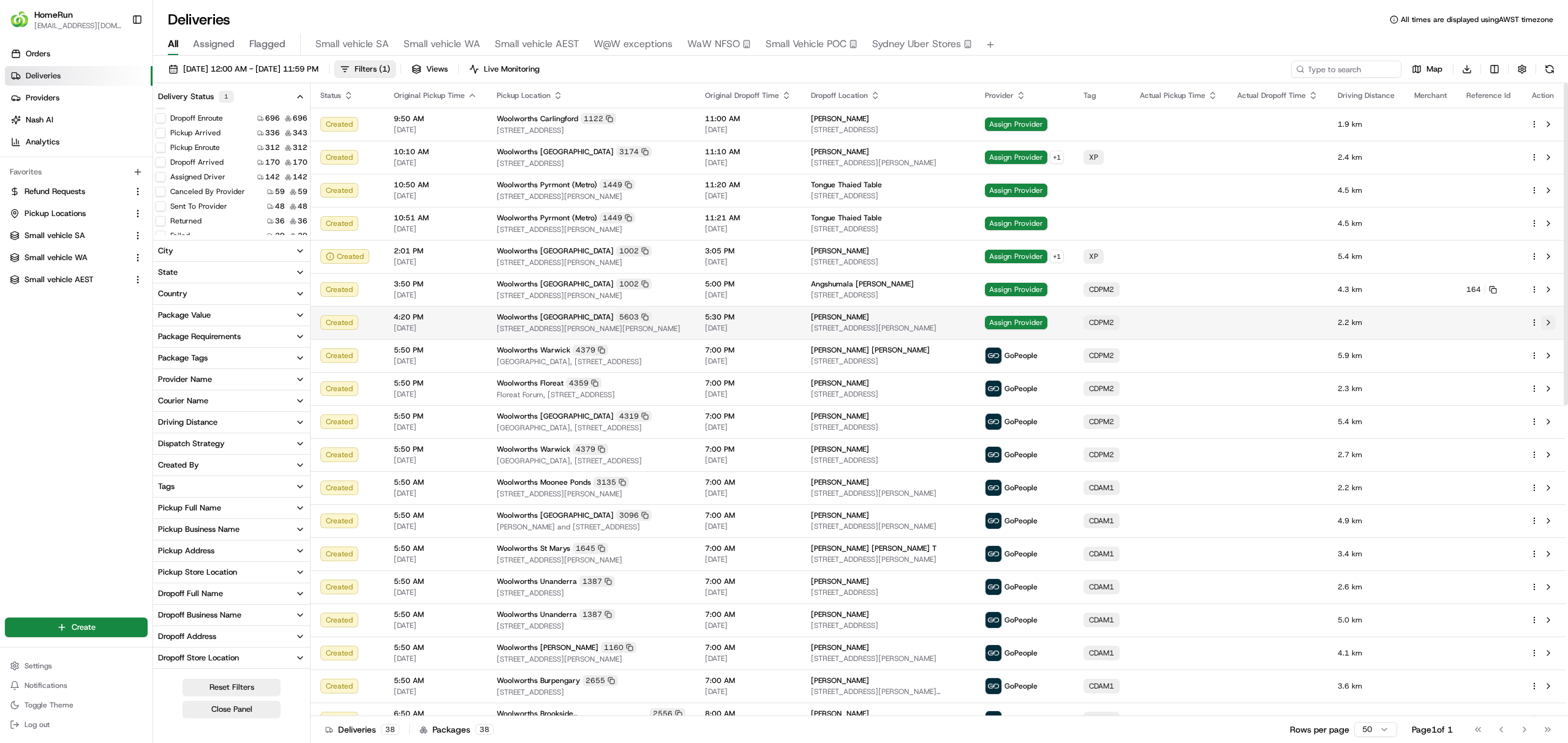
click at [1547, 319] on button at bounding box center [1548, 323] width 15 height 15
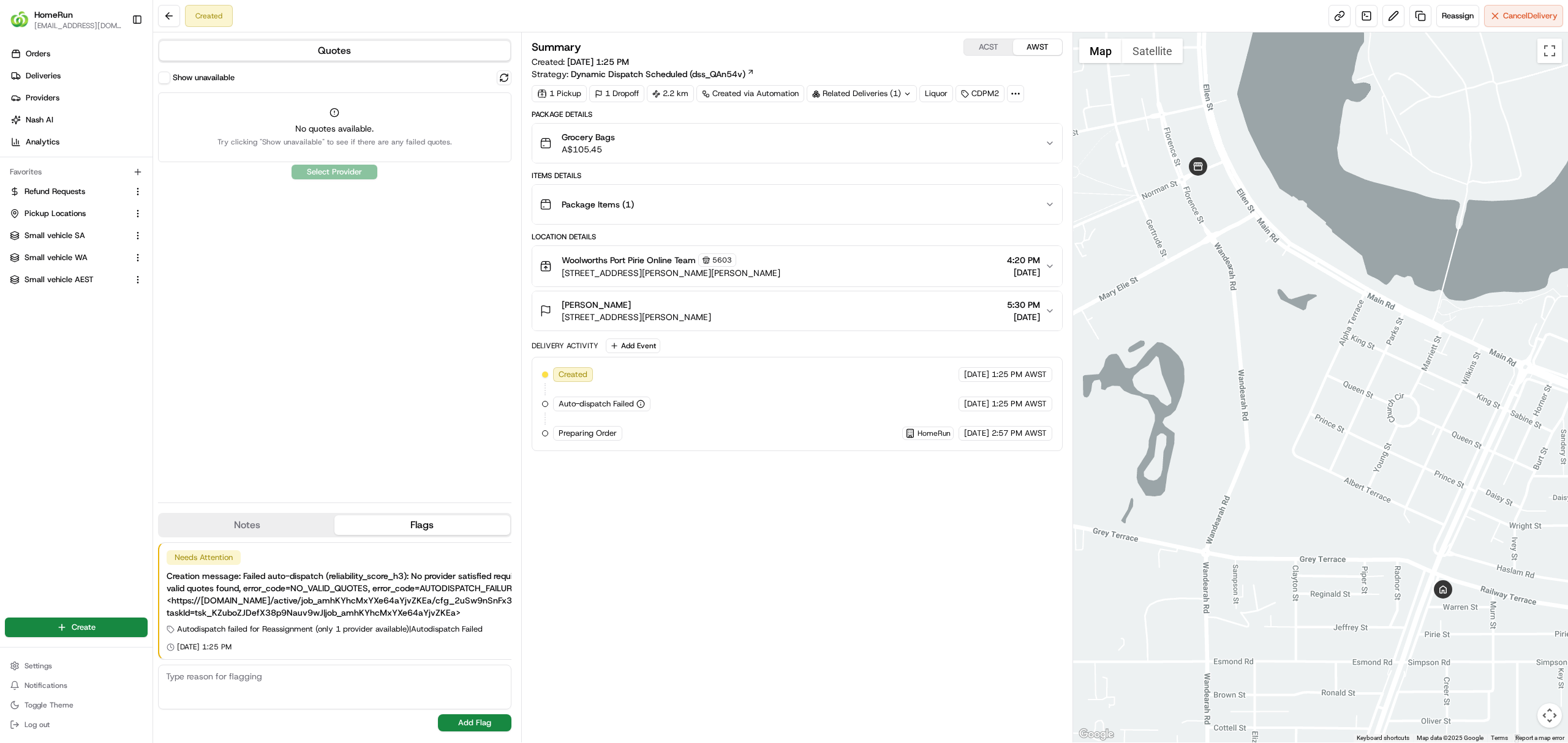
click at [1021, 90] on icon at bounding box center [1015, 94] width 11 height 11
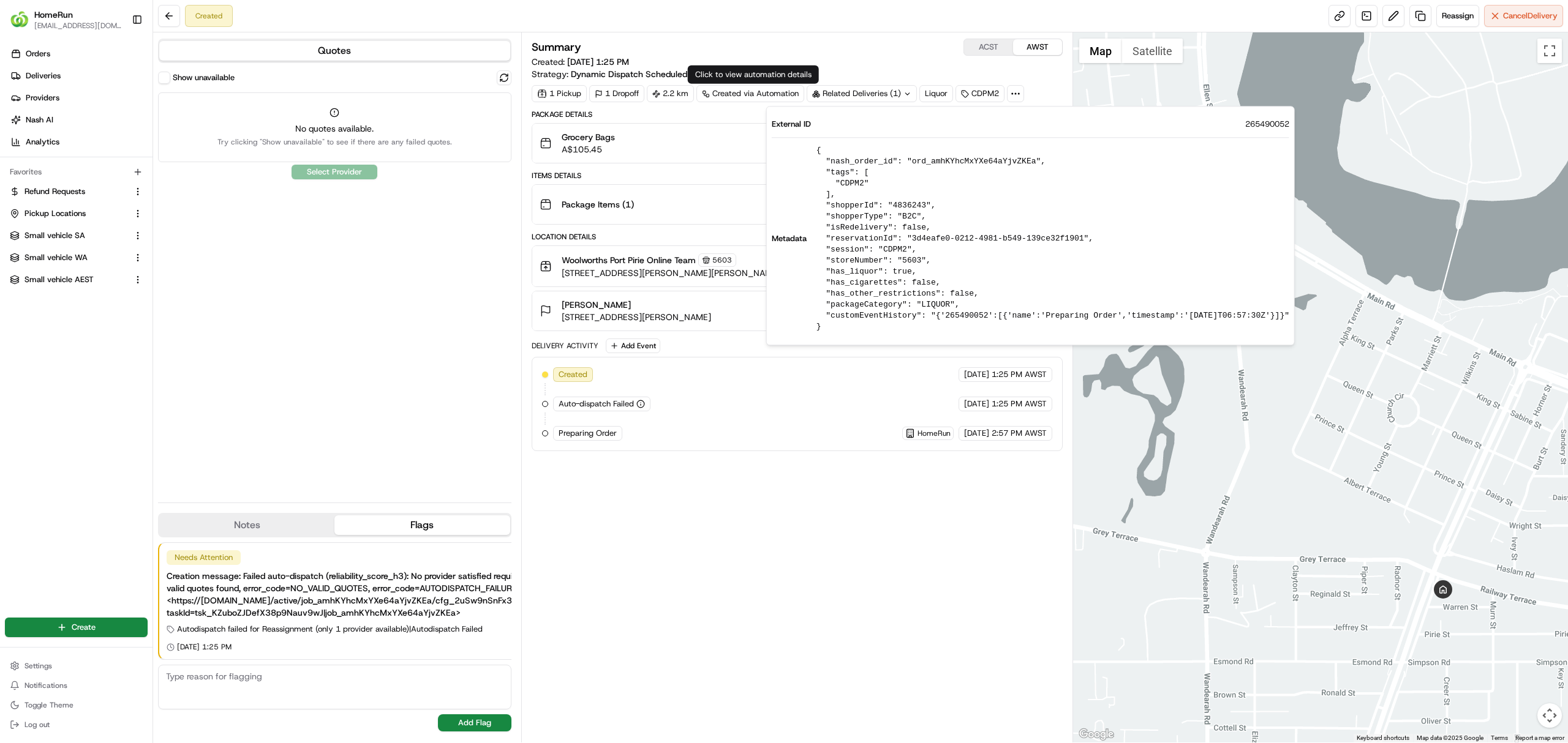
click at [725, 547] on div "Summary ACST AWST Created: 19/08/2025 1:25 PM Strategy: Dynamic Dispatch Schedu…" at bounding box center [797, 387] width 531 height 698
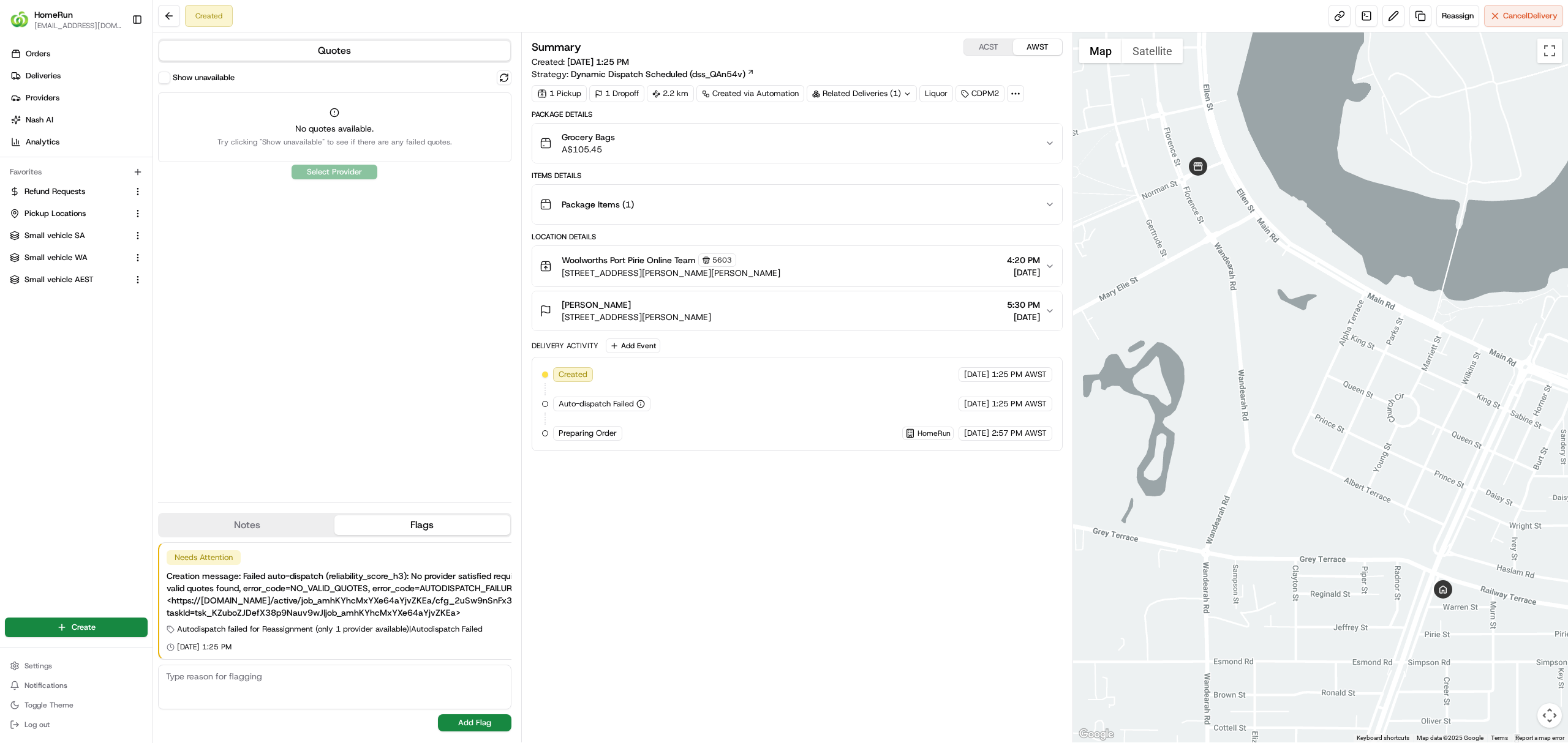
click at [1050, 141] on icon "button" at bounding box center [1049, 143] width 10 height 10
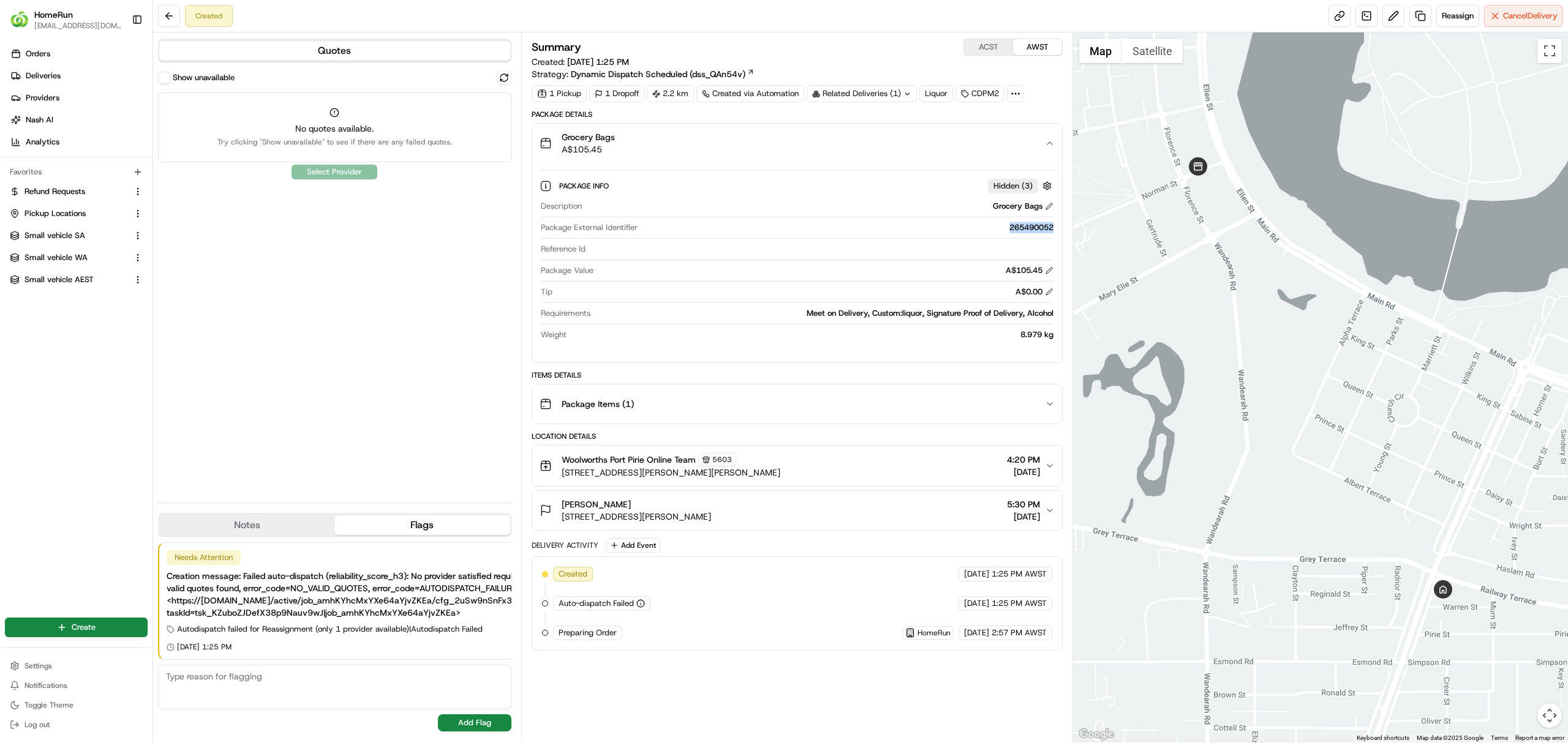
drag, startPoint x: 1008, startPoint y: 228, endPoint x: 1054, endPoint y: 228, distance: 46.0
click at [1054, 228] on div "Package Info Hidden ( 3 ) Description Grocery Bags Package External Identifier …" at bounding box center [797, 258] width 530 height 190
copy div "265490052"
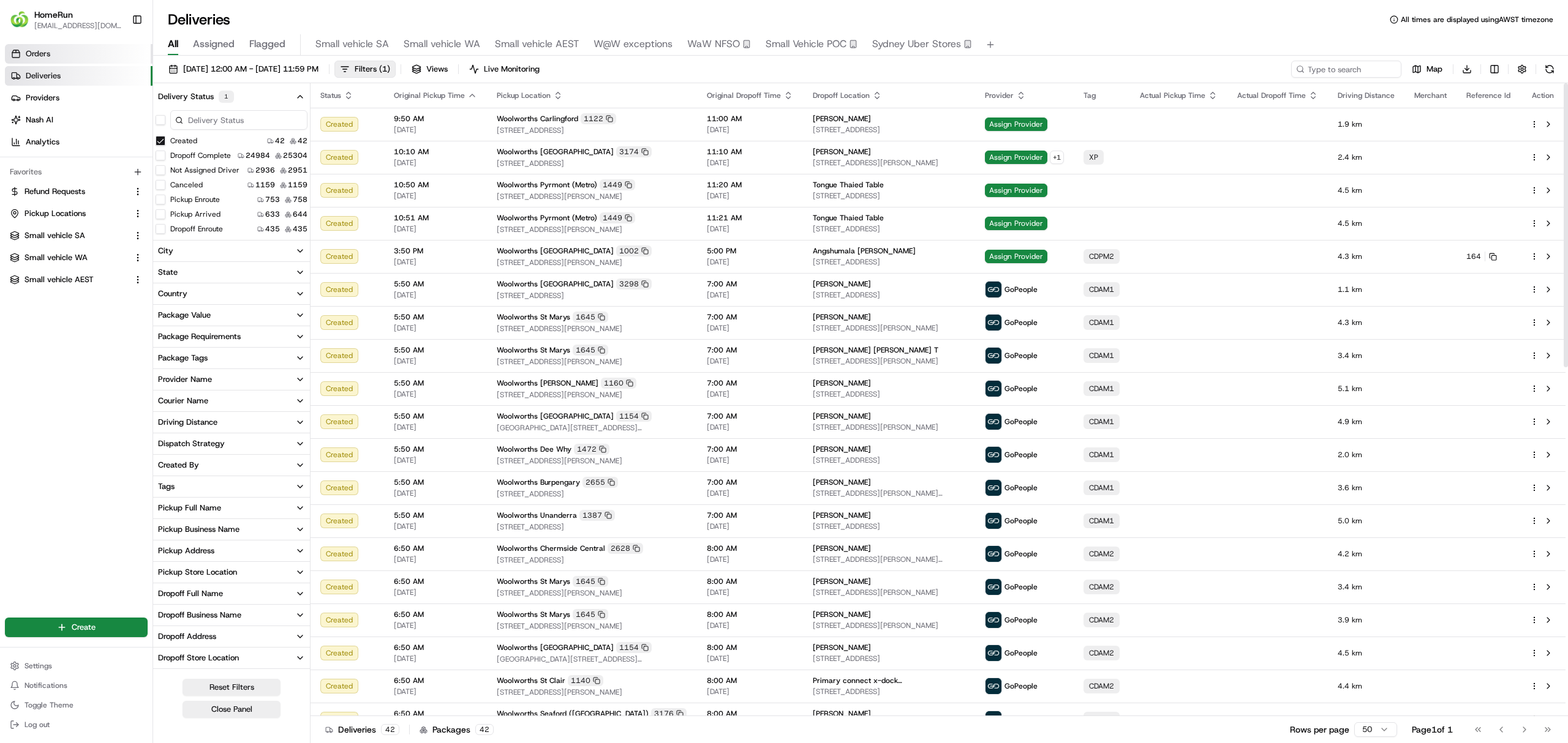
scroll to position [81, 0]
click at [1318, 71] on input at bounding box center [1328, 69] width 147 height 17
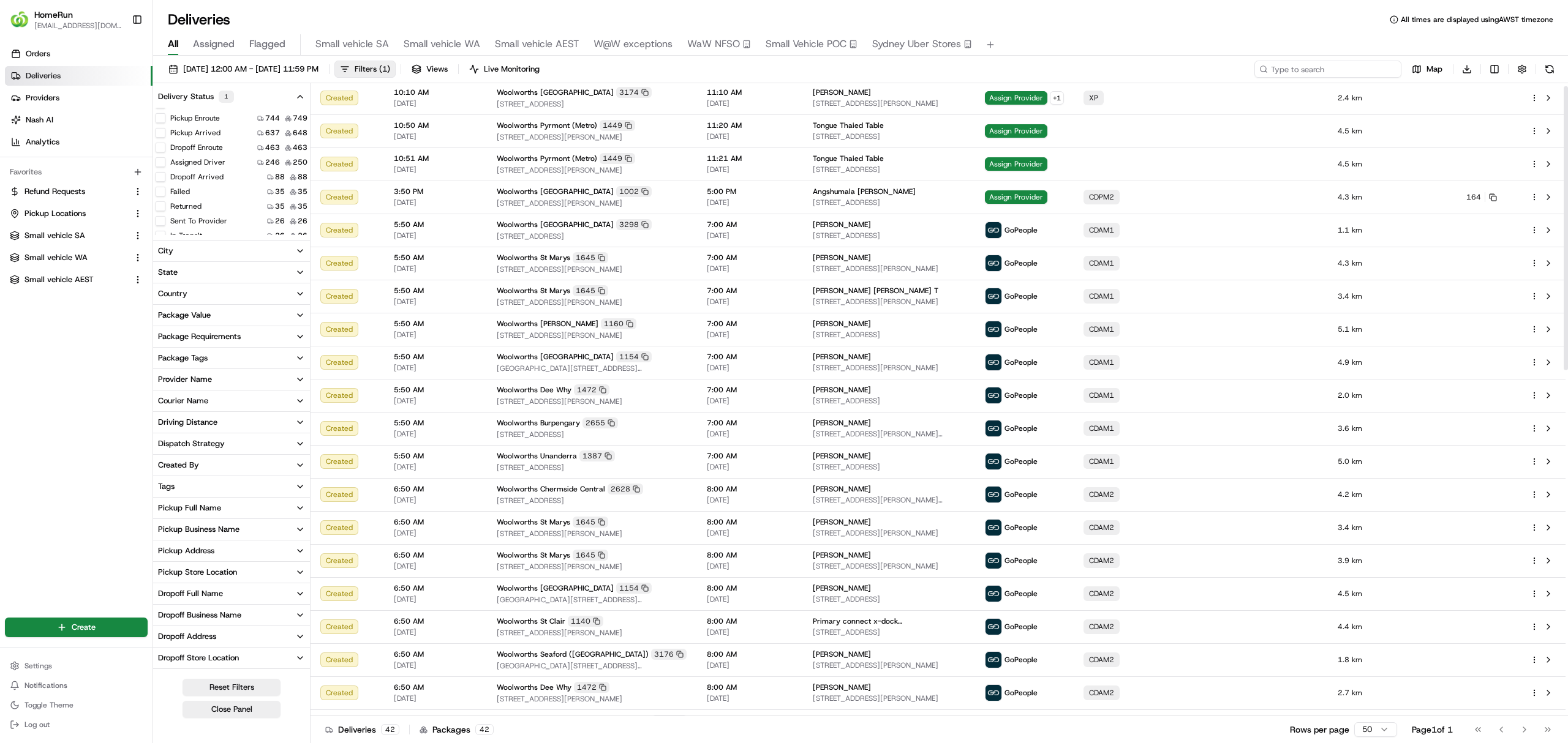
scroll to position [0, 0]
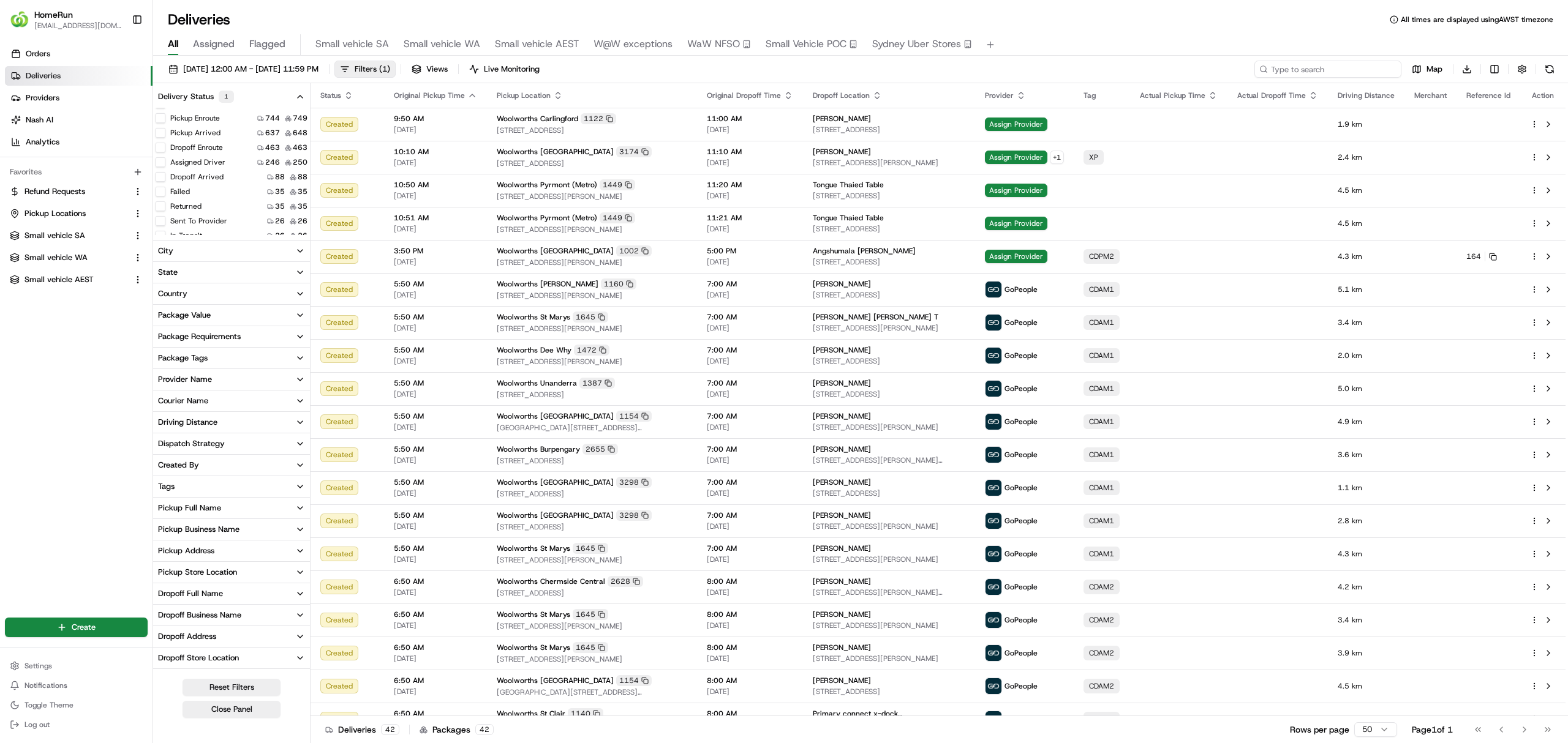
paste input "263897408"
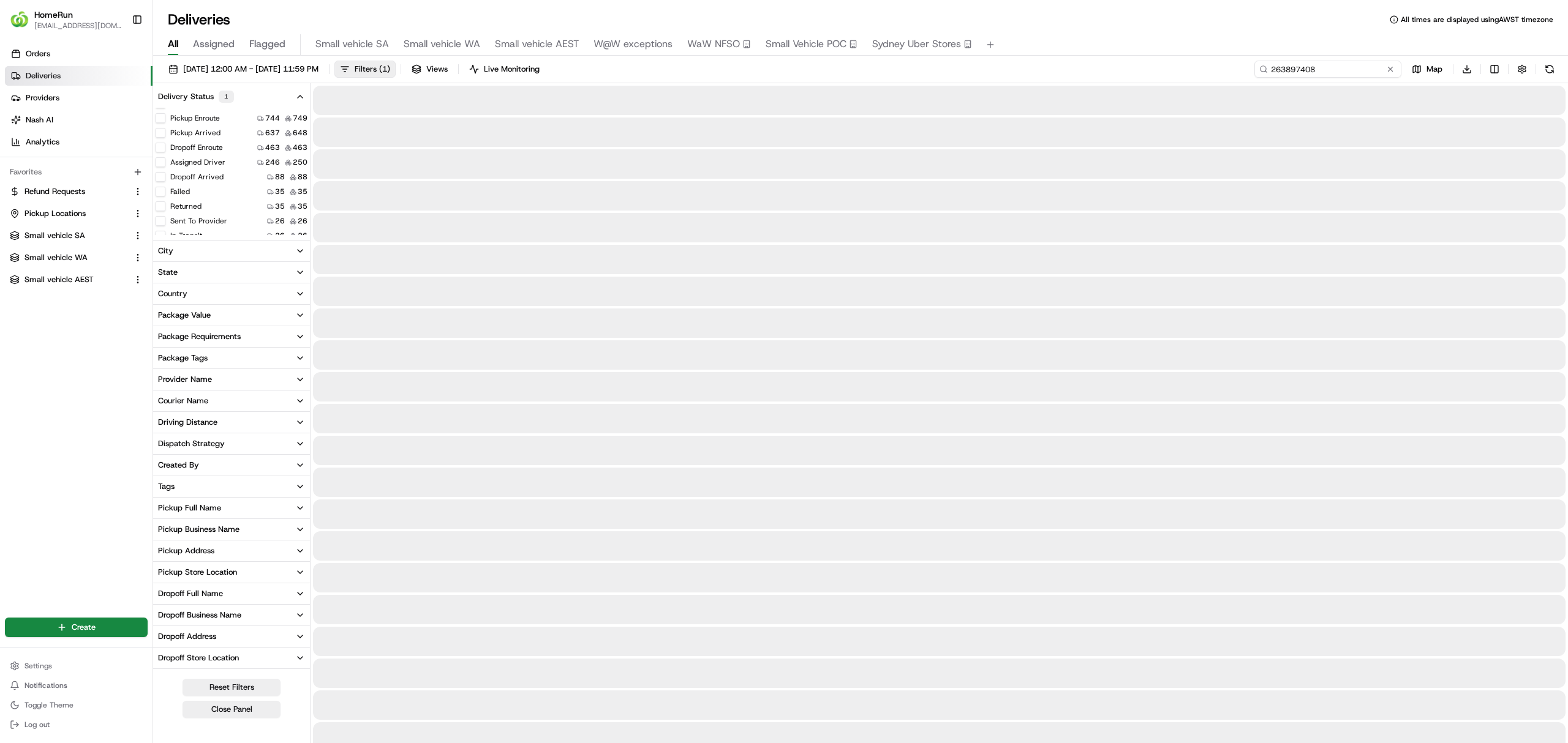
type input "263897408"
click at [241, 62] on button "19/08/2025 12:00 AM - 26/08/2025 11:59 PM" at bounding box center [243, 69] width 161 height 17
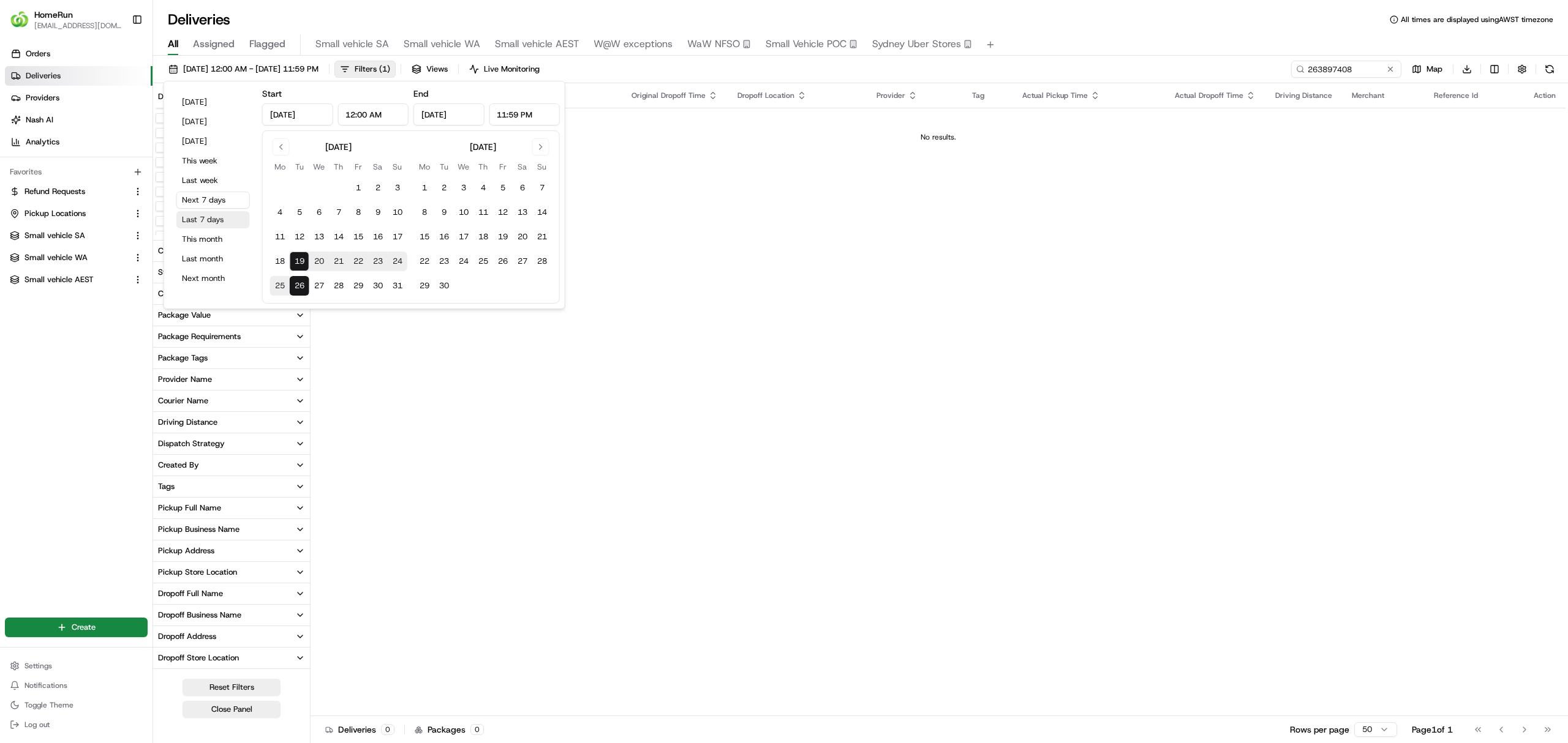
click at [191, 211] on button "Last 7 days" at bounding box center [213, 220] width 74 height 17
type input "Aug 12, 2025"
type input "[DATE]"
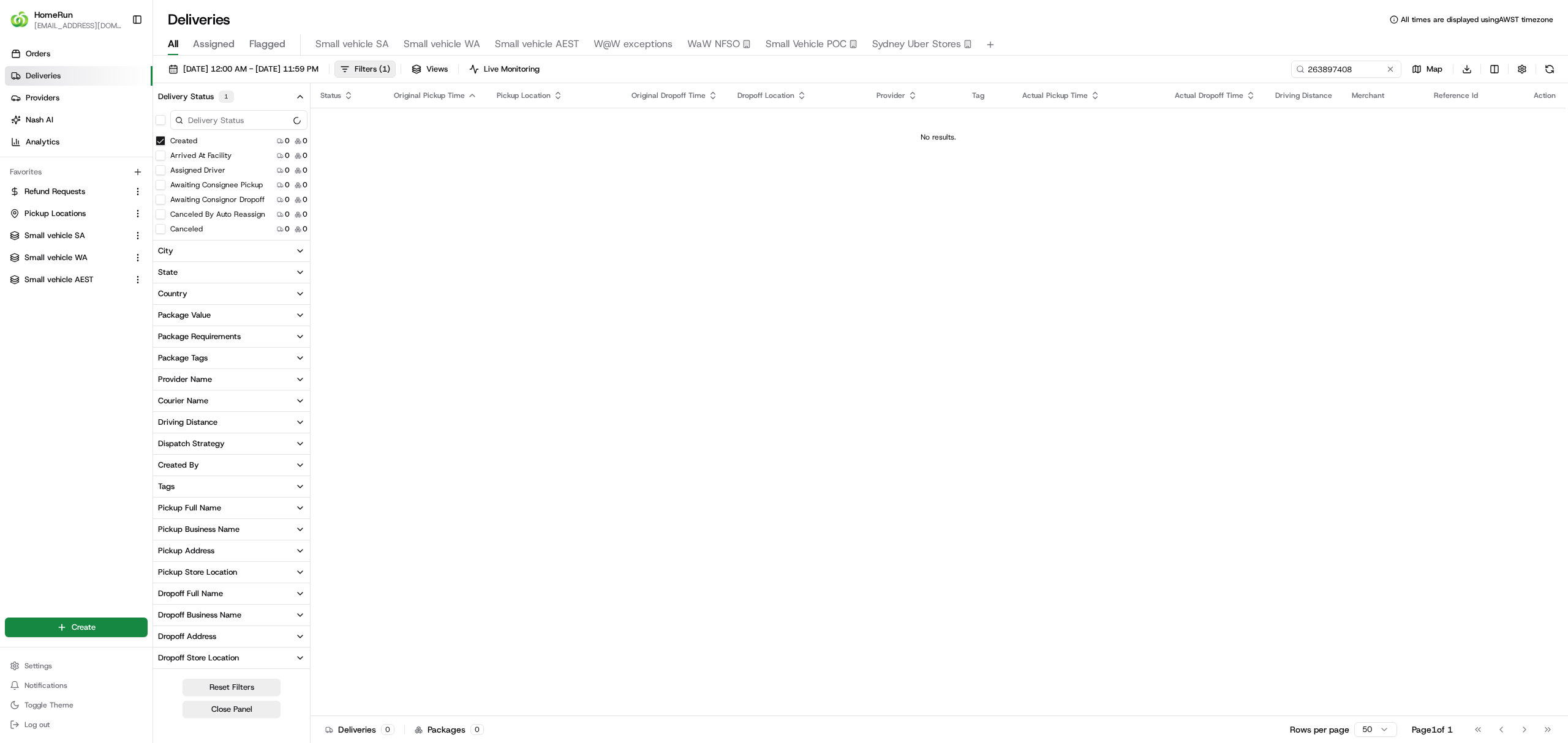
click at [161, 142] on button "Created" at bounding box center [160, 141] width 10 height 10
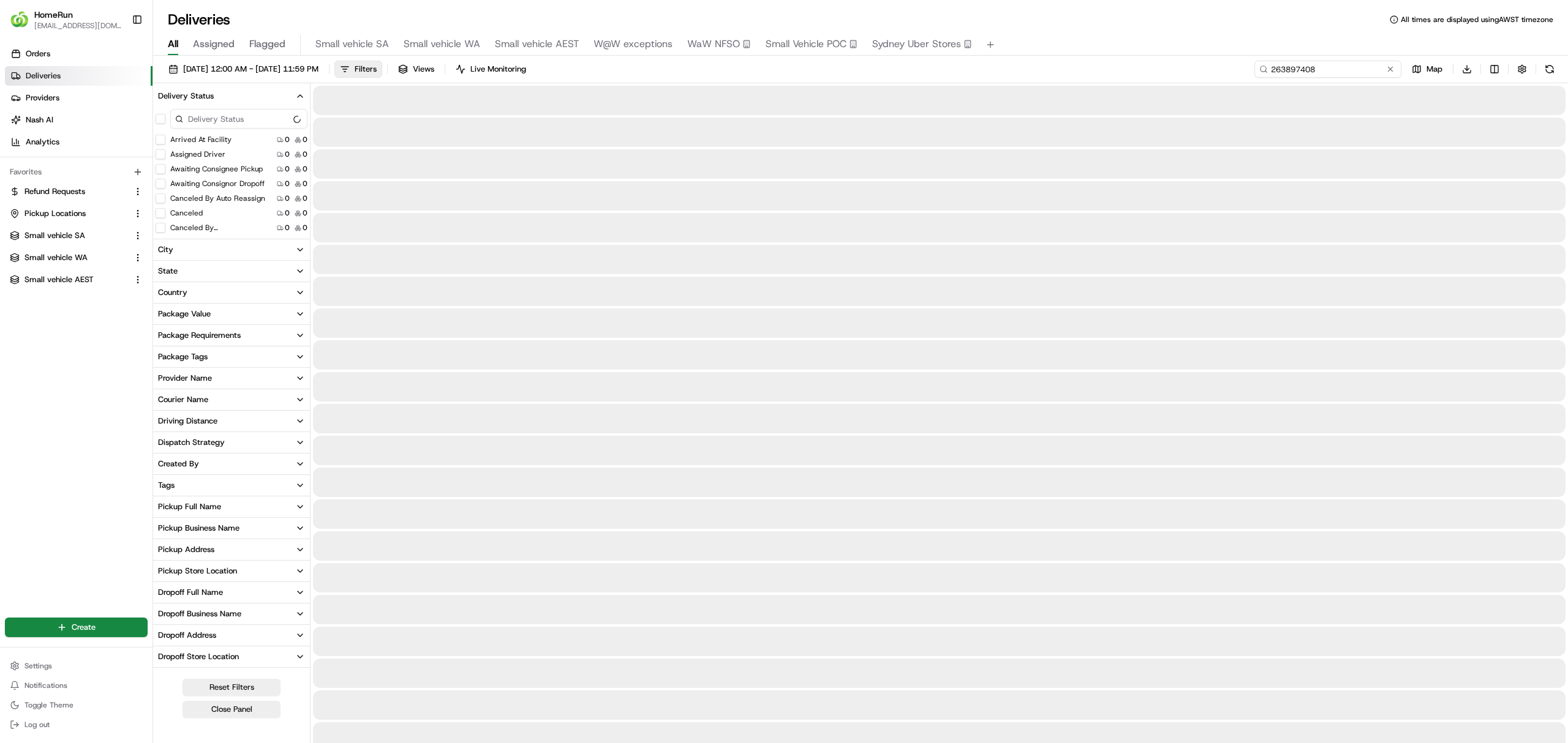
click at [1368, 64] on input "263897408" at bounding box center [1328, 69] width 147 height 17
type input "263897408"
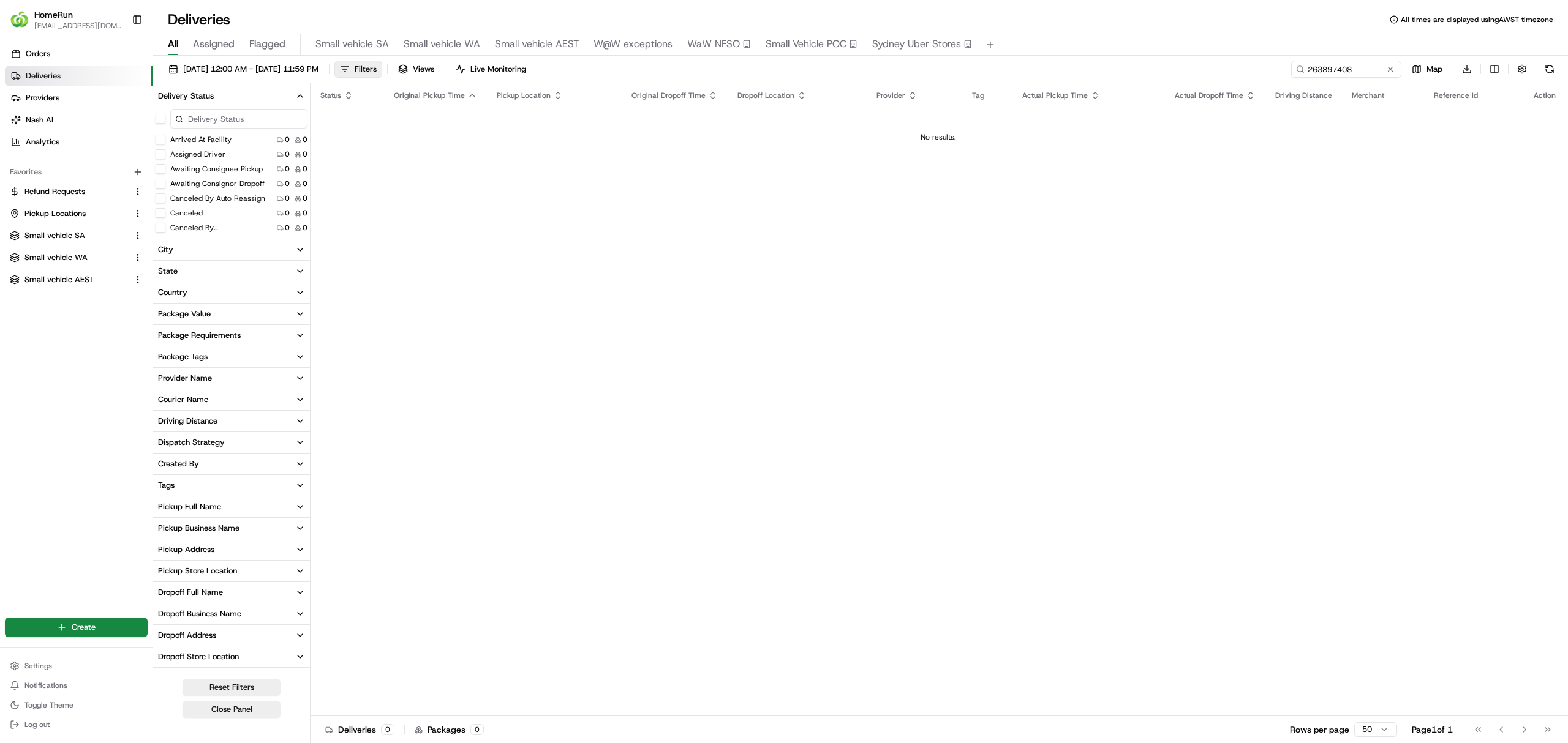
drag, startPoint x: 241, startPoint y: 64, endPoint x: 219, endPoint y: 79, distance: 26.6
click at [241, 64] on span "[DATE] 12:00 AM - [DATE] 11:59 PM" at bounding box center [251, 69] width 135 height 11
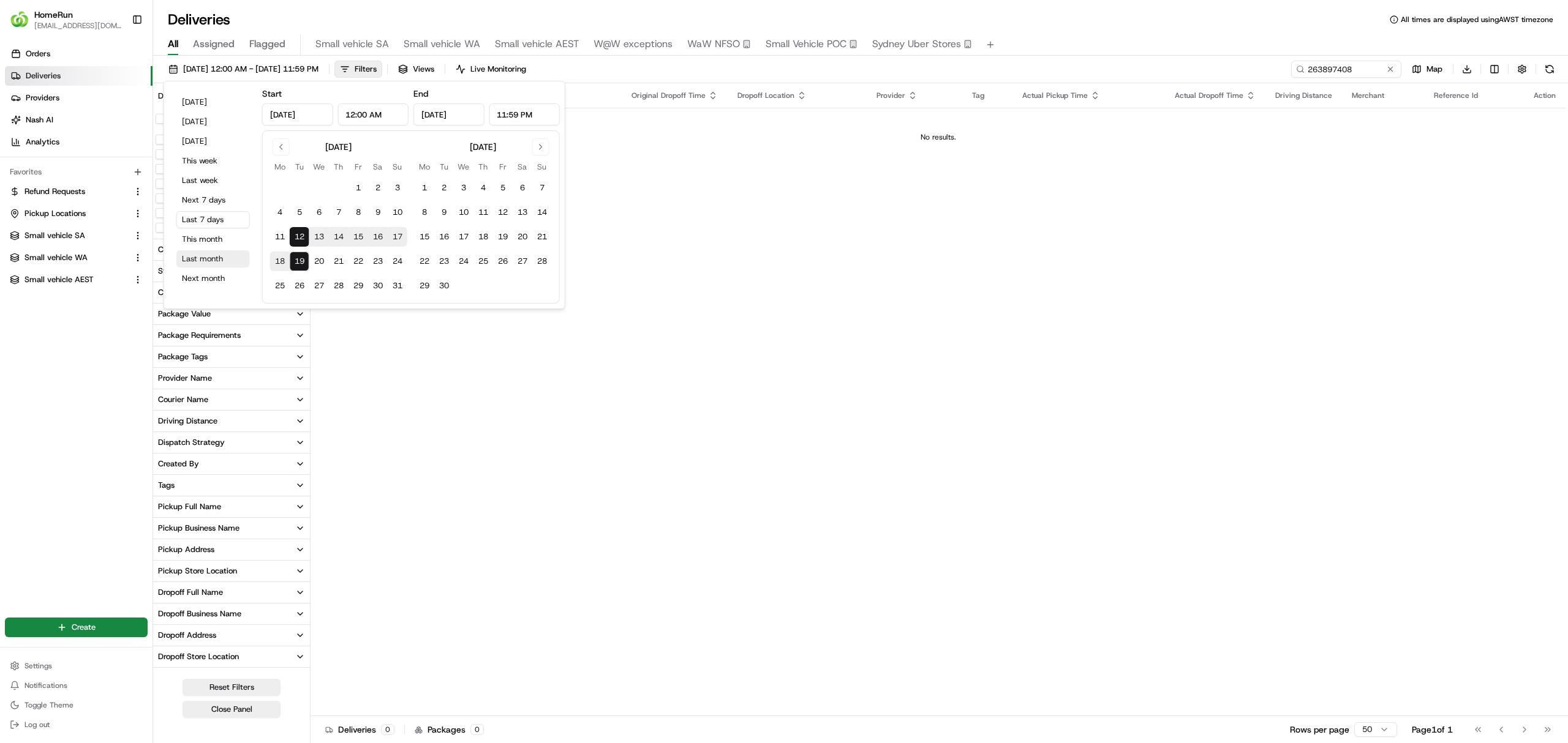
click at [199, 256] on button "Last month" at bounding box center [213, 259] width 74 height 17
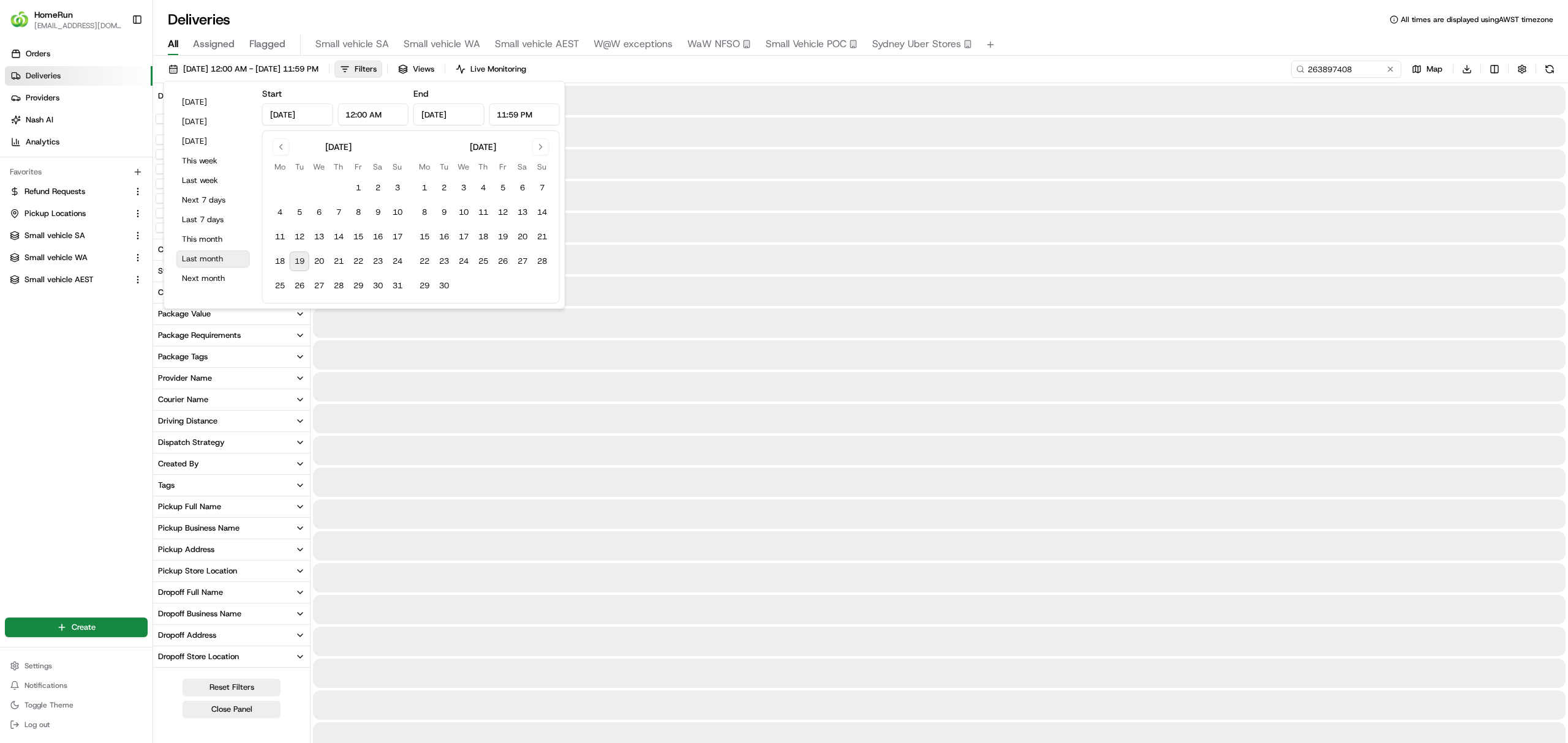
type input "Jul 1, 2025"
type input "Jul 31, 2025"
click at [200, 212] on button "Last 7 days" at bounding box center [213, 220] width 74 height 17
type input "Aug 12, 2025"
type input "[DATE]"
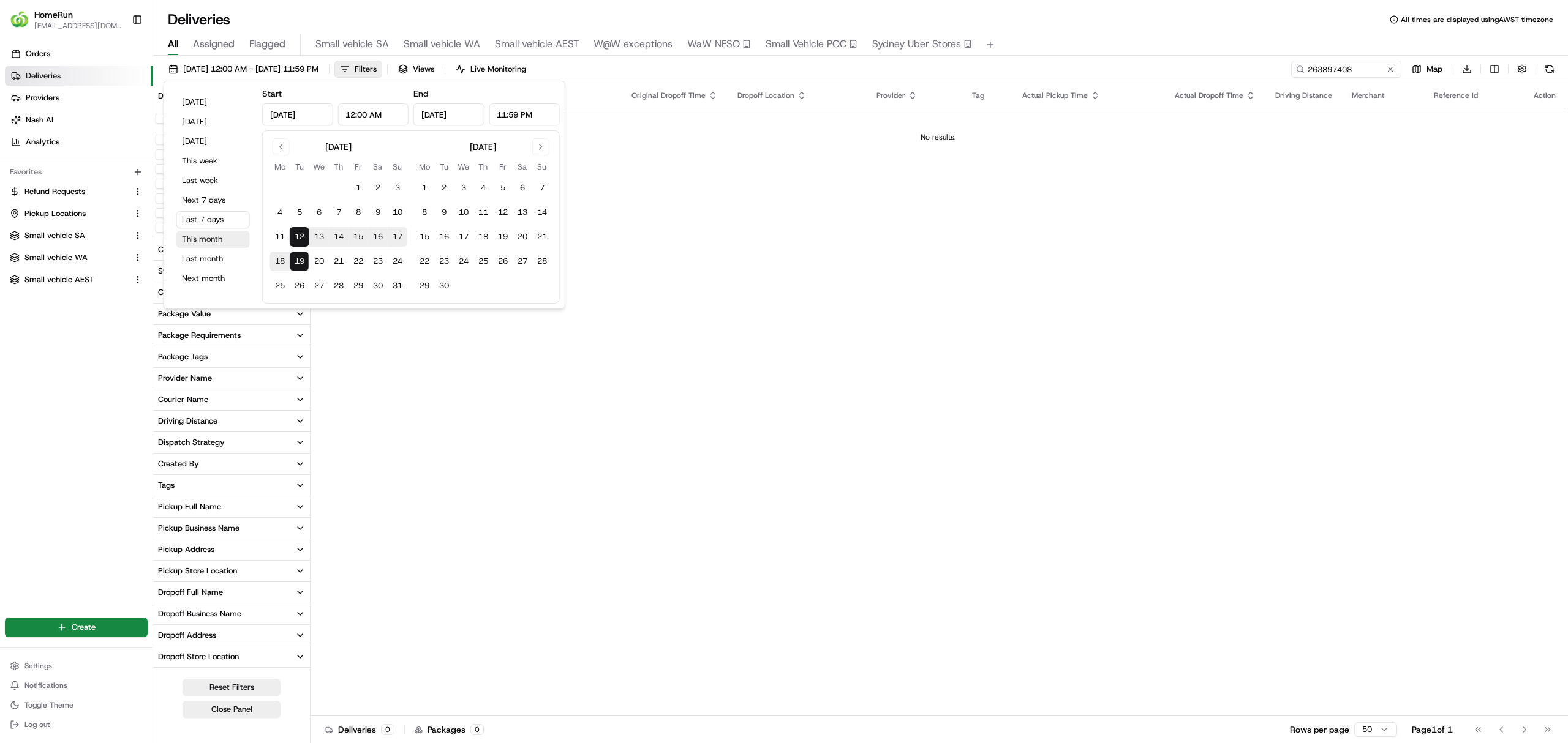
click at [211, 238] on button "This month" at bounding box center [213, 239] width 74 height 17
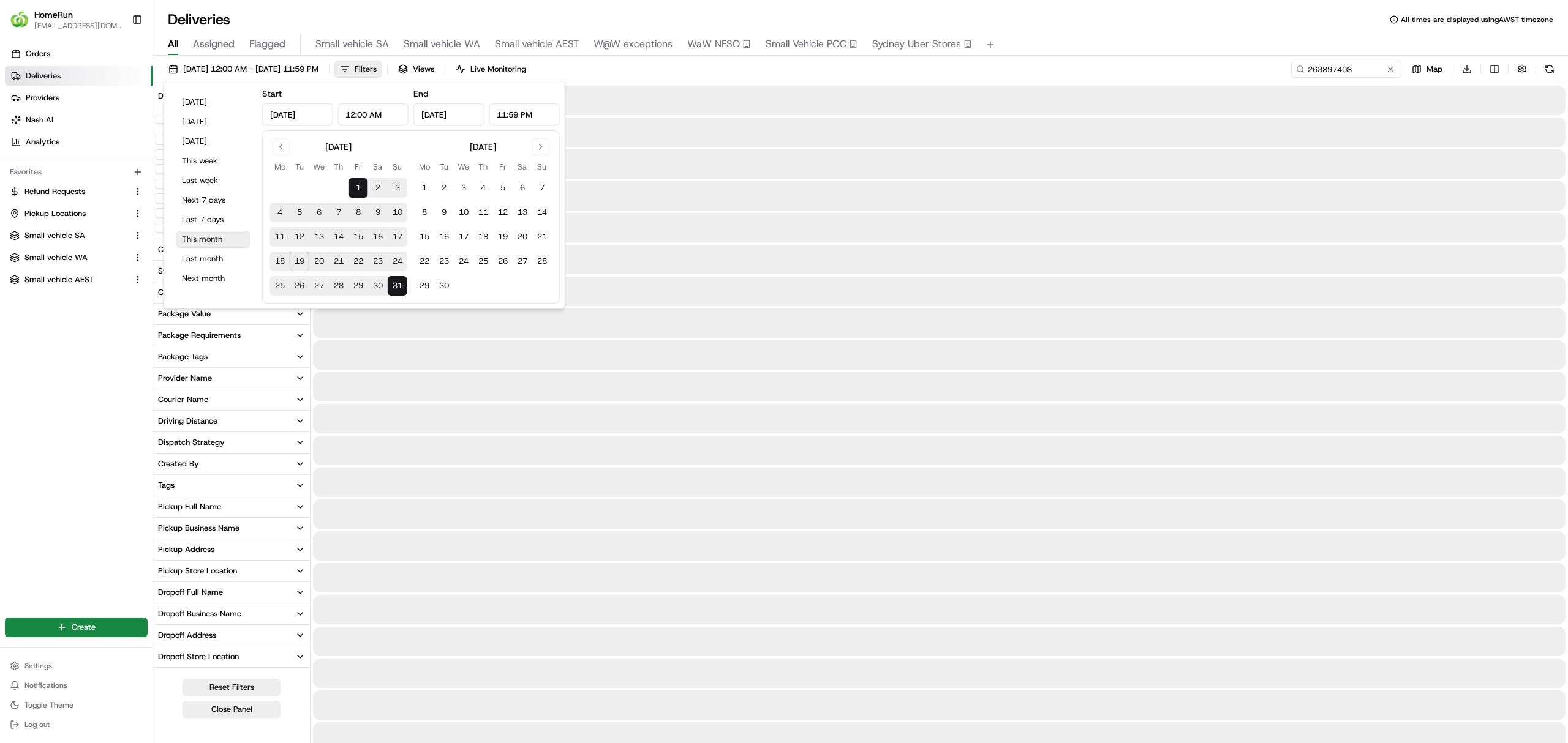
type input "Aug 1, 2025"
type input "Aug 31, 2025"
drag, startPoint x: 812, startPoint y: 68, endPoint x: 690, endPoint y: 64, distance: 122.1
click at [808, 68] on div "01/08/2025 12:00 AM - 31/08/2025 11:59 PM Filters Views Live Monitoring 2638974…" at bounding box center [860, 72] width 1415 height 23
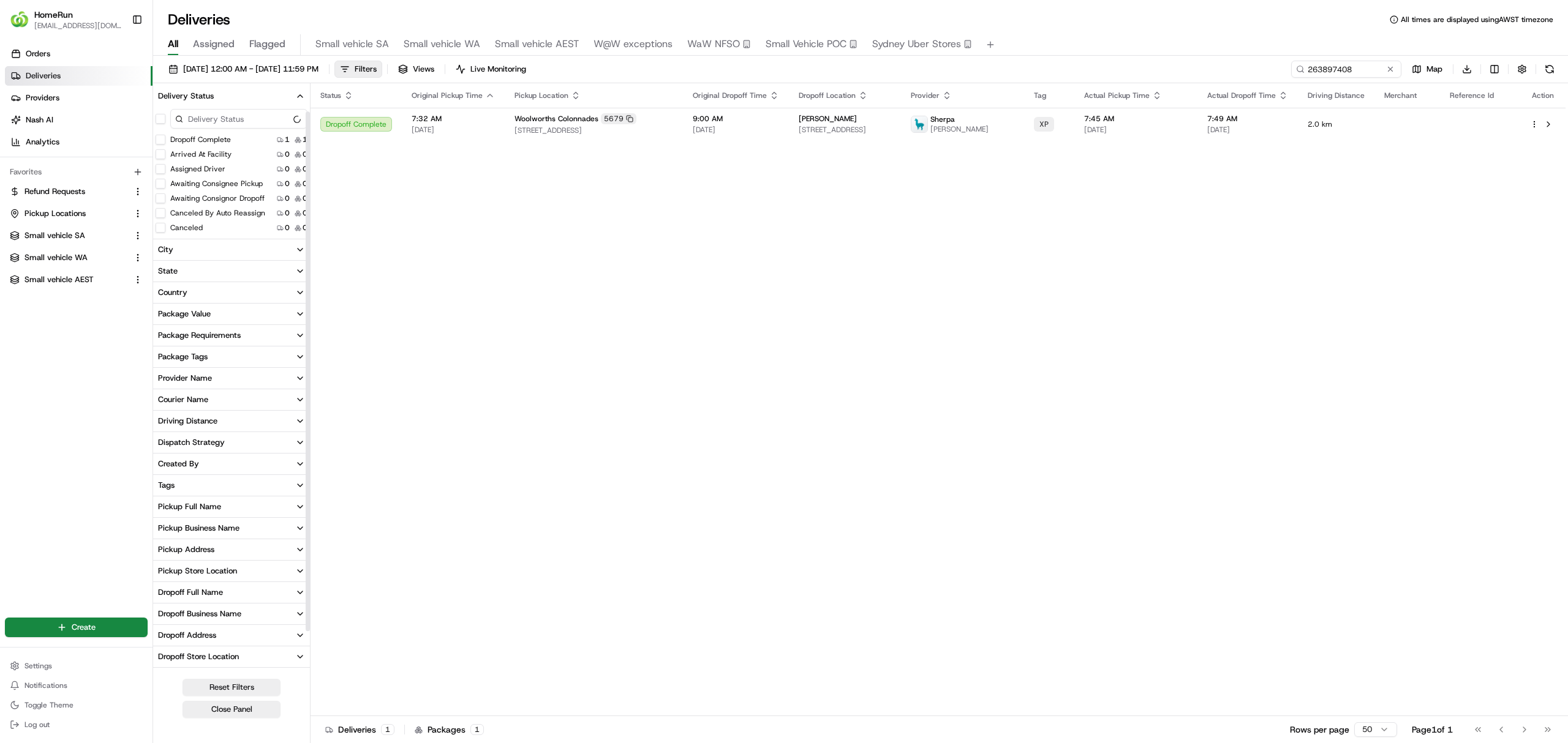
scroll to position [78, 0]
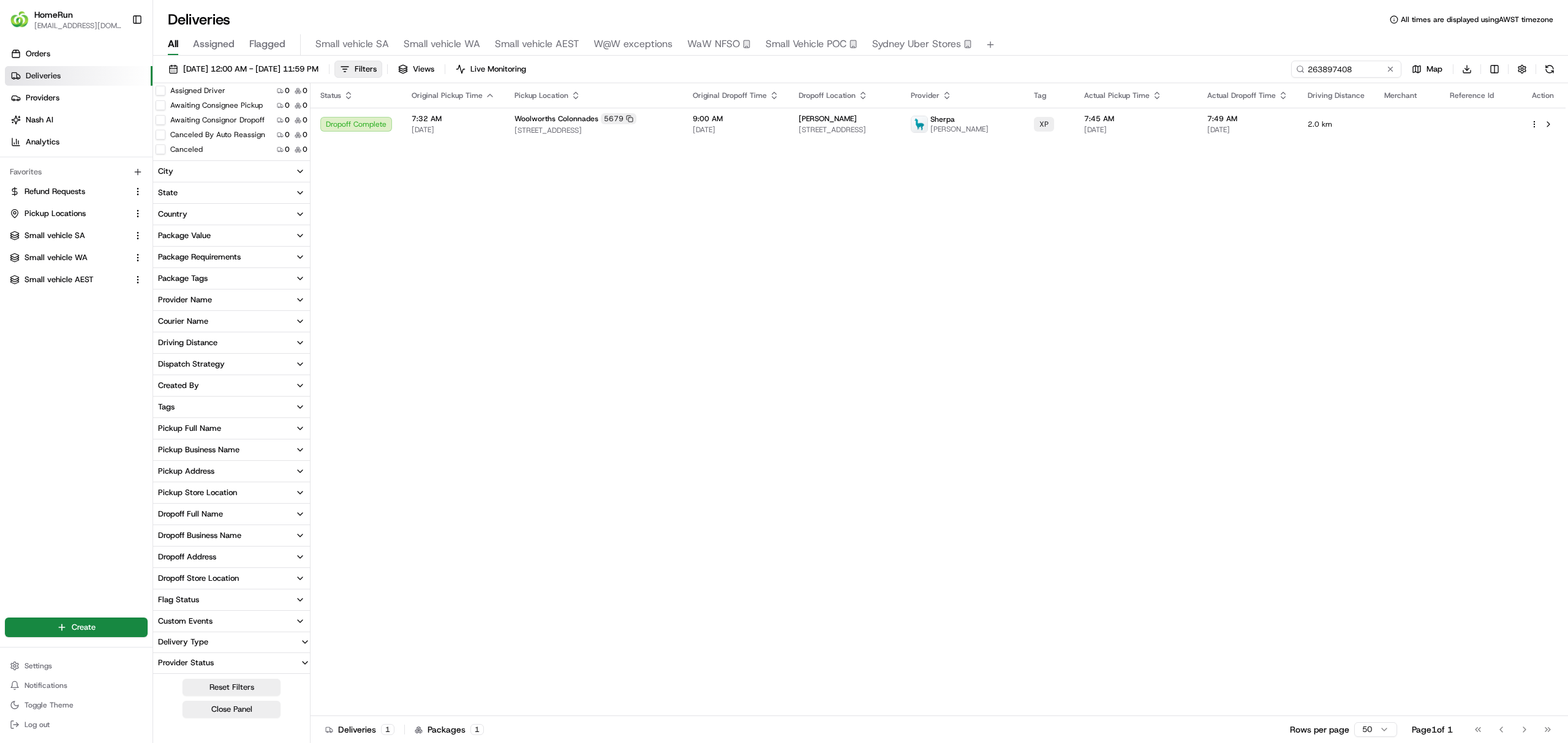
click at [196, 448] on div "Pickup Business Name" at bounding box center [199, 450] width 81 height 11
click at [161, 494] on Colonnades "Woolworths Colonnades" at bounding box center [160, 493] width 10 height 10
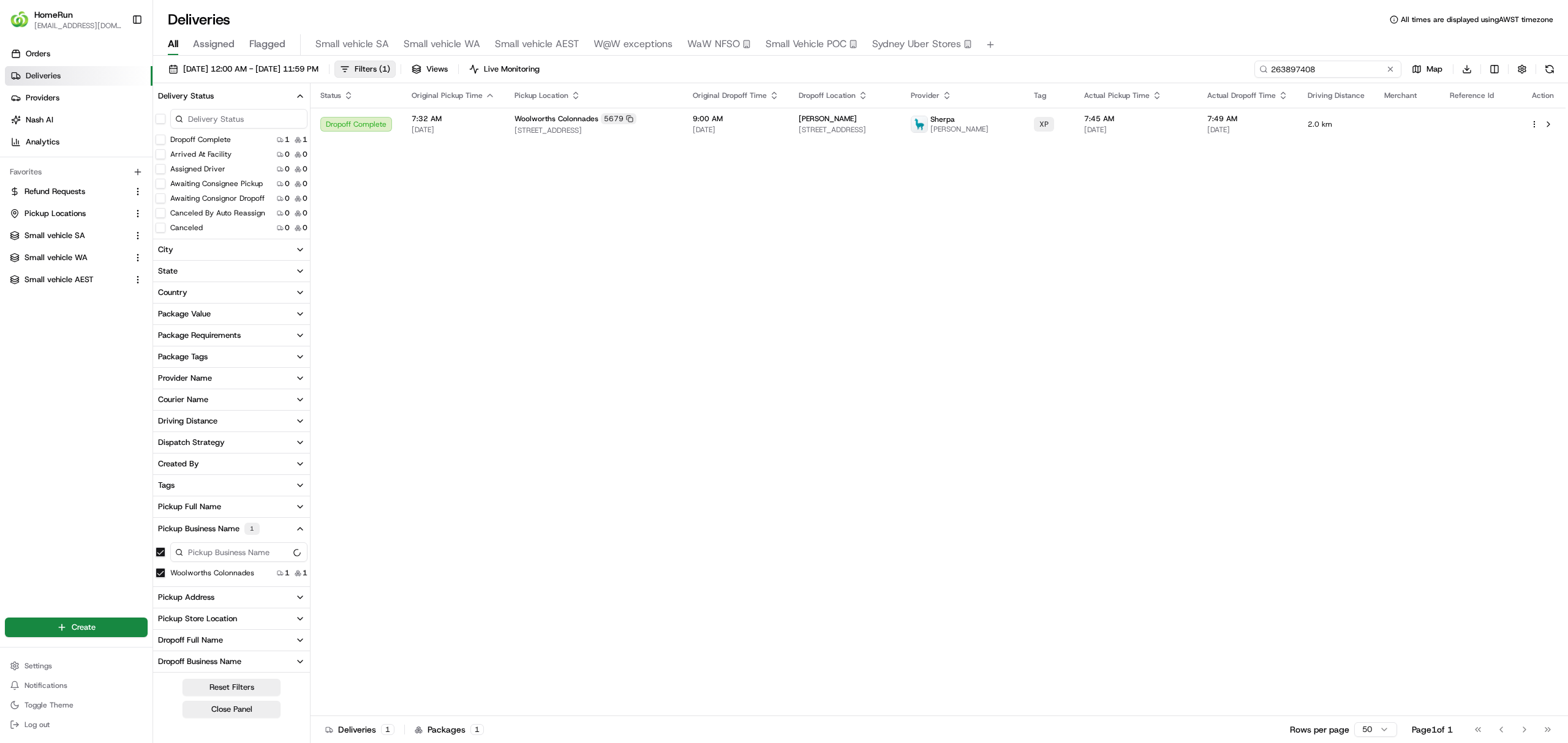
drag, startPoint x: 1362, startPoint y: 67, endPoint x: 1152, endPoint y: 70, distance: 210.0
click at [1157, 70] on div "01/08/2025 12:00 AM - 31/08/2025 11:59 PM Filters ( 1 ) Views Live Monitoring 2…" at bounding box center [860, 72] width 1415 height 23
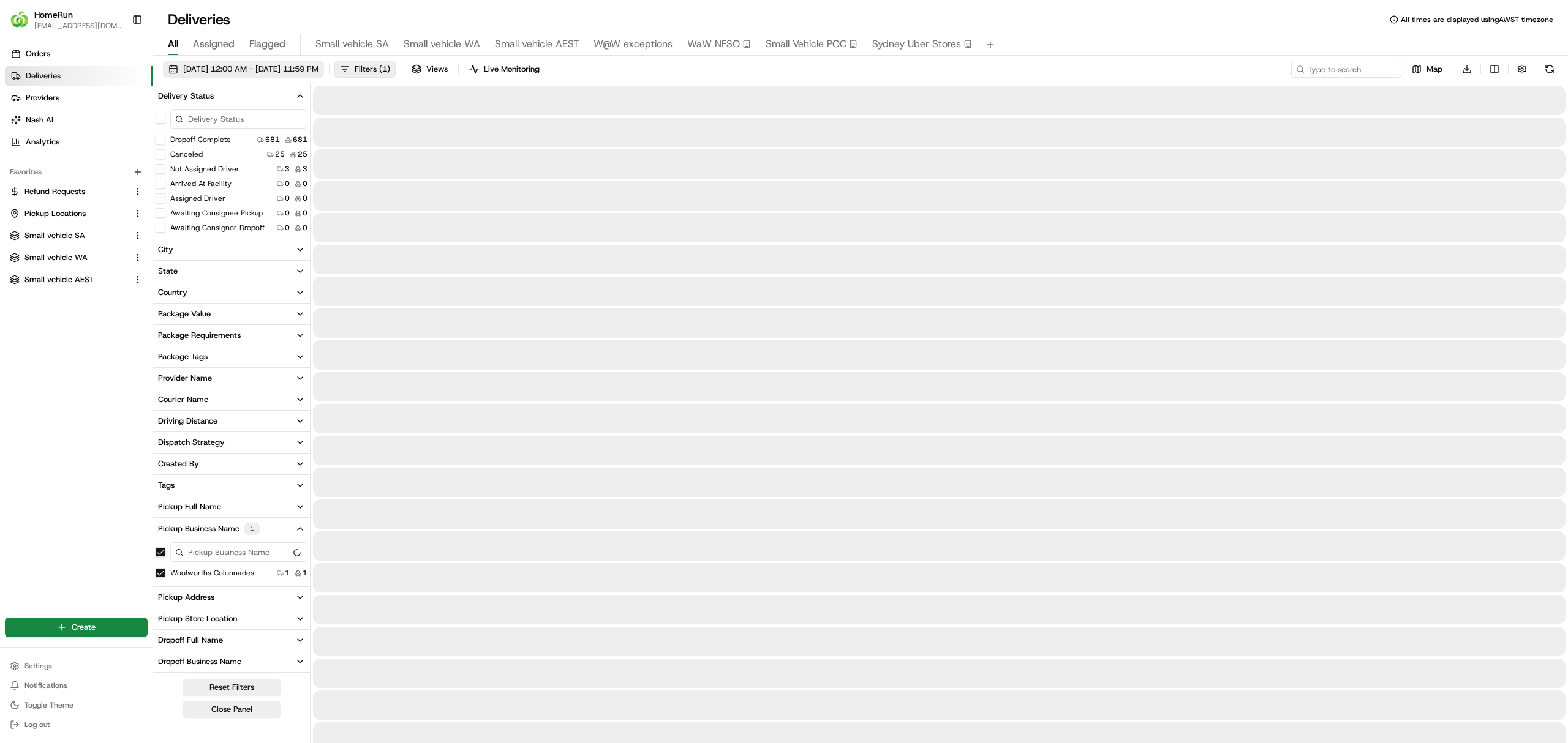
click at [246, 68] on span "[DATE] 12:00 AM - [DATE] 11:59 PM" at bounding box center [251, 69] width 135 height 11
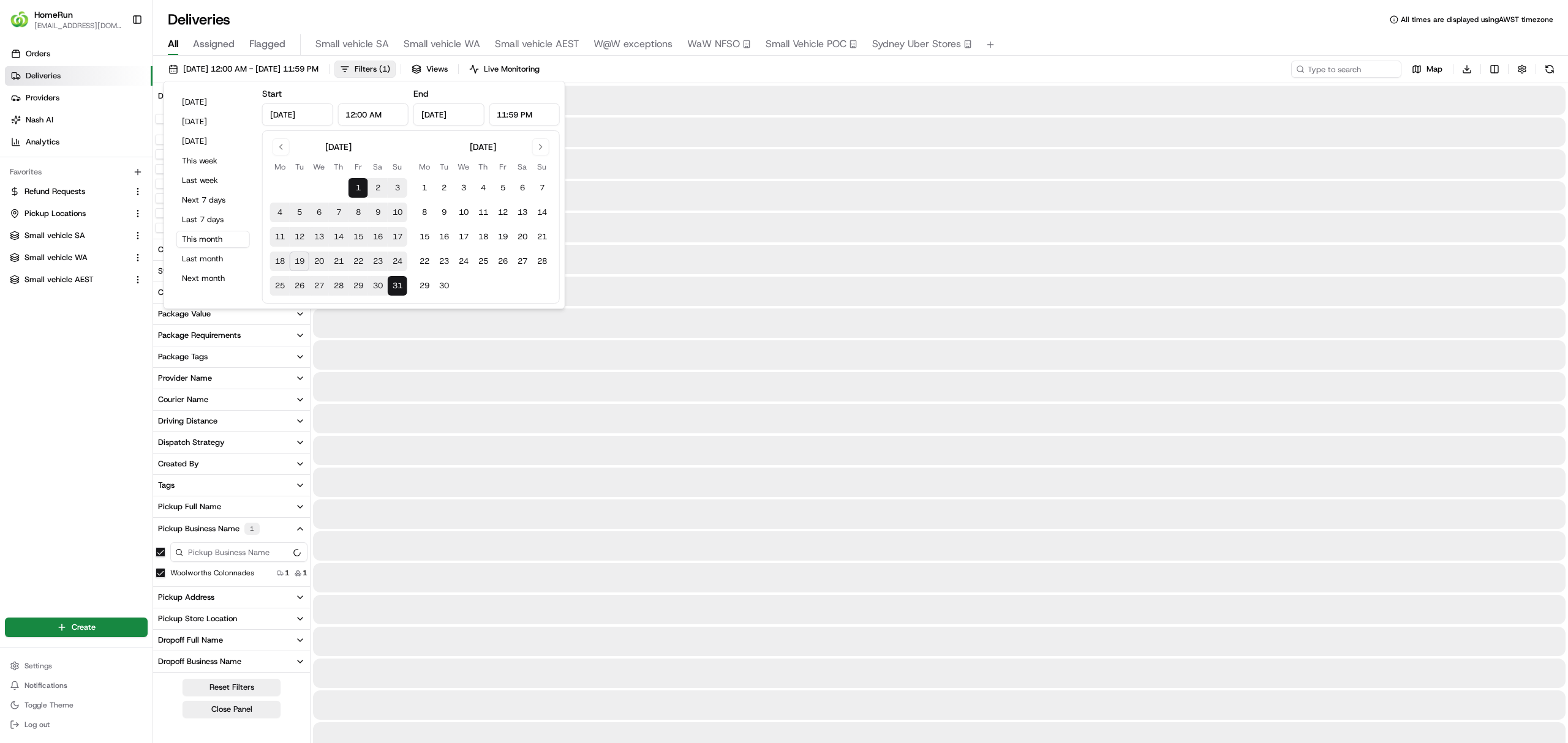
click at [379, 212] on button "9" at bounding box center [378, 212] width 20 height 20
type input "Aug 9, 2025"
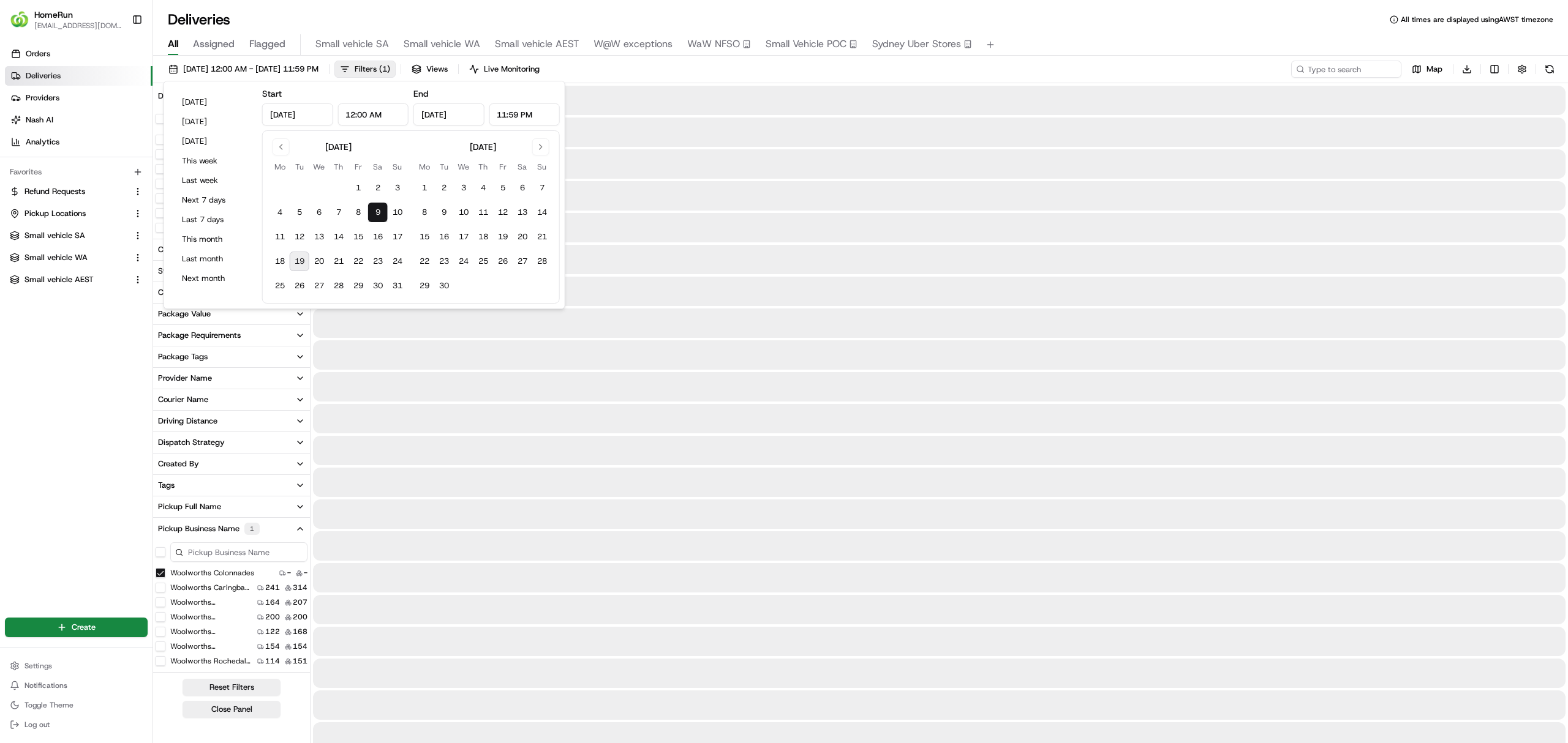
click at [379, 212] on button "9" at bounding box center [378, 212] width 20 height 20
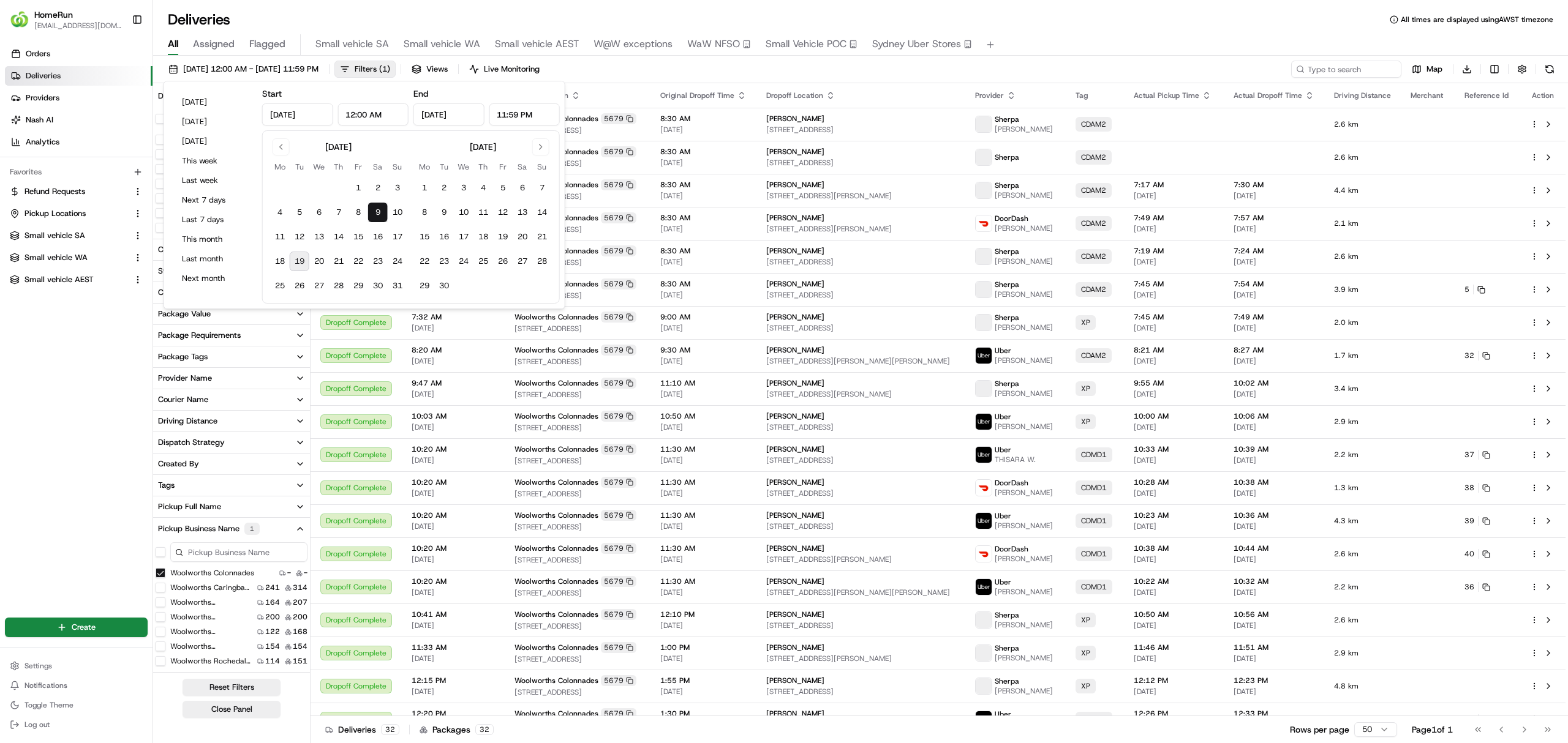
click at [1062, 68] on div "09/08/2025 12:00 AM - 09/08/2025 11:59 PM Filters ( 1 ) Views Live Monitoring M…" at bounding box center [860, 72] width 1415 height 23
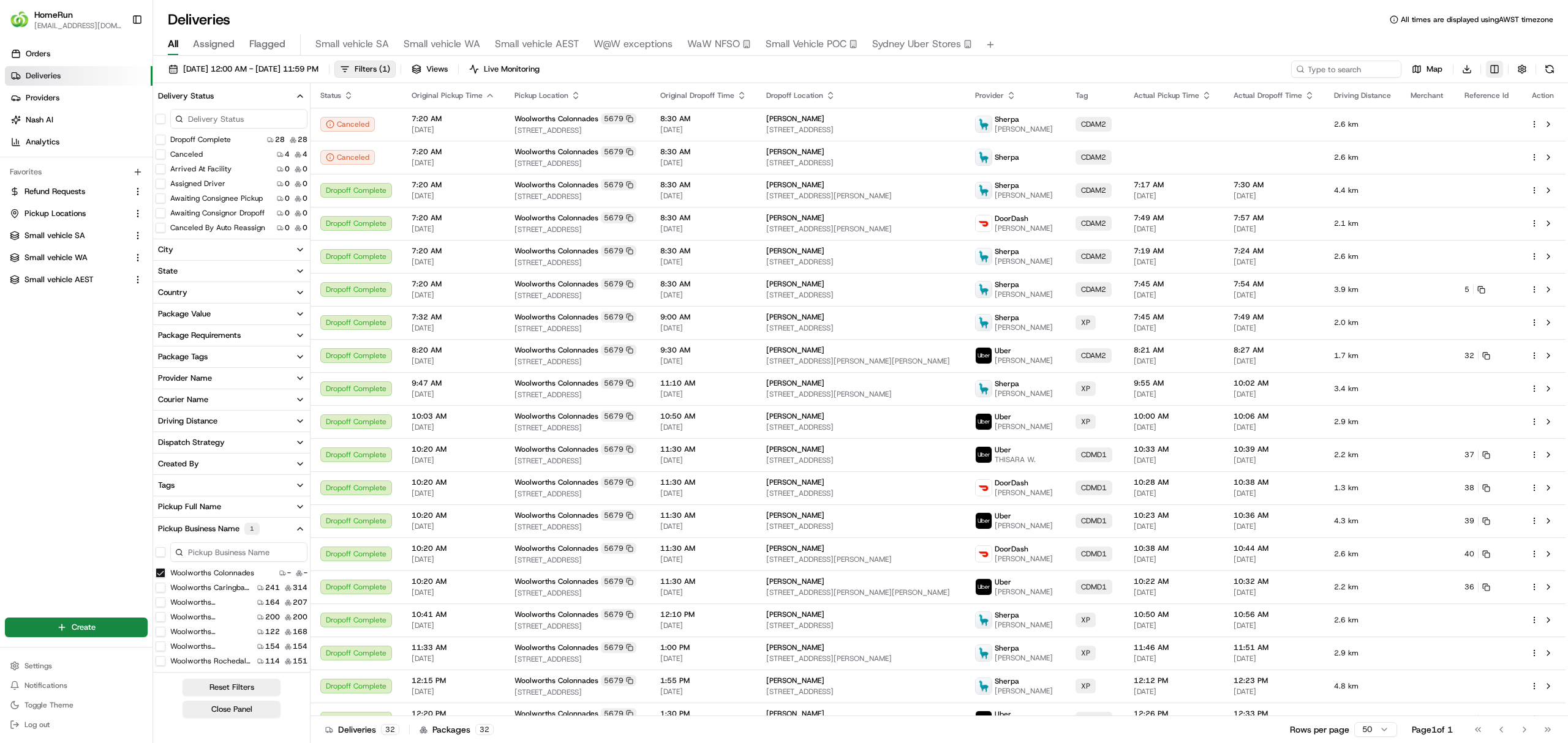
click at [1494, 70] on html "HomeRun ewilliams1@woolworths.com.au Toggle Sidebar Orders Deliveries Providers…" at bounding box center [784, 372] width 1568 height 743
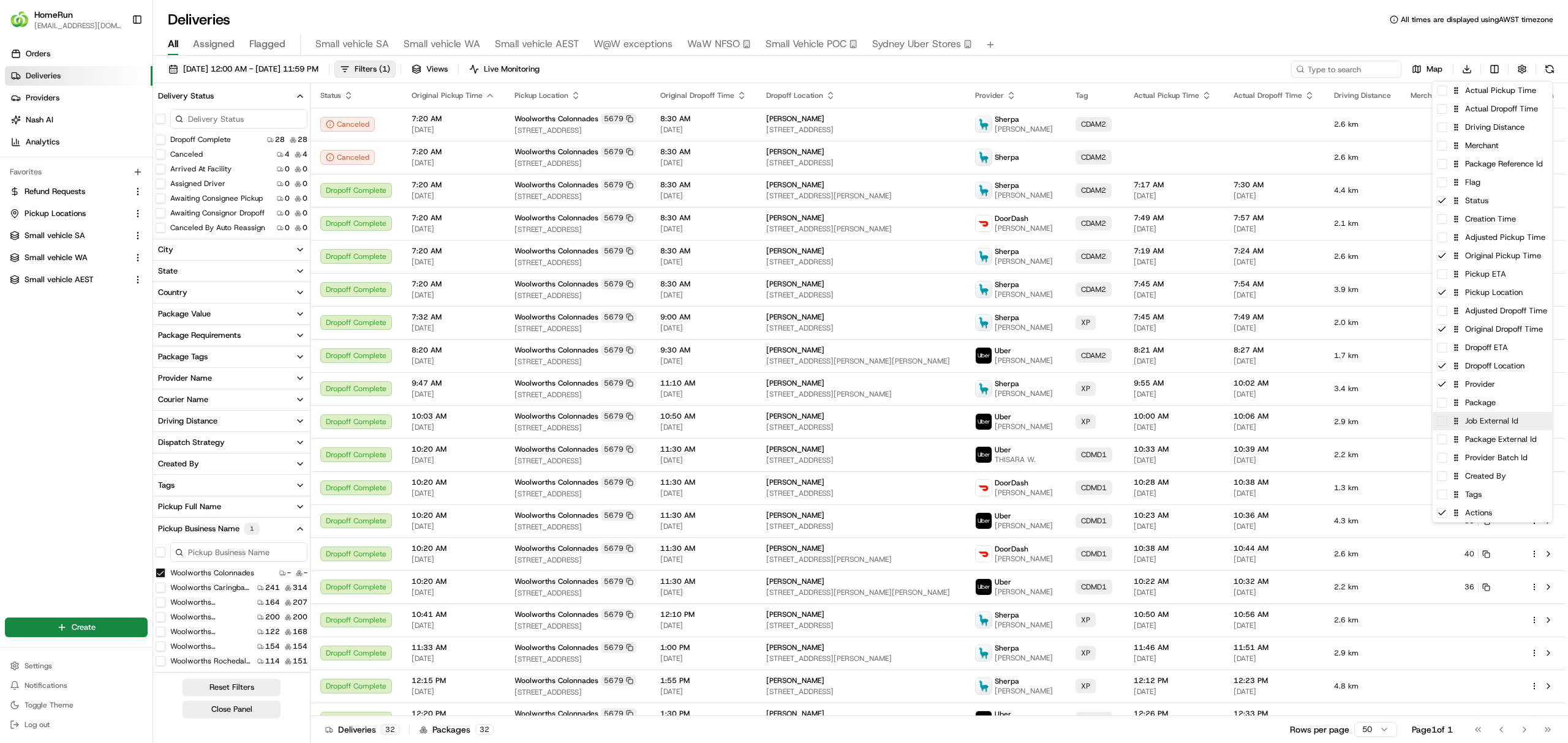
click at [1486, 427] on div "Job External Id" at bounding box center [1492, 421] width 120 height 18
